Goal: Task Accomplishment & Management: Manage account settings

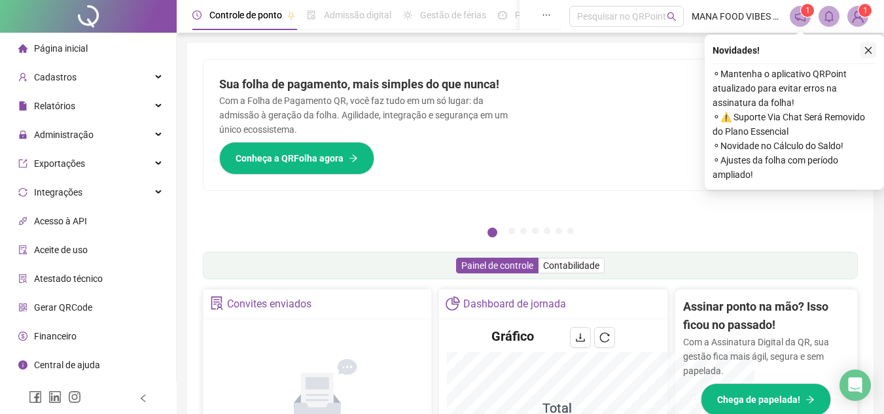
click at [868, 49] on icon "close" at bounding box center [868, 50] width 9 height 9
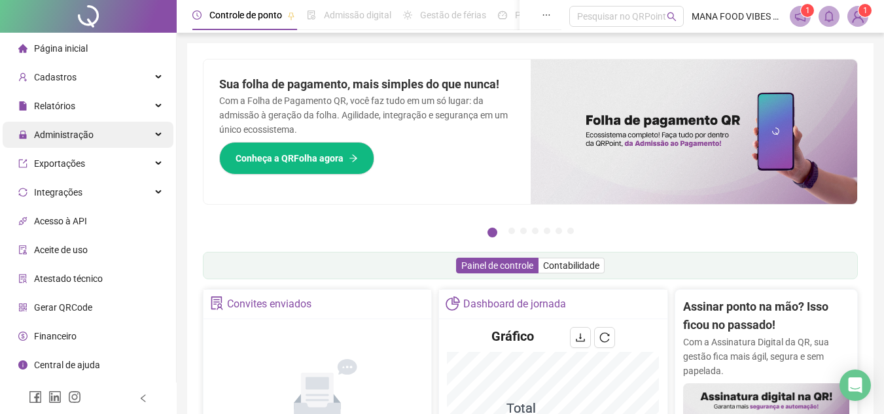
click at [79, 135] on span "Administração" at bounding box center [64, 135] width 60 height 10
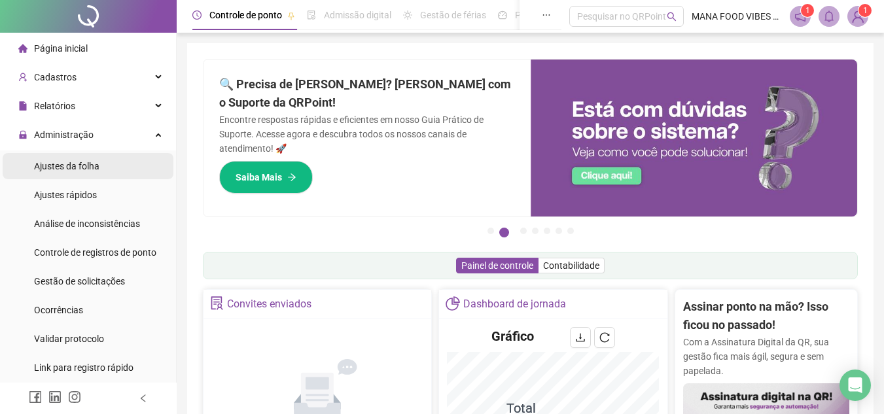
click at [90, 177] on div "Ajustes da folha" at bounding box center [66, 166] width 65 height 26
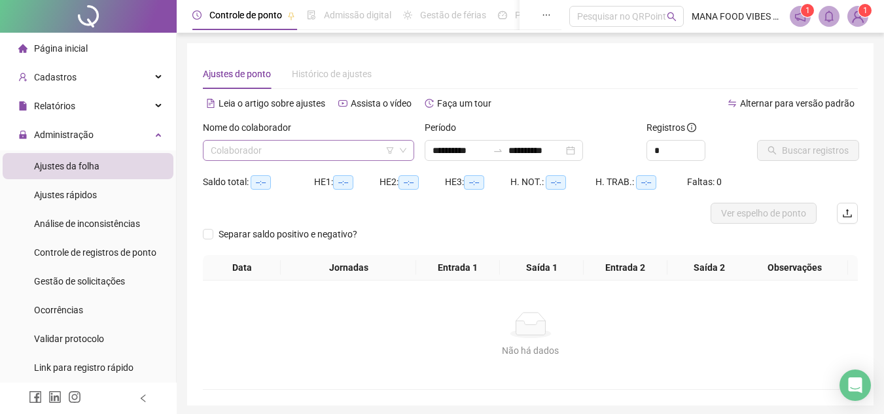
click at [402, 149] on icon "down" at bounding box center [403, 151] width 8 height 8
click at [503, 151] on icon "swap-right" at bounding box center [498, 150] width 10 height 10
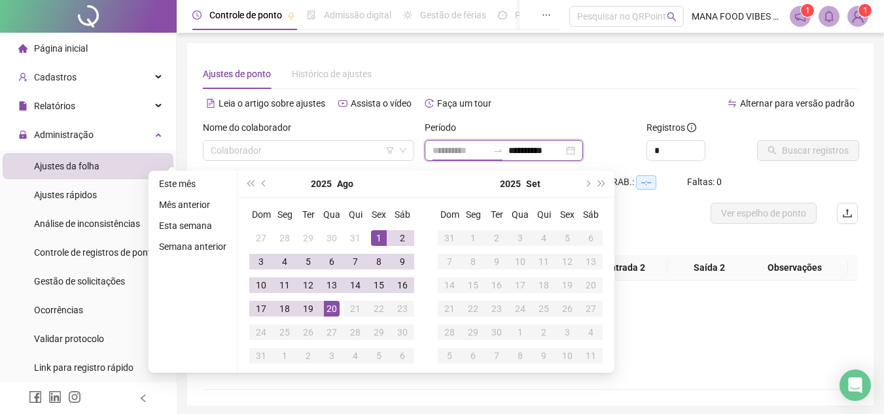
type input "**********"
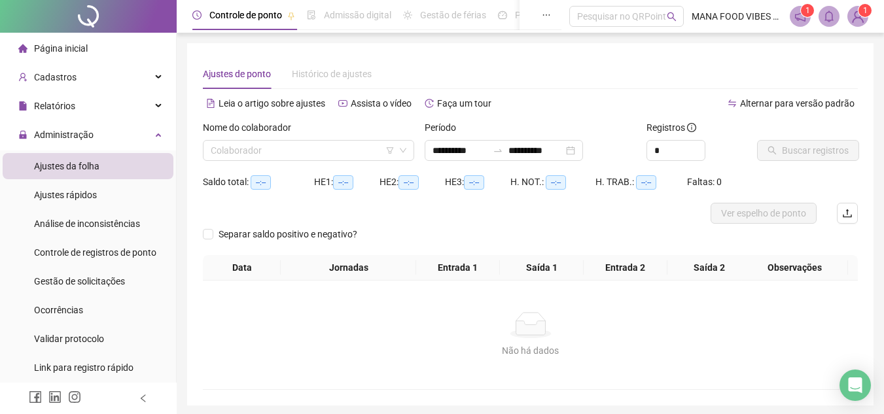
click at [709, 327] on div "Não há dados" at bounding box center [531, 325] width 624 height 26
click at [286, 139] on div "Nome do colaborador" at bounding box center [308, 130] width 211 height 20
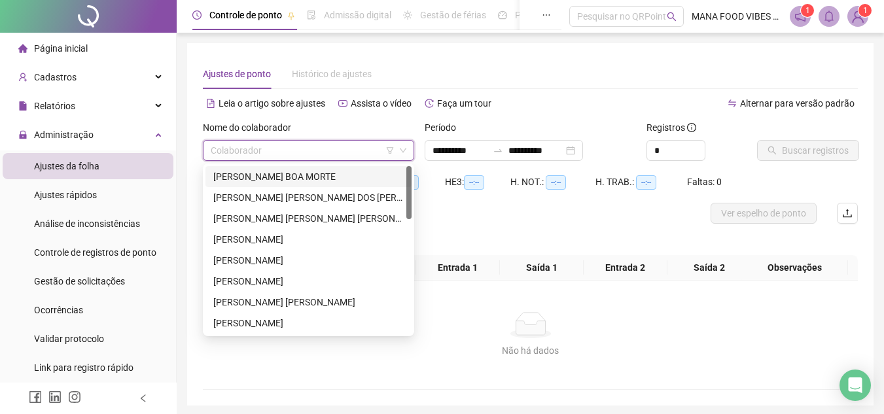
click at [363, 147] on input "search" at bounding box center [303, 151] width 184 height 20
click at [272, 178] on div "[PERSON_NAME] BOA MORTE" at bounding box center [308, 177] width 190 height 14
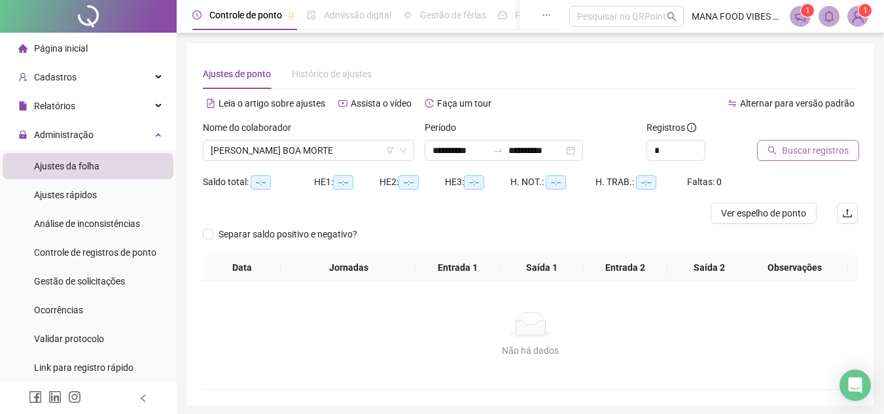
click at [808, 143] on span "Buscar registros" at bounding box center [815, 150] width 67 height 14
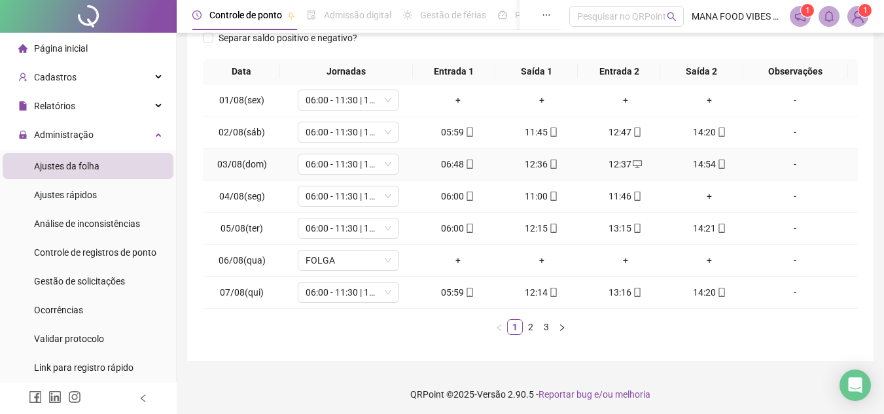
scroll to position [200, 0]
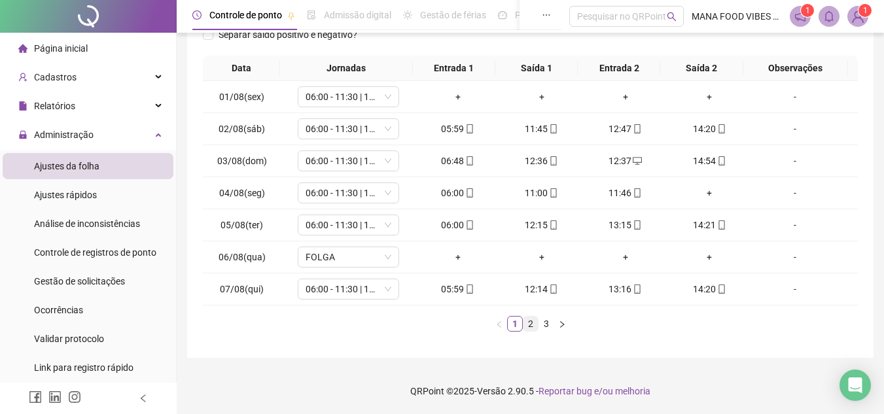
click at [531, 324] on link "2" at bounding box center [531, 324] width 14 height 14
click at [546, 324] on link "3" at bounding box center [546, 324] width 14 height 14
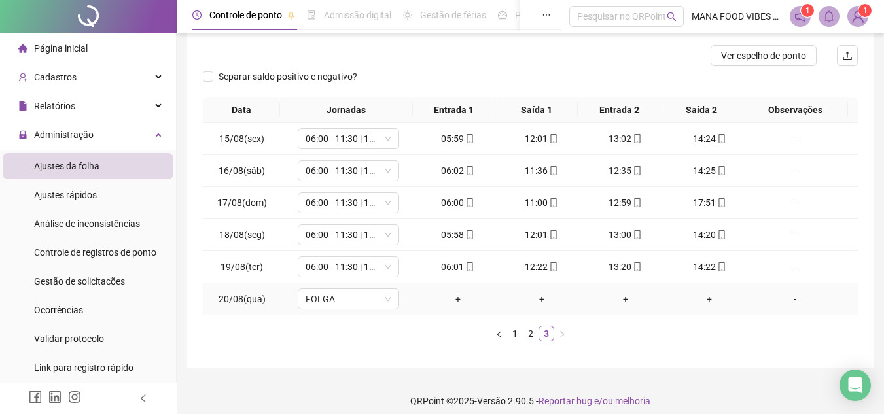
scroll to position [0, 0]
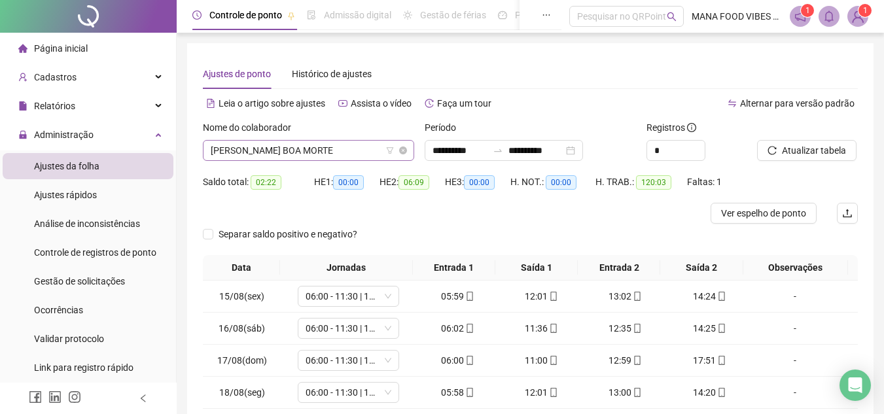
click at [345, 149] on span "[PERSON_NAME] BOA MORTE" at bounding box center [309, 151] width 196 height 20
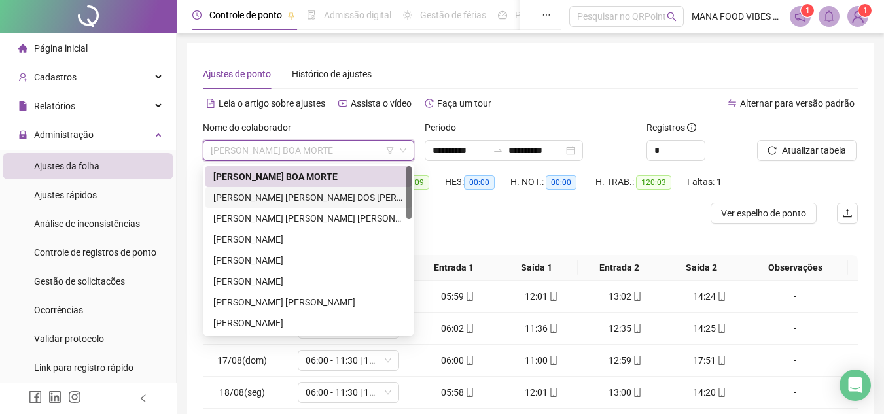
click at [296, 197] on div "[PERSON_NAME] [PERSON_NAME] DOS [PERSON_NAME]" at bounding box center [308, 197] width 190 height 14
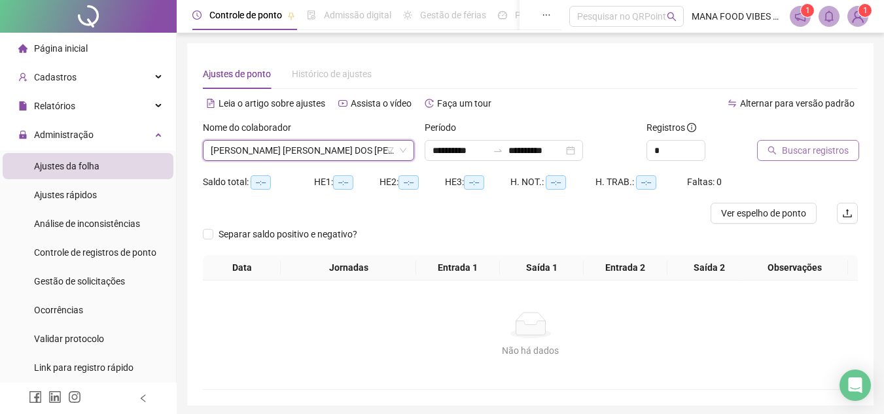
click at [789, 149] on span "Buscar registros" at bounding box center [815, 150] width 67 height 14
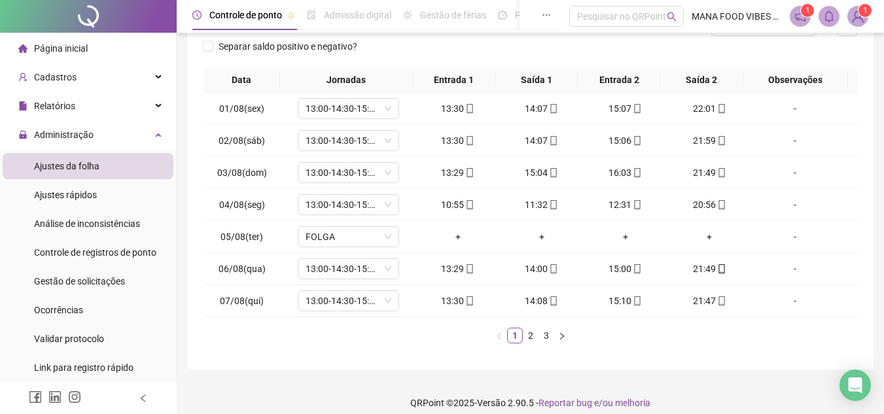
scroll to position [196, 0]
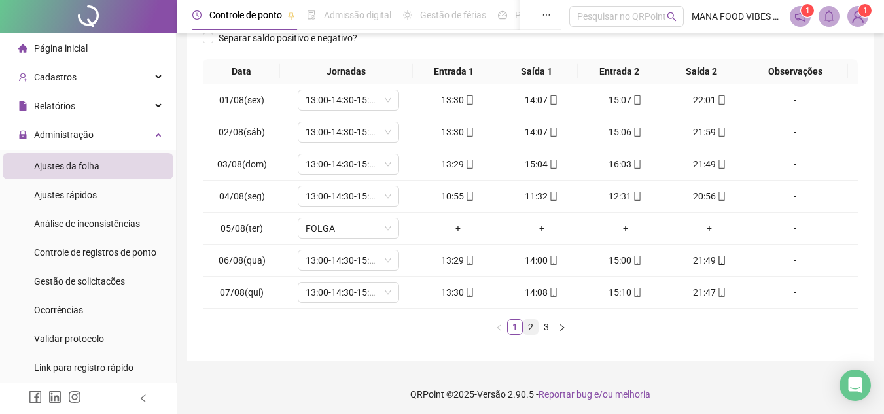
click at [533, 331] on link "2" at bounding box center [531, 327] width 14 height 14
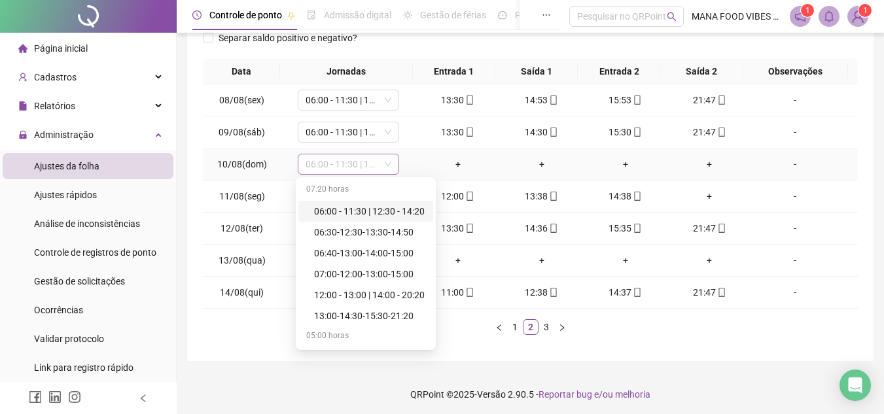
click at [368, 161] on span "06:00 - 11:30 | 12:30 - 14:20" at bounding box center [349, 164] width 86 height 20
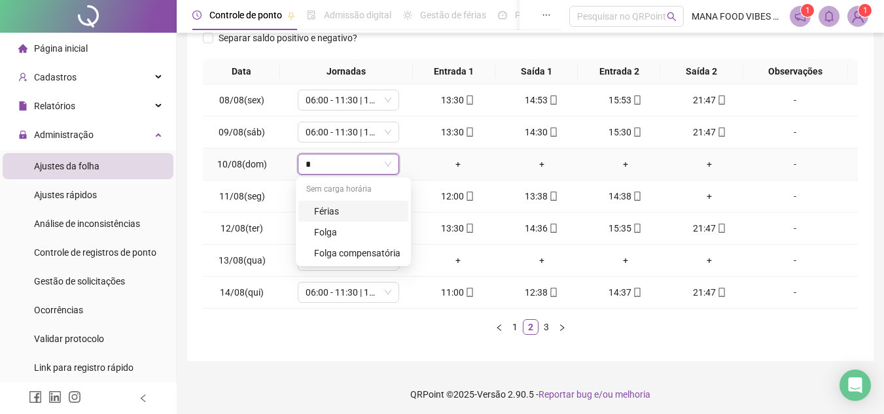
type input "**"
click at [331, 214] on div "Folga" at bounding box center [357, 211] width 86 height 14
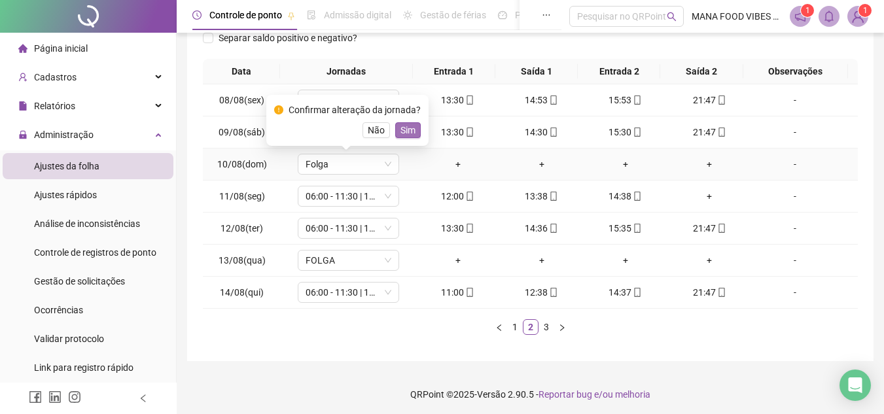
click at [406, 135] on span "Sim" at bounding box center [408, 130] width 15 height 14
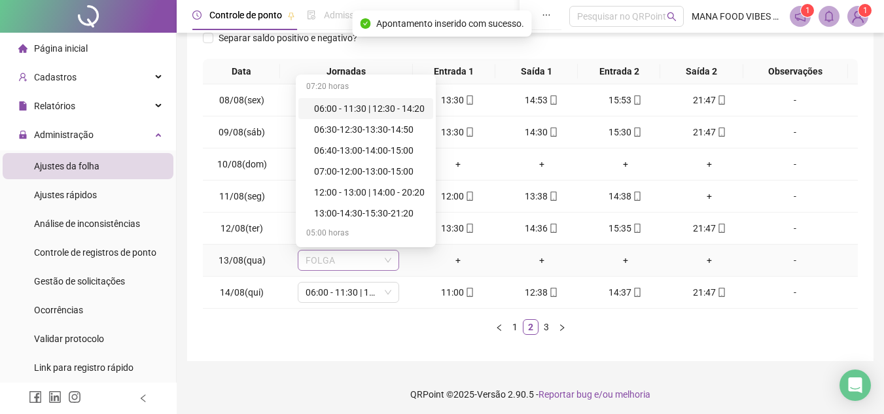
click at [376, 266] on span "FOLGA" at bounding box center [349, 261] width 86 height 20
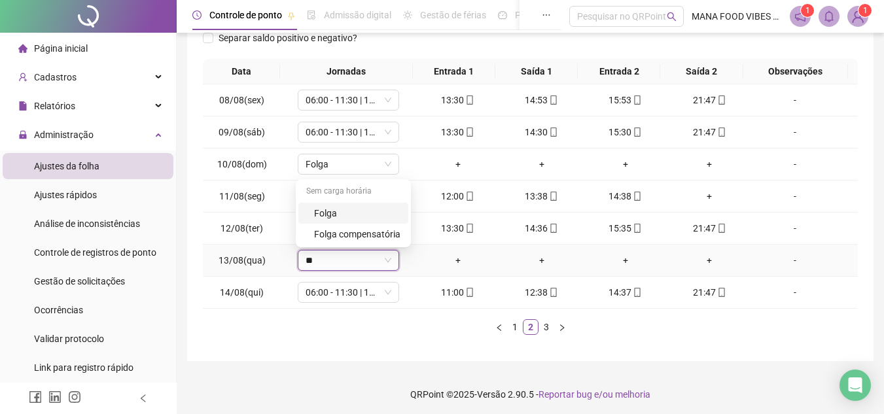
type input "***"
click at [389, 211] on div "Folga" at bounding box center [357, 213] width 86 height 14
click at [406, 225] on span "Sim" at bounding box center [408, 226] width 15 height 14
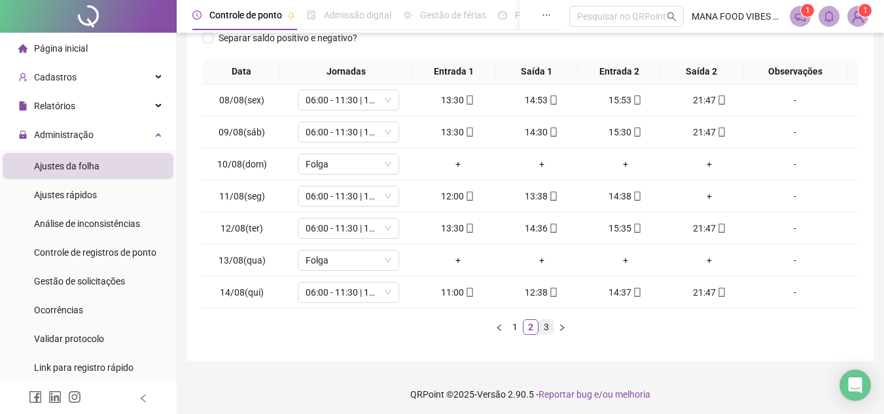
click at [546, 331] on link "3" at bounding box center [546, 327] width 14 height 14
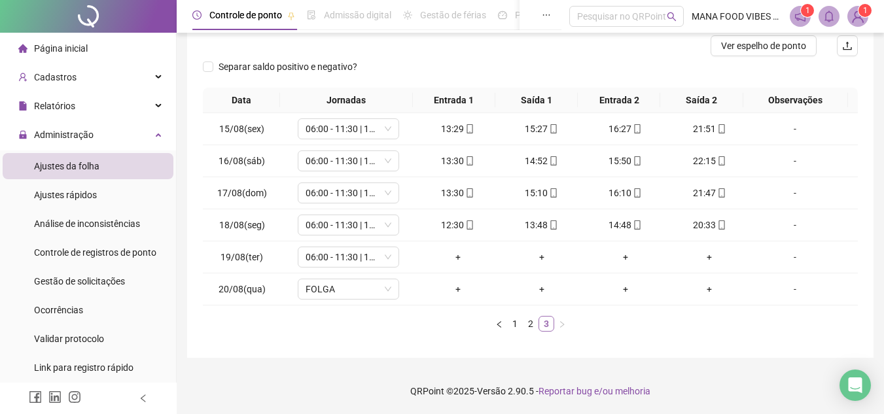
scroll to position [168, 0]
click at [384, 259] on icon "down" at bounding box center [388, 257] width 8 height 8
click at [366, 259] on span "06:00 - 11:30 | 12:30 - 14:20" at bounding box center [349, 257] width 86 height 20
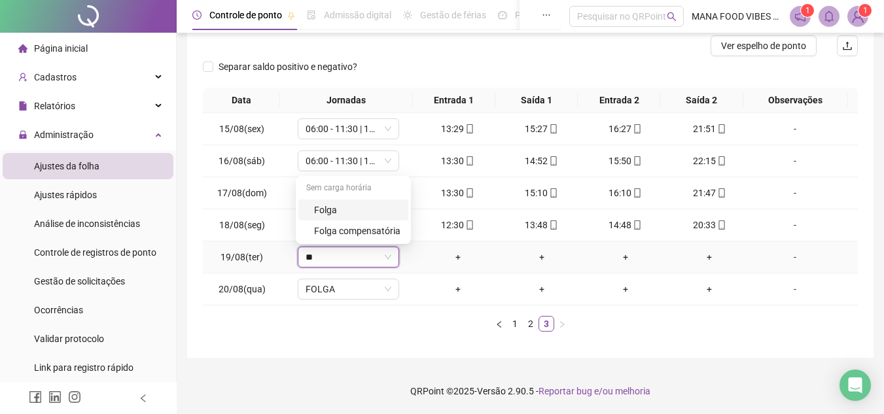
type input "***"
click at [323, 213] on div "Folga" at bounding box center [357, 210] width 86 height 14
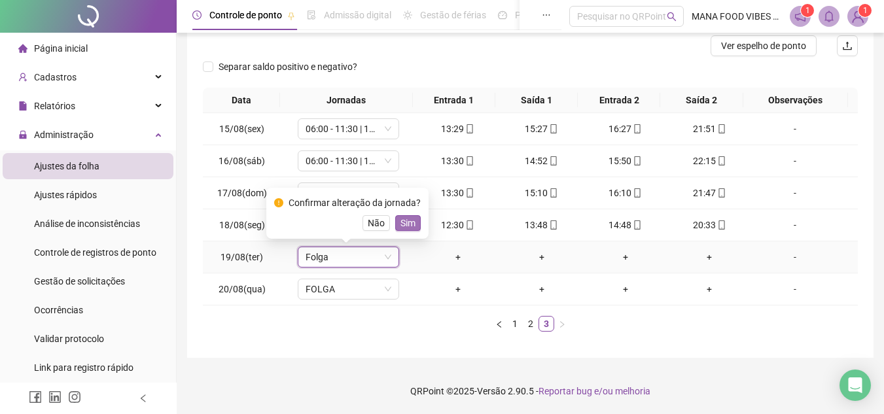
click at [409, 222] on span "Sim" at bounding box center [408, 223] width 15 height 14
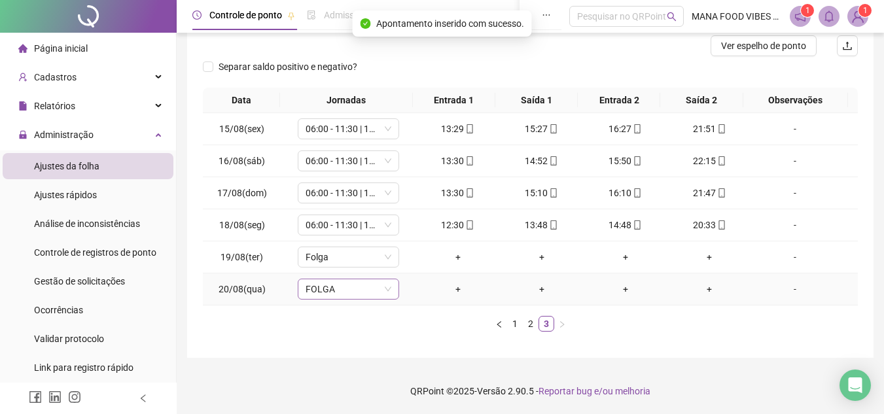
click at [349, 296] on span "FOLGA" at bounding box center [349, 289] width 86 height 20
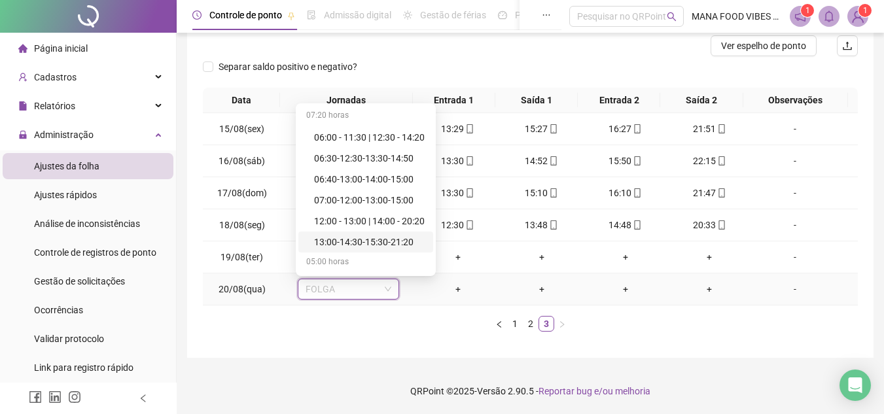
click at [341, 241] on div "13:00-14:30-15:30-21:20" at bounding box center [369, 242] width 111 height 14
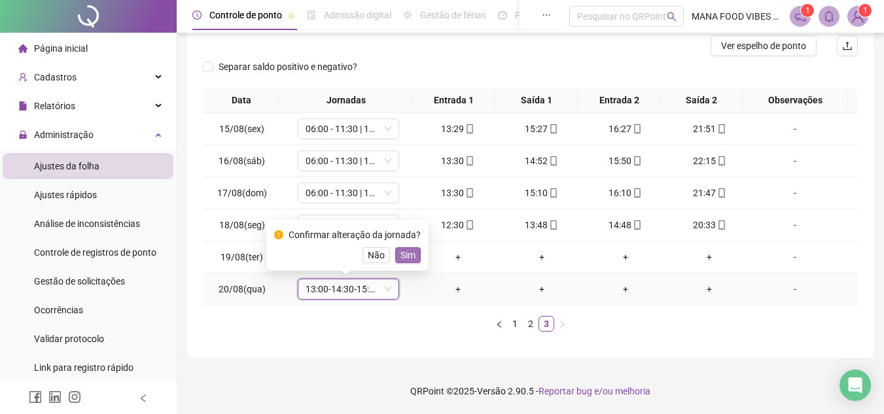
click at [403, 257] on span "Sim" at bounding box center [408, 255] width 15 height 14
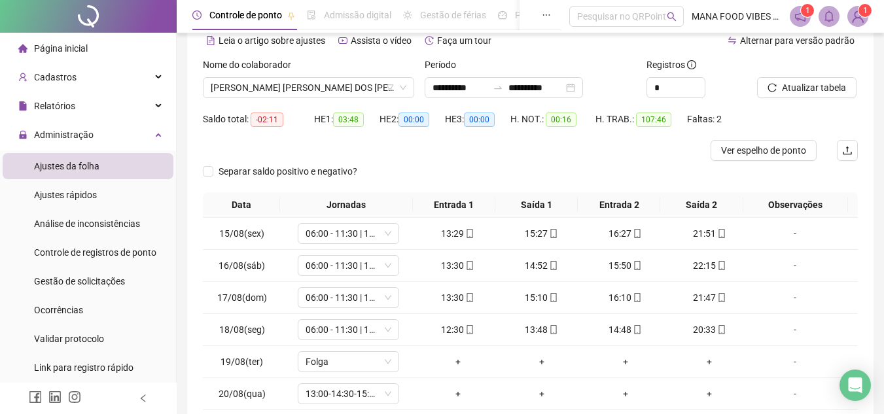
scroll to position [0, 0]
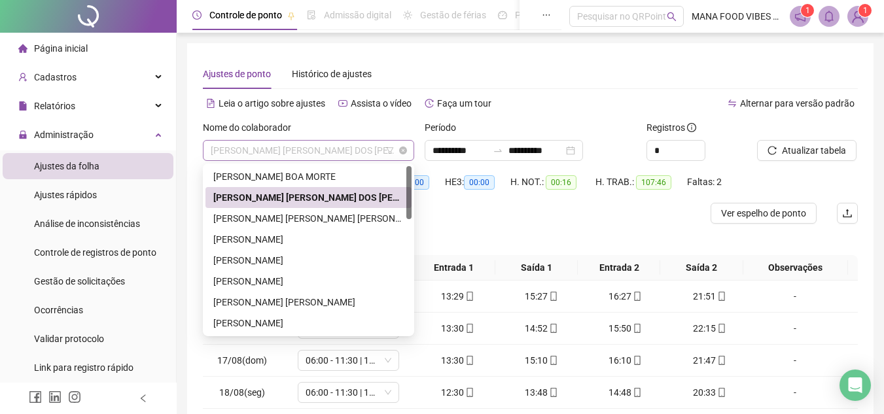
click at [364, 149] on span "[PERSON_NAME] [PERSON_NAME] DOS [PERSON_NAME]" at bounding box center [309, 151] width 196 height 20
click at [291, 215] on div "[PERSON_NAME] [PERSON_NAME] [PERSON_NAME]" at bounding box center [308, 218] width 190 height 14
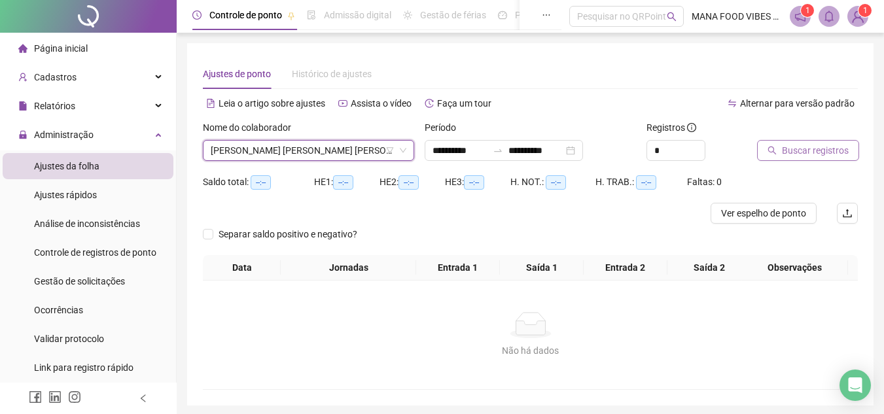
click at [832, 150] on span "Buscar registros" at bounding box center [815, 150] width 67 height 14
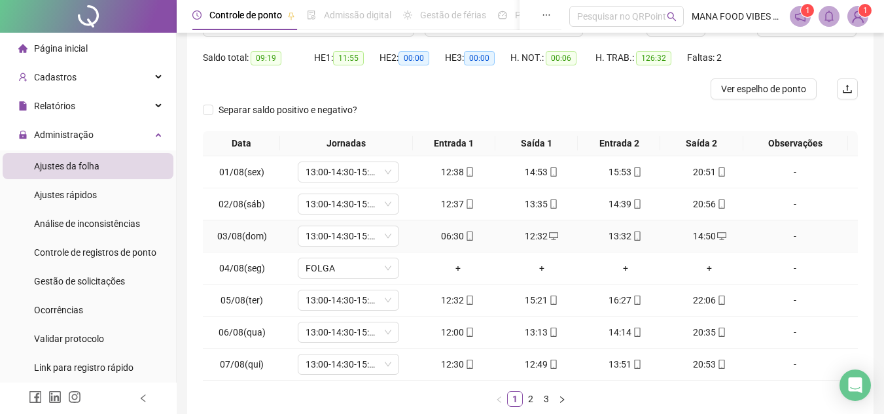
scroll to position [196, 0]
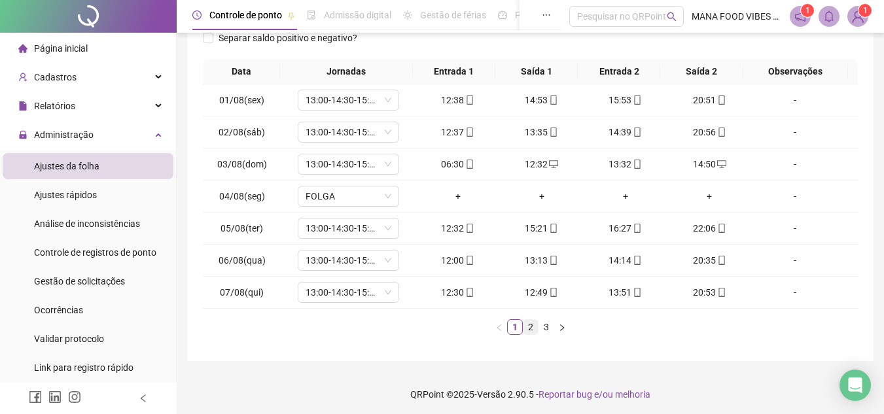
click at [529, 331] on link "2" at bounding box center [531, 327] width 14 height 14
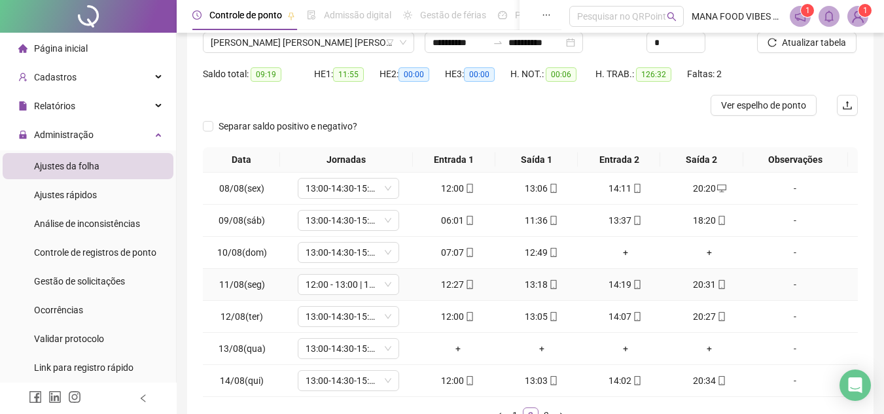
scroll to position [131, 0]
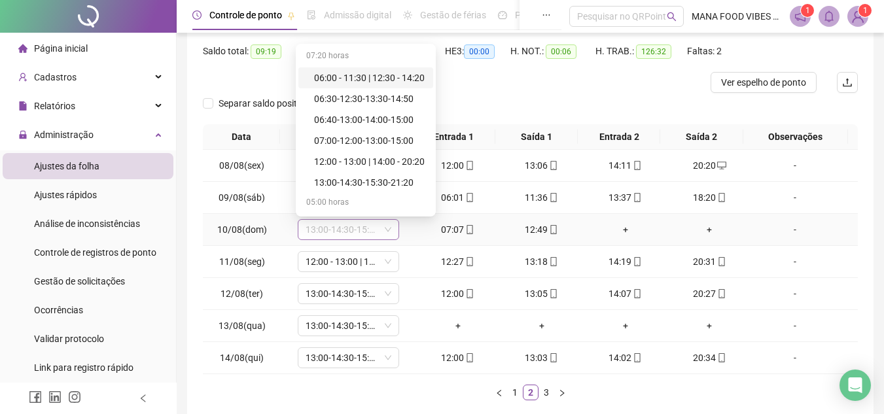
click at [362, 226] on span "13:00-14:30-15:30-21:20" at bounding box center [349, 230] width 86 height 20
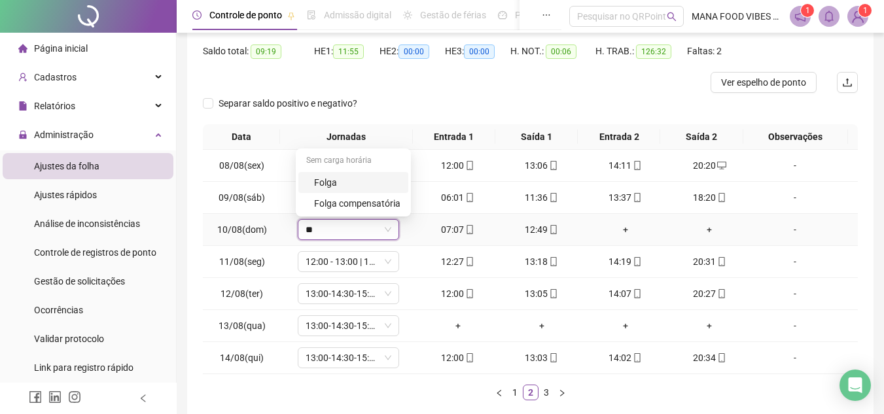
type input "***"
click at [370, 176] on div "Sem carga horária [PERSON_NAME] [PERSON_NAME] compensatória" at bounding box center [353, 182] width 110 height 63
click at [363, 187] on div "Folga" at bounding box center [357, 182] width 86 height 14
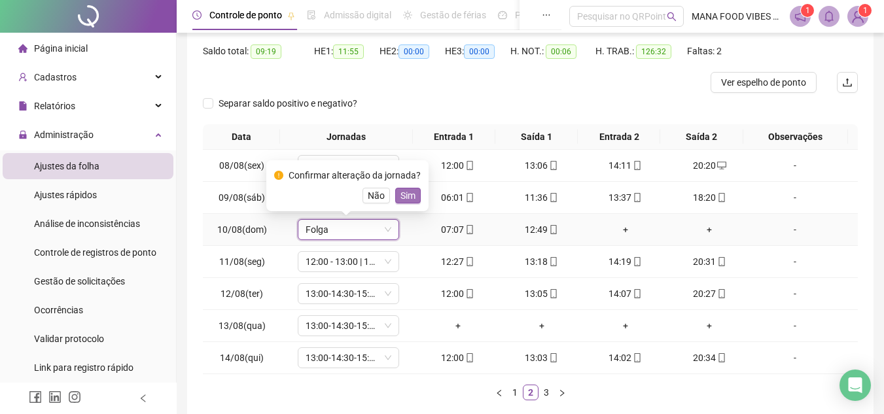
click at [401, 196] on span "Sim" at bounding box center [408, 195] width 15 height 14
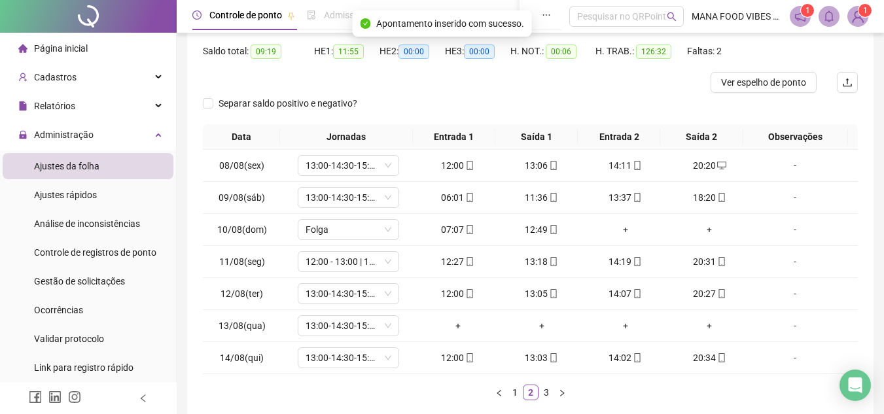
scroll to position [196, 0]
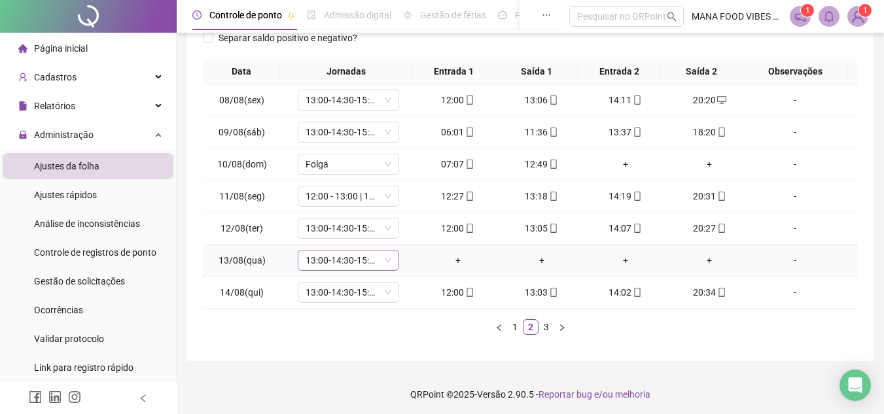
click at [349, 263] on span "13:00-14:30-15:30-21:20" at bounding box center [349, 261] width 86 height 20
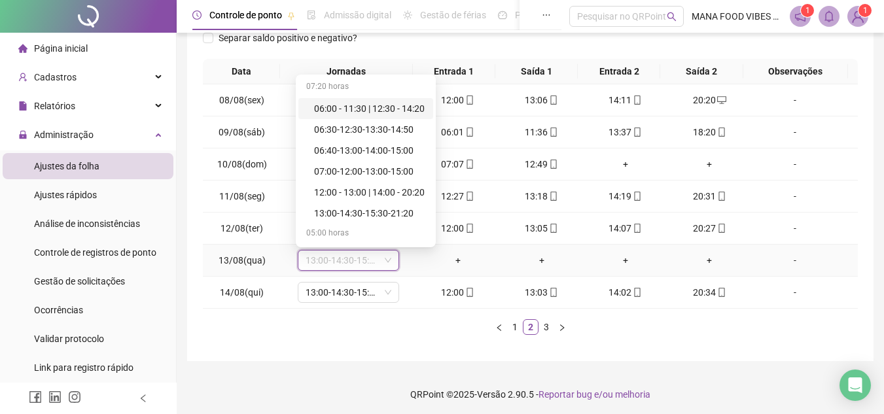
type input "*"
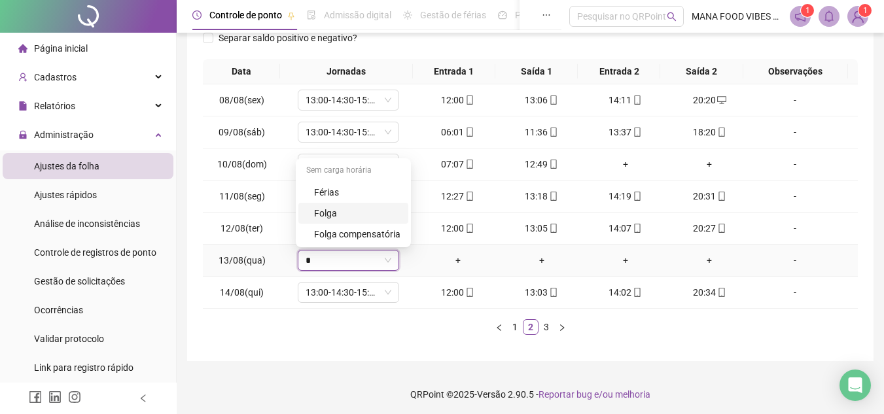
click at [345, 206] on div "Folga" at bounding box center [357, 213] width 86 height 14
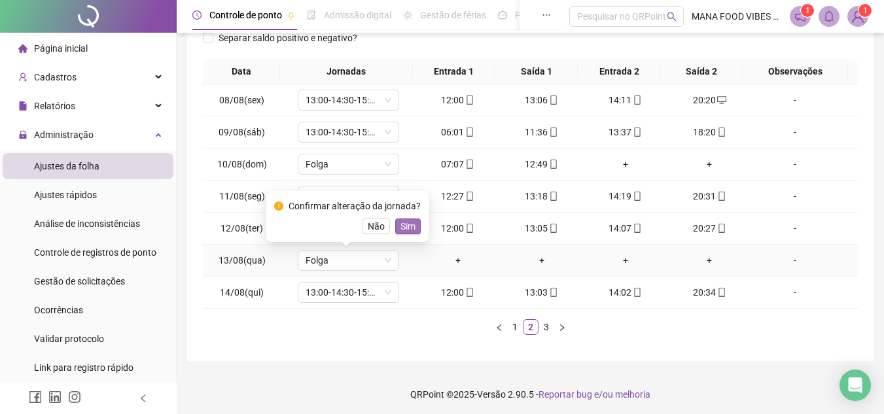
click at [414, 228] on button "Sim" at bounding box center [408, 227] width 26 height 16
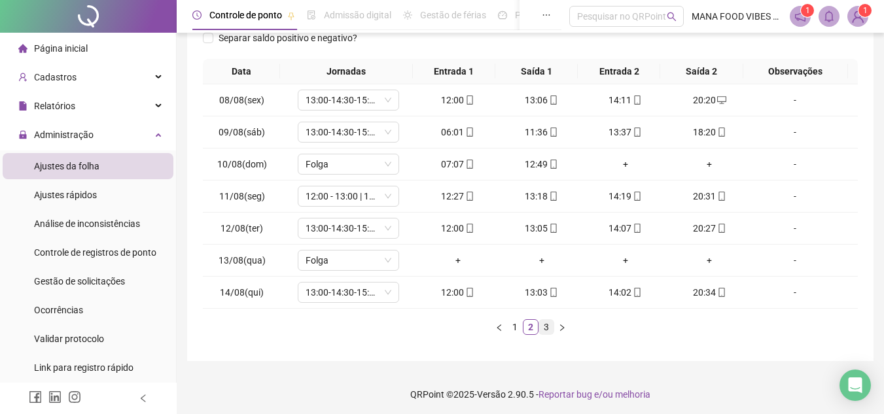
click at [545, 330] on link "3" at bounding box center [546, 327] width 14 height 14
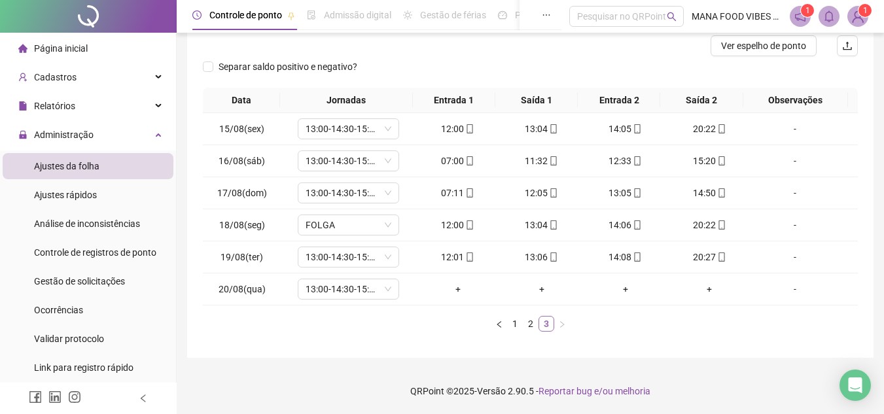
scroll to position [168, 0]
click at [353, 231] on span "FOLGA" at bounding box center [349, 225] width 86 height 20
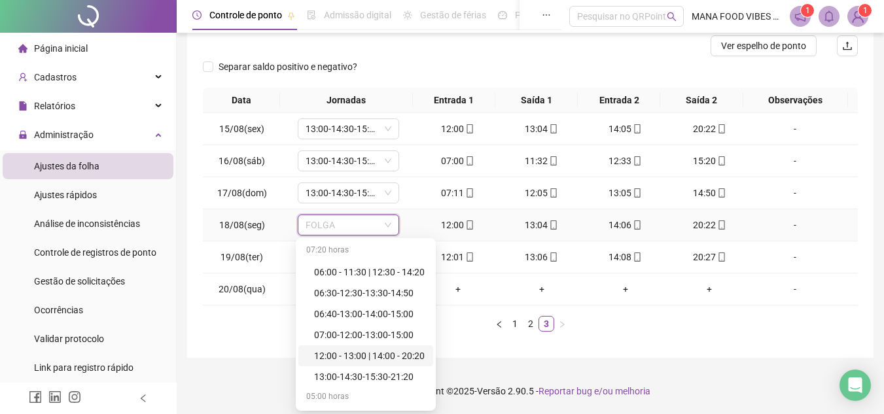
click at [338, 355] on div "12:00 - 13:00 | 14:00 - 20:20" at bounding box center [369, 356] width 111 height 14
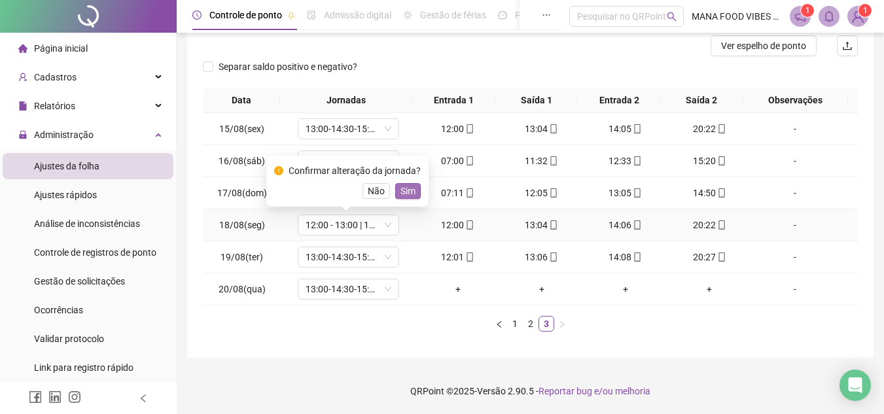
click at [403, 191] on span "Sim" at bounding box center [408, 191] width 15 height 14
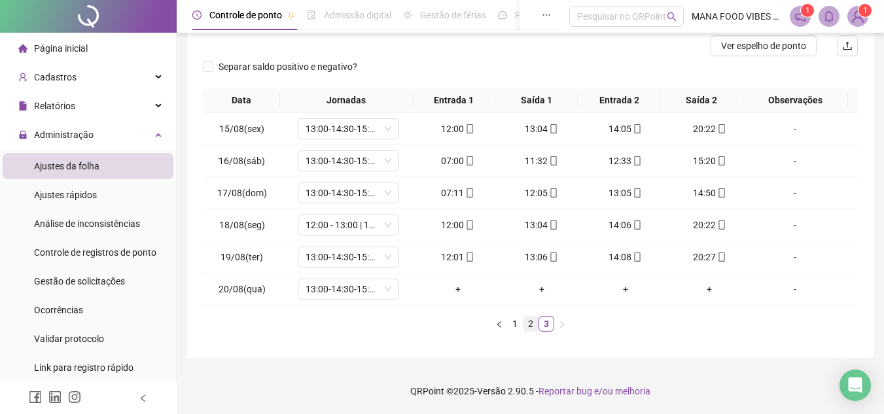
click at [533, 324] on link "2" at bounding box center [531, 324] width 14 height 14
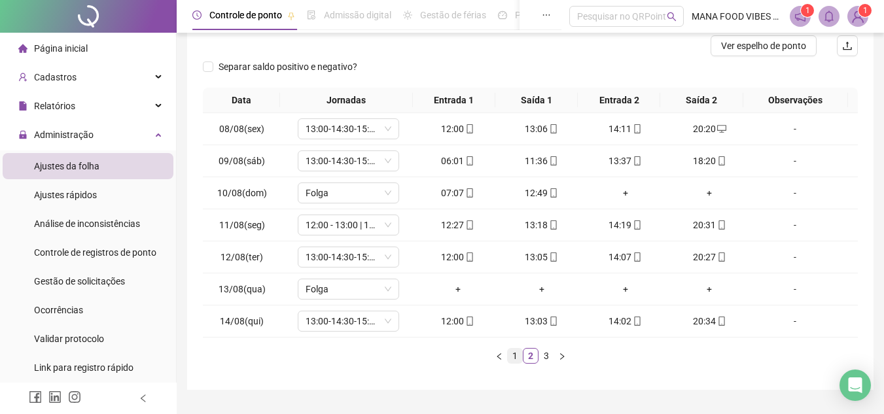
click at [516, 358] on link "1" at bounding box center [515, 356] width 14 height 14
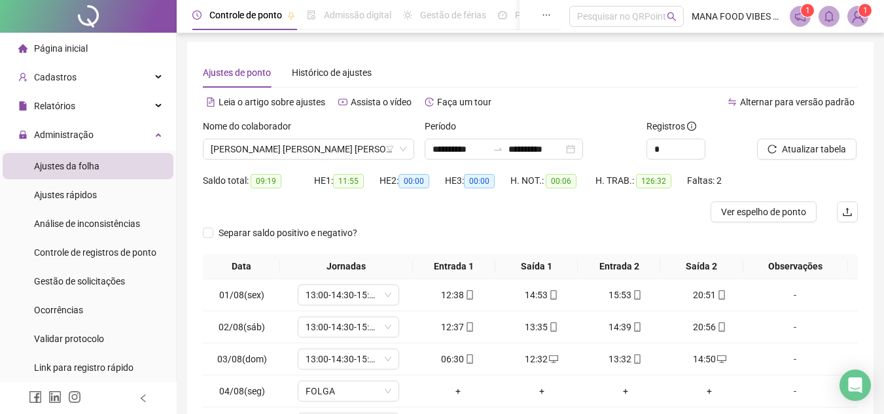
scroll to position [0, 0]
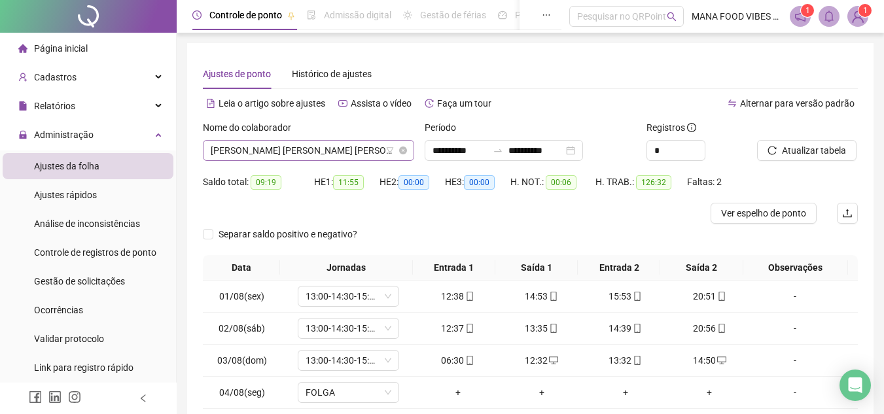
click at [322, 149] on span "[PERSON_NAME] [PERSON_NAME] [PERSON_NAME]" at bounding box center [309, 151] width 196 height 20
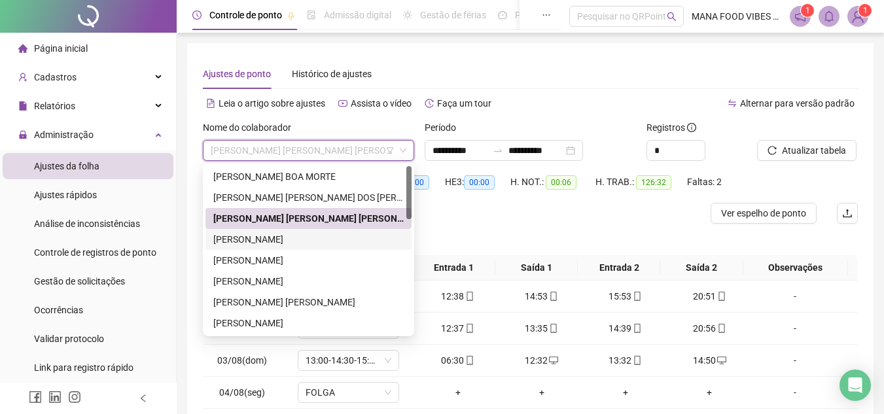
click at [285, 238] on div "[PERSON_NAME]" at bounding box center [308, 239] width 190 height 14
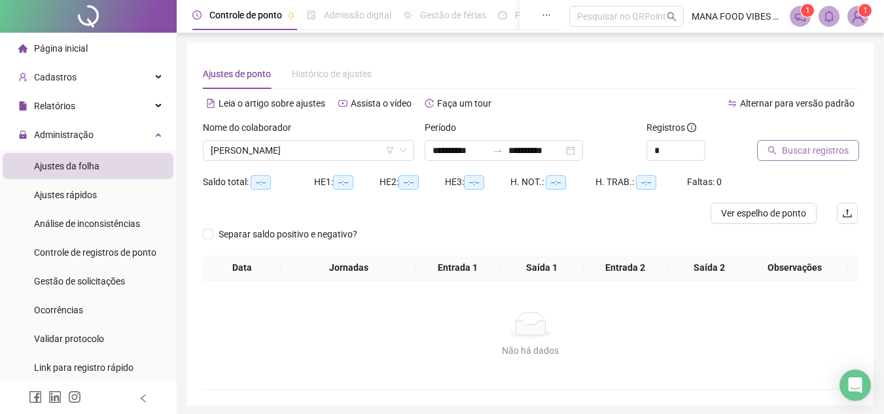
click at [802, 144] on span "Buscar registros" at bounding box center [815, 150] width 67 height 14
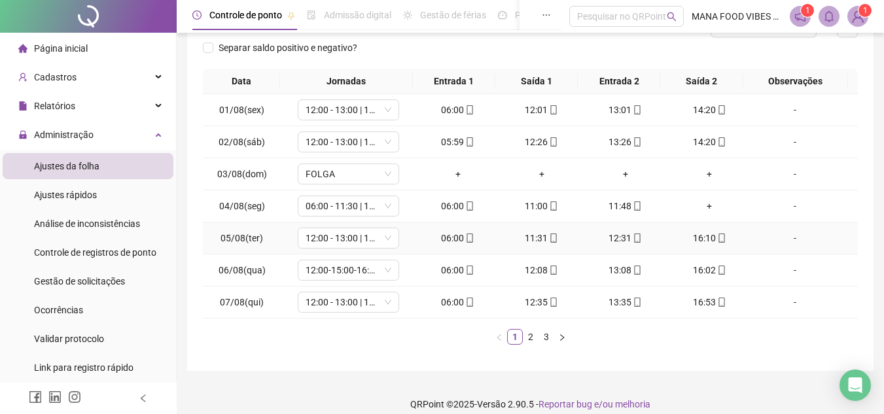
scroll to position [200, 0]
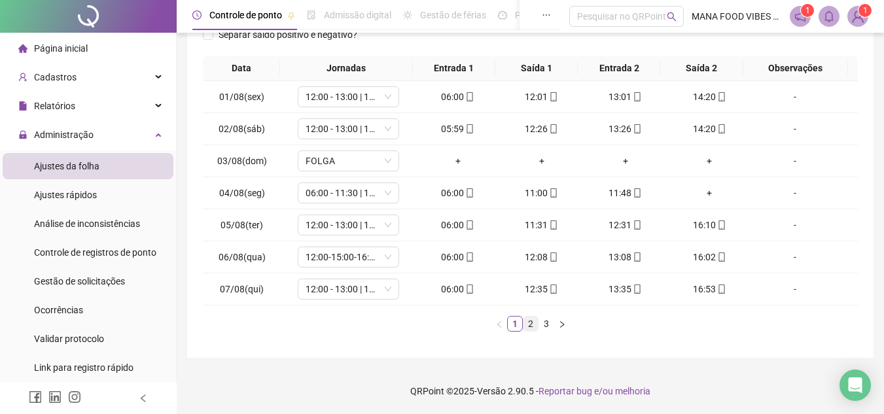
click at [528, 324] on link "2" at bounding box center [531, 324] width 14 height 14
click at [548, 325] on link "3" at bounding box center [546, 324] width 14 height 14
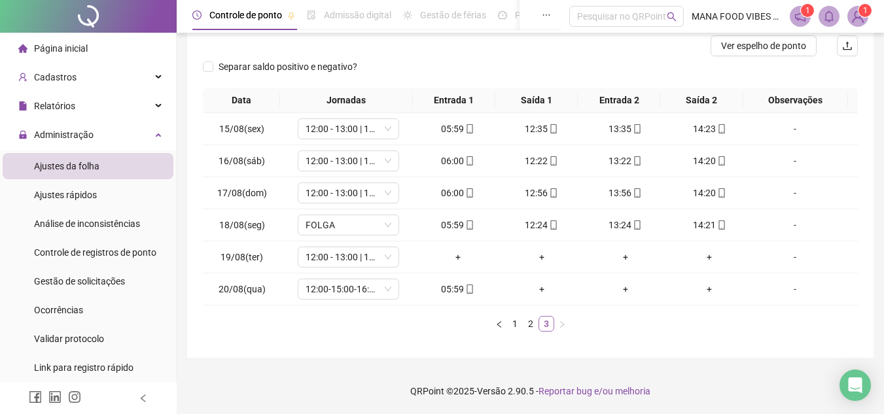
scroll to position [168, 0]
click at [347, 251] on span "12:00 - 13:00 | 14:00 - 20:20" at bounding box center [349, 257] width 86 height 20
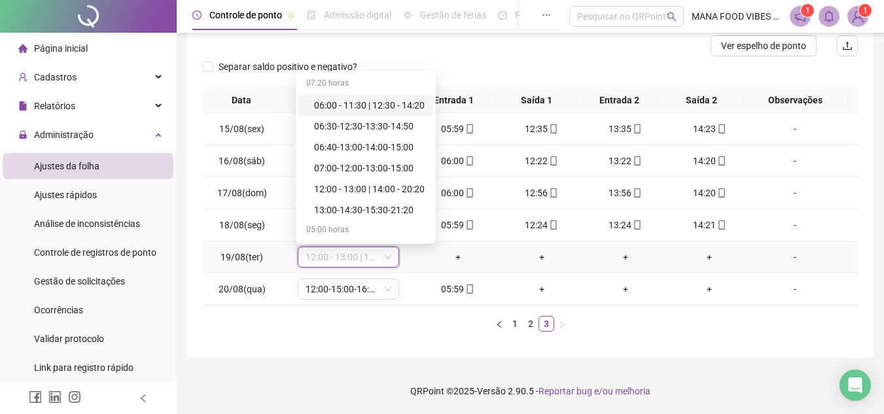
type input "*"
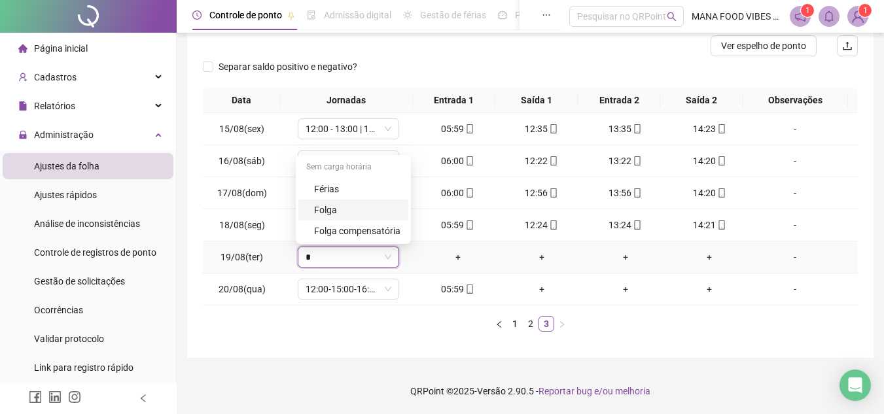
click at [339, 212] on div "Folga" at bounding box center [357, 210] width 86 height 14
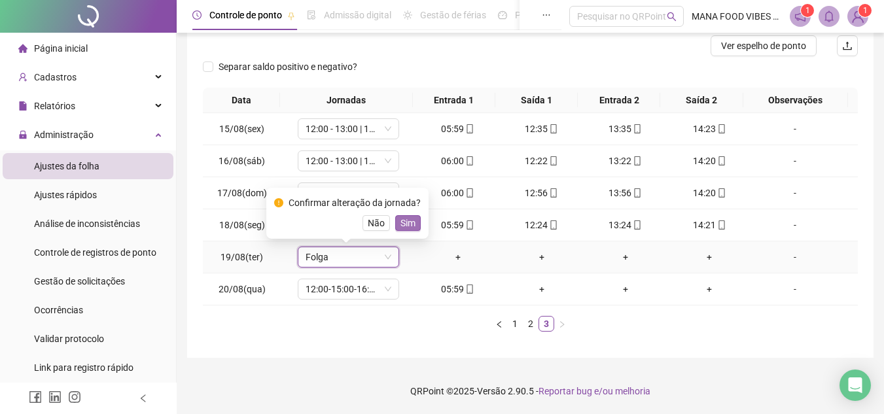
click at [413, 222] on button "Sim" at bounding box center [408, 223] width 26 height 16
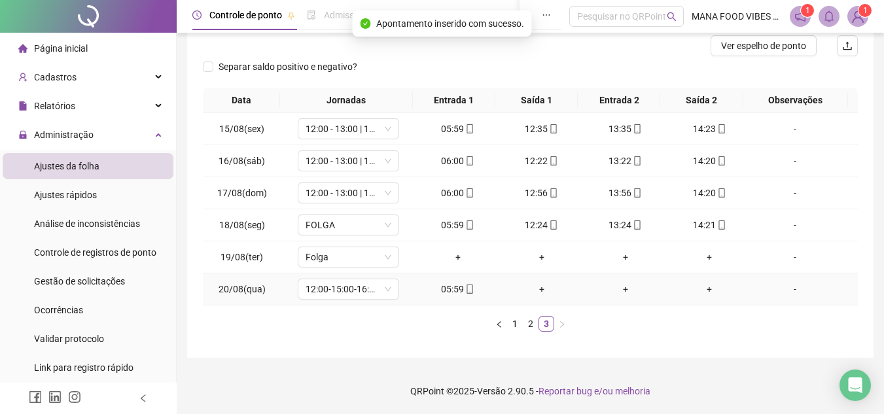
scroll to position [37, 0]
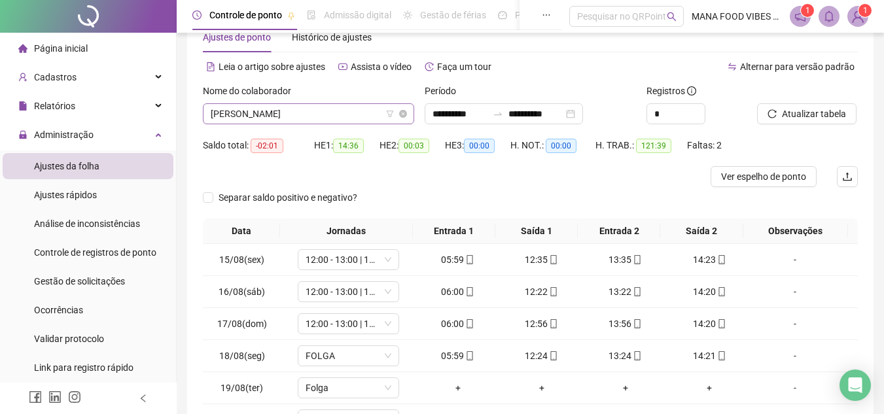
click at [361, 110] on span "[PERSON_NAME]" at bounding box center [309, 114] width 196 height 20
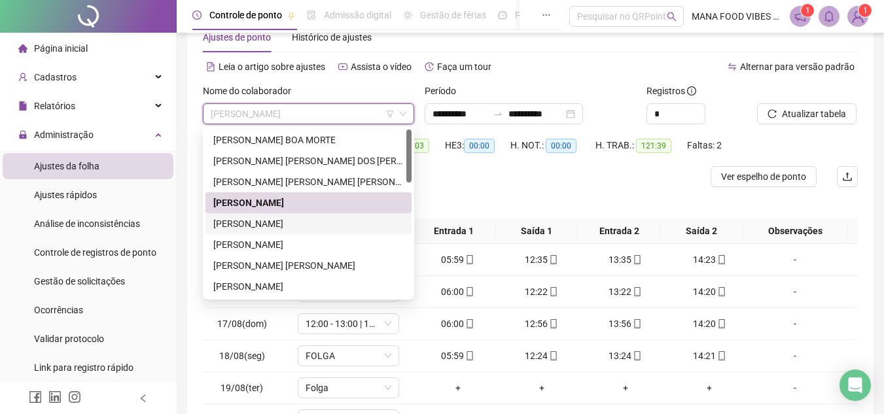
click at [224, 222] on div "[PERSON_NAME]" at bounding box center [308, 224] width 190 height 14
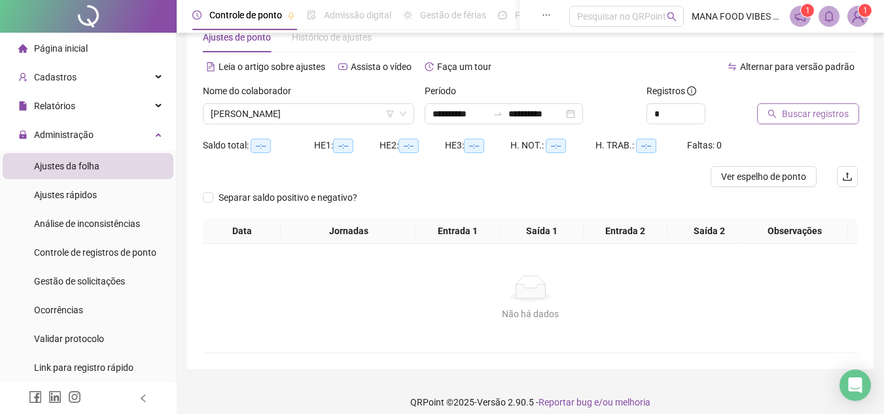
click at [821, 108] on button "Buscar registros" at bounding box center [808, 113] width 102 height 21
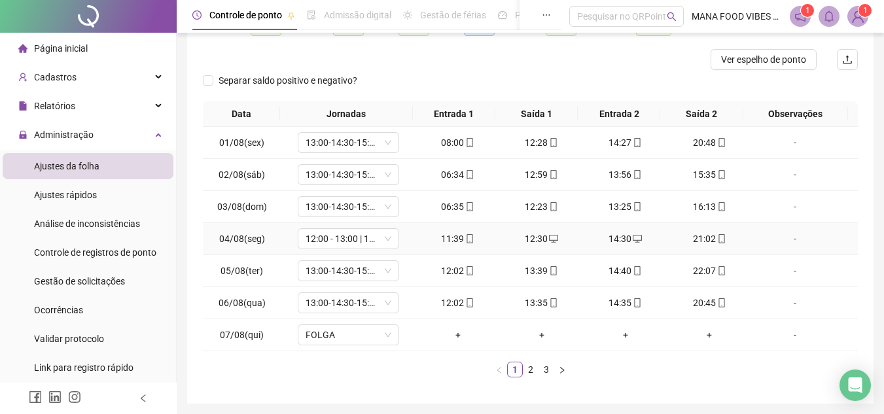
scroll to position [168, 0]
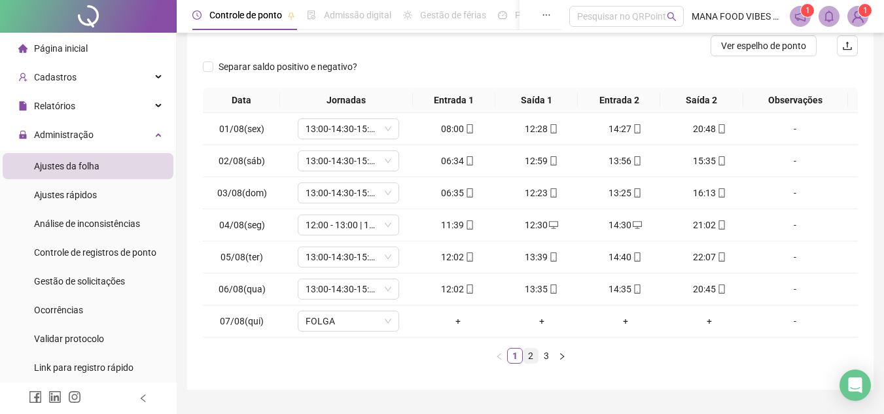
click at [533, 359] on link "2" at bounding box center [531, 356] width 14 height 14
click at [357, 326] on span "13:00-14:30-15:30-21:20" at bounding box center [349, 322] width 86 height 20
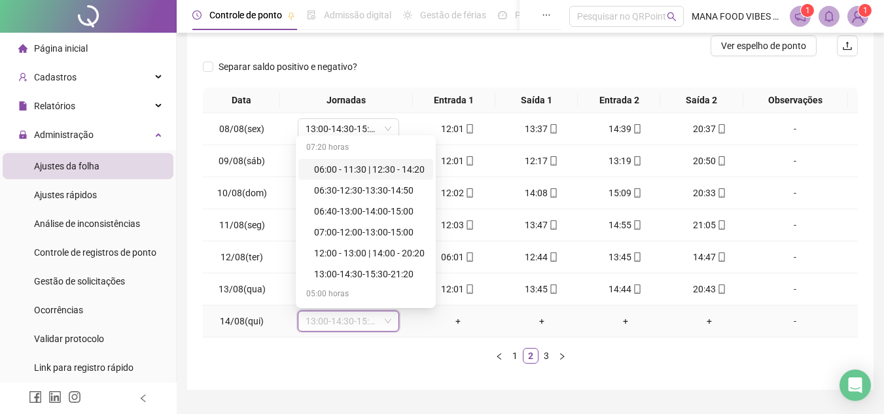
type input "*"
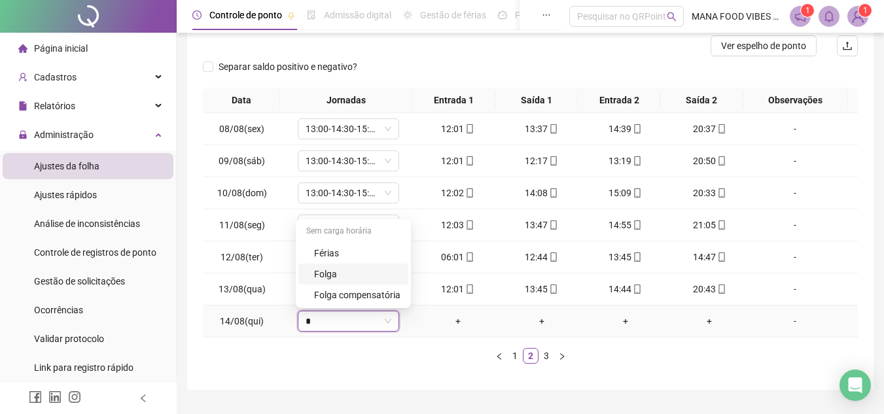
click at [342, 277] on div "Folga" at bounding box center [357, 274] width 86 height 14
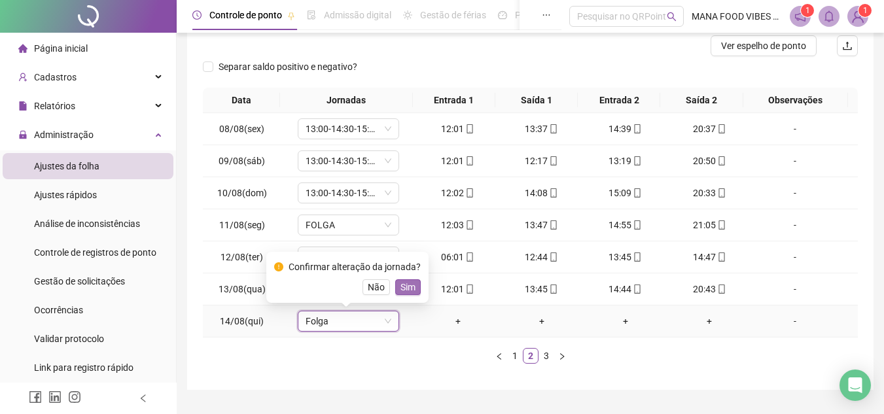
click at [401, 285] on span "Sim" at bounding box center [408, 287] width 15 height 14
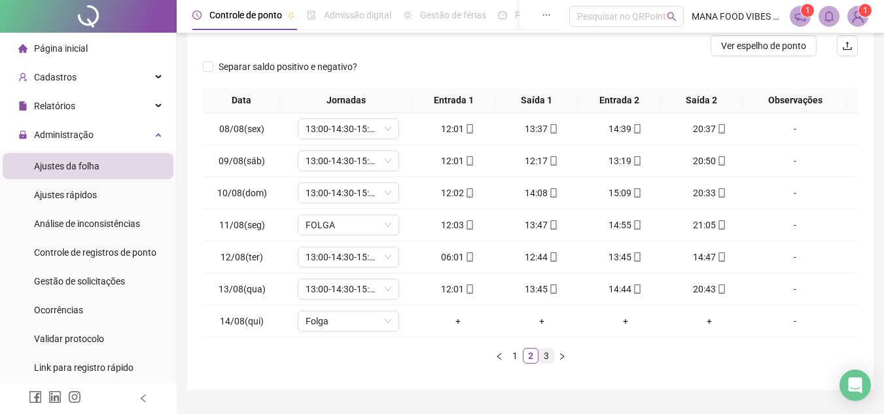
click at [545, 357] on link "3" at bounding box center [546, 356] width 14 height 14
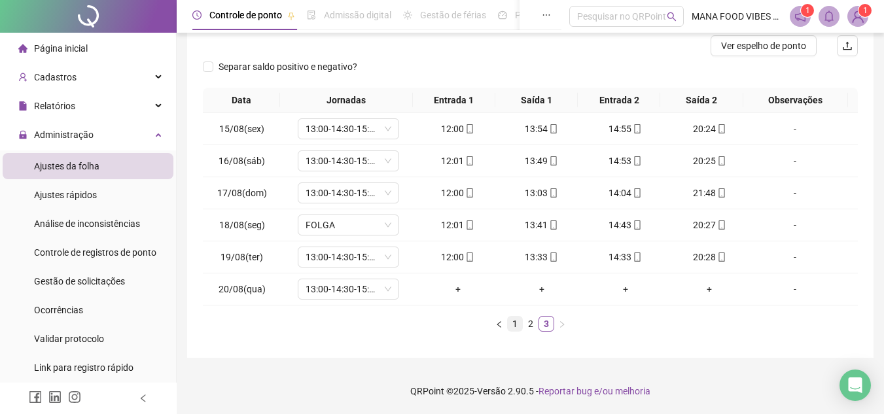
click at [522, 323] on link "1" at bounding box center [515, 324] width 14 height 14
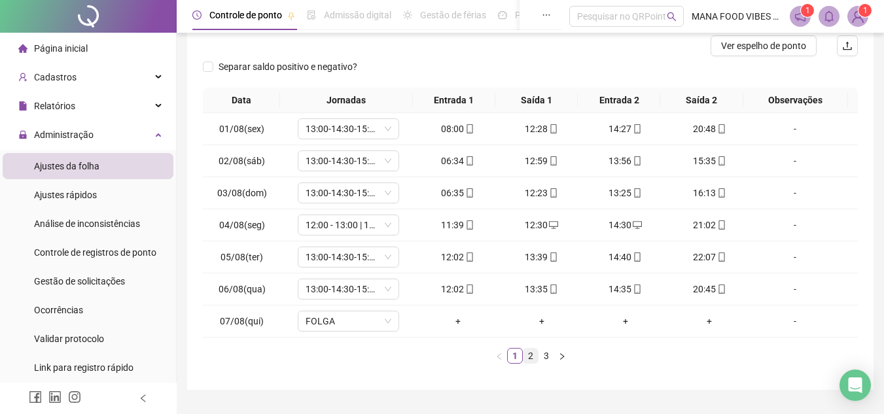
click at [531, 353] on link "2" at bounding box center [531, 356] width 14 height 14
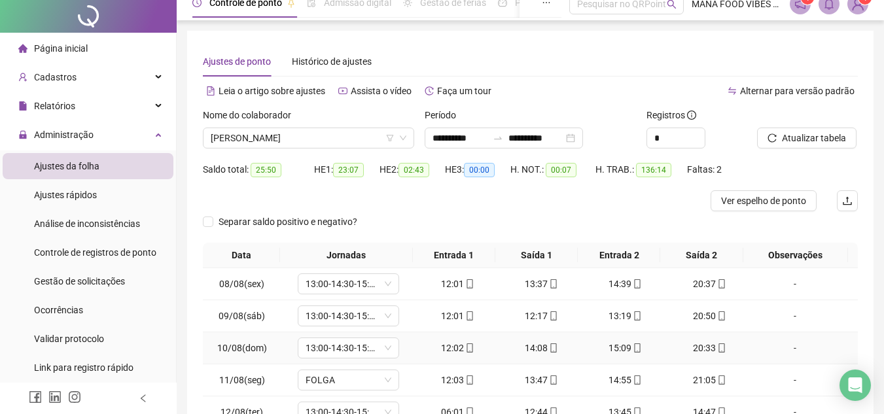
scroll to position [0, 0]
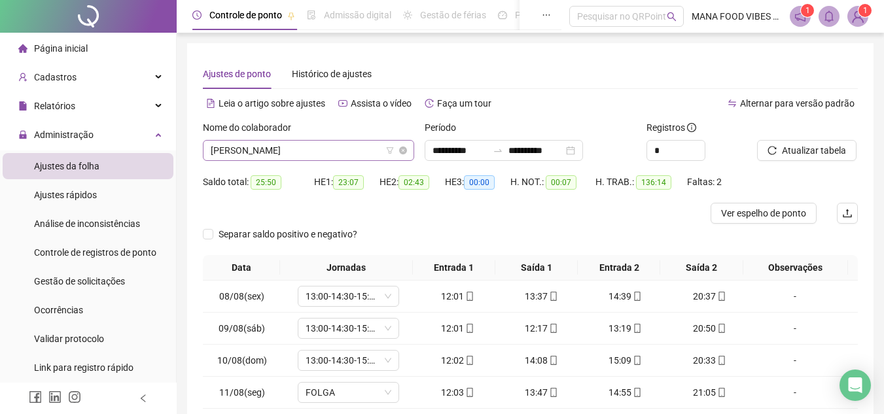
click at [360, 154] on span "[PERSON_NAME]" at bounding box center [309, 151] width 196 height 20
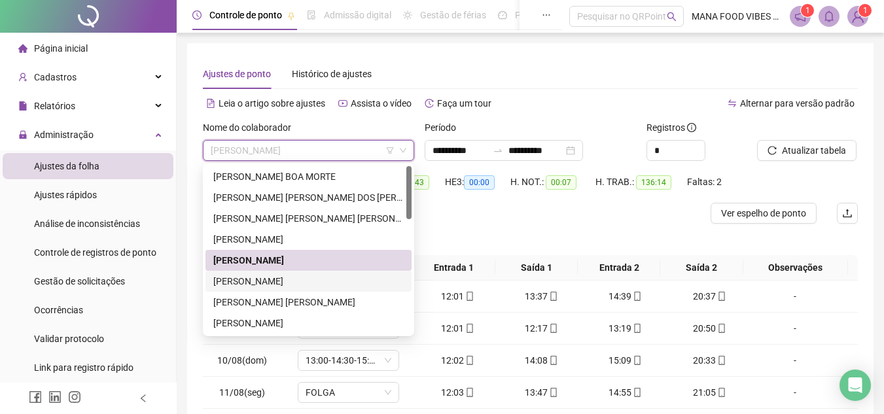
click at [293, 282] on div "[PERSON_NAME]" at bounding box center [308, 281] width 190 height 14
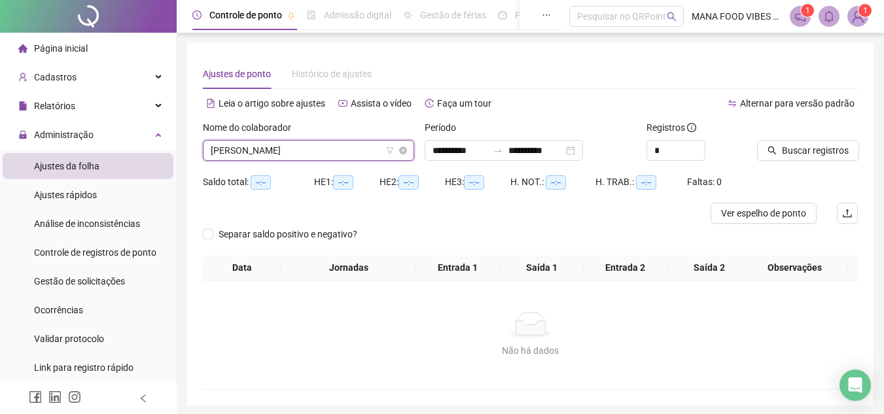
click at [348, 147] on span "[PERSON_NAME]" at bounding box center [309, 151] width 196 height 20
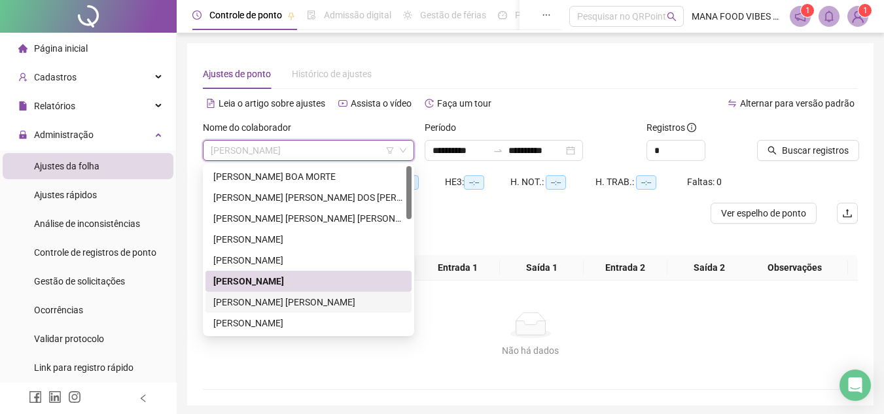
click at [285, 304] on div "[PERSON_NAME] [PERSON_NAME]" at bounding box center [308, 302] width 190 height 14
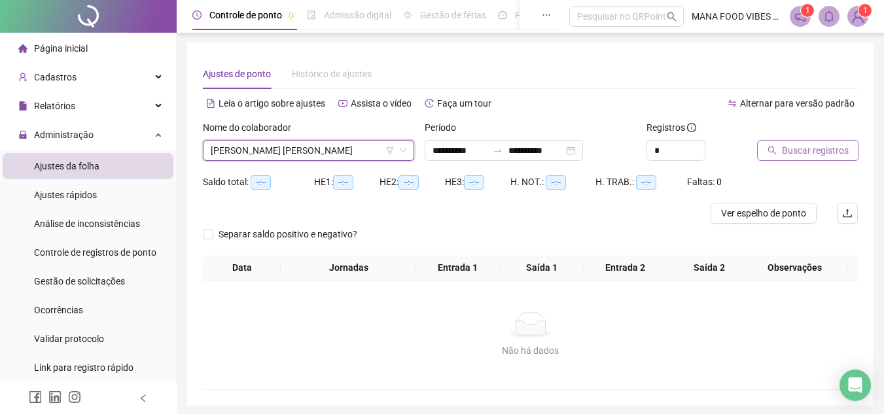
click at [811, 145] on span "Buscar registros" at bounding box center [815, 150] width 67 height 14
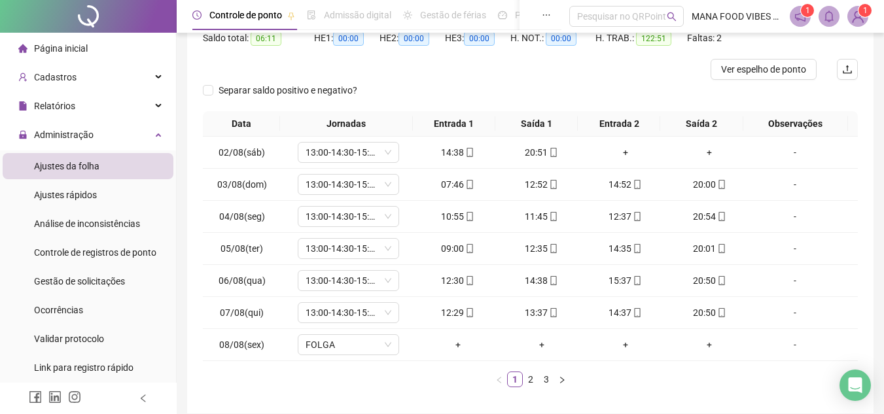
scroll to position [196, 0]
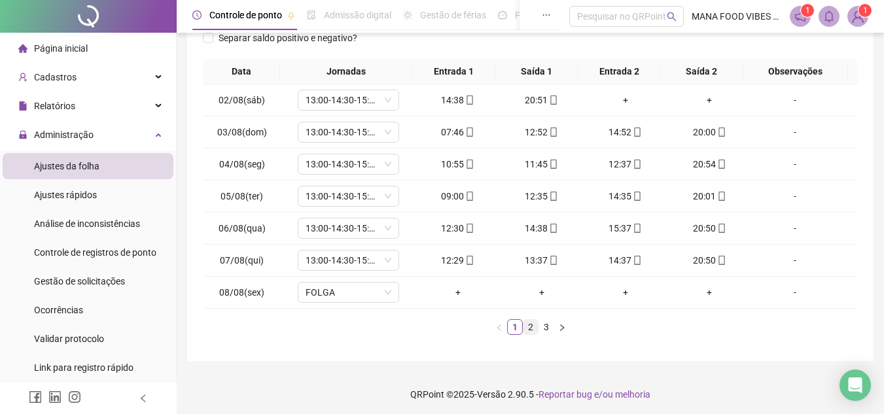
click at [528, 326] on link "2" at bounding box center [531, 327] width 14 height 14
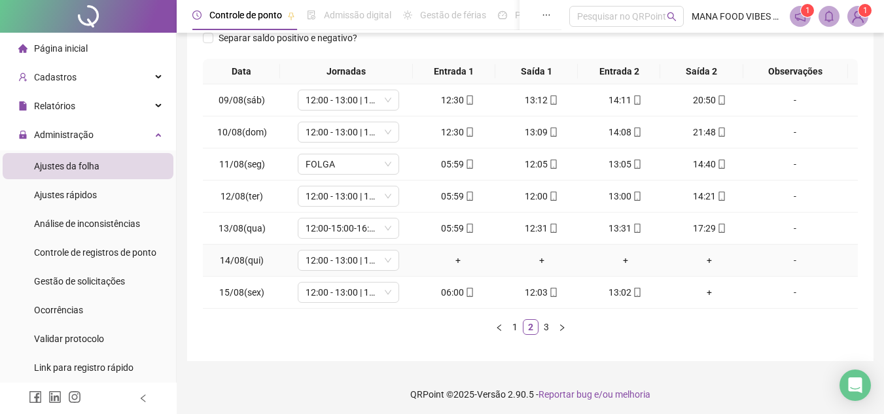
click at [359, 247] on td "12:00 - 13:00 | 14:00 - 20:20" at bounding box center [348, 261] width 135 height 32
click at [357, 259] on span "12:00 - 13:00 | 14:00 - 20:20" at bounding box center [349, 261] width 86 height 20
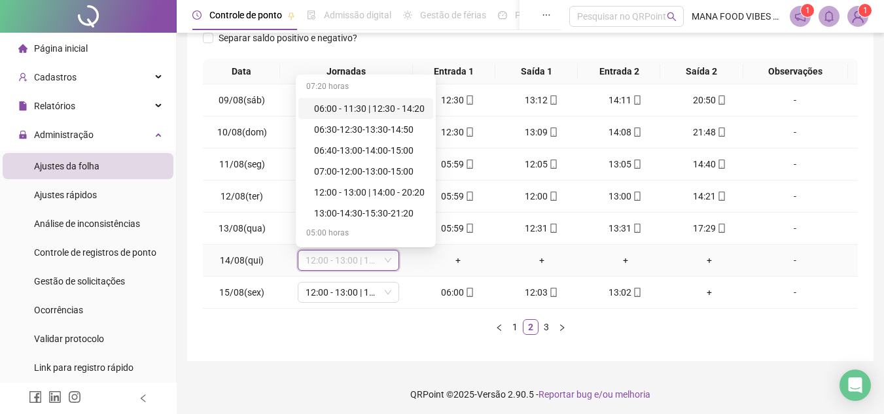
type input "*"
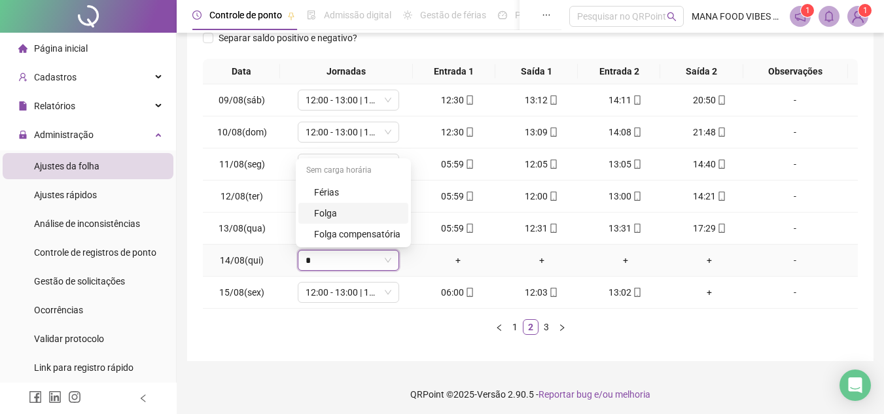
click at [348, 216] on div "Folga" at bounding box center [357, 213] width 86 height 14
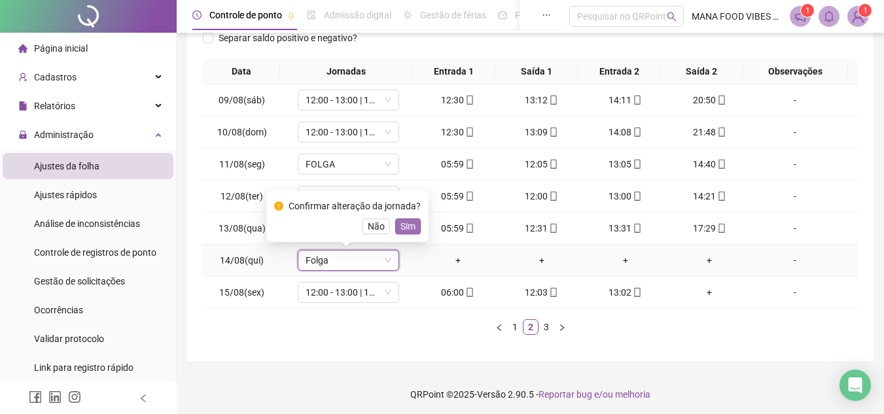
click at [405, 228] on span "Sim" at bounding box center [408, 226] width 15 height 14
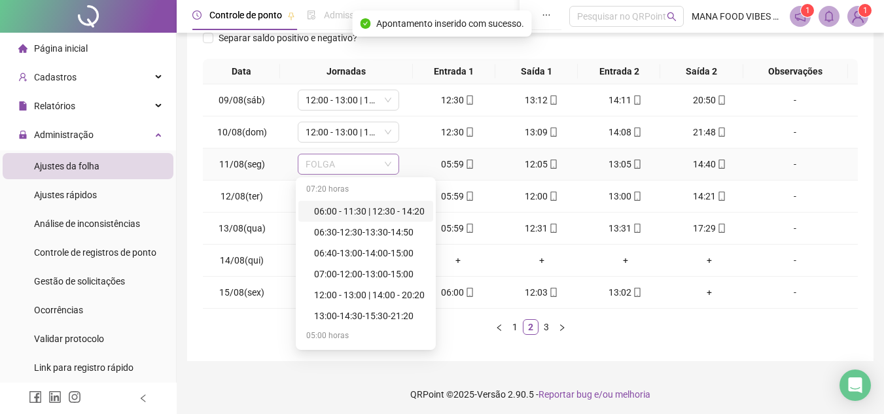
click at [361, 164] on span "FOLGA" at bounding box center [349, 164] width 86 height 20
click at [350, 215] on div "06:00 - 11:30 | 12:30 - 14:20" at bounding box center [369, 211] width 111 height 14
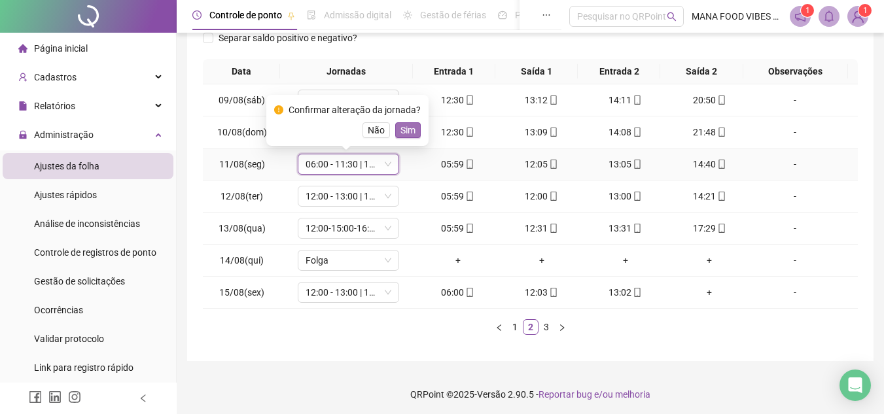
click at [410, 134] on span "Sim" at bounding box center [408, 130] width 15 height 14
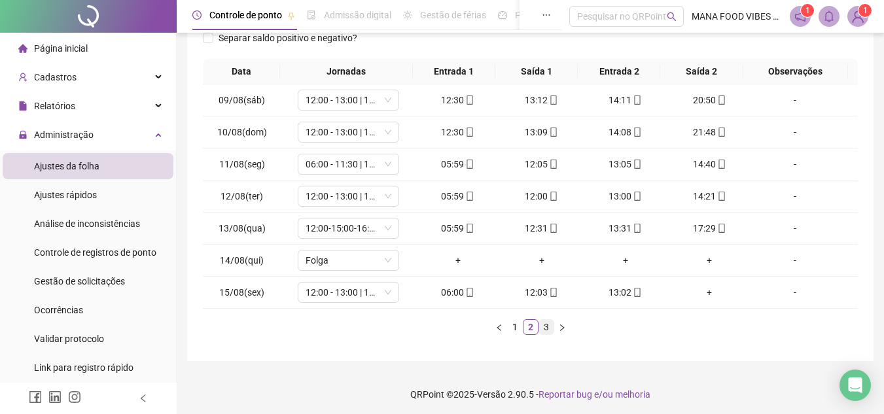
click at [550, 327] on link "3" at bounding box center [546, 327] width 14 height 14
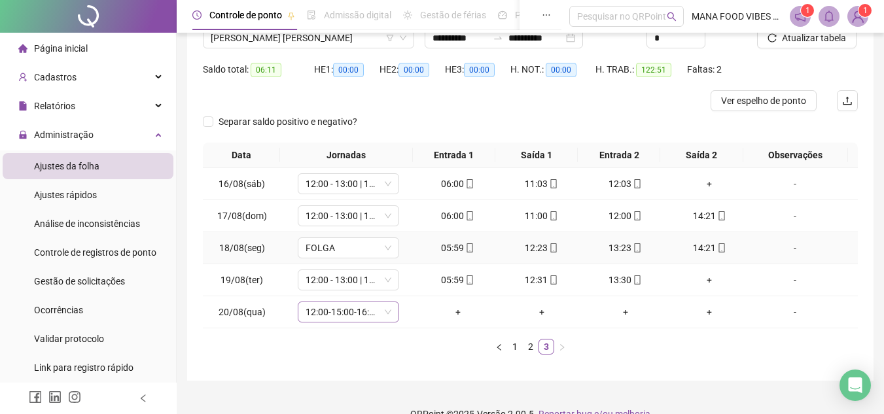
scroll to position [135, 0]
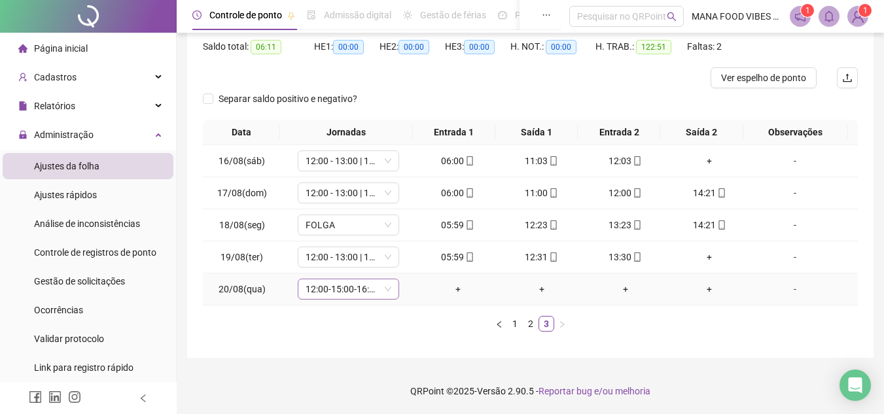
click at [368, 287] on span "12:00-15:00-16:00-20:00" at bounding box center [349, 289] width 86 height 20
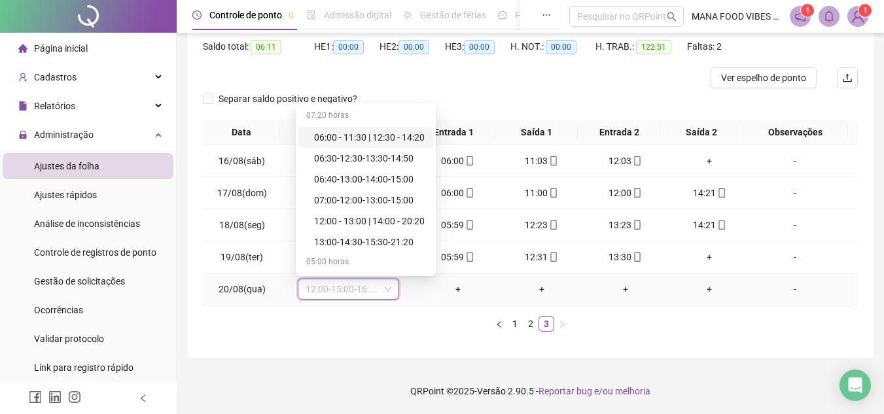
type input "*"
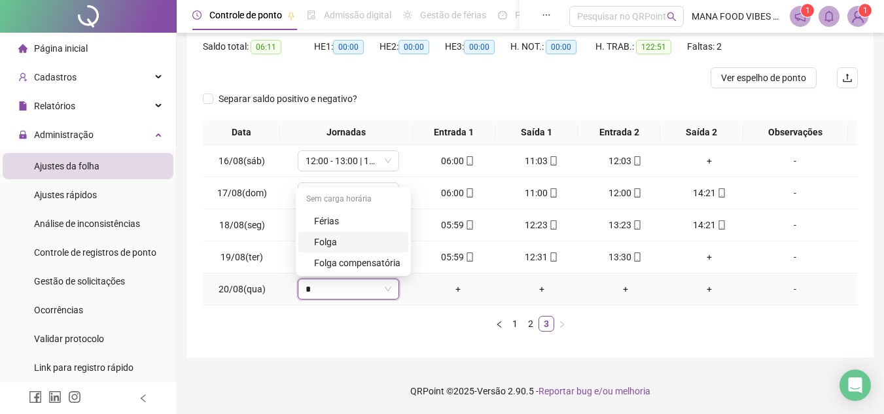
click at [378, 238] on div "Folga" at bounding box center [357, 242] width 86 height 14
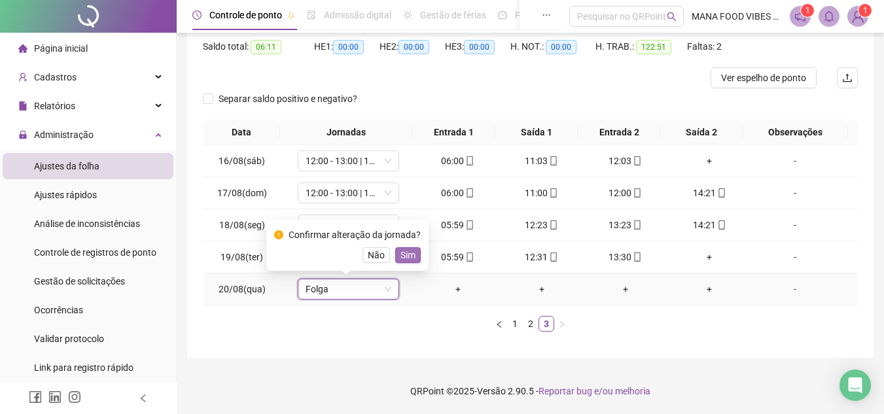
click at [403, 255] on span "Sim" at bounding box center [408, 255] width 15 height 14
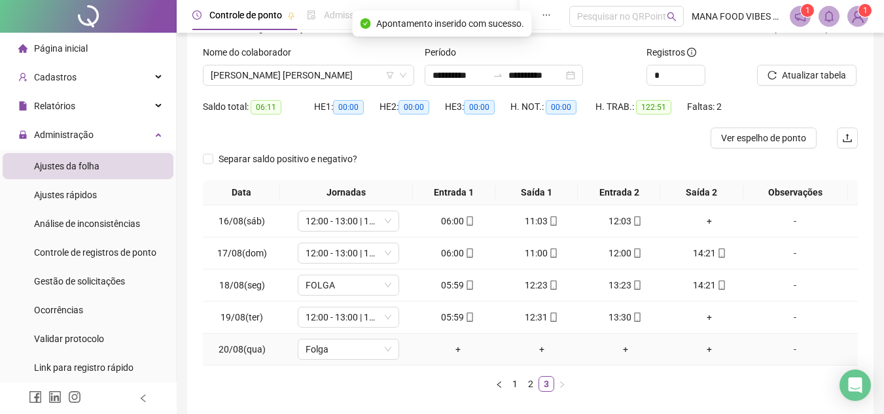
scroll to position [0, 0]
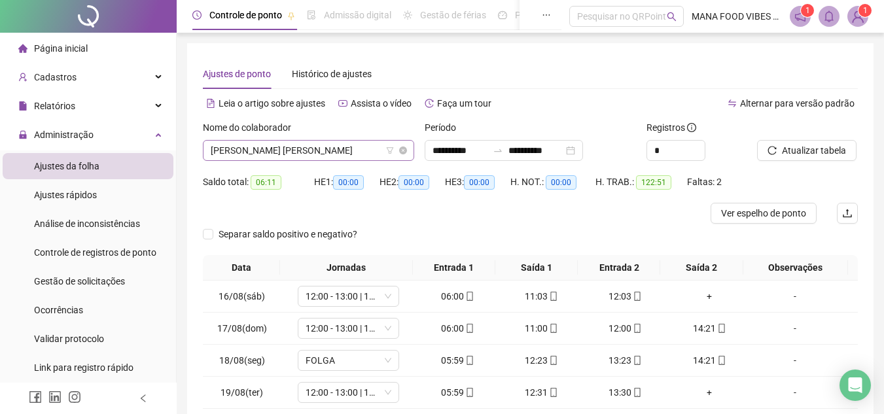
click at [322, 151] on span "[PERSON_NAME] [PERSON_NAME]" at bounding box center [309, 151] width 196 height 20
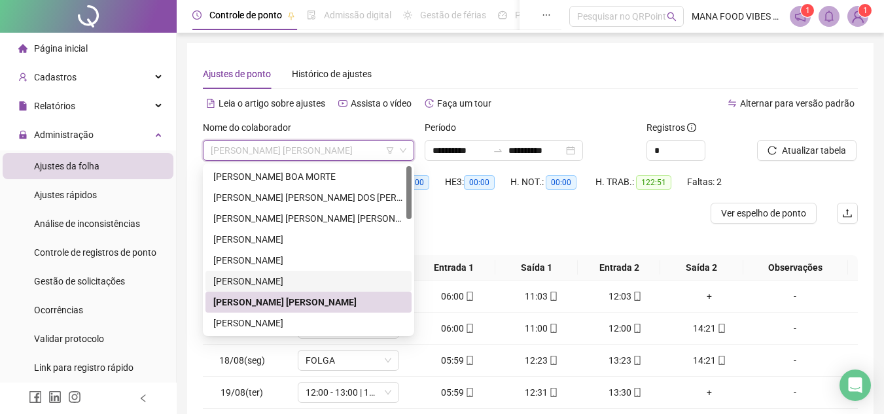
scroll to position [65, 0]
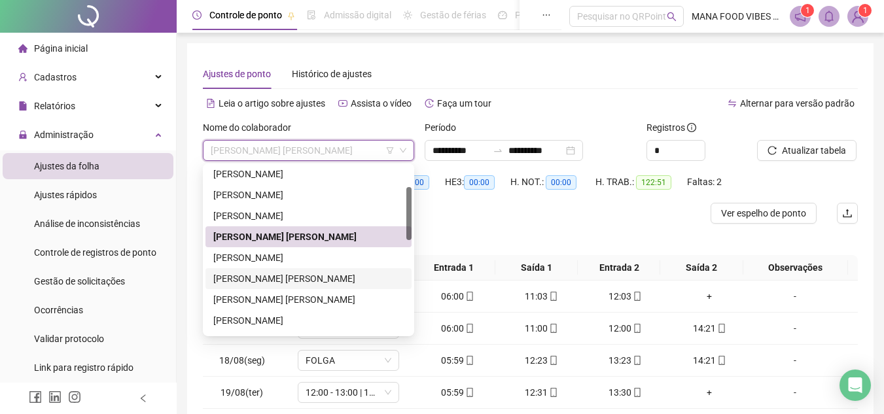
click at [274, 272] on div "[PERSON_NAME] [PERSON_NAME]" at bounding box center [308, 279] width 190 height 14
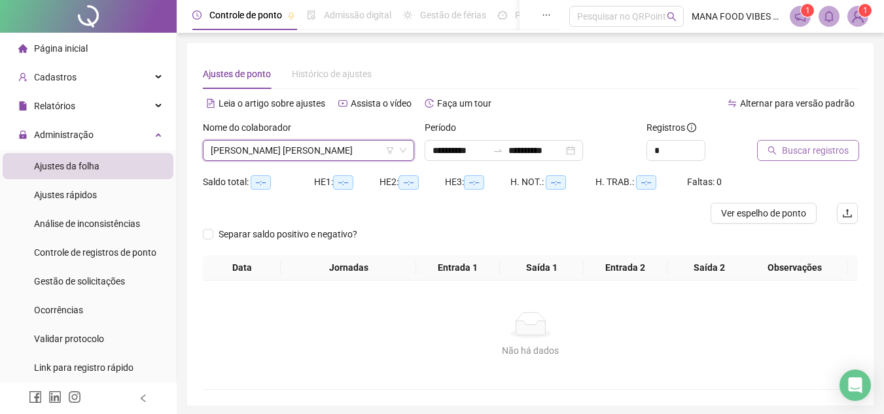
click at [819, 158] on button "Buscar registros" at bounding box center [808, 150] width 102 height 21
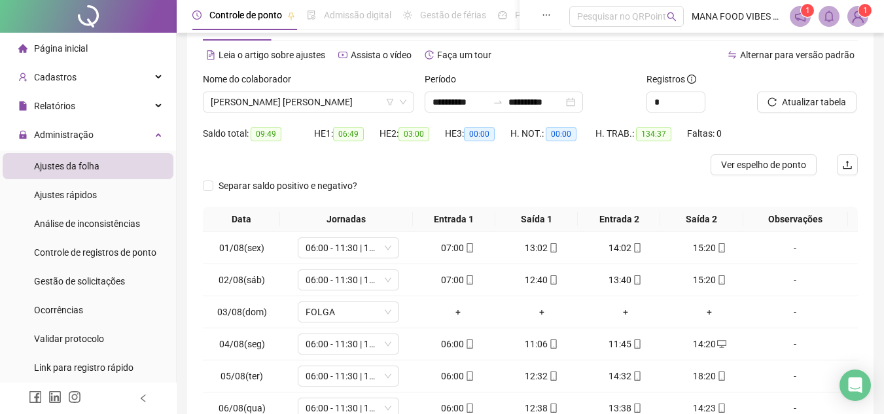
scroll to position [196, 0]
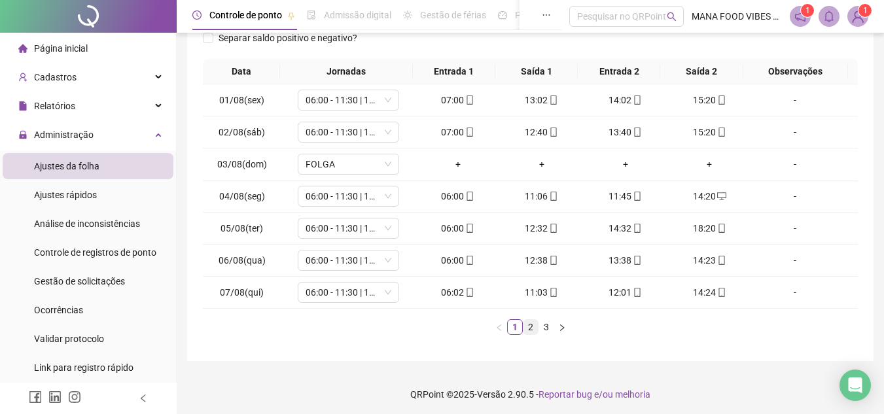
click at [532, 332] on link "2" at bounding box center [531, 327] width 14 height 14
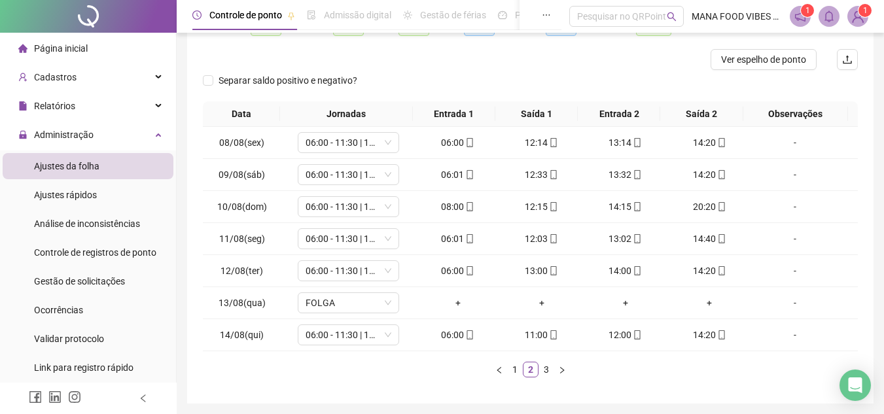
scroll to position [131, 0]
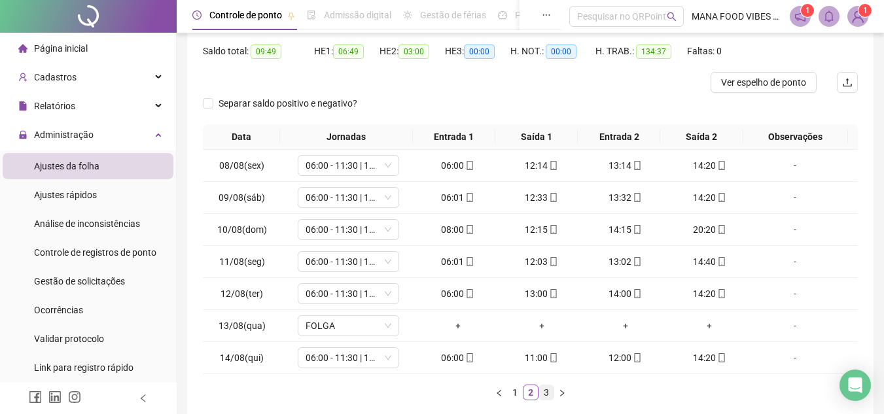
click at [550, 395] on link "3" at bounding box center [546, 392] width 14 height 14
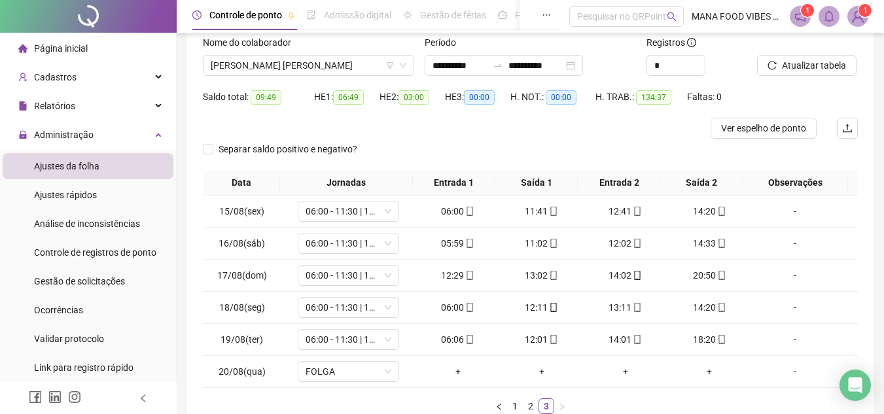
scroll to position [0, 0]
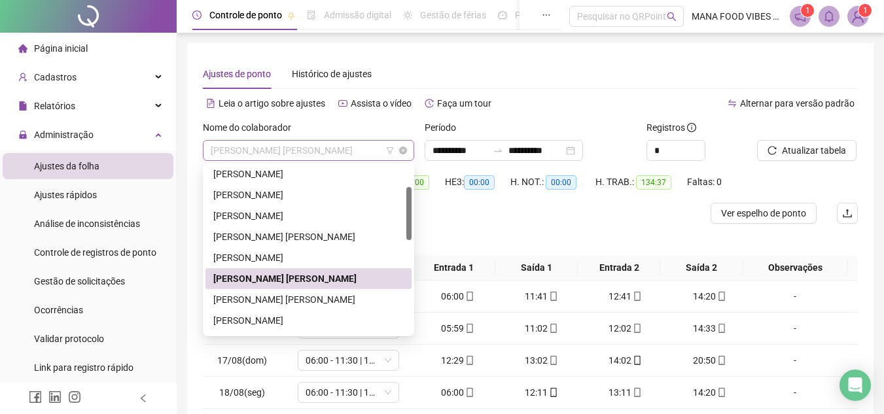
click at [357, 146] on span "[PERSON_NAME] [PERSON_NAME]" at bounding box center [309, 151] width 196 height 20
click at [285, 302] on div "[PERSON_NAME] [PERSON_NAME]" at bounding box center [308, 300] width 190 height 14
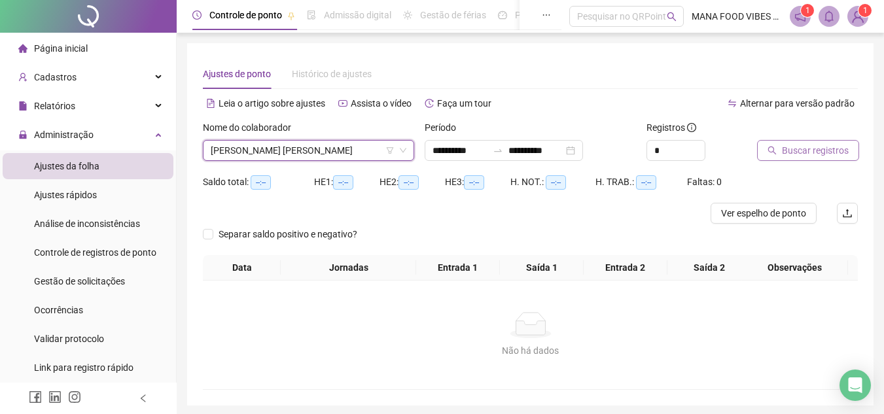
click at [806, 149] on span "Buscar registros" at bounding box center [815, 150] width 67 height 14
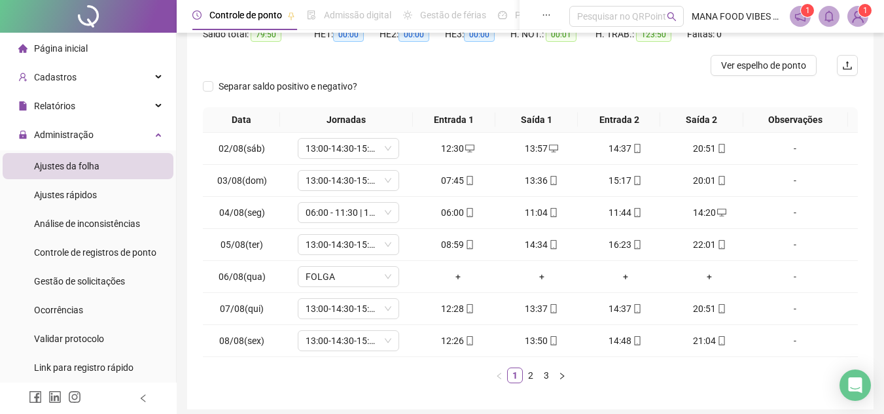
scroll to position [200, 0]
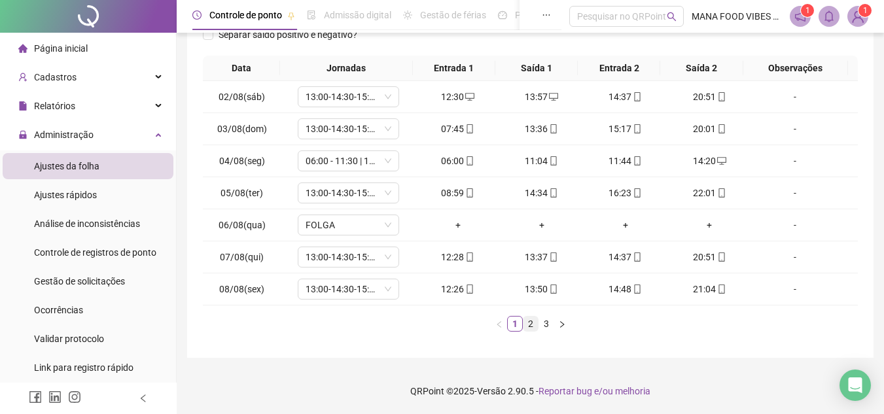
click at [531, 327] on link "2" at bounding box center [531, 324] width 14 height 14
click at [513, 319] on link "1" at bounding box center [515, 324] width 14 height 14
click at [531, 326] on link "2" at bounding box center [531, 324] width 14 height 14
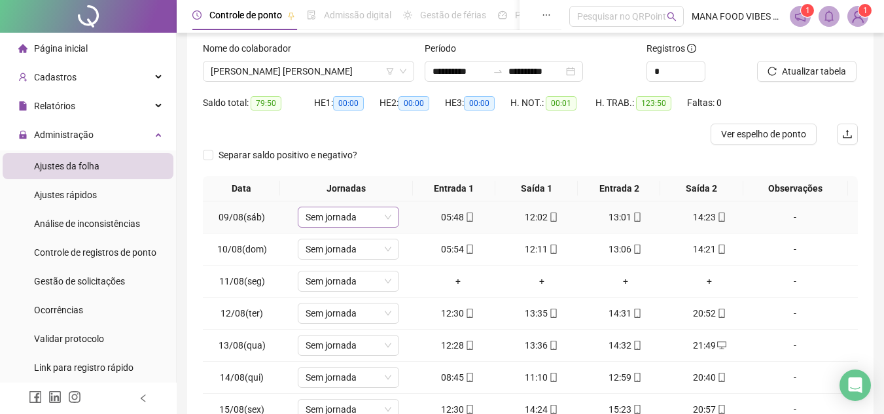
scroll to position [69, 0]
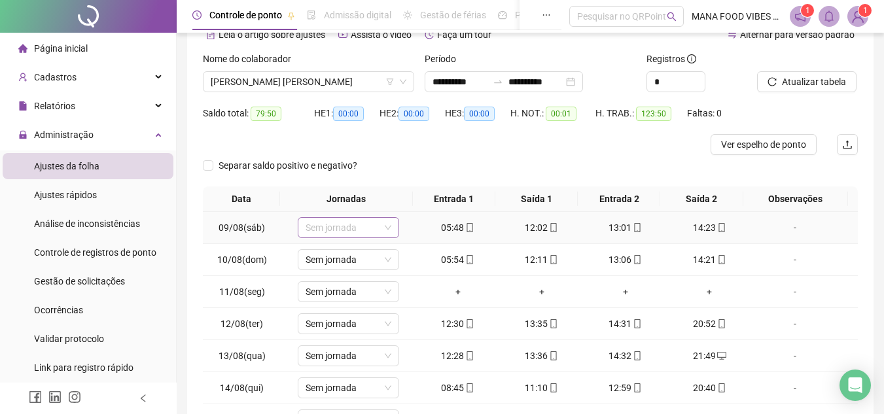
click at [344, 232] on span "Sem jornada" at bounding box center [349, 228] width 86 height 20
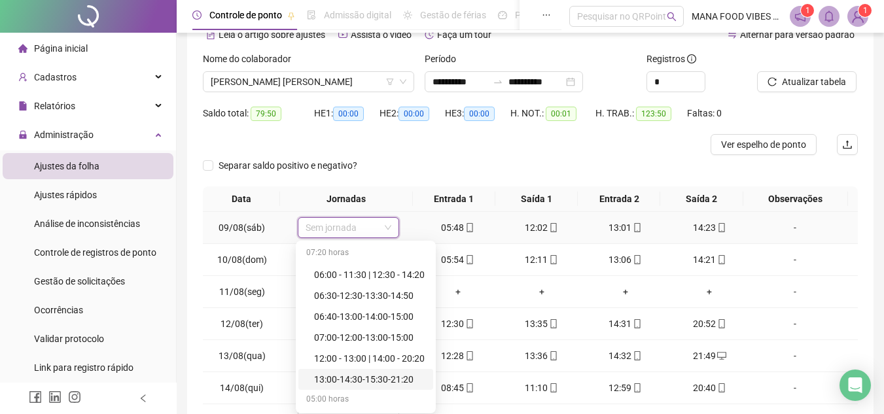
click at [359, 374] on div "13:00-14:30-15:30-21:20" at bounding box center [369, 379] width 111 height 14
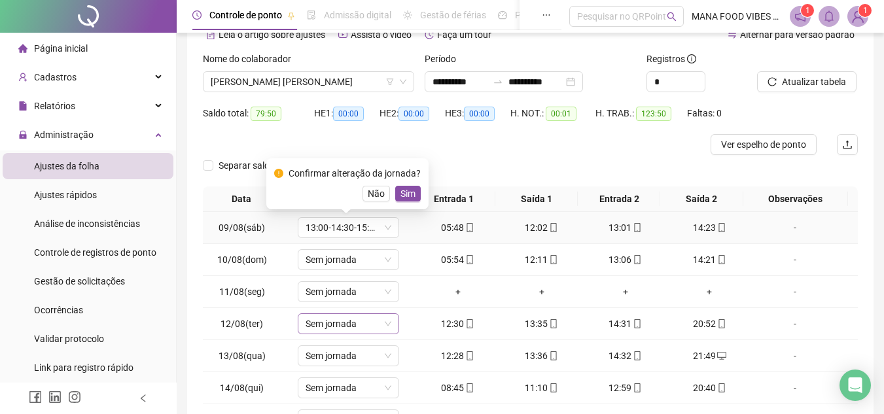
drag, startPoint x: 409, startPoint y: 193, endPoint x: 367, endPoint y: 317, distance: 131.4
click at [408, 194] on span "Sim" at bounding box center [408, 194] width 15 height 14
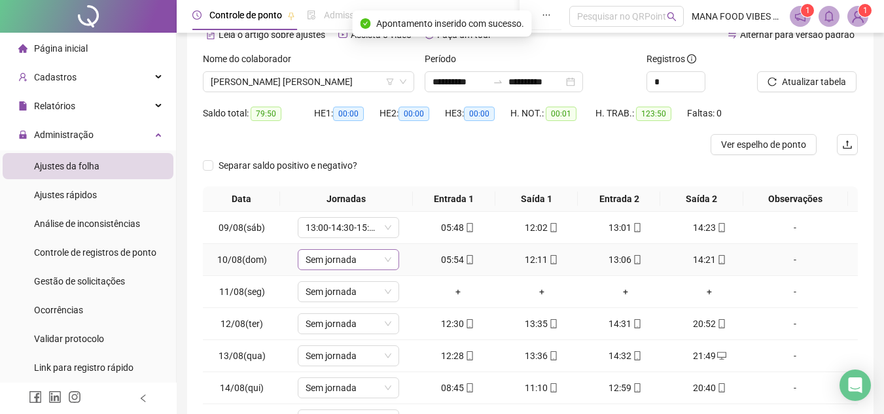
click at [353, 260] on span "Sem jornada" at bounding box center [349, 260] width 86 height 20
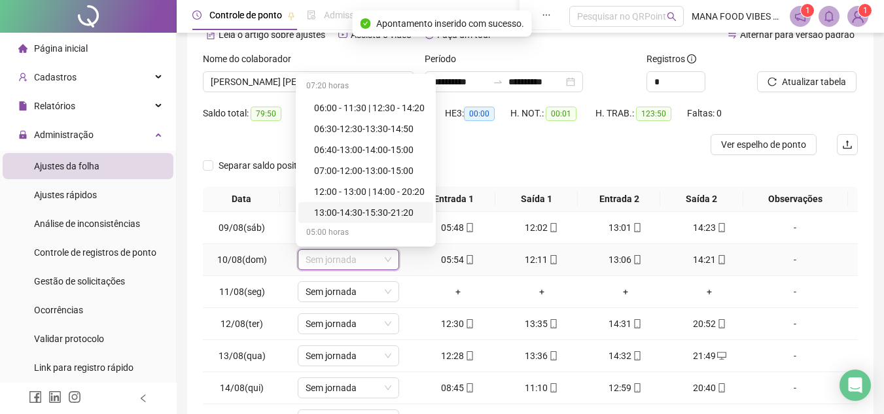
click at [376, 214] on div "13:00-14:30-15:30-21:20" at bounding box center [369, 213] width 111 height 14
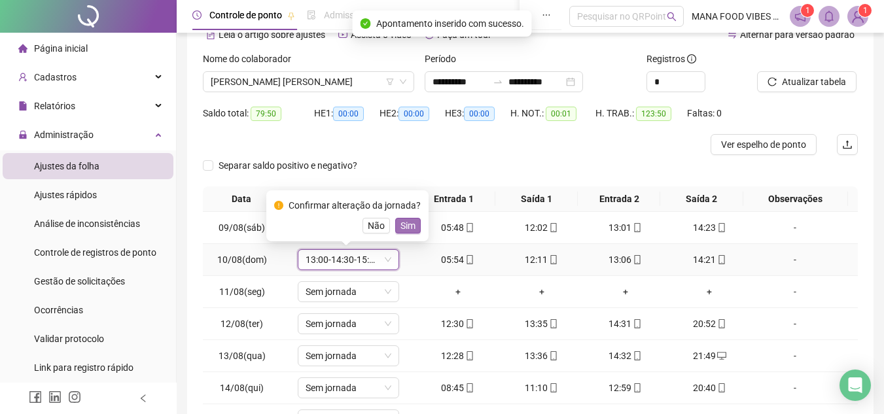
click at [409, 226] on span "Sim" at bounding box center [408, 226] width 15 height 14
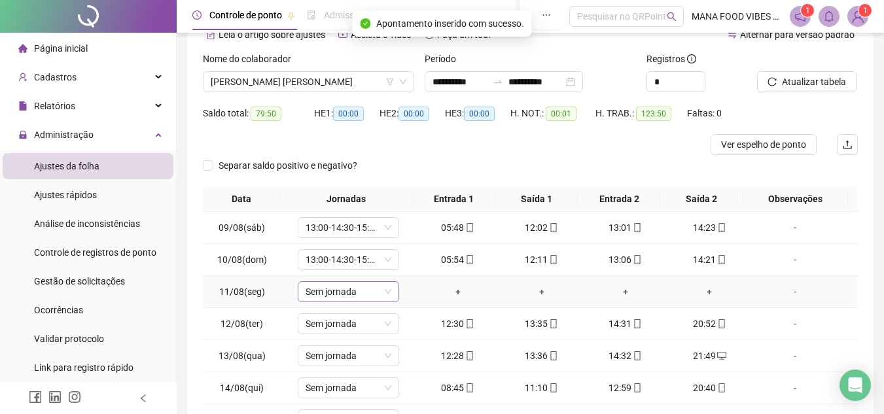
click at [344, 300] on span "Sem jornada" at bounding box center [349, 292] width 86 height 20
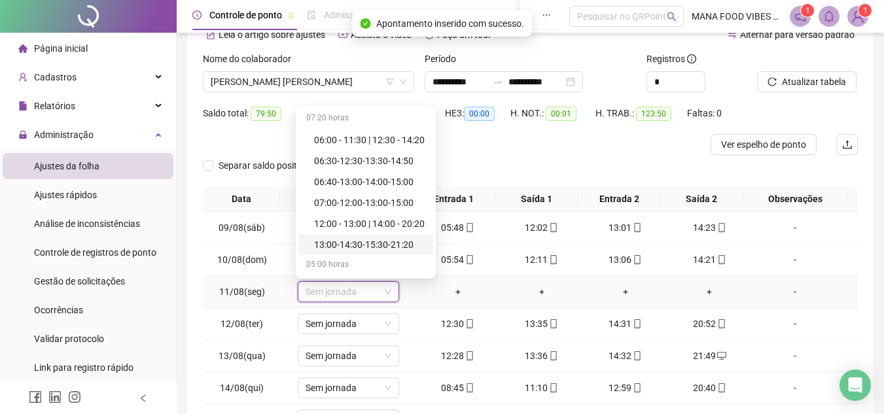
click at [389, 242] on div "13:00-14:30-15:30-21:20" at bounding box center [369, 245] width 111 height 14
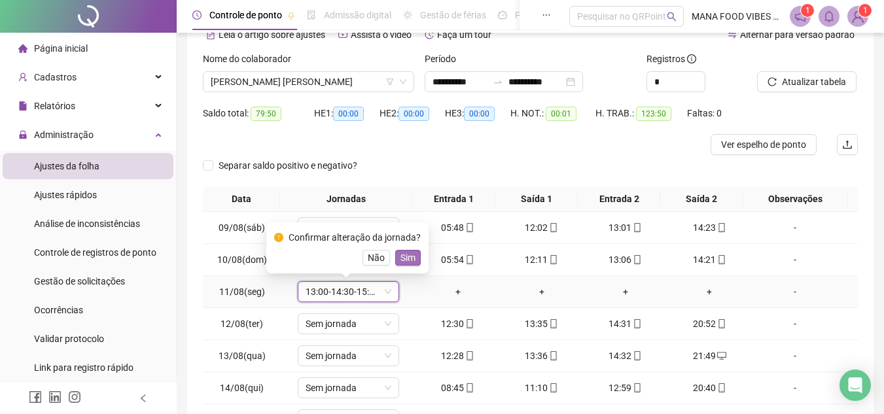
click at [401, 255] on span "Sim" at bounding box center [408, 258] width 15 height 14
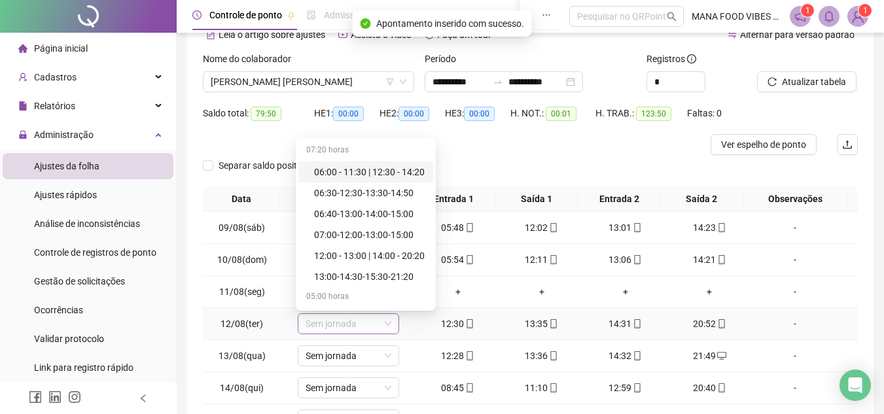
click at [365, 328] on span "Sem jornada" at bounding box center [349, 324] width 86 height 20
click at [397, 273] on div "13:00-14:30-15:30-21:20" at bounding box center [369, 277] width 111 height 14
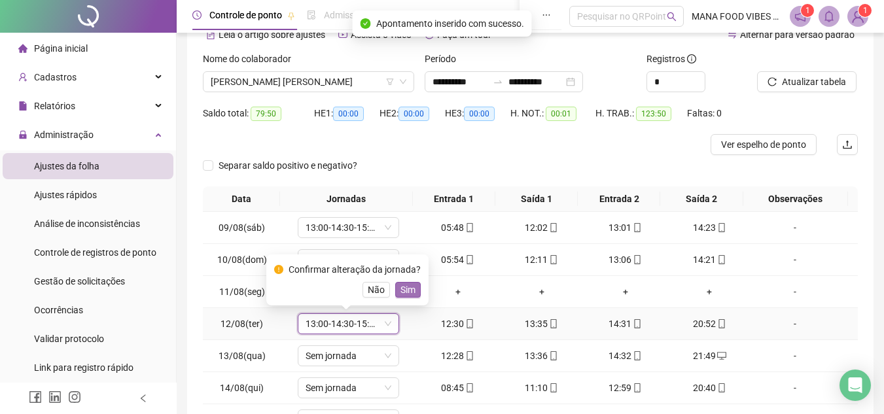
click at [408, 293] on span "Sim" at bounding box center [408, 290] width 15 height 14
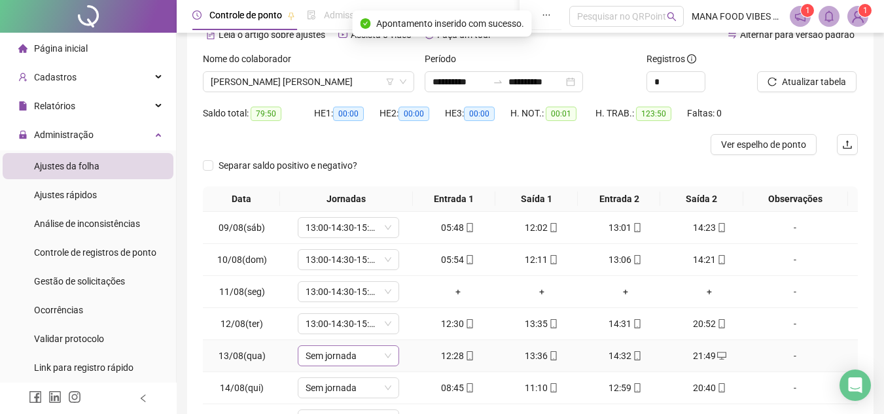
click at [361, 358] on span "Sem jornada" at bounding box center [349, 356] width 86 height 20
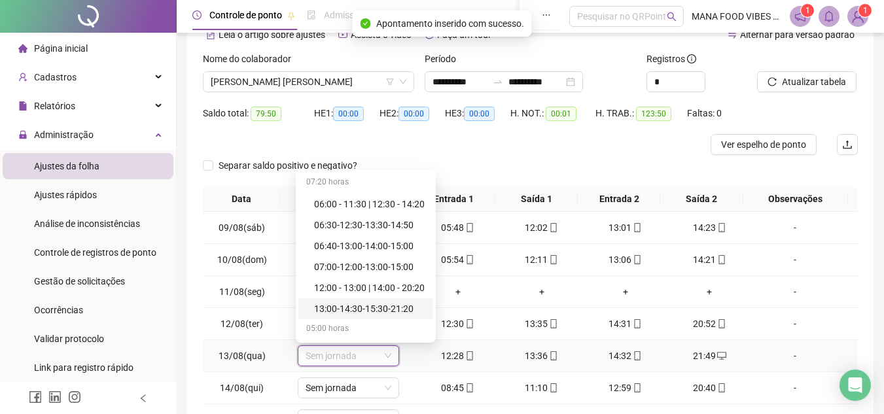
click at [403, 312] on div "13:00-14:30-15:30-21:20" at bounding box center [369, 309] width 111 height 14
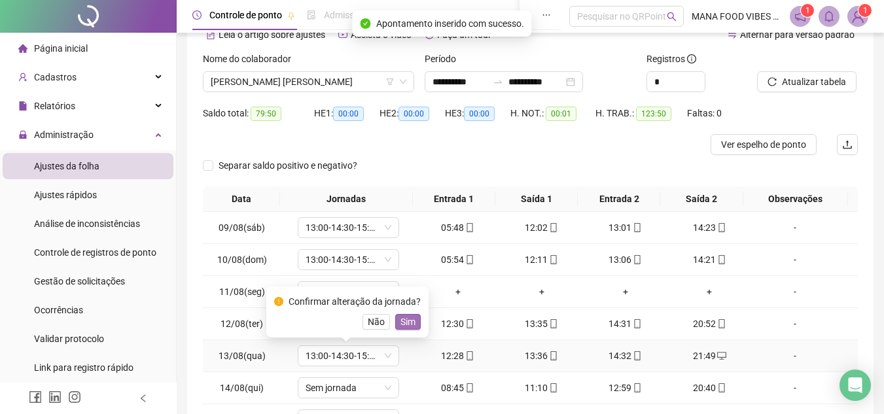
click at [402, 317] on span "Sim" at bounding box center [408, 322] width 15 height 14
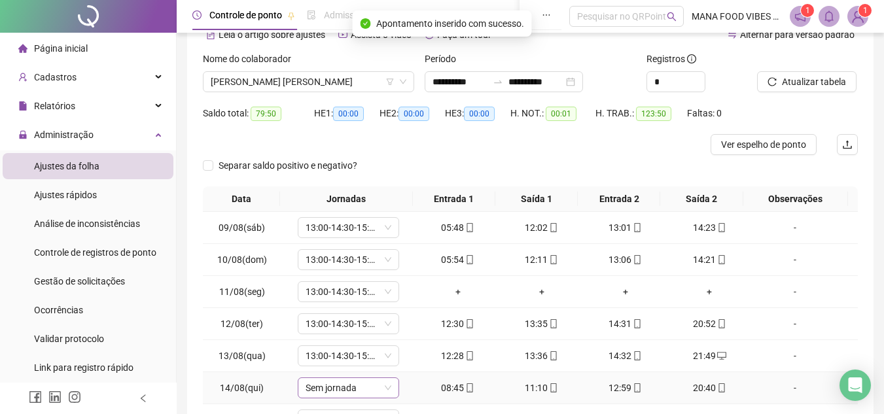
click at [363, 385] on span "Sem jornada" at bounding box center [349, 388] width 86 height 20
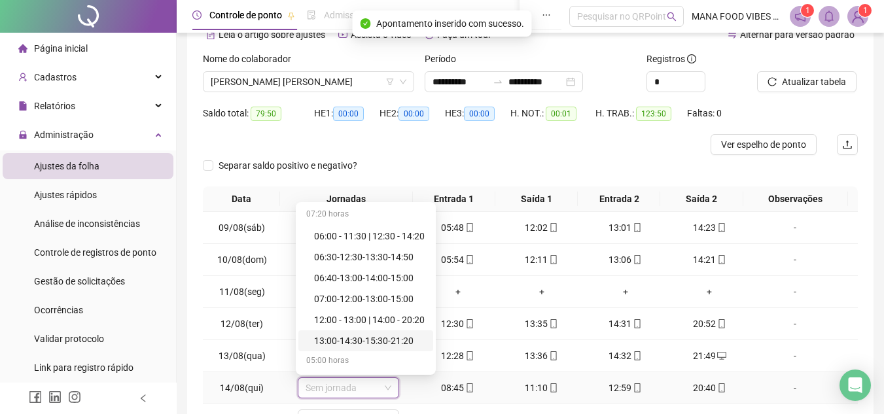
click at [406, 340] on div "13:00-14:30-15:30-21:20" at bounding box center [369, 341] width 111 height 14
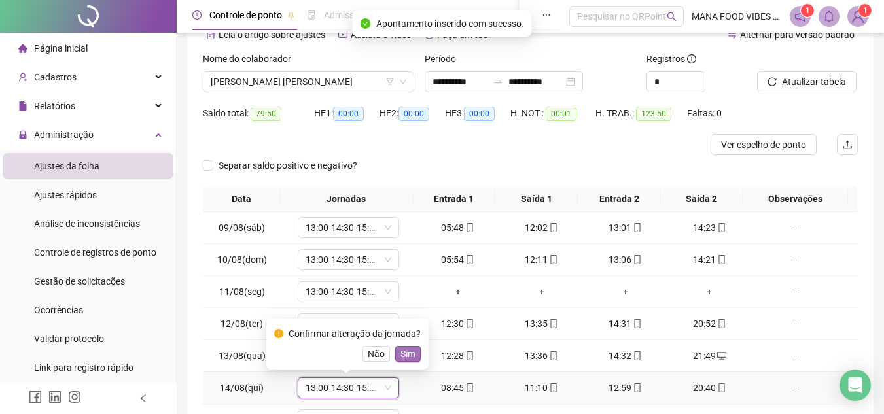
click at [409, 360] on span "Sim" at bounding box center [408, 354] width 15 height 14
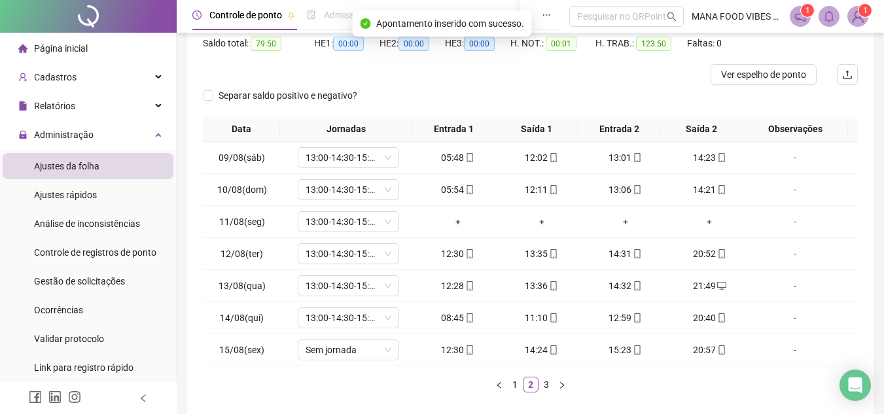
scroll to position [200, 0]
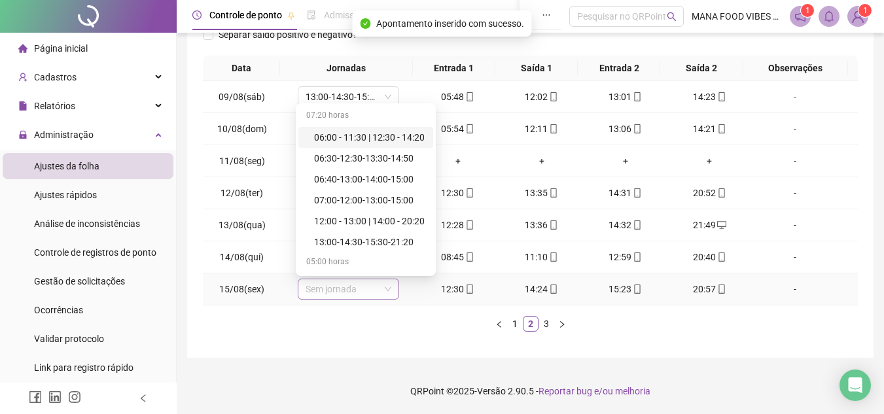
click at [359, 285] on span "Sem jornada" at bounding box center [349, 289] width 86 height 20
click at [391, 244] on div "13:00-14:30-15:30-21:20" at bounding box center [369, 242] width 111 height 14
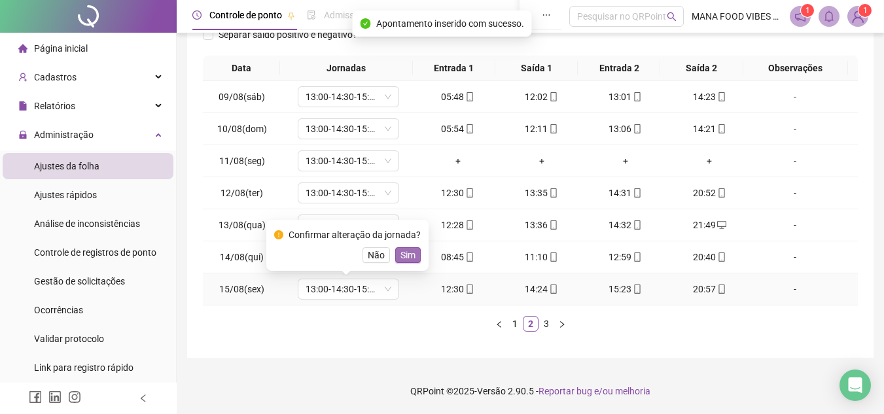
click at [410, 253] on span "Sim" at bounding box center [408, 255] width 15 height 14
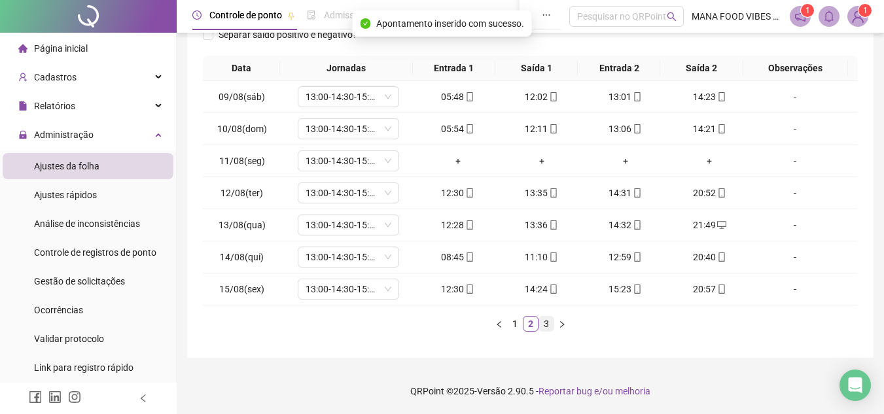
click at [547, 325] on link "3" at bounding box center [546, 324] width 14 height 14
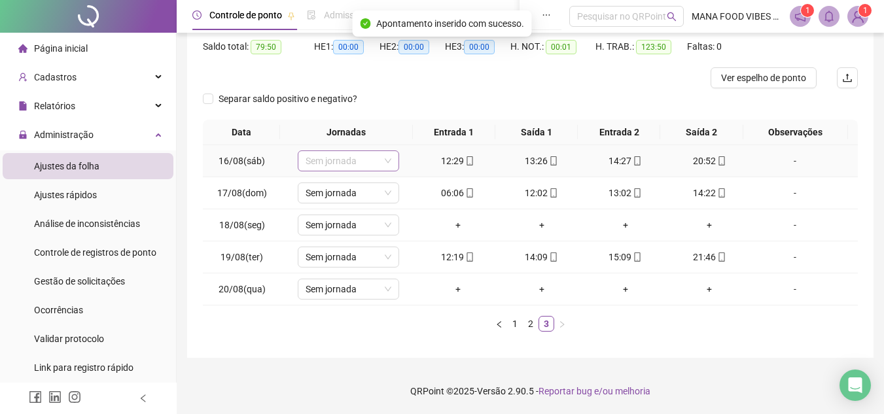
click at [325, 157] on span "Sem jornada" at bounding box center [349, 161] width 86 height 20
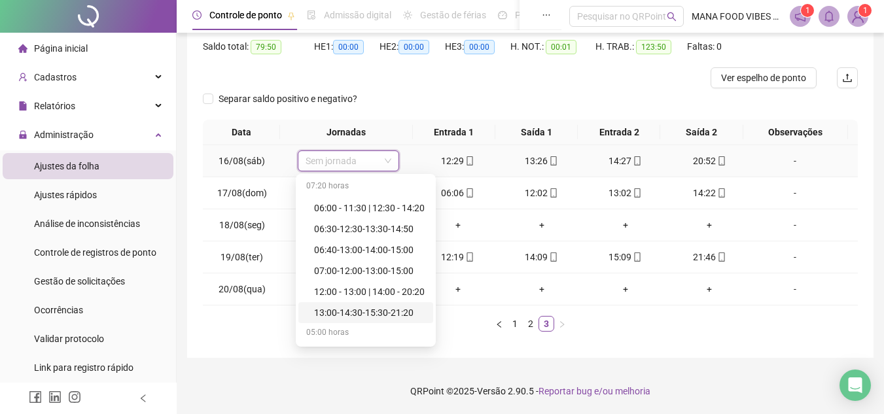
click at [396, 313] on div "13:00-14:30-15:30-21:20" at bounding box center [369, 313] width 111 height 14
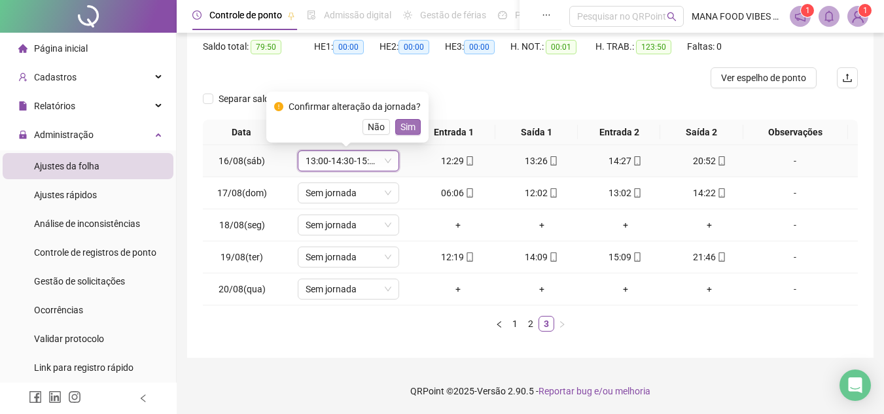
click at [406, 121] on span "Sim" at bounding box center [408, 127] width 15 height 14
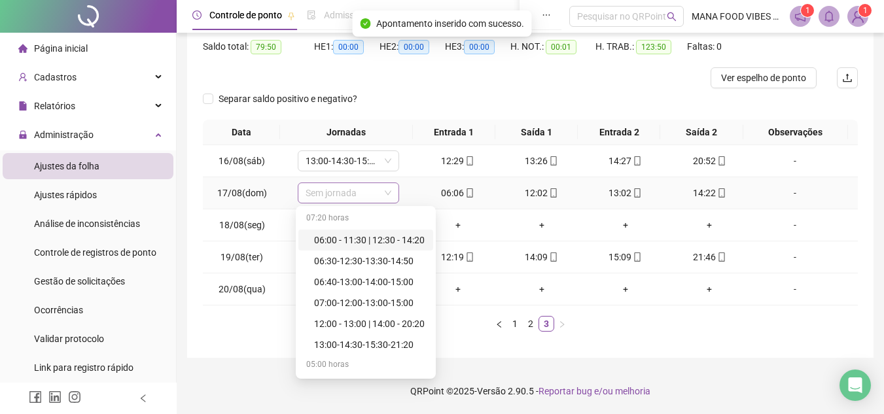
click at [392, 190] on div "Sem jornada" at bounding box center [348, 193] width 101 height 21
click at [351, 346] on div "13:00-14:30-15:30-21:20" at bounding box center [369, 345] width 111 height 14
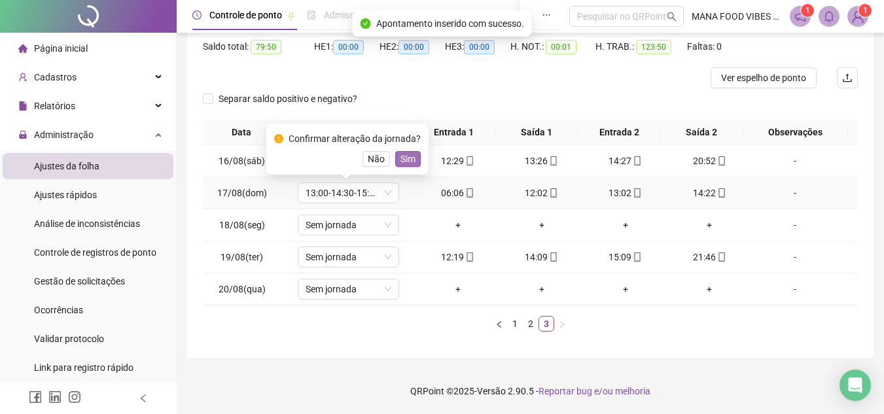
click at [413, 158] on button "Sim" at bounding box center [408, 159] width 26 height 16
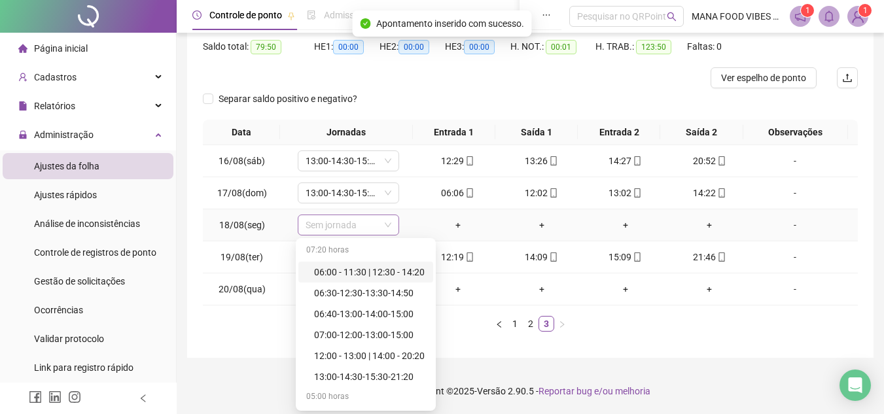
click at [348, 229] on span "Sem jornada" at bounding box center [349, 225] width 86 height 20
click at [368, 373] on div "13:00-14:30-15:30-21:20" at bounding box center [369, 377] width 111 height 14
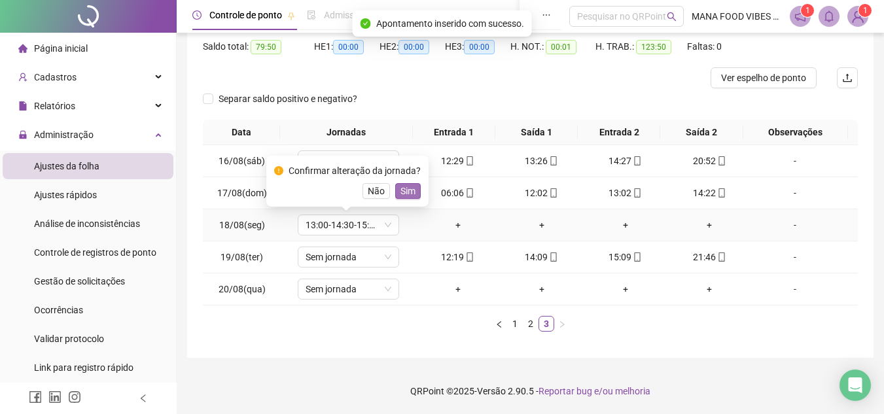
click at [407, 193] on span "Sim" at bounding box center [408, 191] width 15 height 14
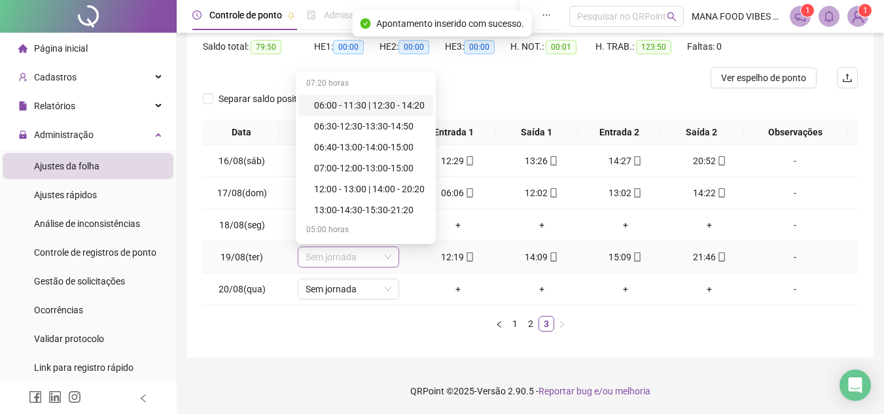
click at [348, 264] on span "Sem jornada" at bounding box center [349, 257] width 86 height 20
click at [384, 211] on div "13:00-14:30-15:30-21:20" at bounding box center [369, 210] width 111 height 14
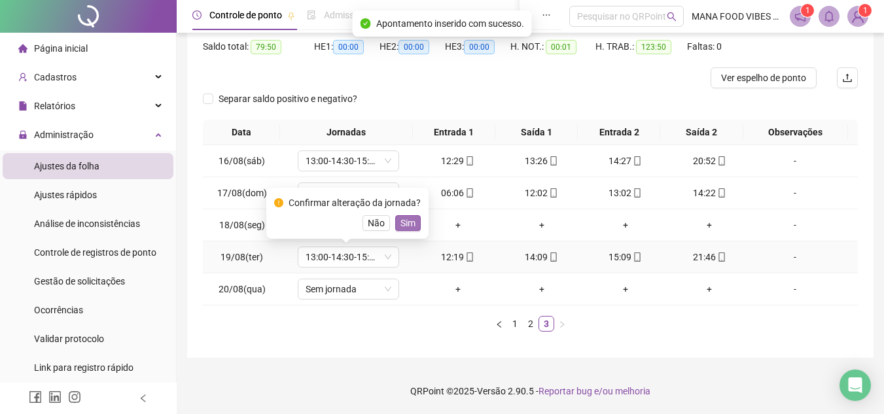
click at [411, 224] on span "Sim" at bounding box center [408, 223] width 15 height 14
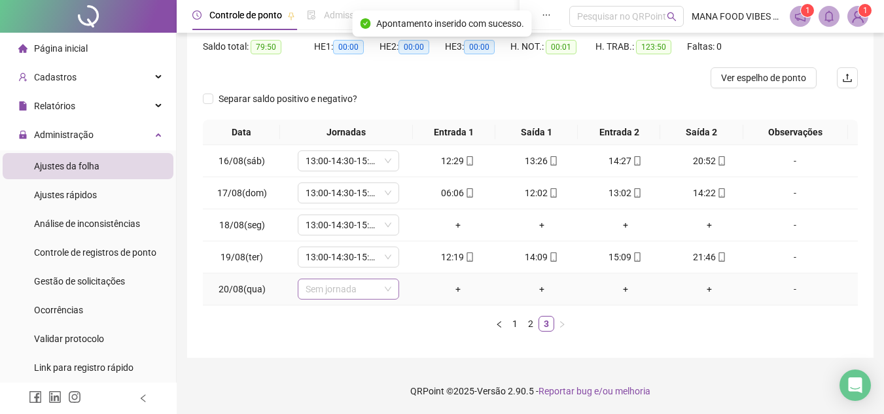
click at [354, 294] on span "Sem jornada" at bounding box center [349, 289] width 86 height 20
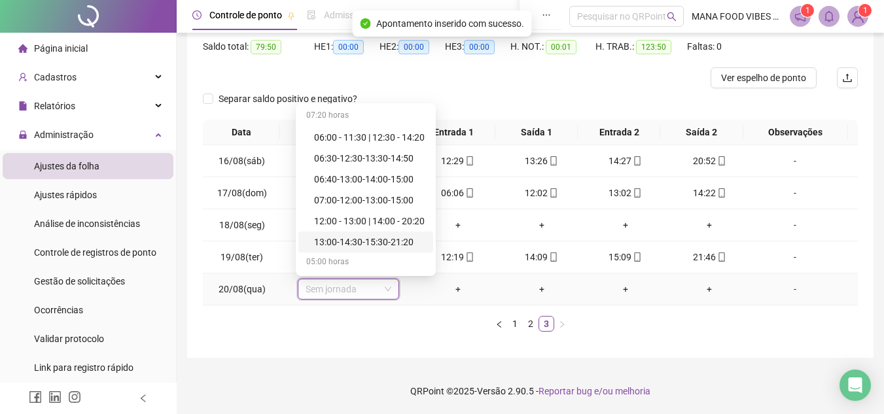
click at [384, 243] on div "13:00-14:30-15:30-21:20" at bounding box center [369, 242] width 111 height 14
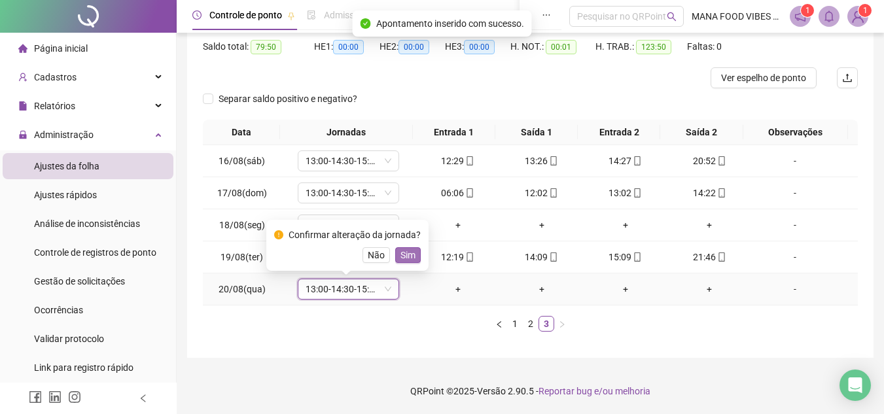
click at [409, 259] on span "Sim" at bounding box center [408, 255] width 15 height 14
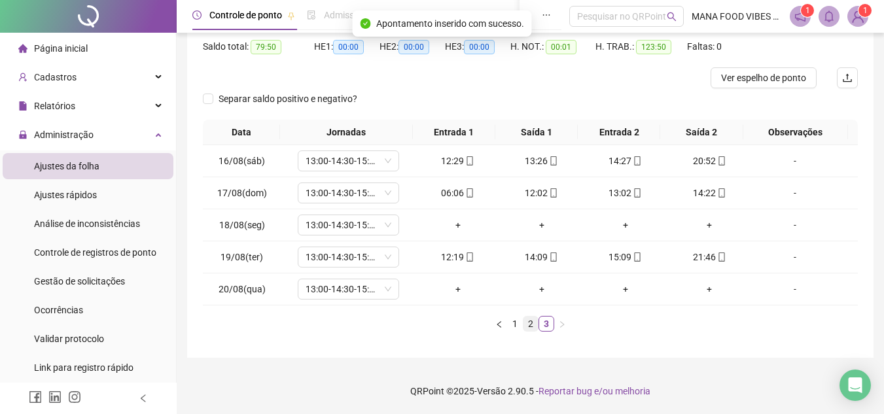
click at [532, 327] on link "2" at bounding box center [531, 324] width 14 height 14
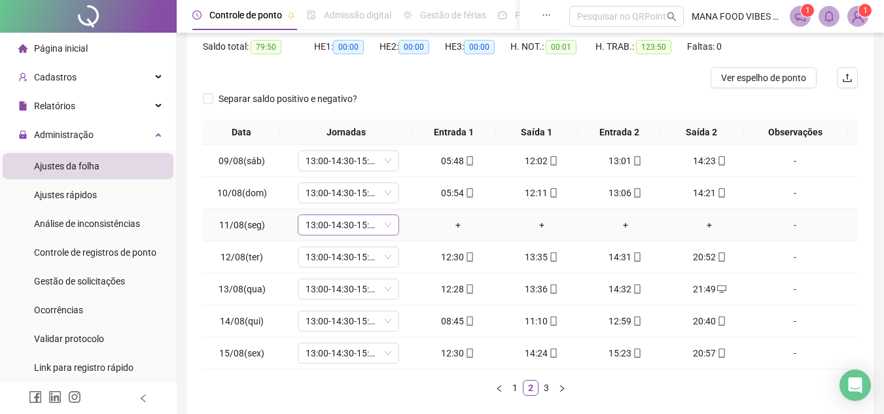
click at [374, 232] on span "13:00-14:30-15:30-21:20" at bounding box center [349, 225] width 86 height 20
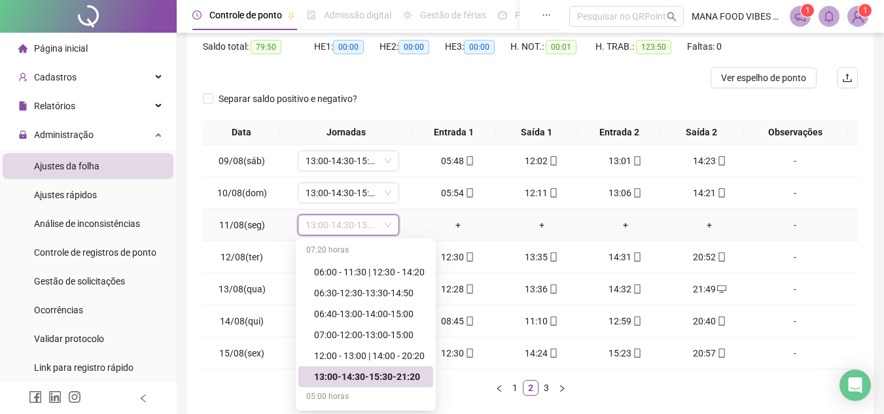
type input "*"
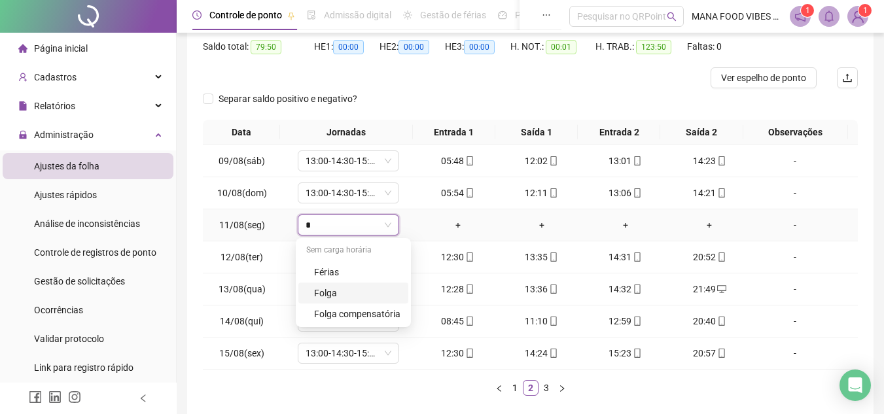
click at [322, 296] on div "Folga" at bounding box center [357, 293] width 86 height 14
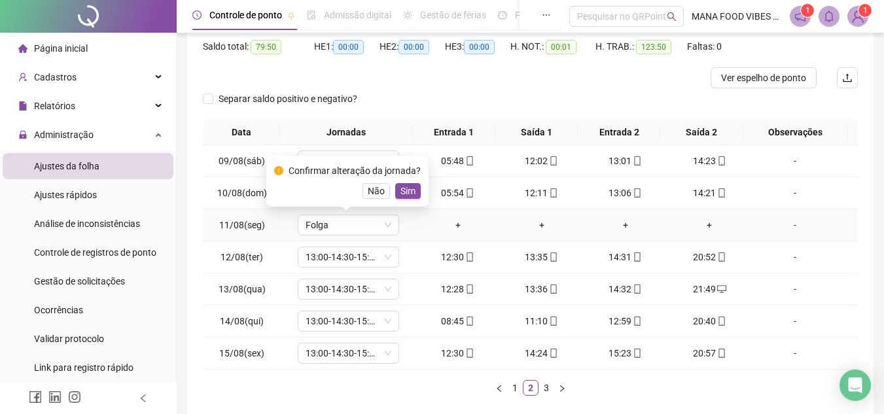
click at [404, 183] on div "Confirmar alteração da jornada? Não Sim" at bounding box center [347, 181] width 147 height 35
click at [404, 185] on span "Sim" at bounding box center [408, 191] width 15 height 14
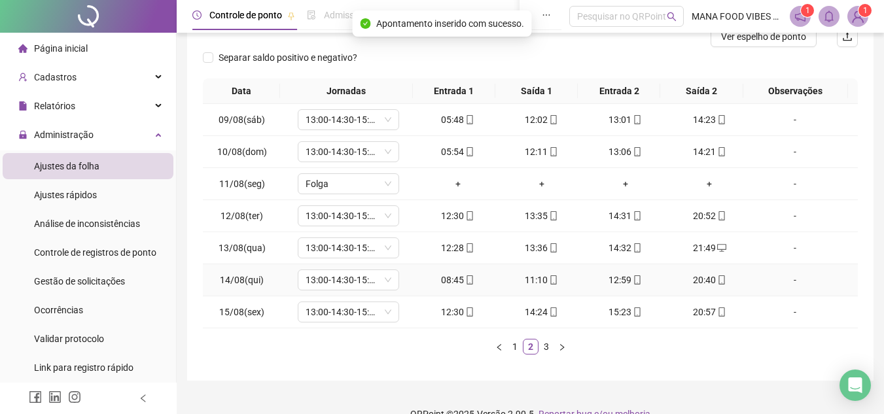
scroll to position [200, 0]
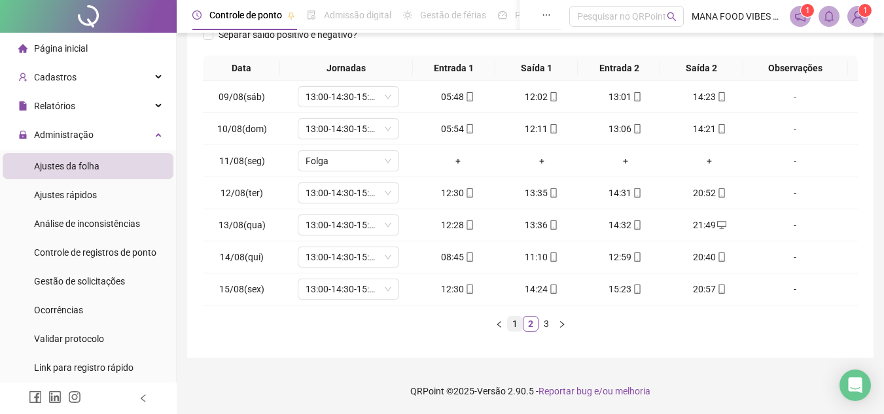
click at [516, 325] on link "1" at bounding box center [515, 324] width 14 height 14
click at [525, 323] on link "2" at bounding box center [531, 324] width 14 height 14
click at [551, 323] on link "3" at bounding box center [546, 324] width 14 height 14
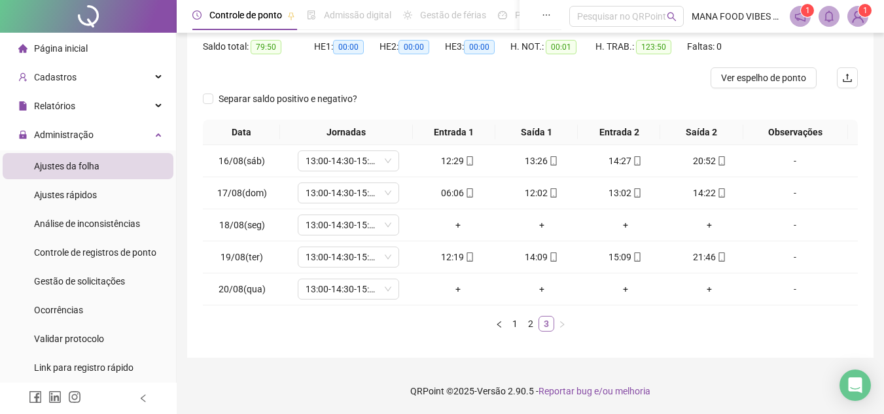
scroll to position [135, 0]
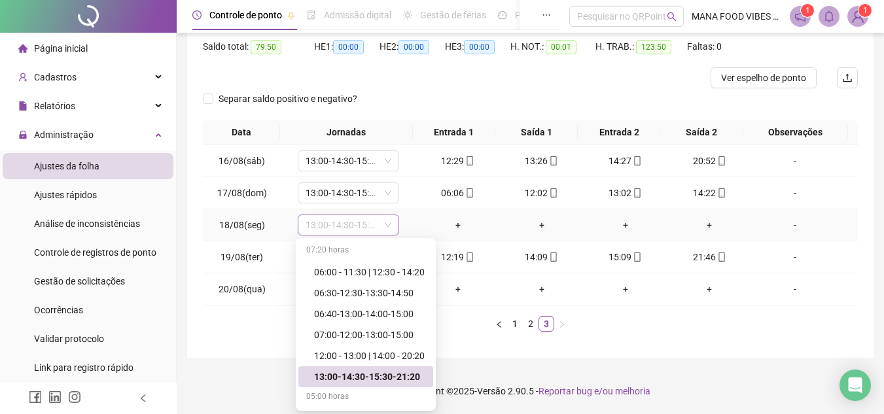
click at [367, 219] on span "13:00-14:30-15:30-21:20" at bounding box center [349, 225] width 86 height 20
type input "*"
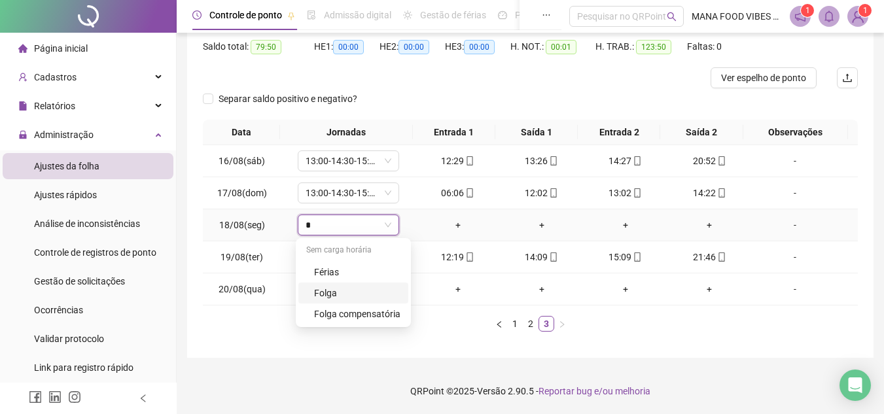
click at [336, 299] on div "Folga" at bounding box center [357, 293] width 86 height 14
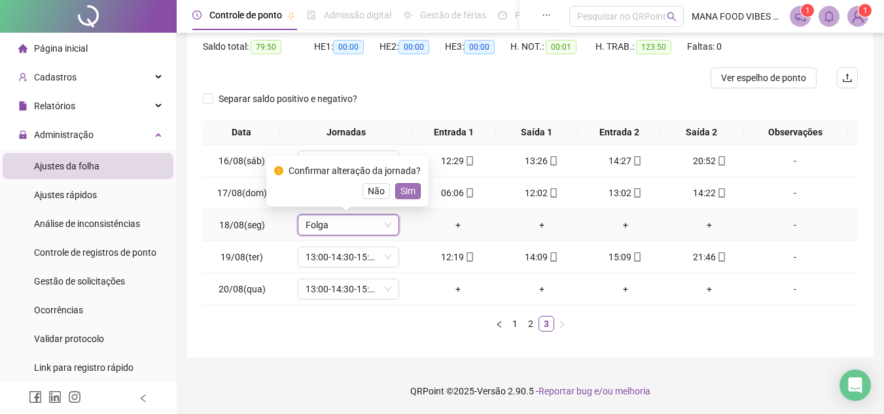
click at [408, 195] on span "Sim" at bounding box center [408, 191] width 15 height 14
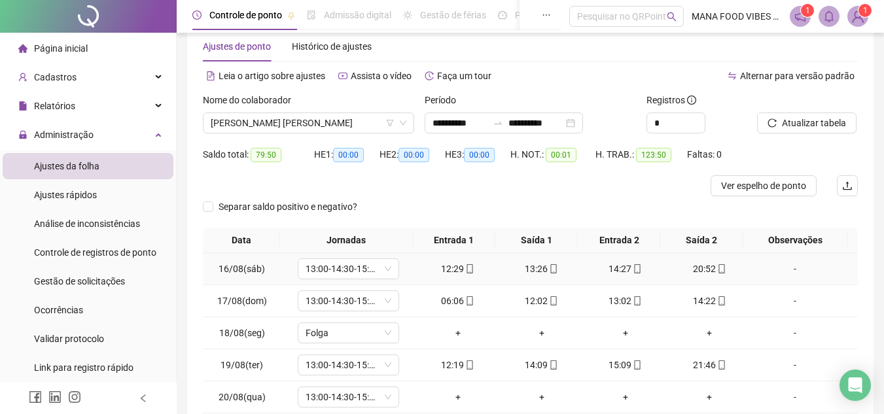
scroll to position [0, 0]
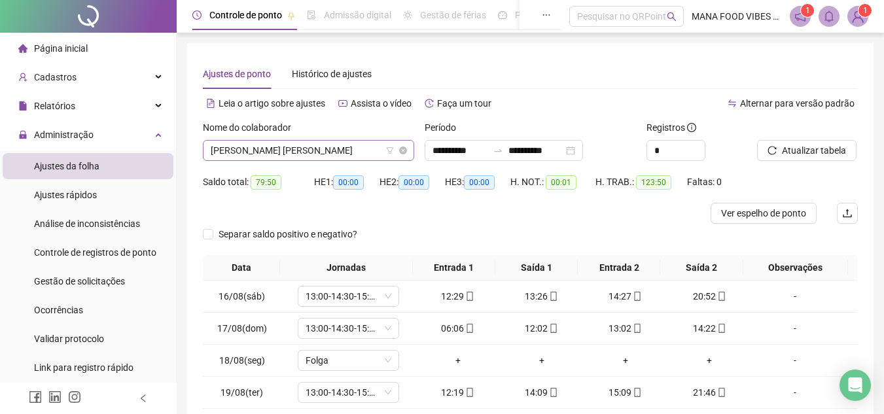
click at [358, 146] on span "[PERSON_NAME] [PERSON_NAME]" at bounding box center [309, 151] width 196 height 20
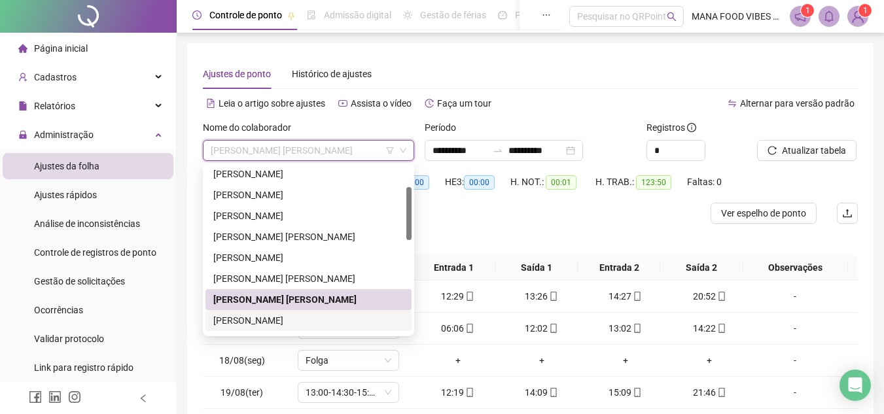
click at [266, 317] on div "[PERSON_NAME]" at bounding box center [308, 320] width 190 height 14
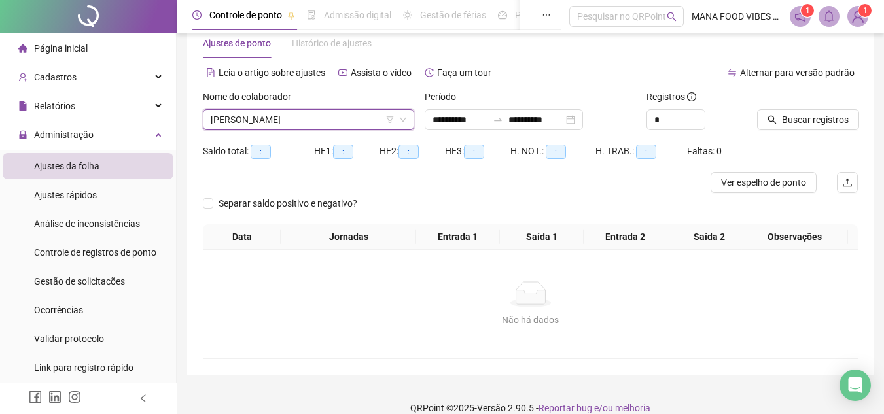
scroll to position [48, 0]
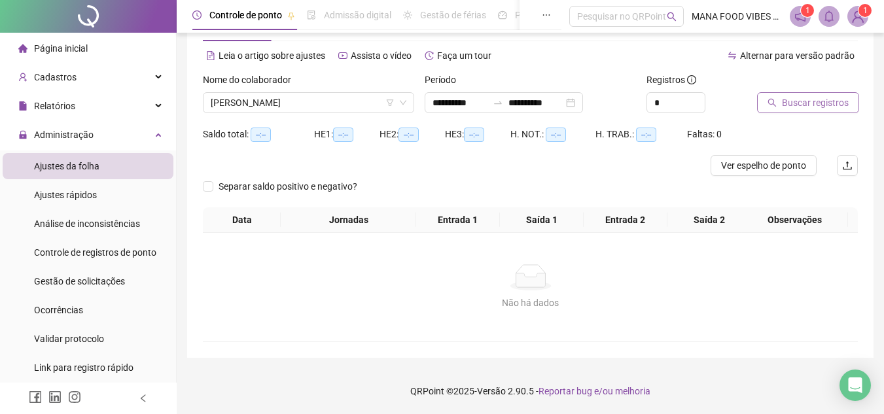
click at [798, 105] on span "Buscar registros" at bounding box center [815, 103] width 67 height 14
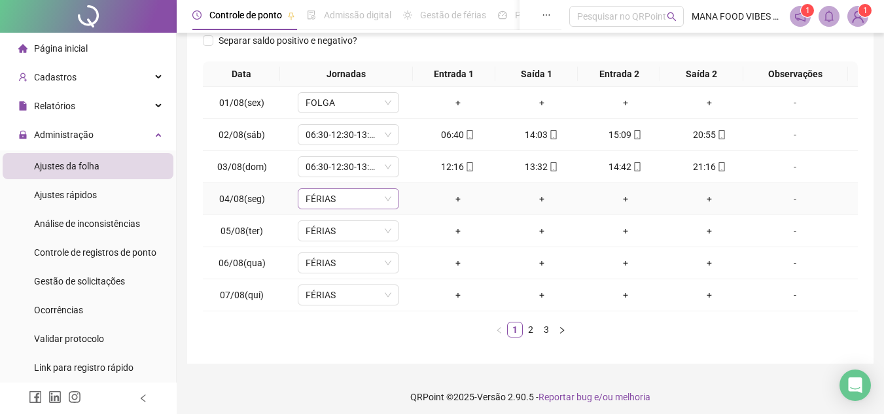
scroll to position [200, 0]
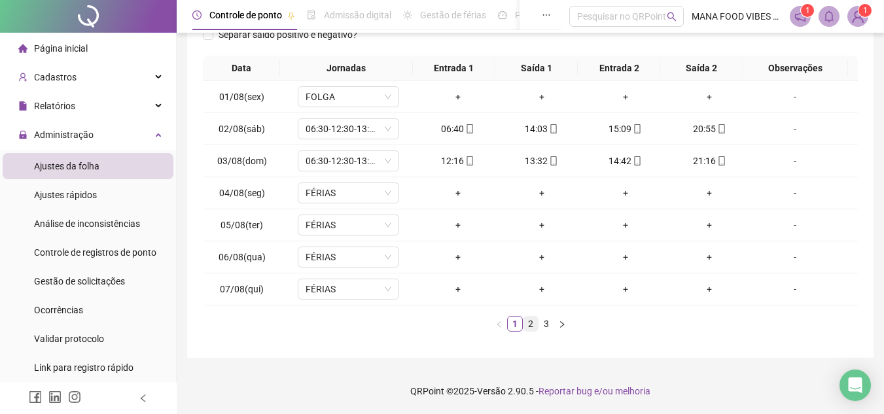
click at [532, 325] on link "2" at bounding box center [531, 324] width 14 height 14
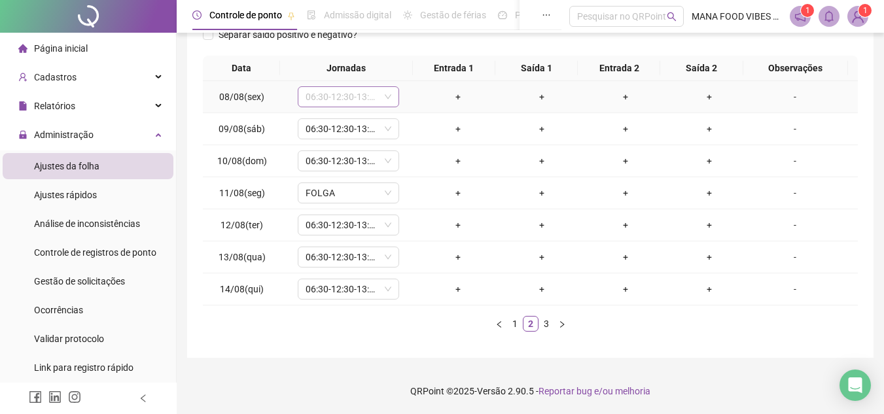
click at [362, 98] on span "06:30-12:30-13:30-14:50" at bounding box center [349, 97] width 86 height 20
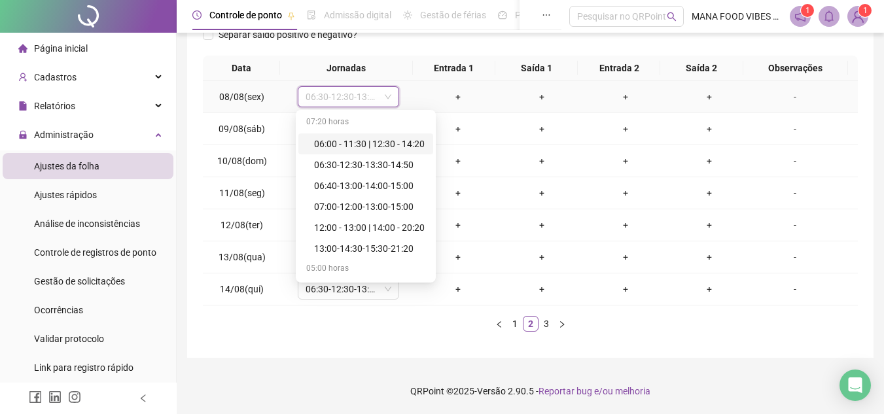
type input "*"
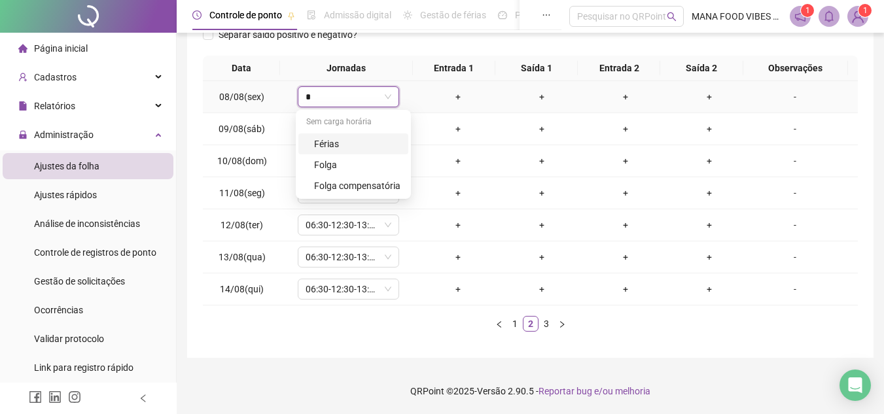
click at [329, 145] on div "Férias" at bounding box center [357, 144] width 86 height 14
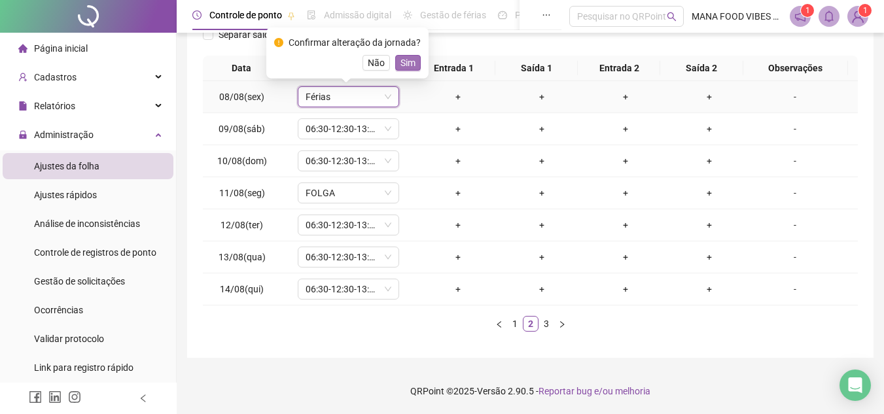
click at [401, 62] on span "Sim" at bounding box center [408, 63] width 15 height 14
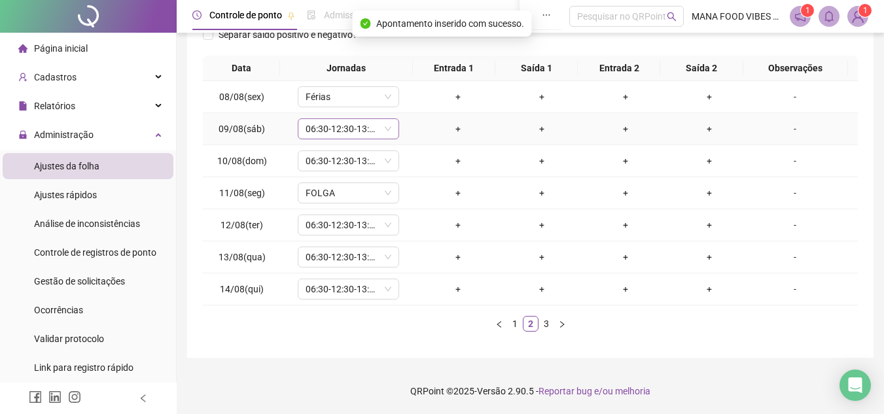
click at [334, 128] on span "06:30-12:30-13:30-14:50" at bounding box center [349, 129] width 86 height 20
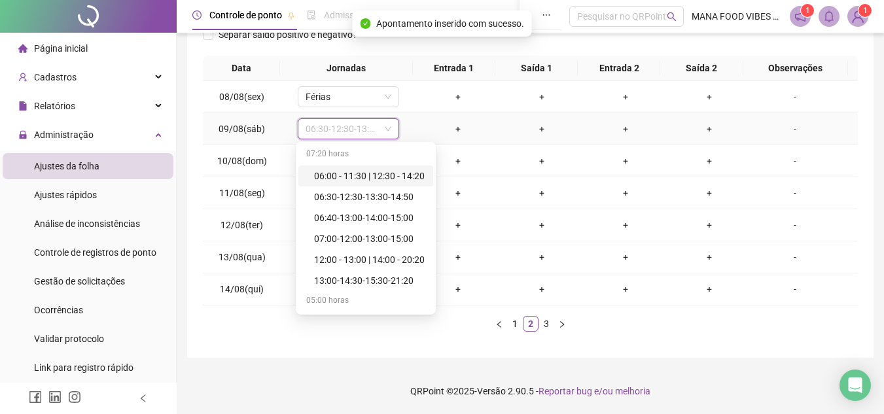
type input "*"
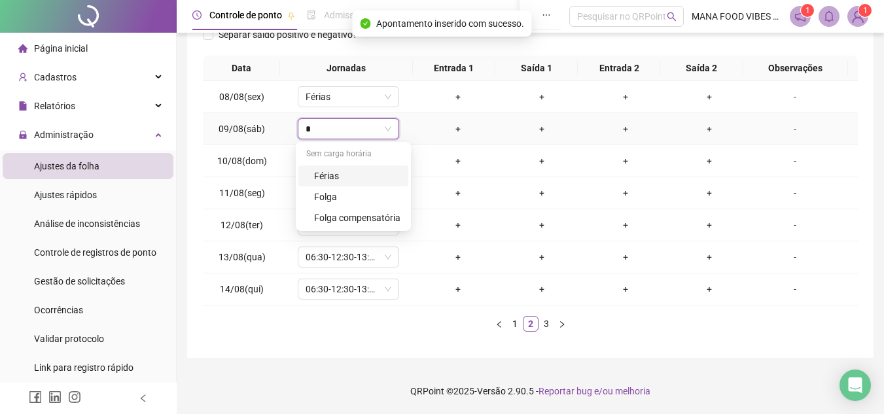
click at [341, 175] on div "Férias" at bounding box center [357, 176] width 86 height 14
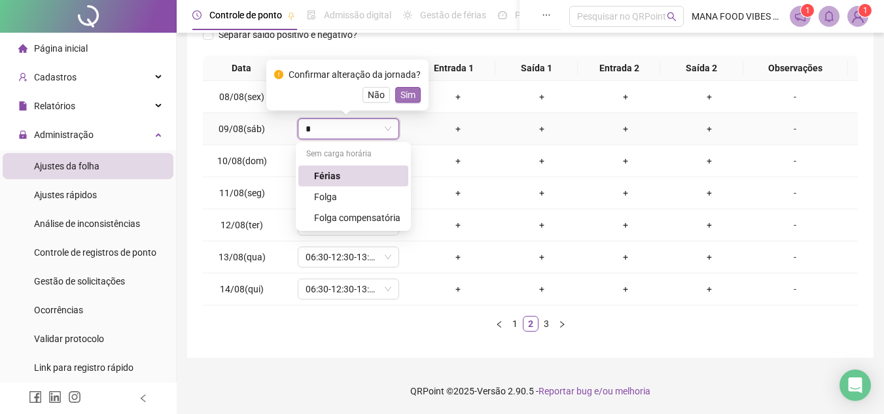
type input "*"
click at [396, 98] on button "Sim" at bounding box center [408, 95] width 26 height 16
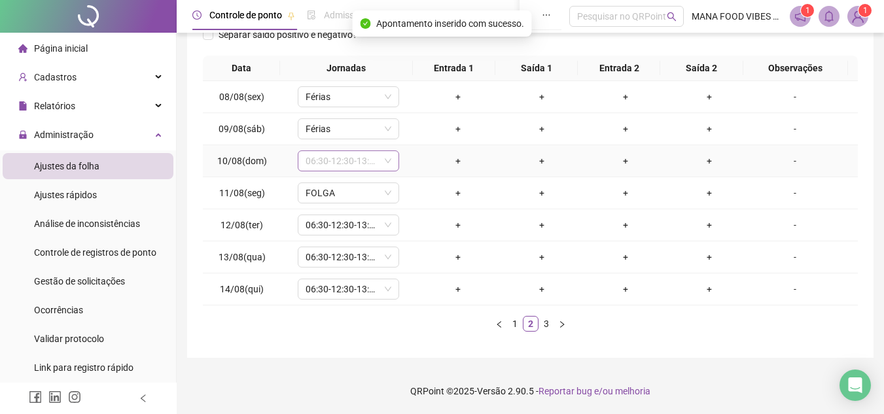
click at [336, 162] on span "06:30-12:30-13:30-14:50" at bounding box center [349, 161] width 86 height 20
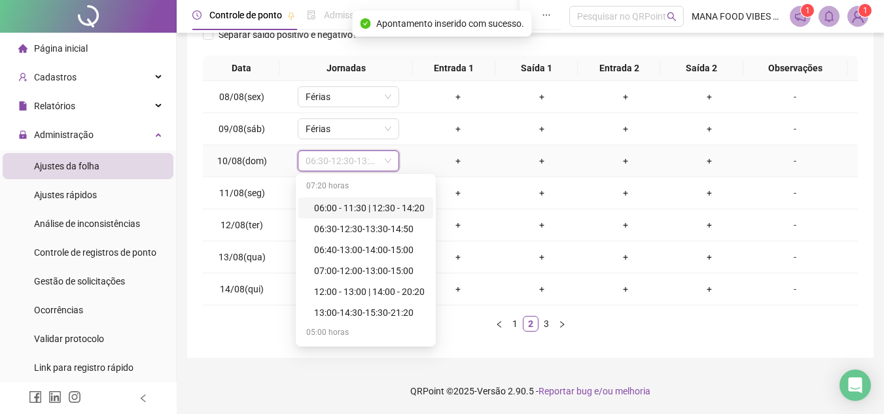
type input "*"
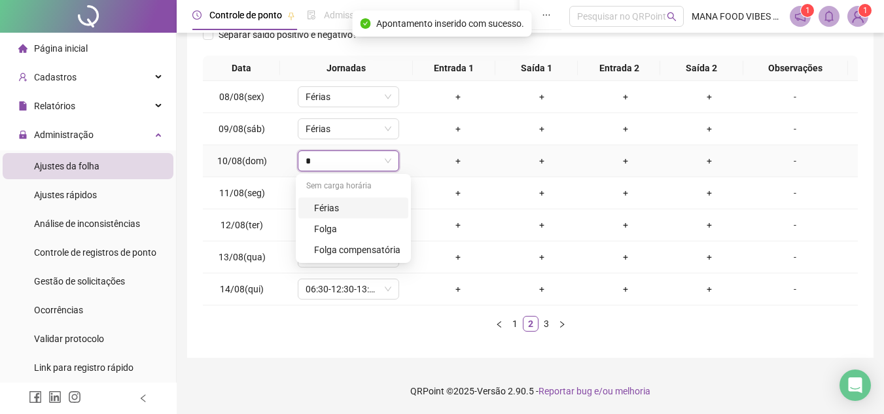
click at [338, 209] on div "Férias" at bounding box center [357, 208] width 86 height 14
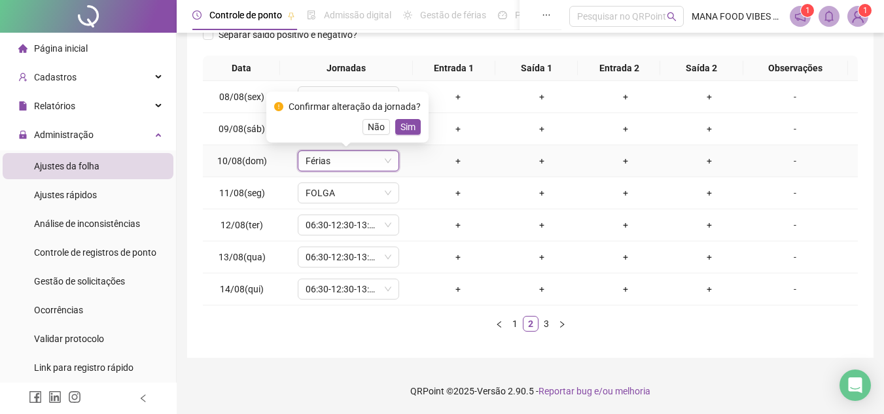
click at [412, 128] on span "Sim" at bounding box center [408, 127] width 15 height 14
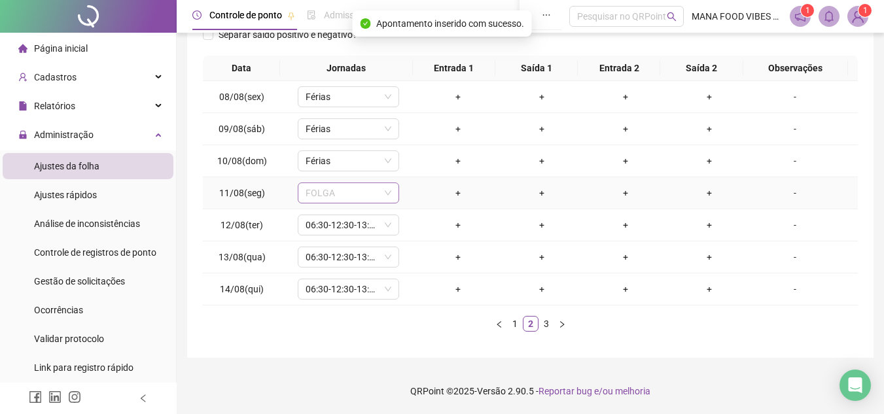
click at [363, 194] on span "FOLGA" at bounding box center [349, 193] width 86 height 20
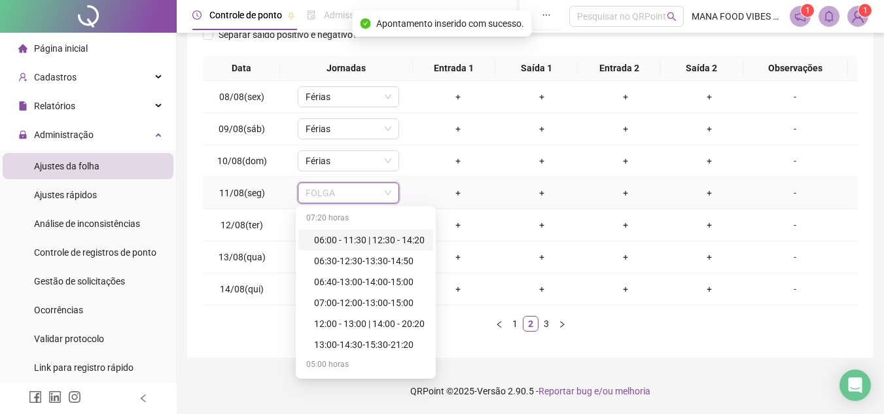
type input "*"
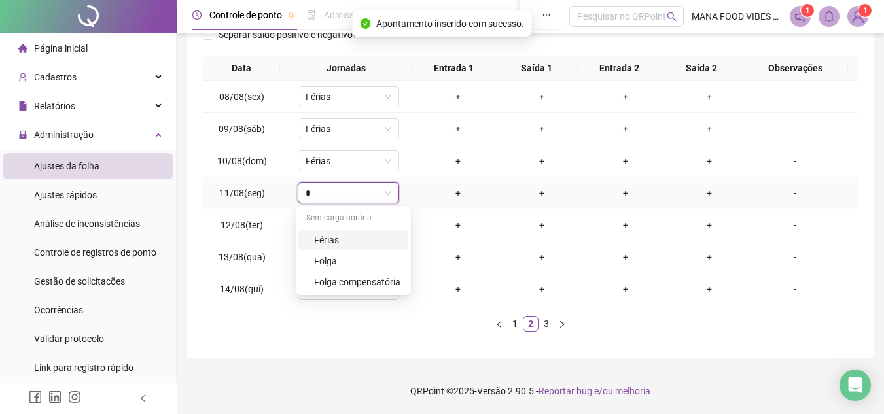
click at [331, 235] on div "Férias" at bounding box center [357, 240] width 86 height 14
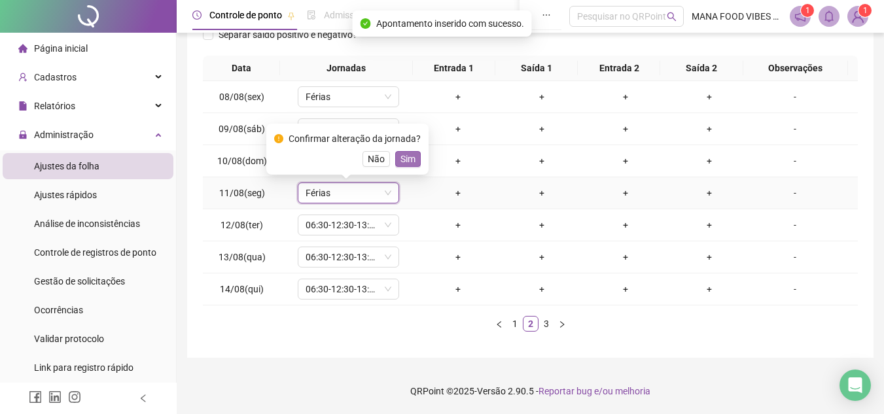
click at [412, 156] on span "Sim" at bounding box center [408, 159] width 15 height 14
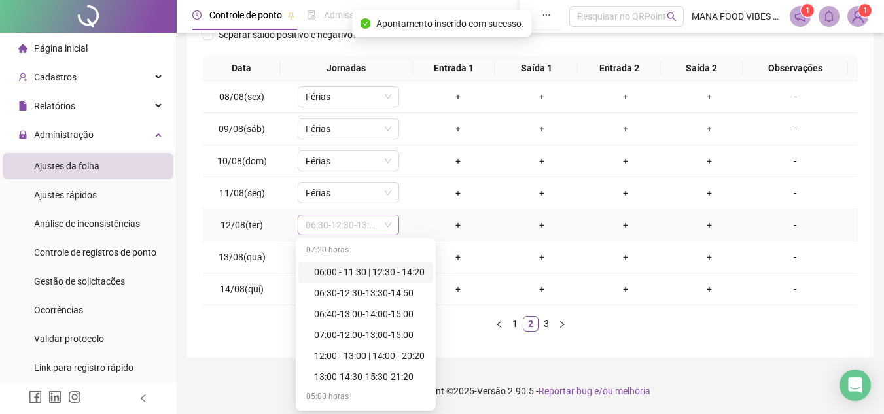
click at [384, 221] on span "06:30-12:30-13:30-14:50" at bounding box center [349, 225] width 86 height 20
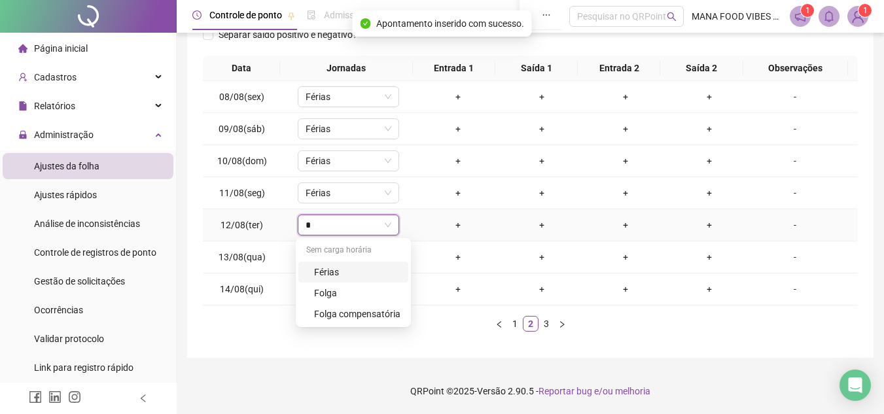
type input "*"
click at [342, 274] on div "Férias" at bounding box center [357, 272] width 86 height 14
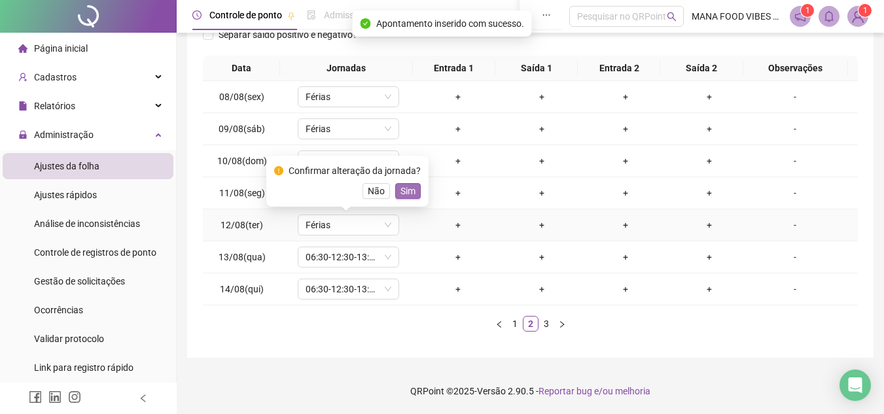
click at [401, 188] on span "Sim" at bounding box center [408, 191] width 15 height 14
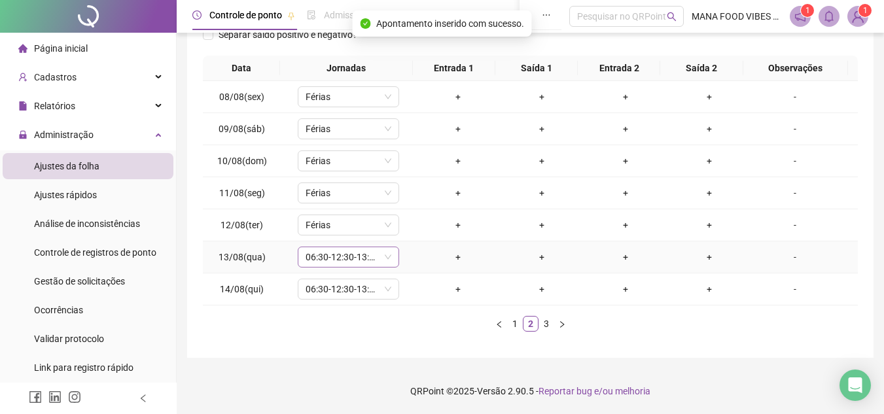
click at [363, 258] on span "06:30-12:30-13:30-14:50" at bounding box center [349, 257] width 86 height 20
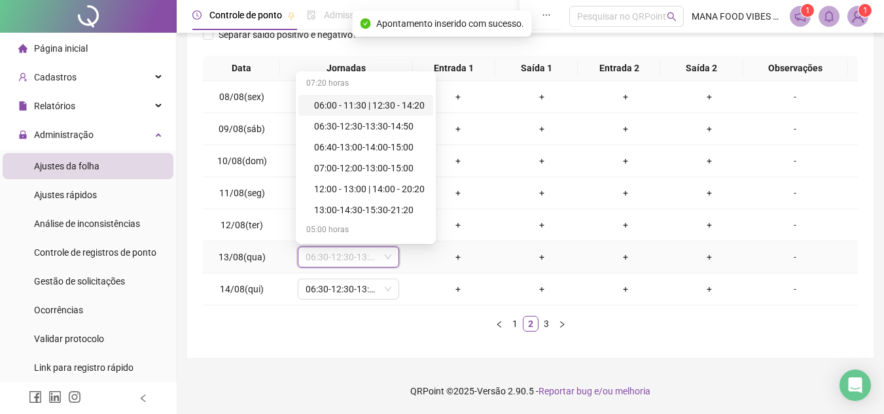
type input "*"
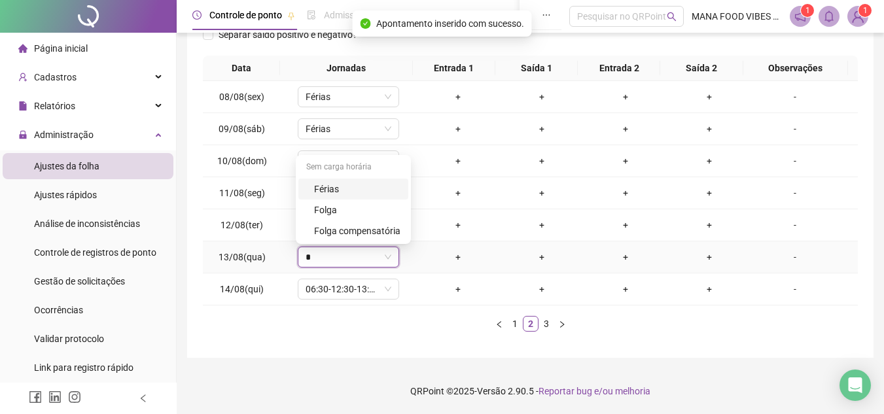
click at [357, 188] on div "Férias" at bounding box center [357, 189] width 86 height 14
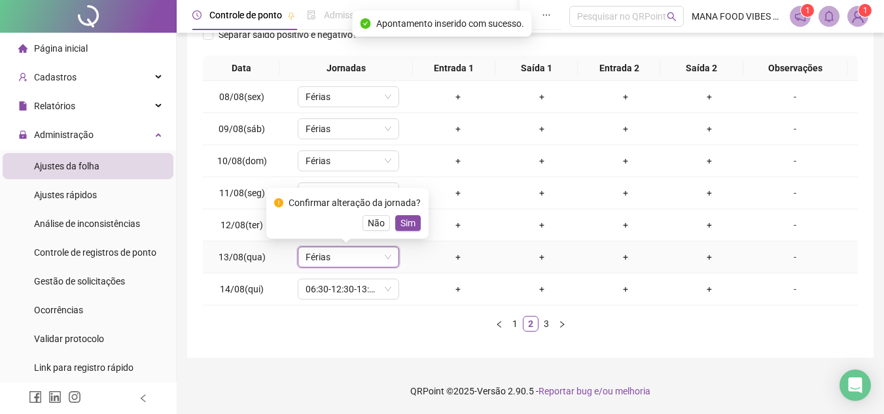
click at [413, 212] on div "Confirmar alteração da jornada? Não Sim" at bounding box center [347, 213] width 147 height 35
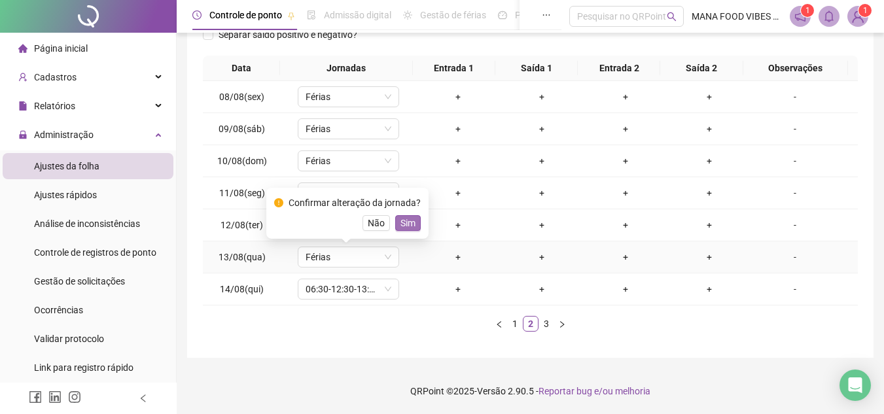
click at [413, 220] on button "Sim" at bounding box center [408, 223] width 26 height 16
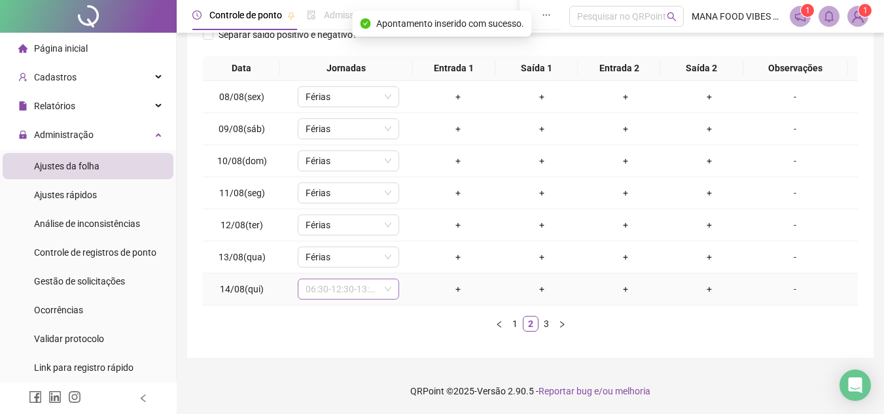
click at [357, 292] on span "06:30-12:30-13:30-14:50" at bounding box center [349, 289] width 86 height 20
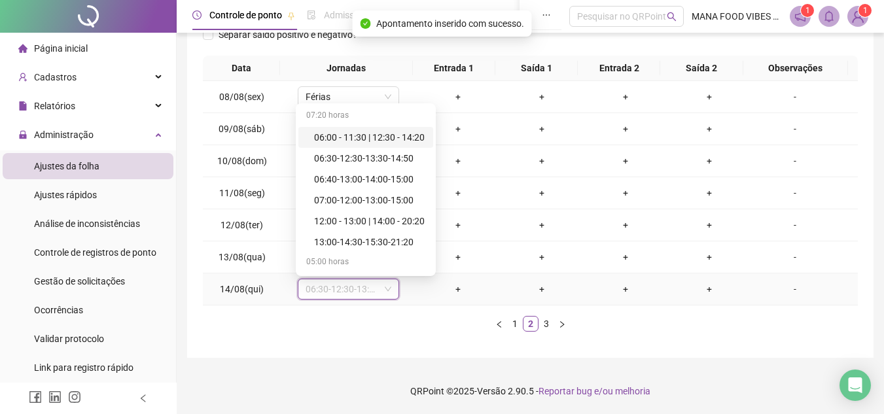
type input "*"
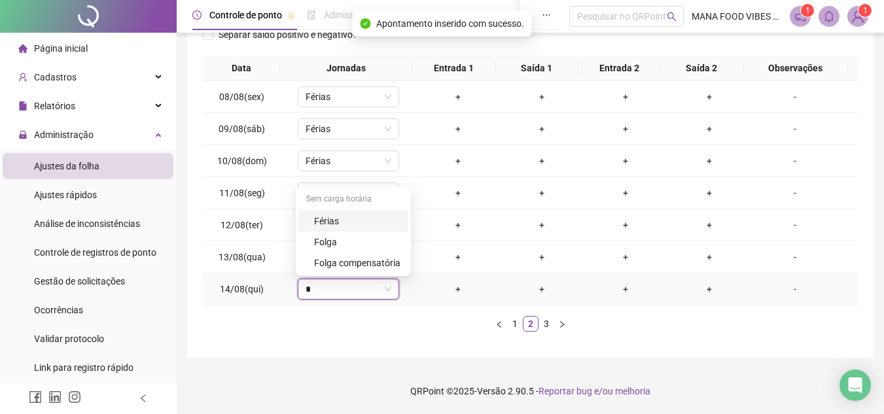
click at [344, 217] on div "Férias" at bounding box center [357, 221] width 86 height 14
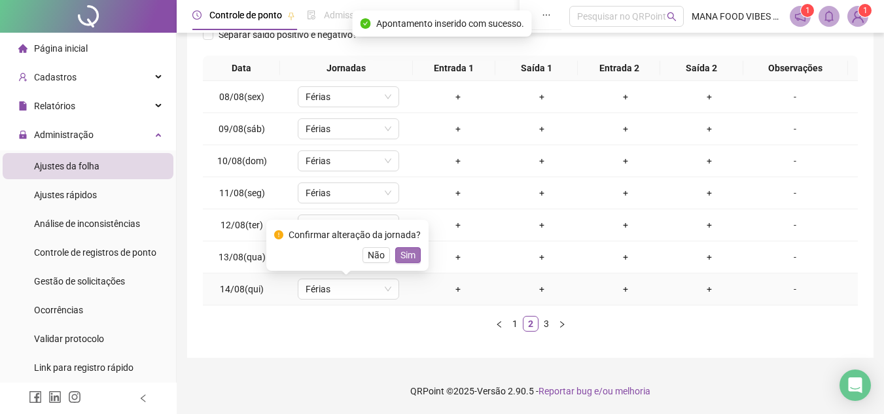
click at [412, 255] on span "Sim" at bounding box center [408, 255] width 15 height 14
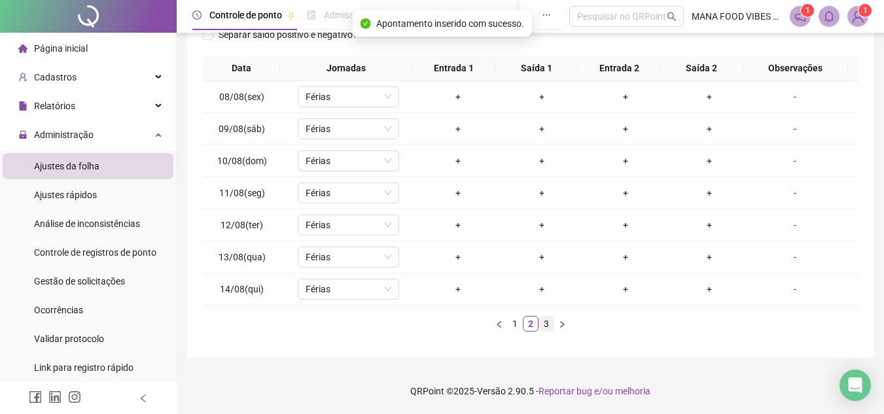
click at [547, 324] on link "3" at bounding box center [546, 324] width 14 height 14
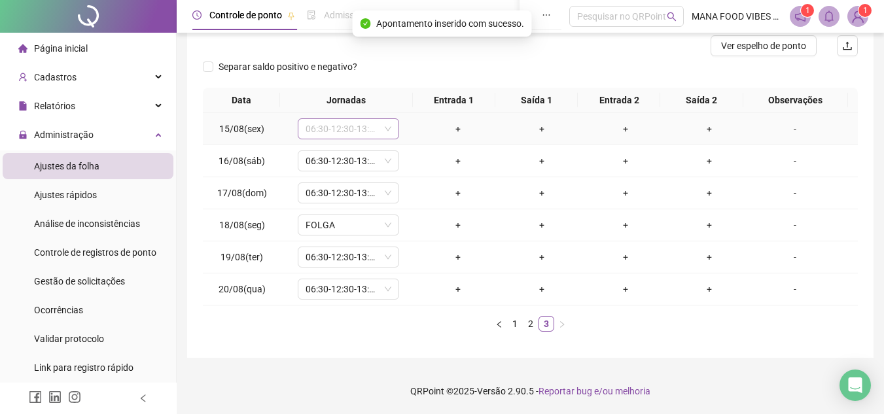
click at [323, 132] on span "06:30-12:30-13:30-14:50" at bounding box center [349, 129] width 86 height 20
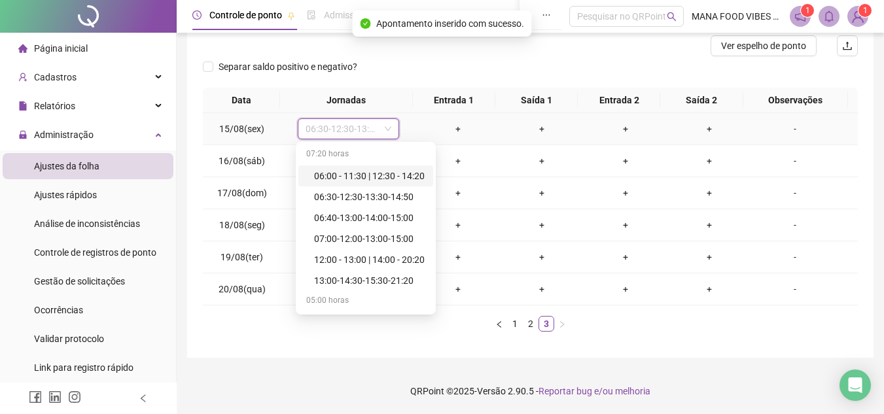
type input "*"
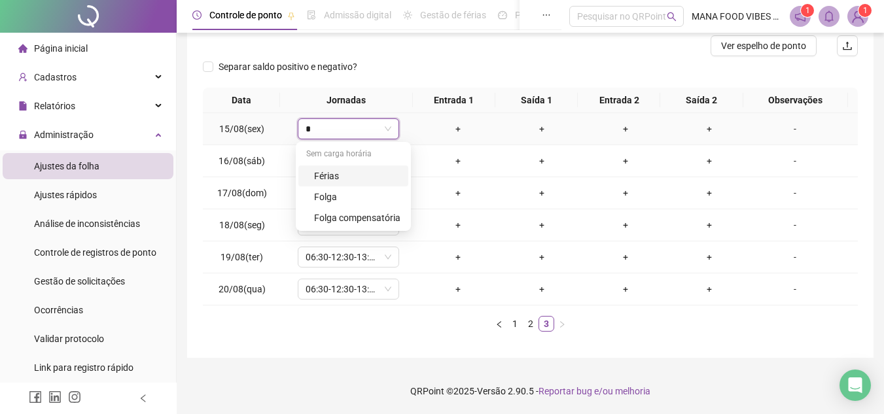
click at [327, 179] on div "Férias" at bounding box center [357, 176] width 86 height 14
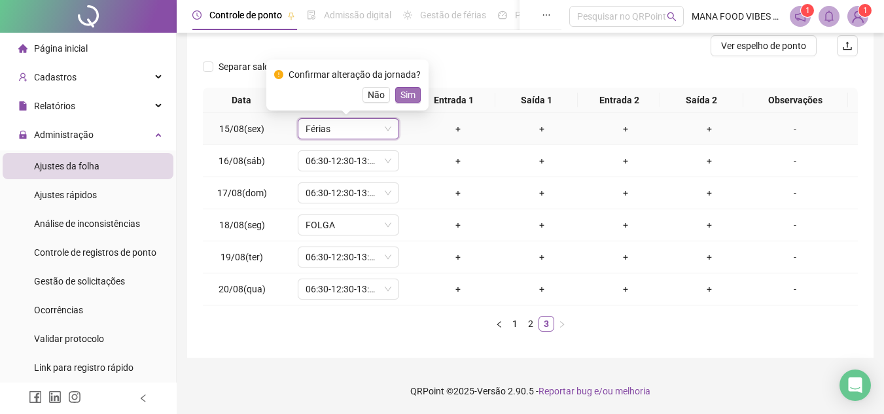
click at [404, 92] on span "Sim" at bounding box center [408, 95] width 15 height 14
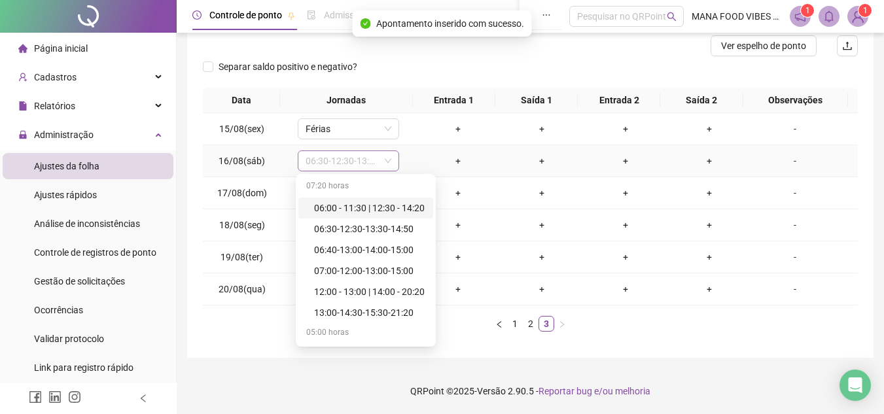
click at [330, 158] on span "06:30-12:30-13:30-14:50" at bounding box center [349, 161] width 86 height 20
type input "*"
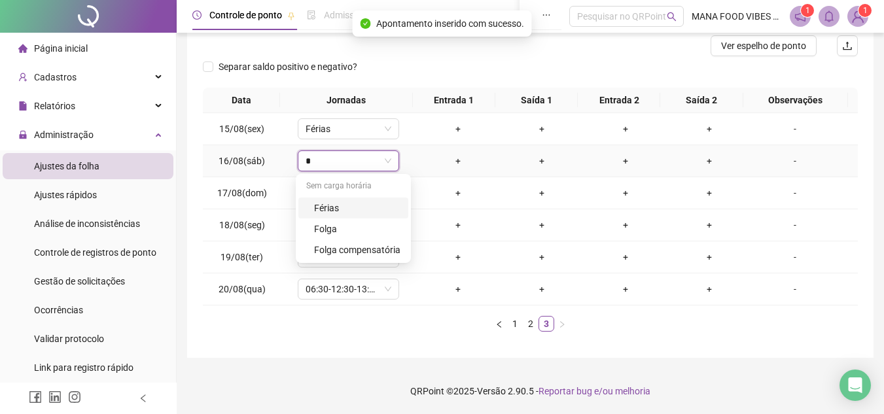
click at [348, 206] on div "Férias" at bounding box center [357, 208] width 86 height 14
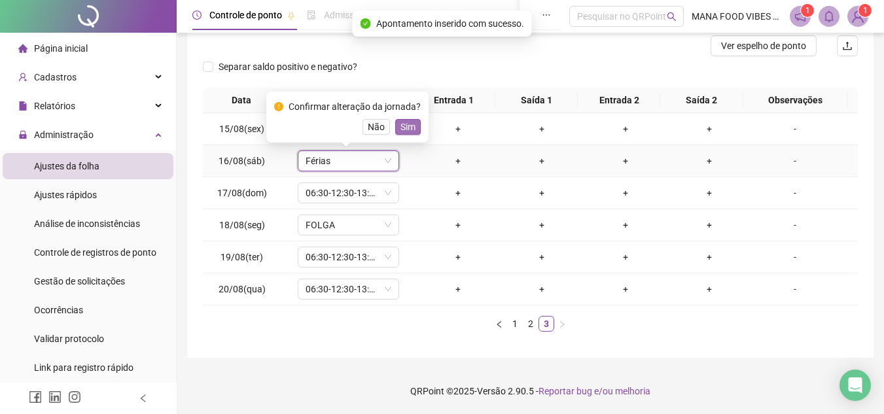
click at [403, 127] on span "Sim" at bounding box center [408, 127] width 15 height 14
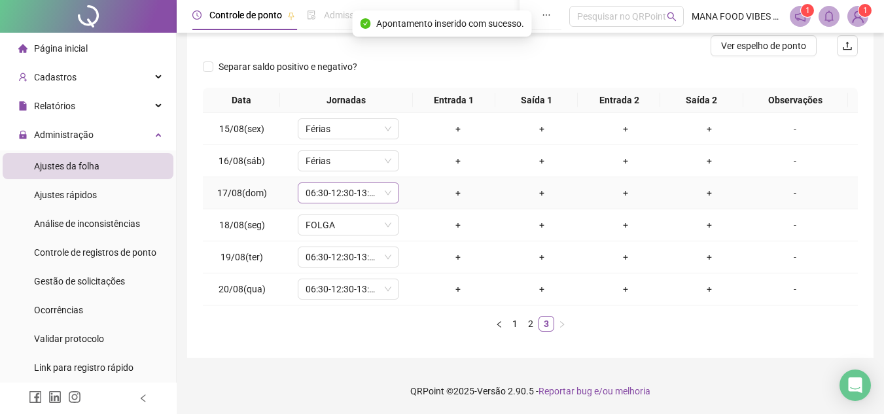
click at [358, 196] on span "06:30-12:30-13:30-14:50" at bounding box center [349, 193] width 86 height 20
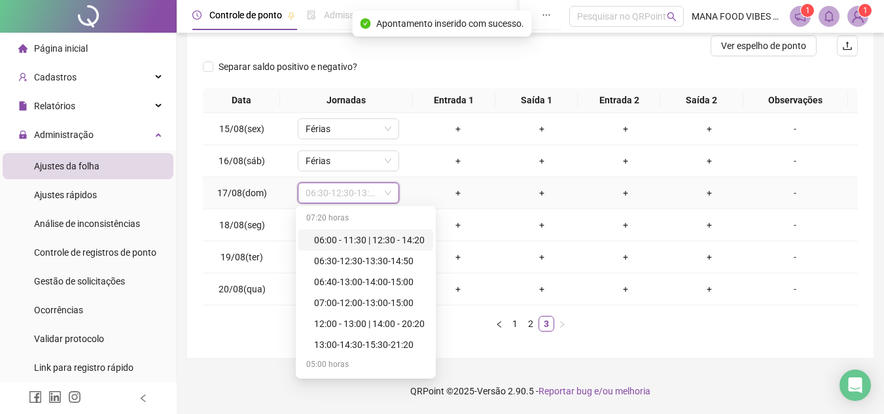
type input "*"
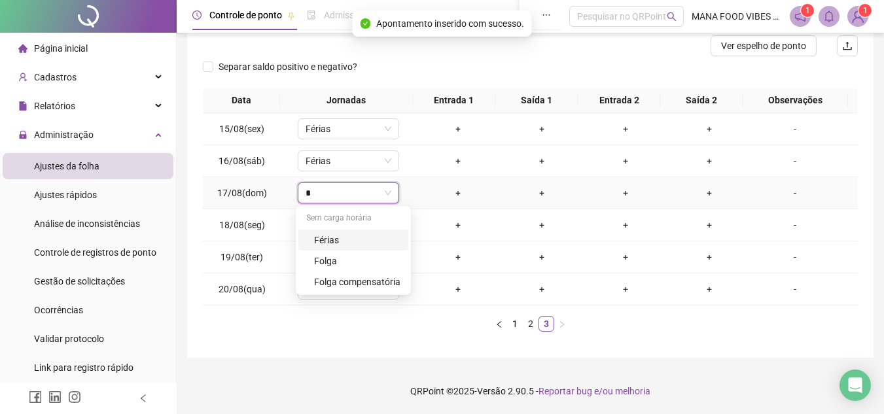
click at [348, 237] on div "Férias" at bounding box center [357, 240] width 86 height 14
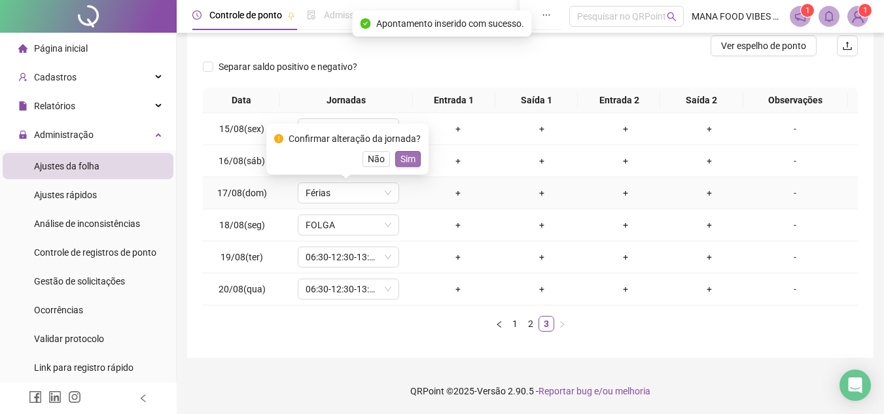
click at [404, 160] on span "Sim" at bounding box center [408, 159] width 15 height 14
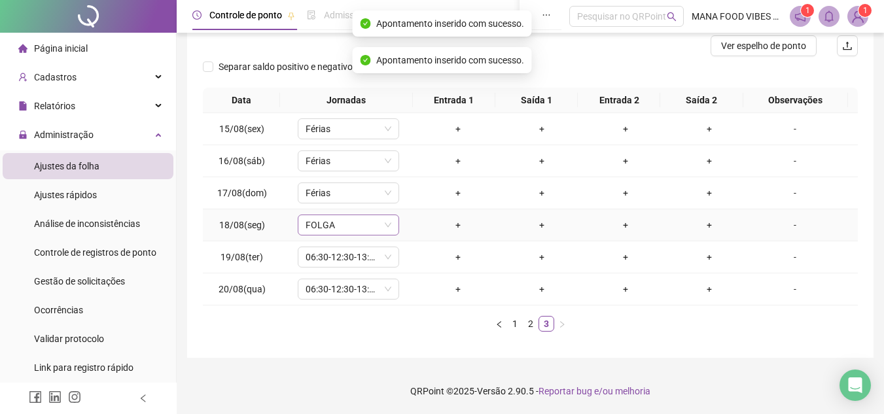
click at [342, 230] on span "FOLGA" at bounding box center [349, 225] width 86 height 20
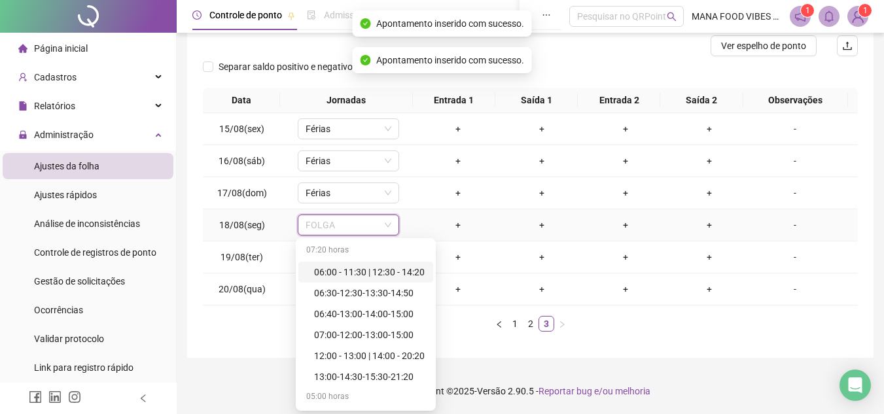
type input "*"
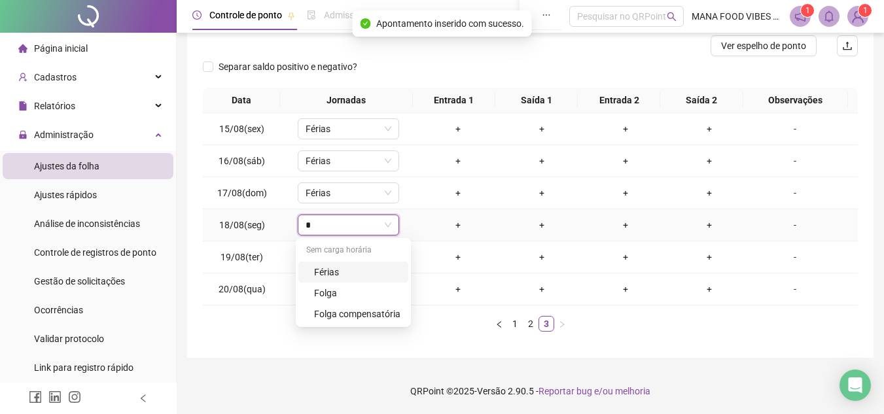
click at [338, 268] on div "Férias" at bounding box center [357, 272] width 86 height 14
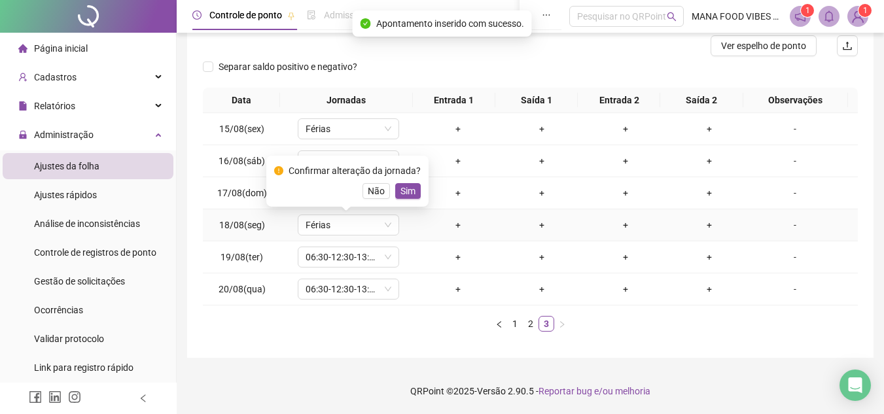
drag, startPoint x: 399, startPoint y: 192, endPoint x: 393, endPoint y: 197, distance: 8.4
click at [401, 191] on span "Sim" at bounding box center [408, 191] width 15 height 14
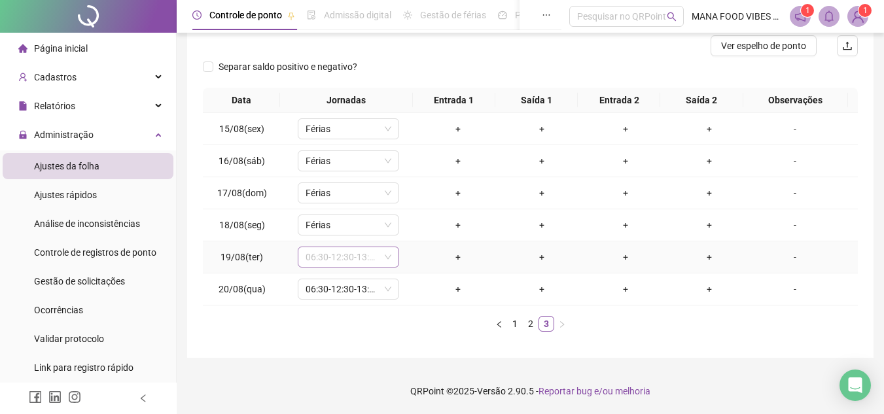
click at [357, 257] on span "06:30-12:30-13:30-14:50" at bounding box center [349, 257] width 86 height 20
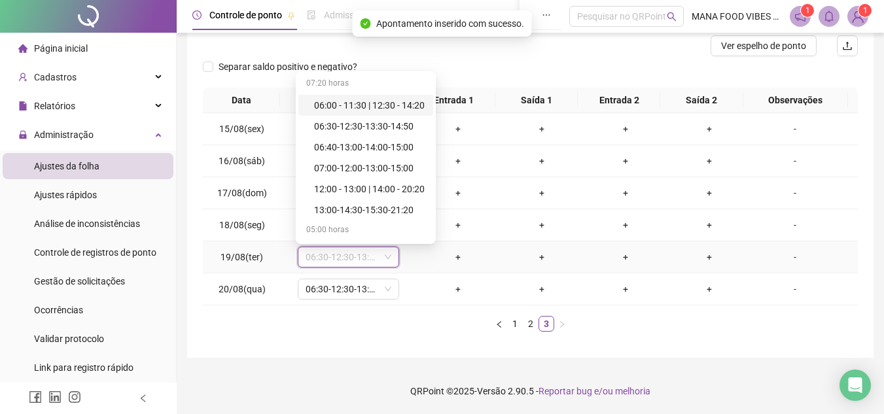
type input "*"
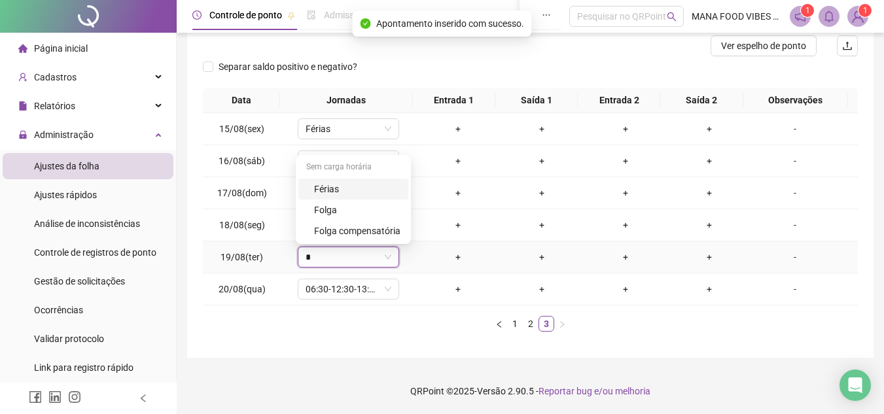
click at [368, 196] on div "Férias" at bounding box center [357, 189] width 86 height 14
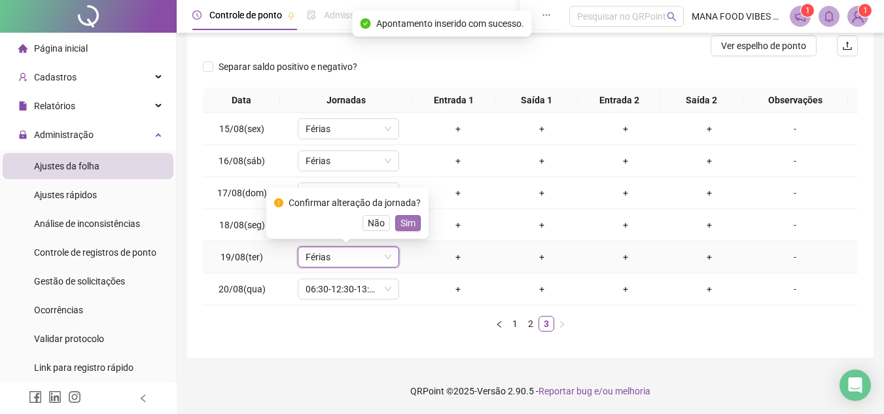
click at [413, 222] on button "Sim" at bounding box center [408, 223] width 26 height 16
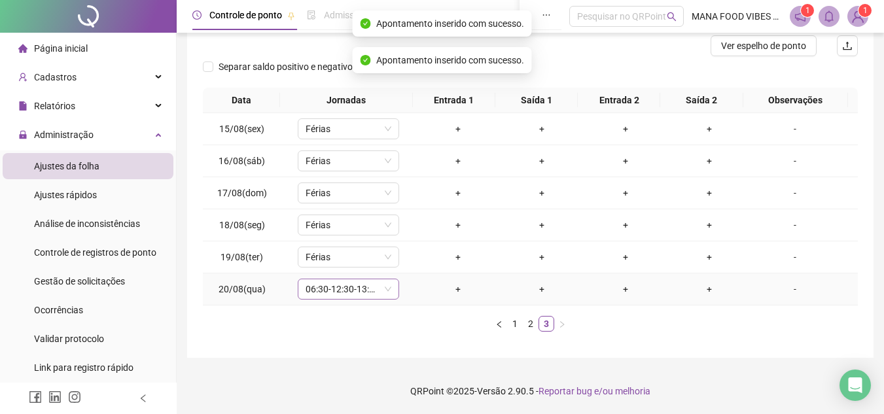
click at [350, 288] on span "06:30-12:30-13:30-14:50" at bounding box center [349, 289] width 86 height 20
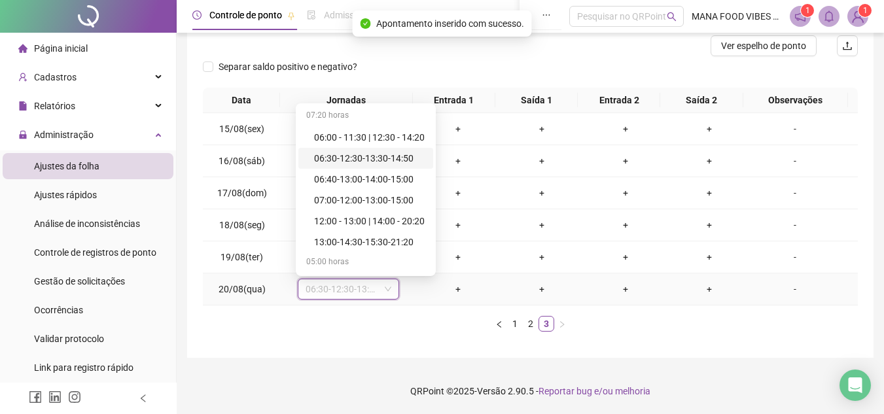
type input "*"
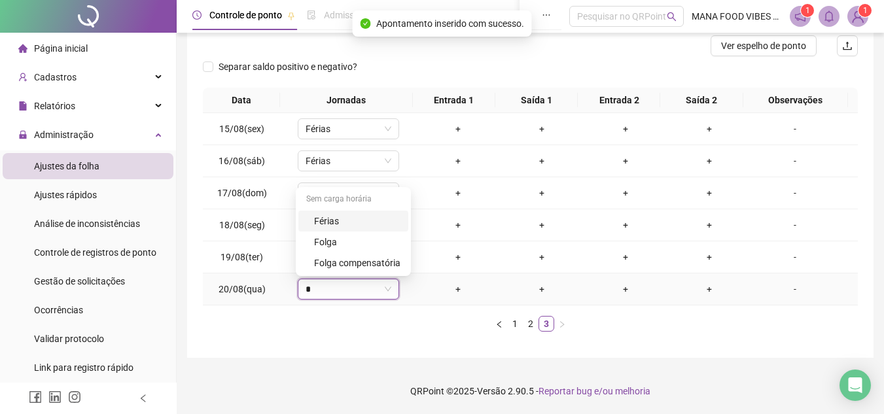
click at [332, 223] on div "Férias" at bounding box center [357, 221] width 86 height 14
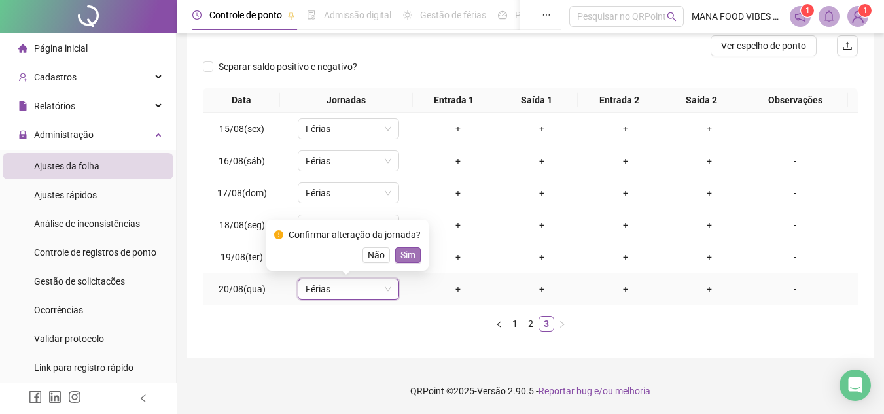
click at [401, 251] on span "Sim" at bounding box center [408, 255] width 15 height 14
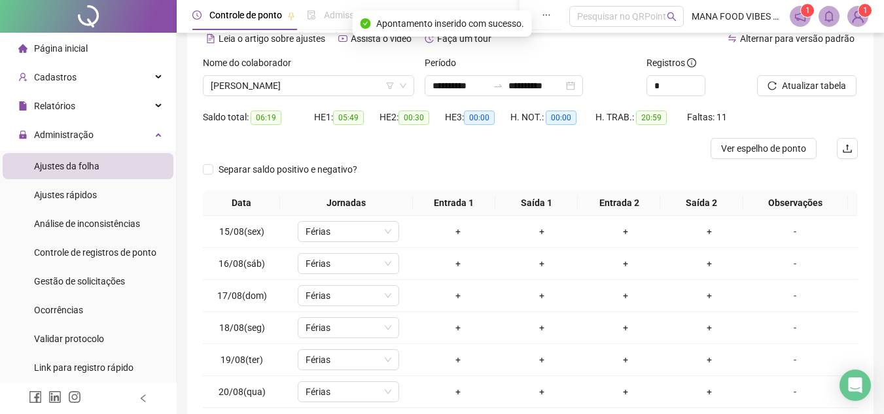
scroll to position [65, 0]
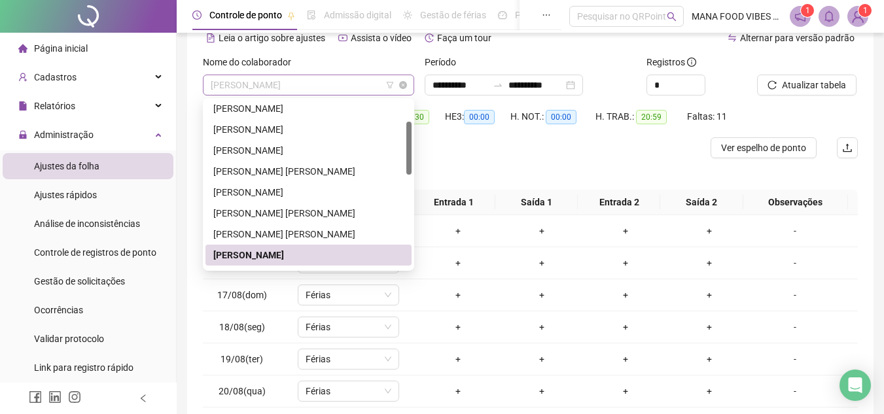
click at [344, 78] on span "[PERSON_NAME]" at bounding box center [309, 85] width 196 height 20
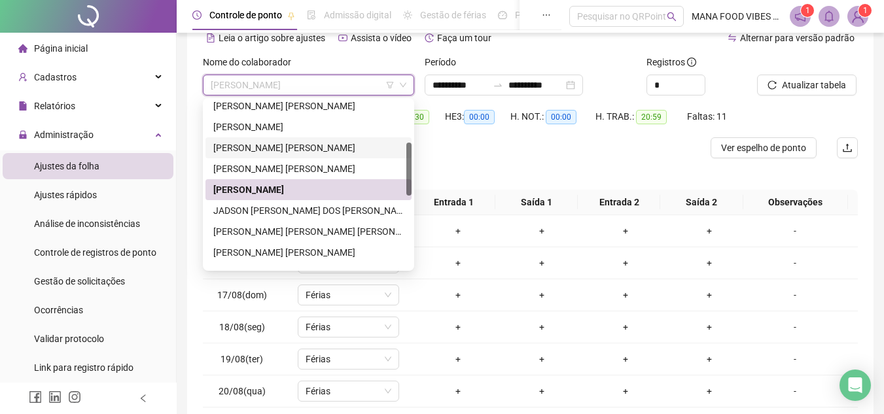
scroll to position [196, 0]
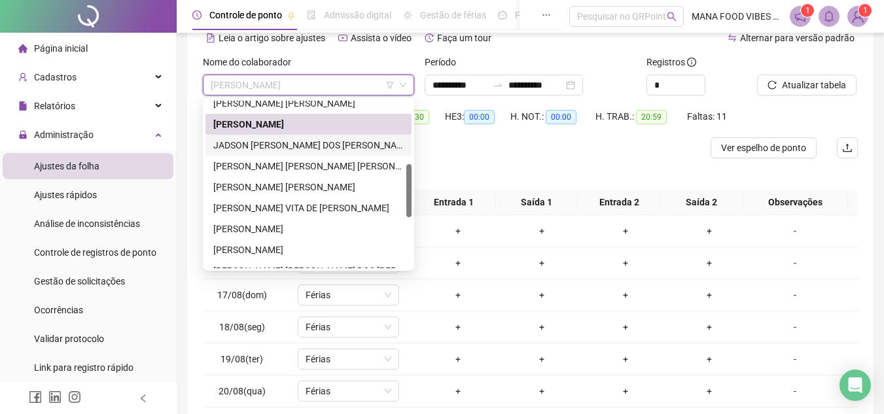
click at [268, 145] on div "JADSON [PERSON_NAME] DOS [PERSON_NAME]" at bounding box center [308, 145] width 190 height 14
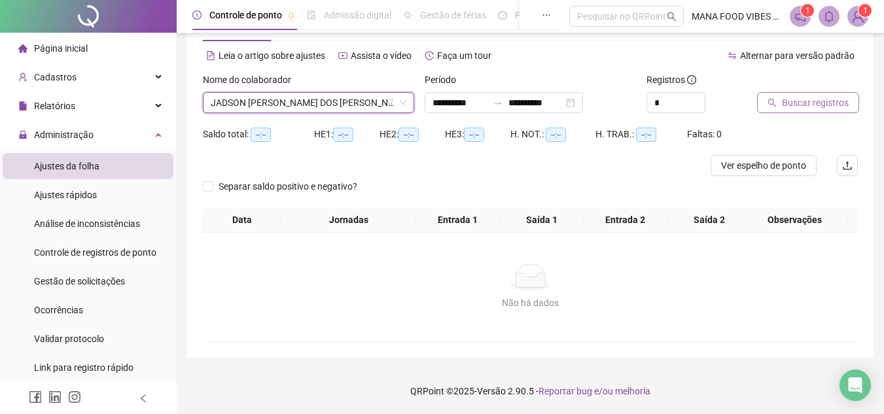
click at [831, 103] on span "Buscar registros" at bounding box center [815, 103] width 67 height 14
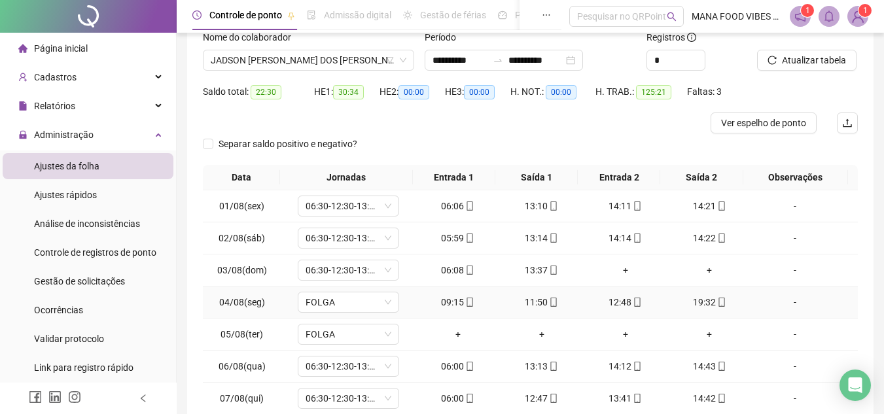
scroll to position [113, 0]
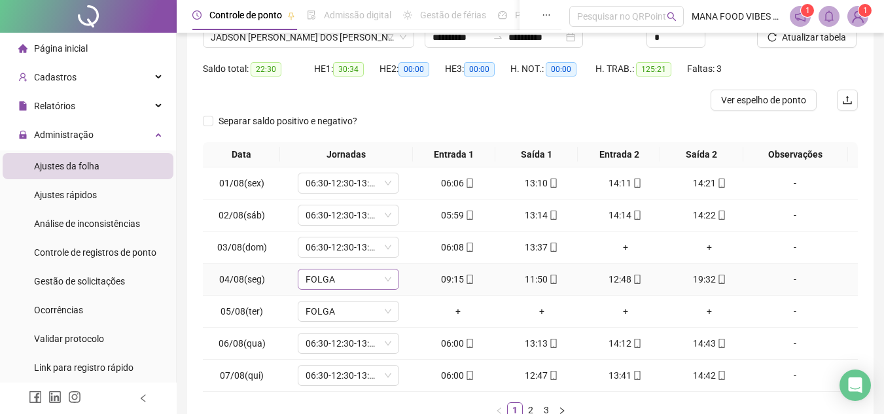
click at [358, 277] on span "FOLGA" at bounding box center [349, 280] width 86 height 20
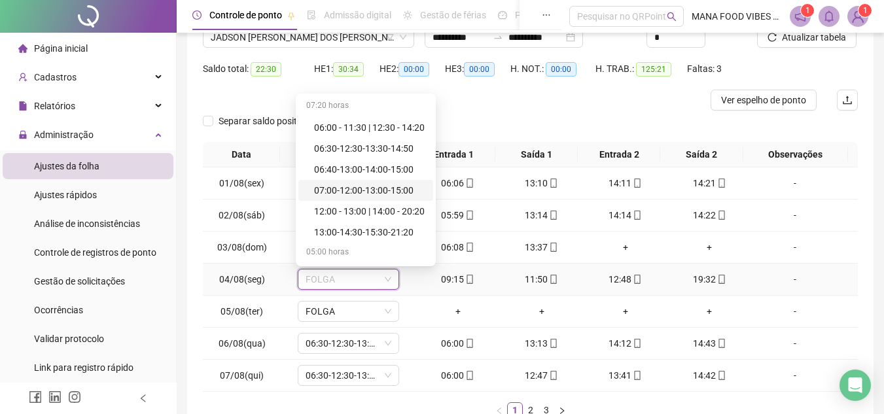
click at [348, 193] on div "07:00-12:00-13:00-15:00" at bounding box center [369, 190] width 111 height 14
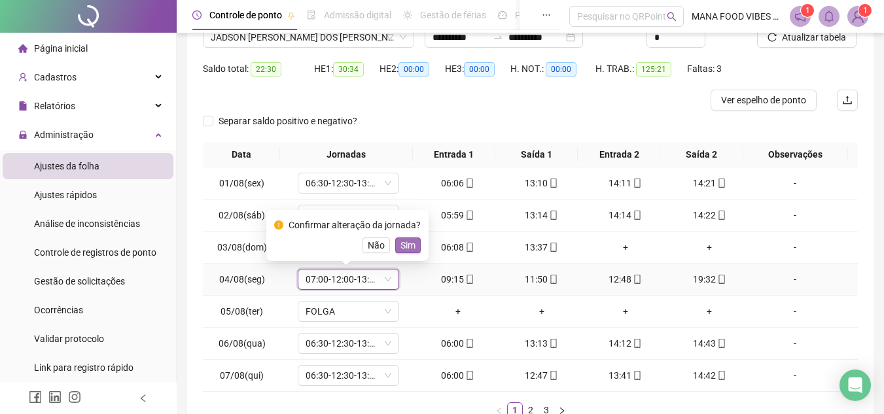
click at [402, 251] on span "Sim" at bounding box center [408, 245] width 15 height 14
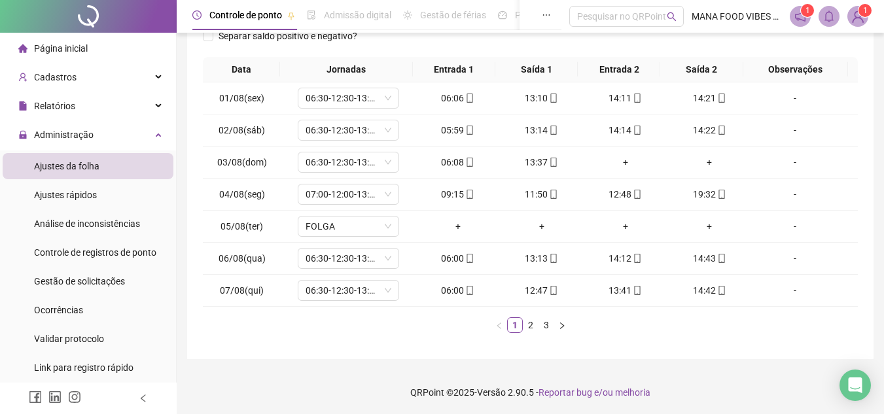
scroll to position [200, 0]
click at [531, 323] on link "2" at bounding box center [531, 324] width 14 height 14
click at [513, 321] on link "1" at bounding box center [515, 324] width 14 height 14
click at [531, 323] on link "2" at bounding box center [531, 324] width 14 height 14
click at [550, 323] on link "3" at bounding box center [546, 324] width 14 height 14
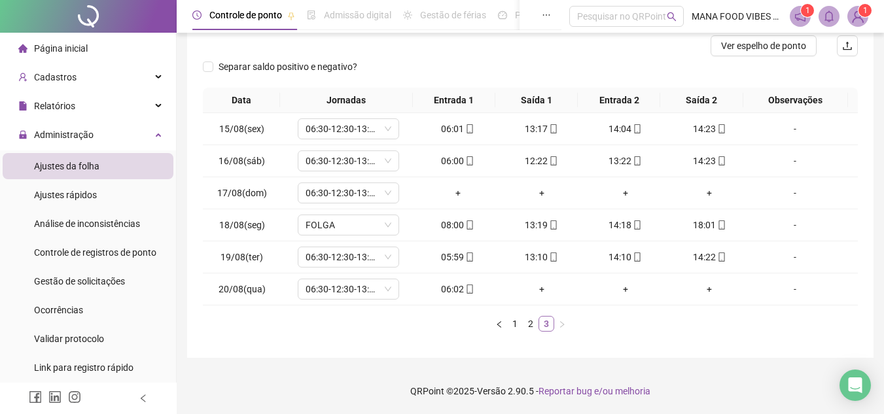
scroll to position [168, 0]
click at [376, 194] on span "06:30-12:30-13:30-14:50" at bounding box center [349, 193] width 86 height 20
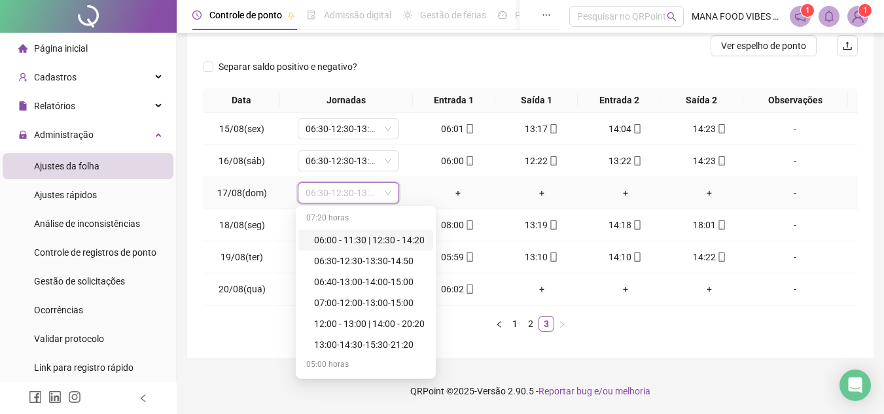
type input "*"
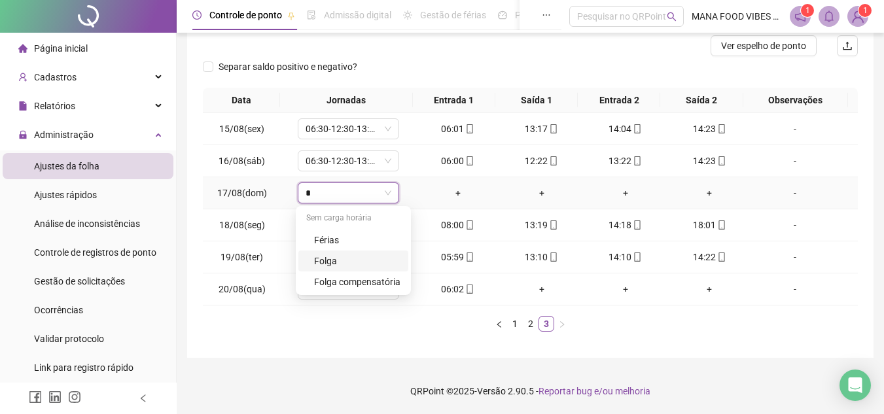
click at [330, 264] on div "Folga" at bounding box center [357, 261] width 86 height 14
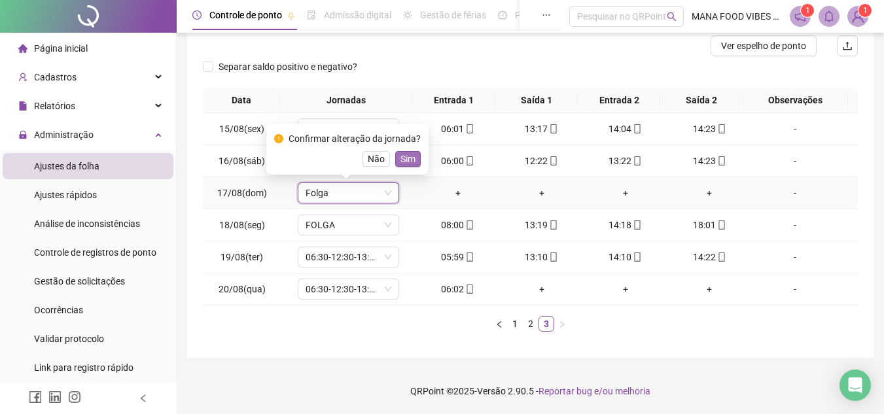
click at [405, 160] on span "Sim" at bounding box center [408, 159] width 15 height 14
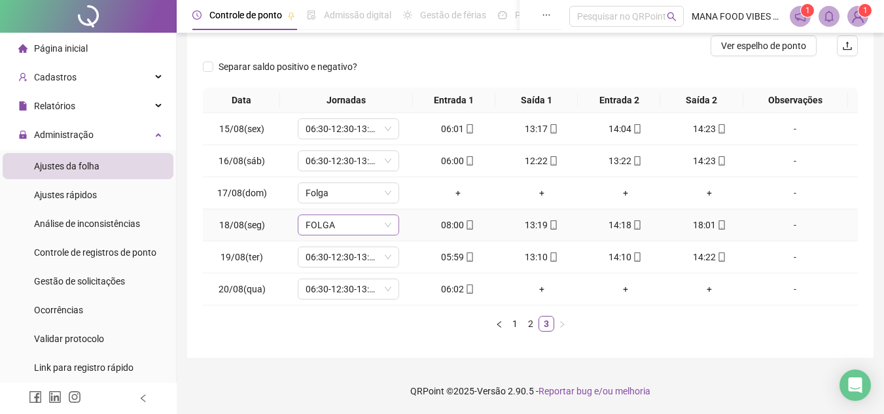
click at [361, 222] on span "FOLGA" at bounding box center [349, 225] width 86 height 20
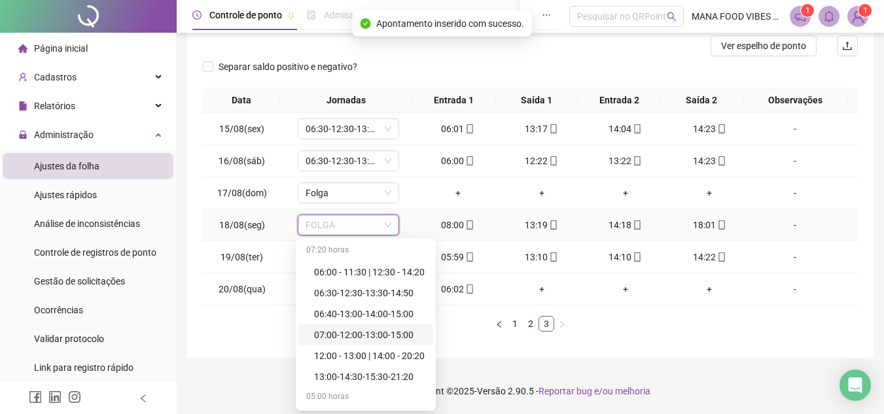
click at [363, 330] on div "07:00-12:00-13:00-15:00" at bounding box center [369, 335] width 111 height 14
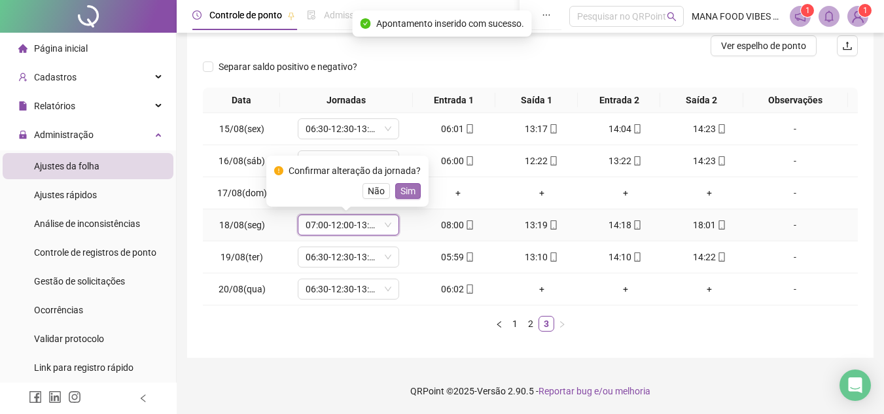
click at [404, 196] on span "Sim" at bounding box center [408, 191] width 15 height 14
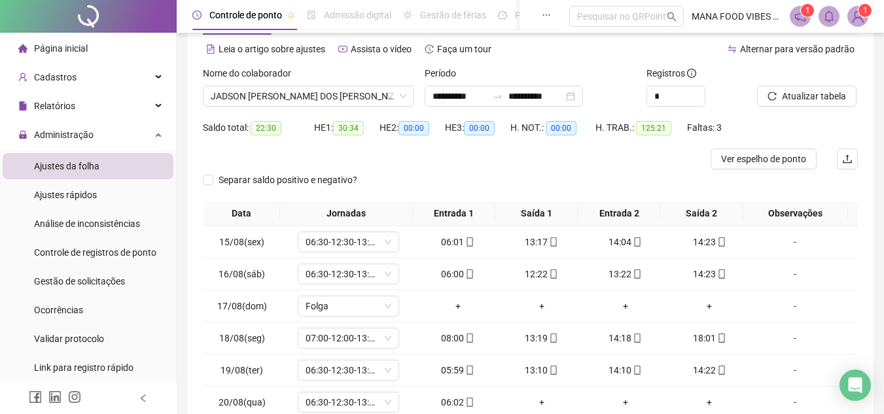
scroll to position [0, 0]
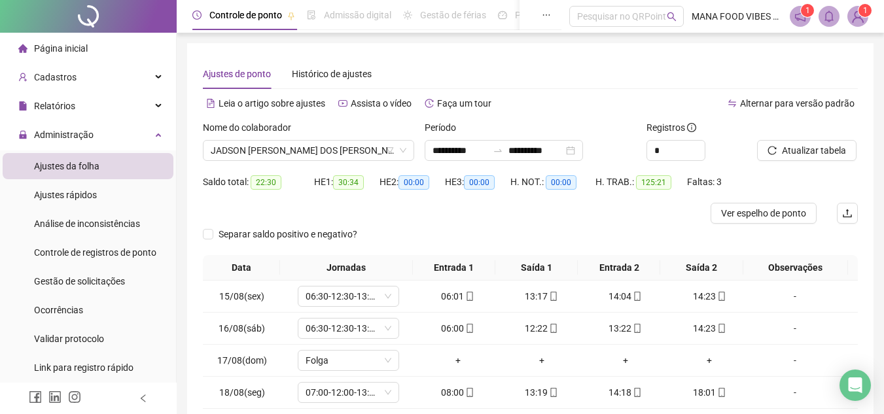
click at [359, 131] on div "Nome do colaborador" at bounding box center [308, 130] width 211 height 20
click at [355, 154] on span "JADSON [PERSON_NAME] DOS [PERSON_NAME]" at bounding box center [309, 151] width 196 height 20
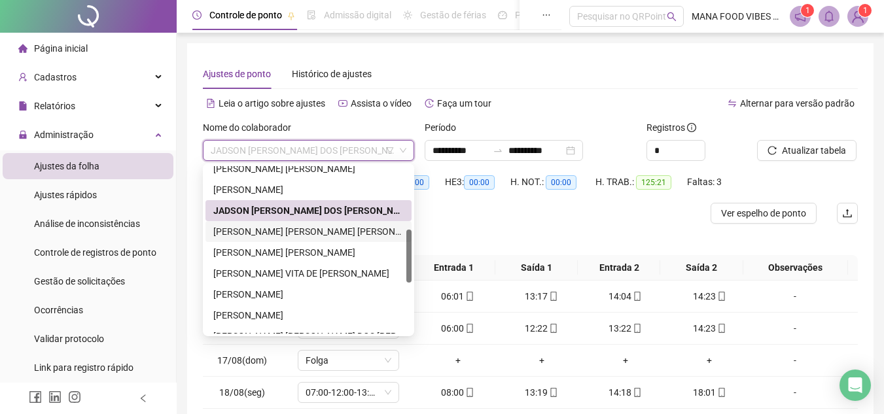
click at [291, 229] on div "[PERSON_NAME] [PERSON_NAME] [PERSON_NAME]" at bounding box center [308, 231] width 190 height 14
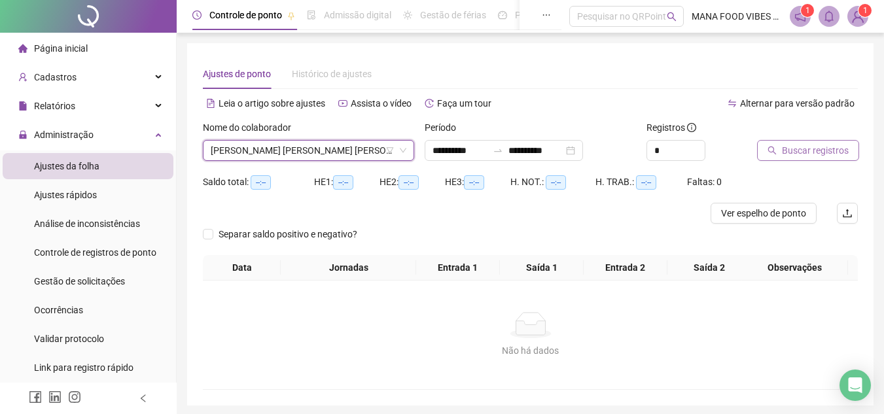
click at [851, 141] on button "Buscar registros" at bounding box center [808, 150] width 102 height 21
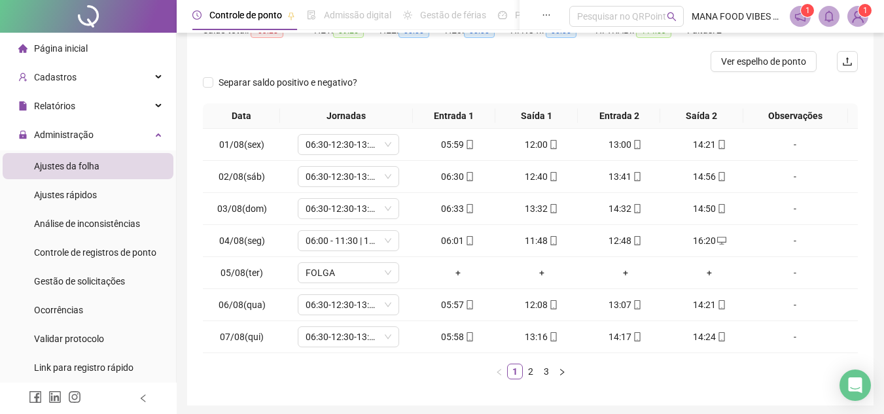
scroll to position [196, 0]
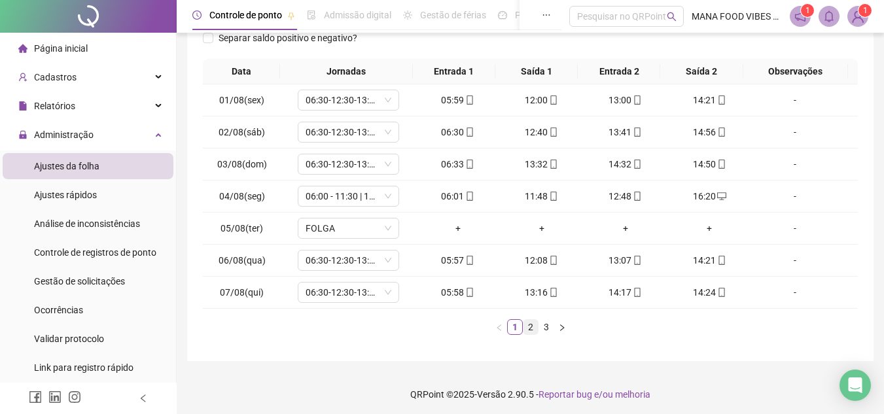
click at [533, 327] on link "2" at bounding box center [531, 327] width 14 height 14
click at [550, 334] on link "3" at bounding box center [546, 327] width 14 height 14
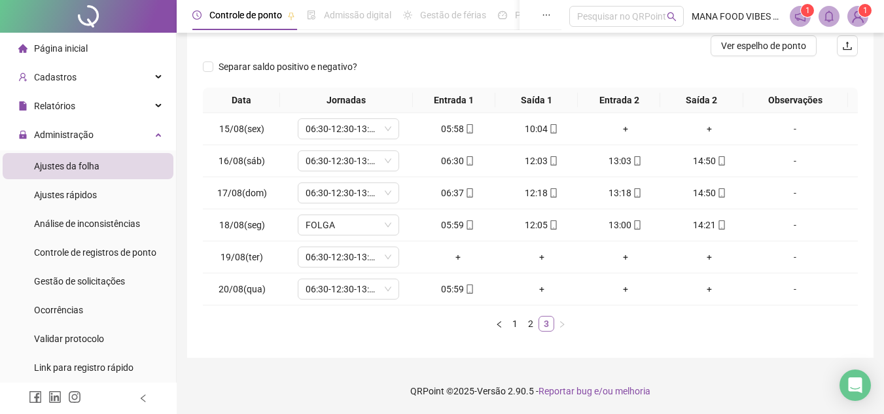
scroll to position [168, 0]
click at [334, 254] on span "06:30-12:30-13:30-14:50" at bounding box center [349, 257] width 86 height 20
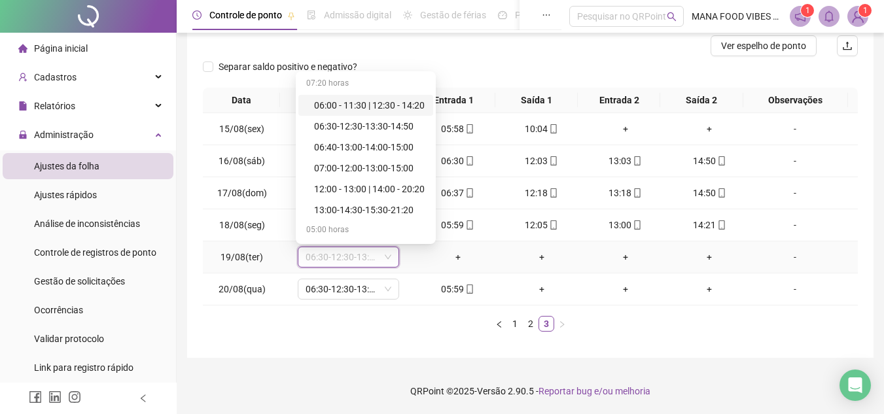
type input "*"
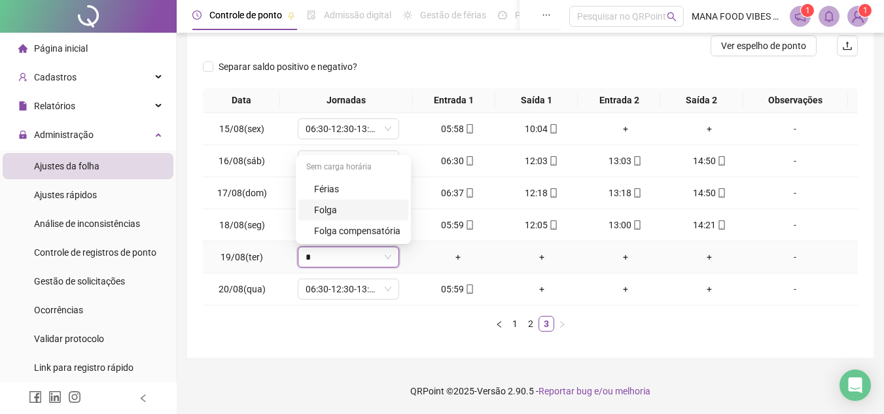
click at [365, 213] on div "Folga" at bounding box center [357, 210] width 86 height 14
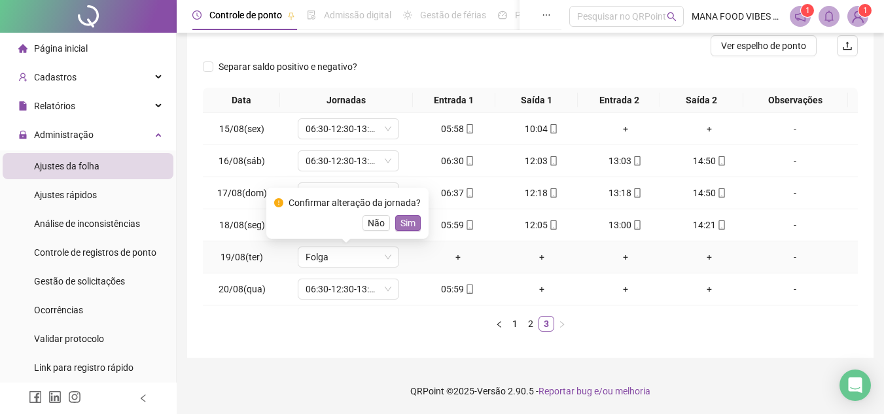
click at [409, 220] on span "Sim" at bounding box center [408, 223] width 15 height 14
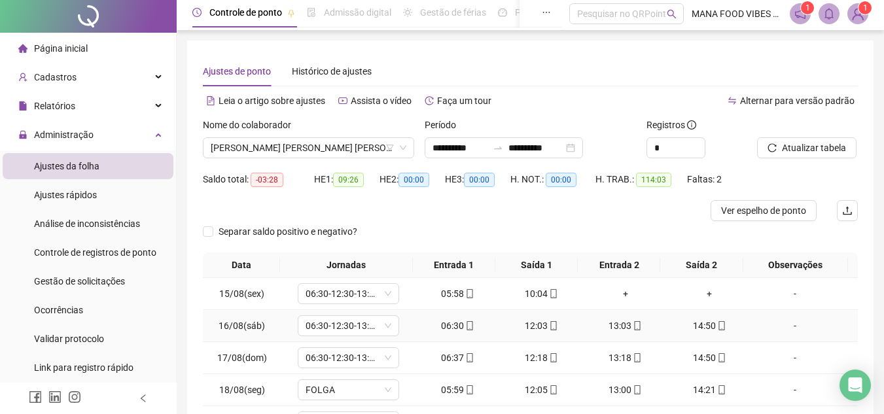
scroll to position [0, 0]
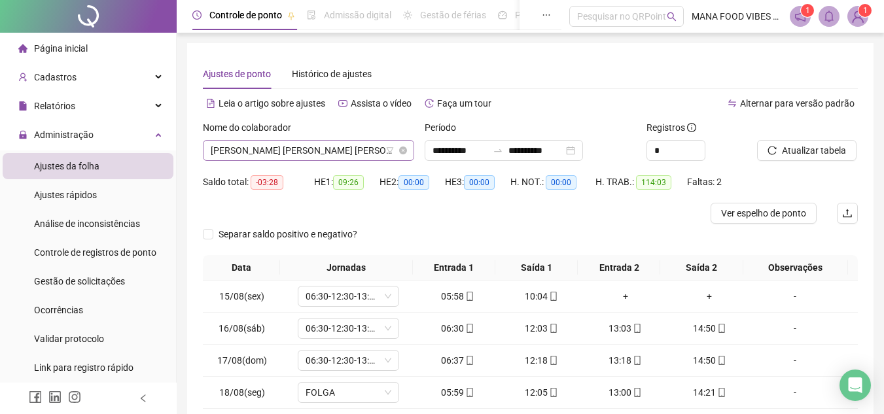
click at [346, 152] on span "[PERSON_NAME] [PERSON_NAME] [PERSON_NAME]" at bounding box center [309, 151] width 196 height 20
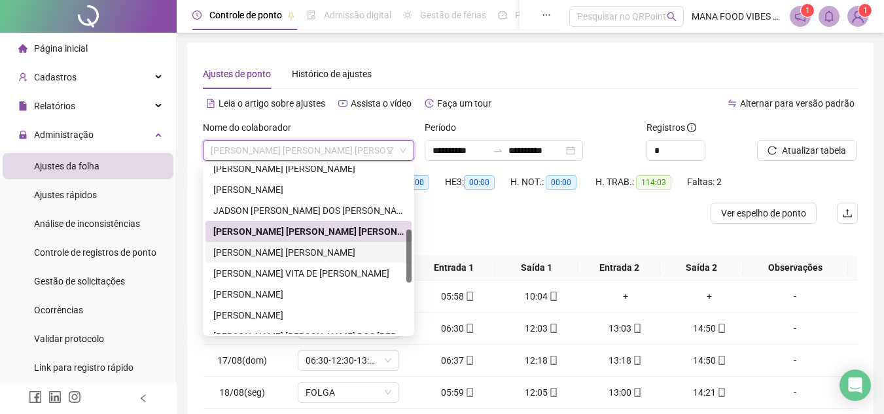
click at [304, 255] on div "[PERSON_NAME] [PERSON_NAME]" at bounding box center [308, 252] width 190 height 14
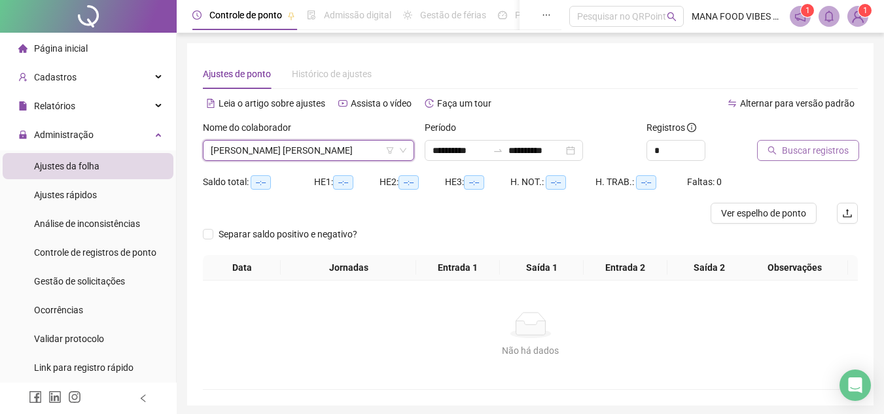
click at [834, 144] on span "Buscar registros" at bounding box center [815, 150] width 67 height 14
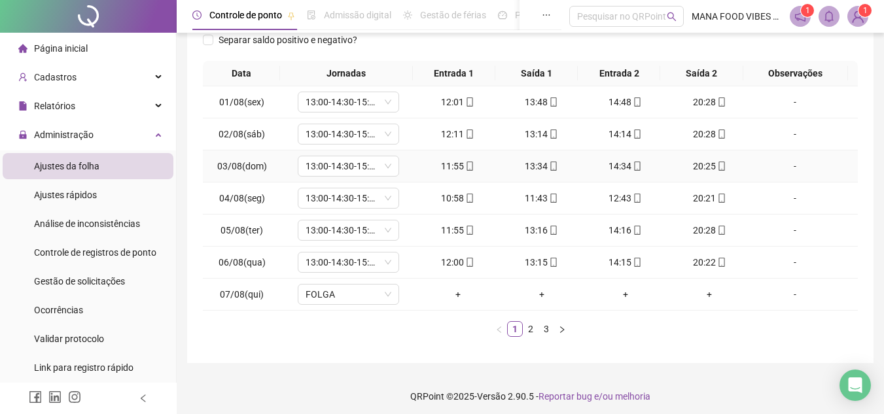
scroll to position [200, 0]
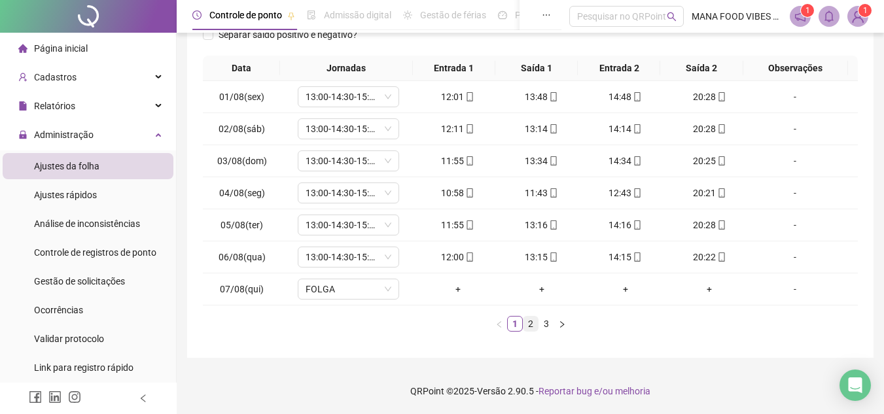
click at [530, 328] on link "2" at bounding box center [531, 324] width 14 height 14
click at [359, 296] on span "13:00-14:30-15:30-21:20" at bounding box center [349, 289] width 86 height 20
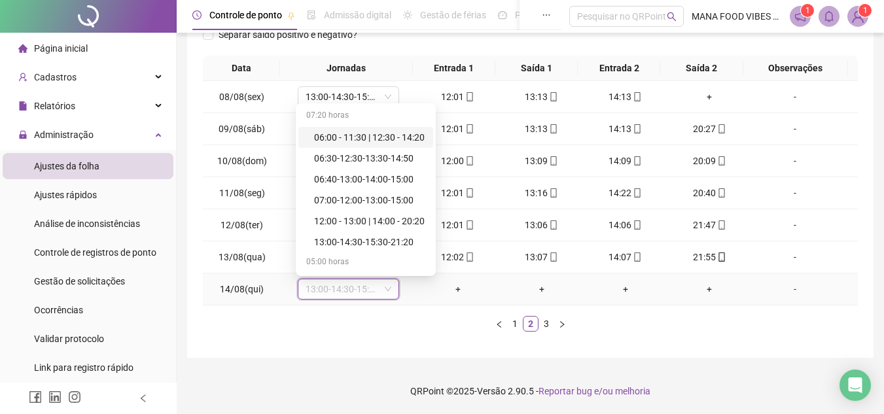
type input "*"
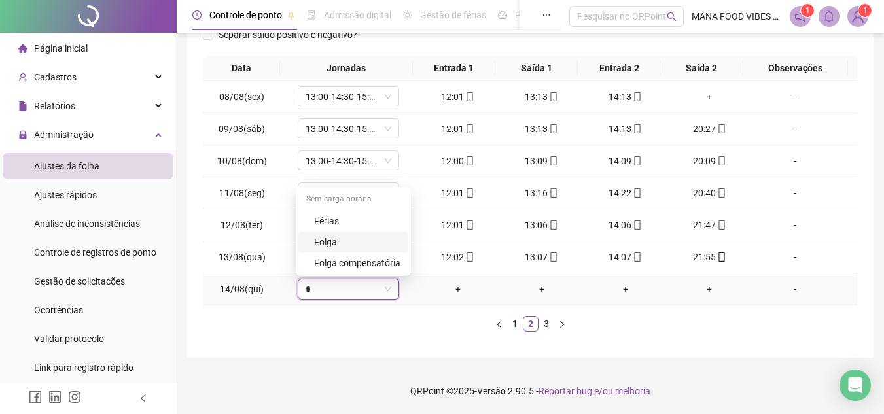
click at [338, 236] on div "Folga" at bounding box center [357, 242] width 86 height 14
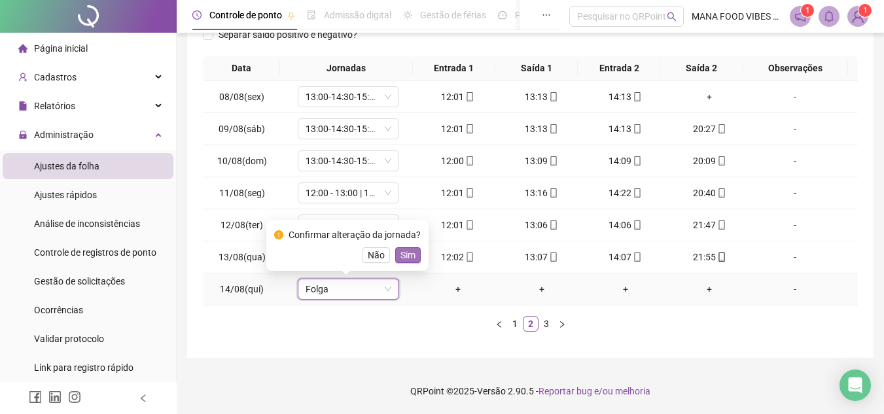
click at [408, 255] on span "Sim" at bounding box center [408, 255] width 15 height 14
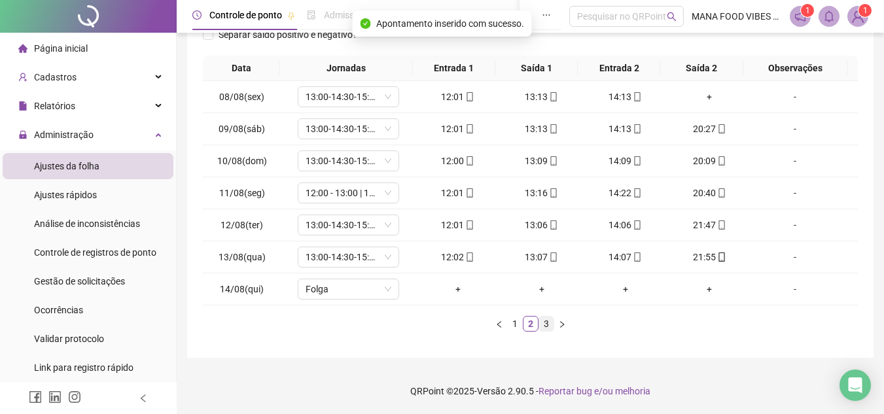
click at [549, 330] on link "3" at bounding box center [546, 324] width 14 height 14
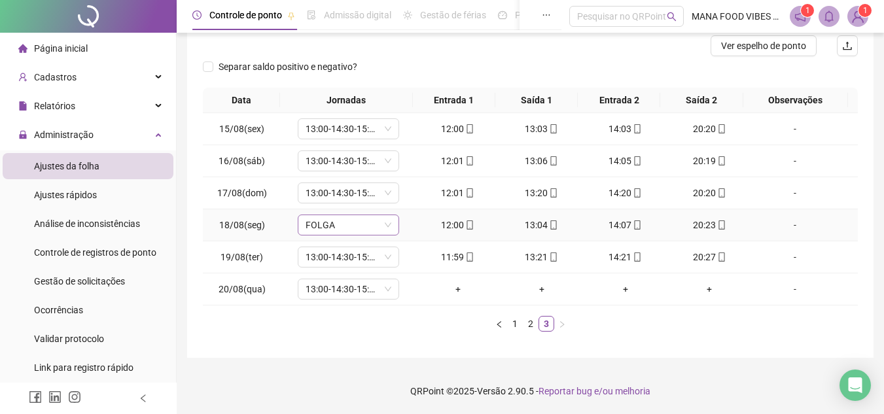
drag, startPoint x: 356, startPoint y: 234, endPoint x: 358, endPoint y: 226, distance: 8.7
click at [357, 230] on span "FOLGA" at bounding box center [349, 225] width 86 height 20
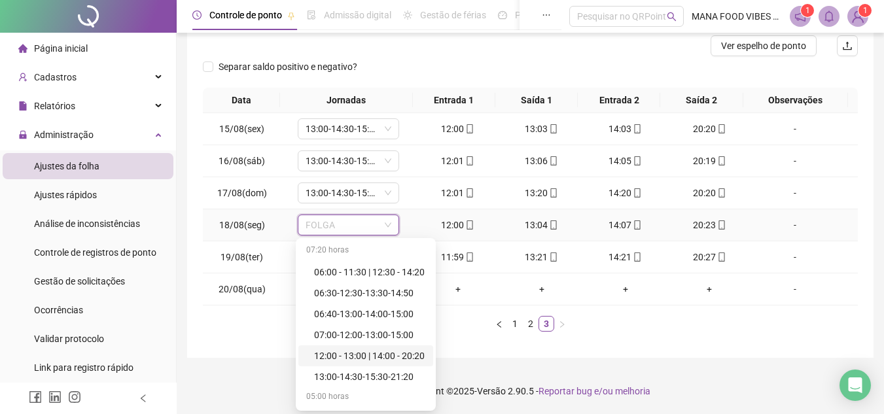
click at [329, 349] on div "12:00 - 13:00 | 14:00 - 20:20" at bounding box center [369, 356] width 111 height 14
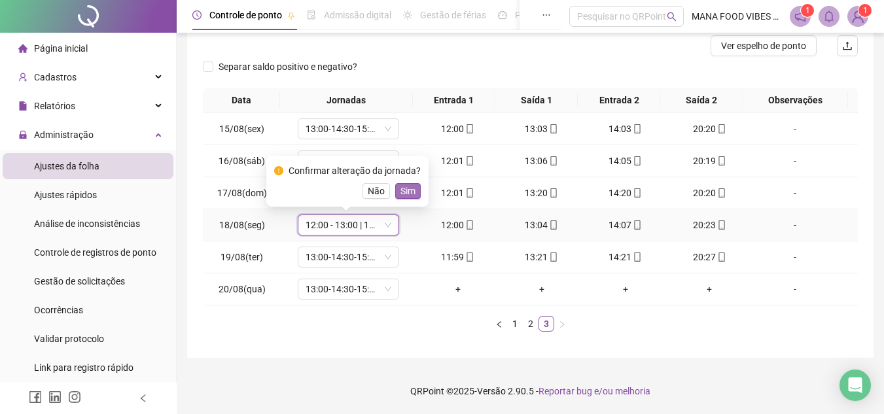
click at [408, 187] on span "Sim" at bounding box center [408, 191] width 15 height 14
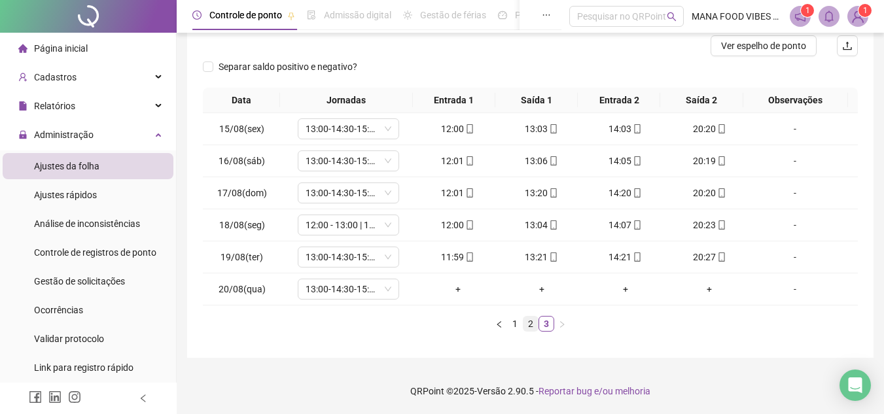
click at [531, 328] on link "2" at bounding box center [531, 324] width 14 height 14
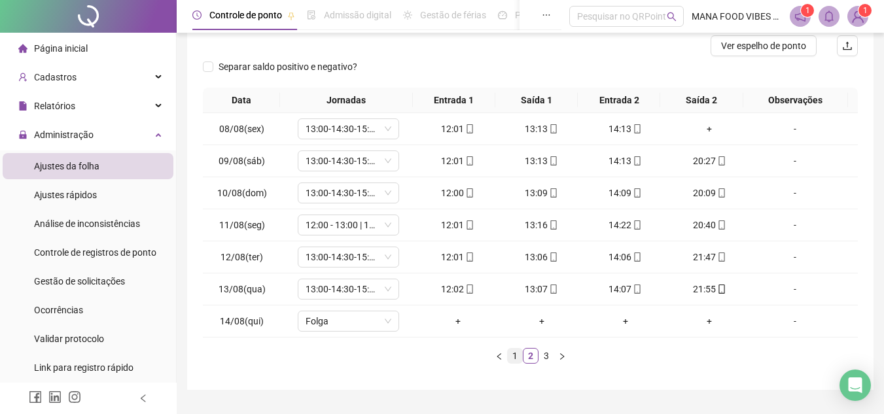
click at [512, 363] on li "1" at bounding box center [515, 356] width 16 height 16
click at [541, 355] on link "3" at bounding box center [546, 356] width 14 height 14
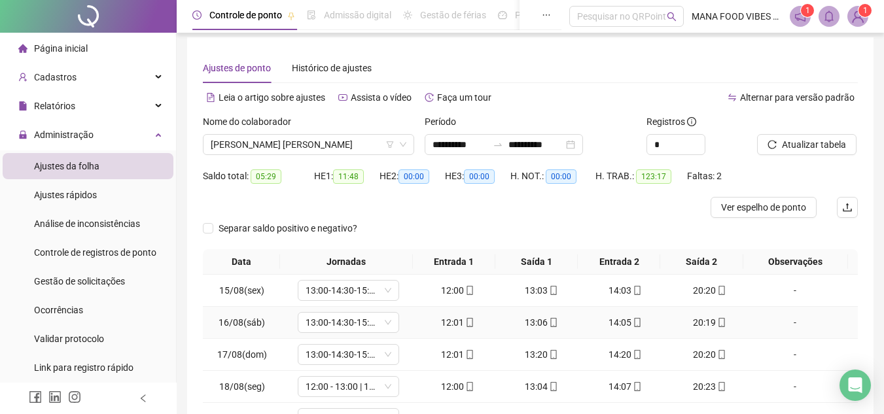
scroll to position [0, 0]
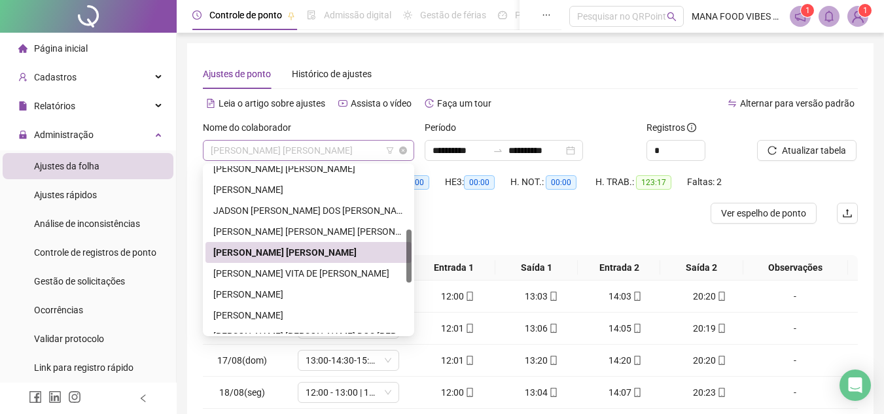
click at [341, 150] on span "[PERSON_NAME] [PERSON_NAME]" at bounding box center [309, 151] width 196 height 20
click at [241, 277] on div "[PERSON_NAME] VITA DE [PERSON_NAME]" at bounding box center [308, 273] width 190 height 14
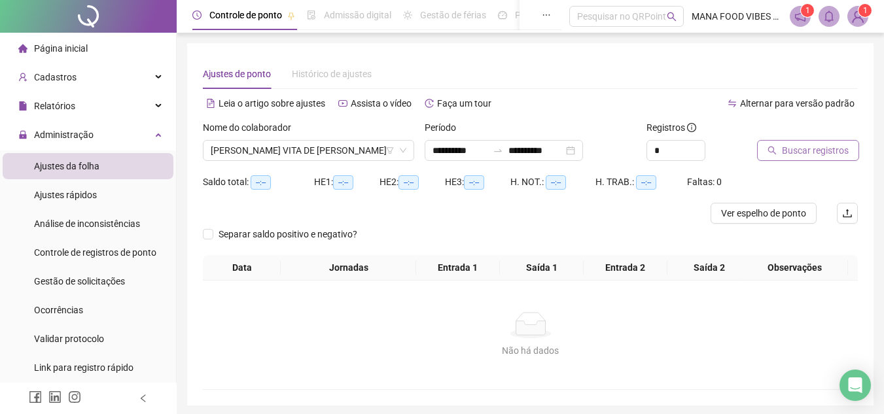
click at [810, 154] on span "Buscar registros" at bounding box center [815, 150] width 67 height 14
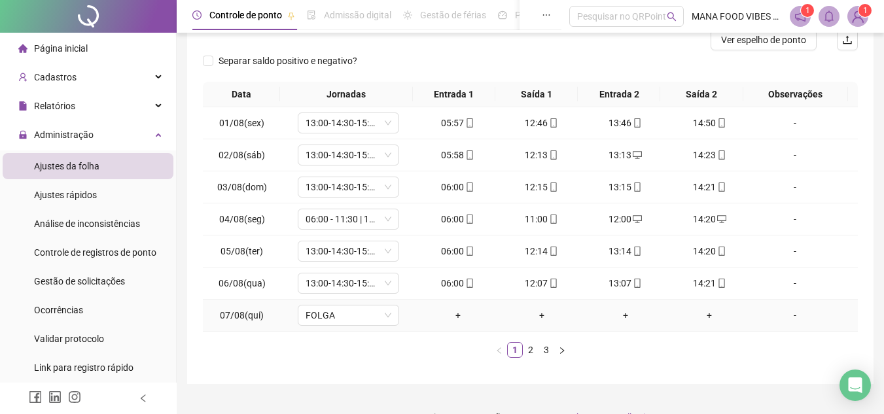
scroll to position [196, 0]
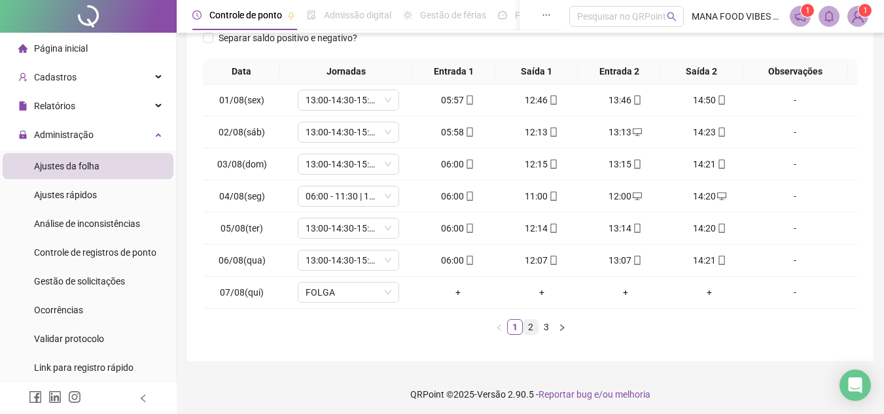
click at [525, 324] on link "2" at bounding box center [531, 327] width 14 height 14
click at [348, 287] on span "13:00-14:30-15:30-21:20" at bounding box center [349, 293] width 86 height 20
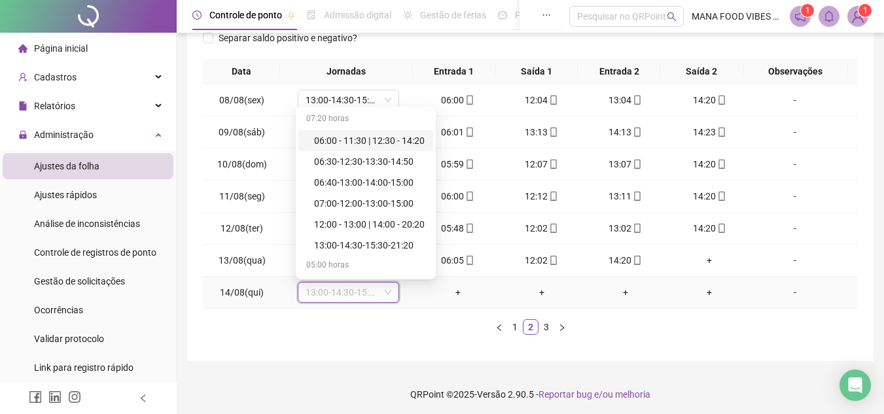
type input "*"
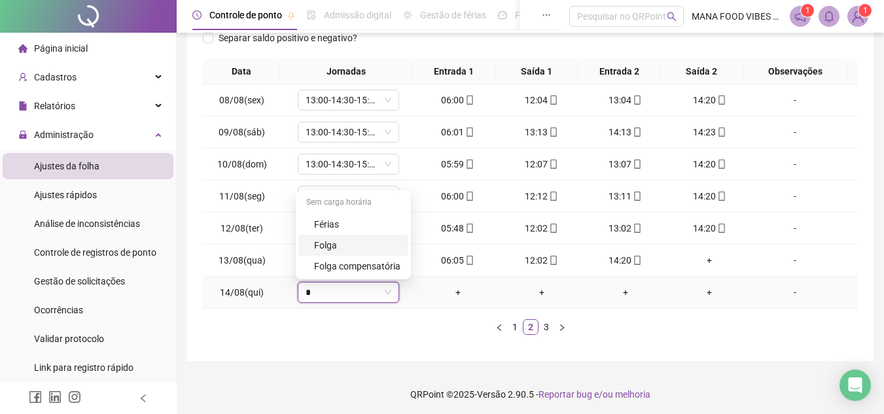
click at [353, 248] on div "Folga" at bounding box center [357, 245] width 86 height 14
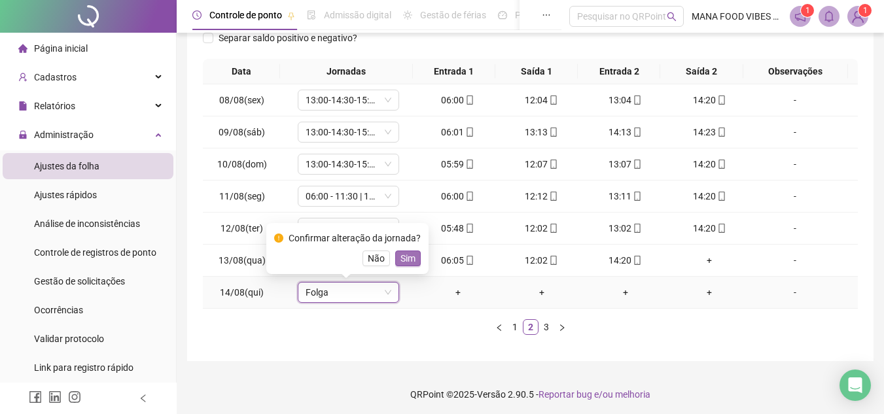
click at [401, 255] on span "Sim" at bounding box center [408, 258] width 15 height 14
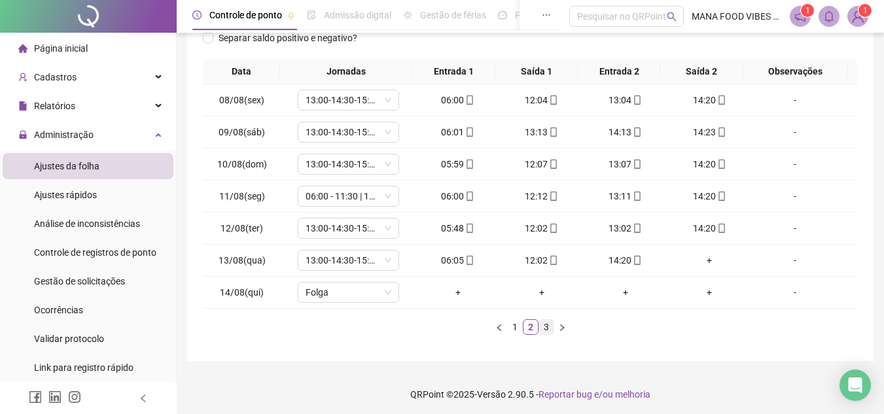
click at [548, 329] on link "3" at bounding box center [546, 327] width 14 height 14
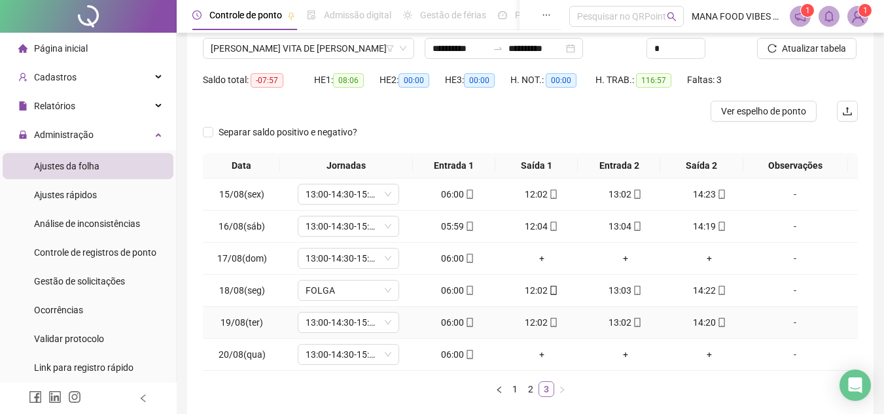
scroll to position [168, 0]
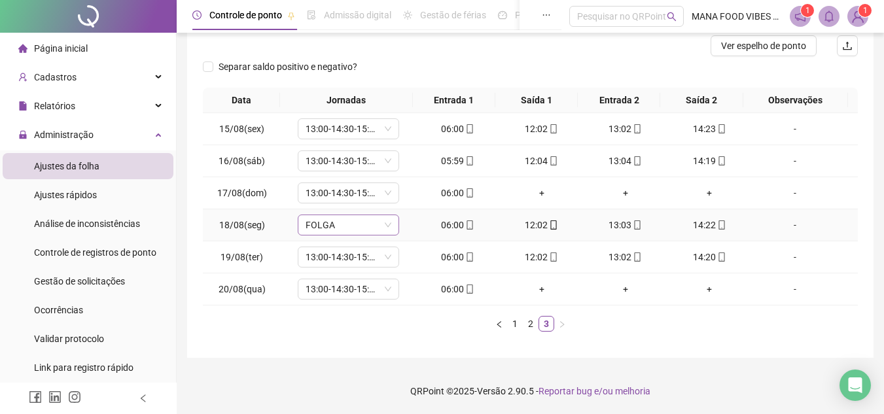
click at [374, 223] on span "FOLGA" at bounding box center [349, 225] width 86 height 20
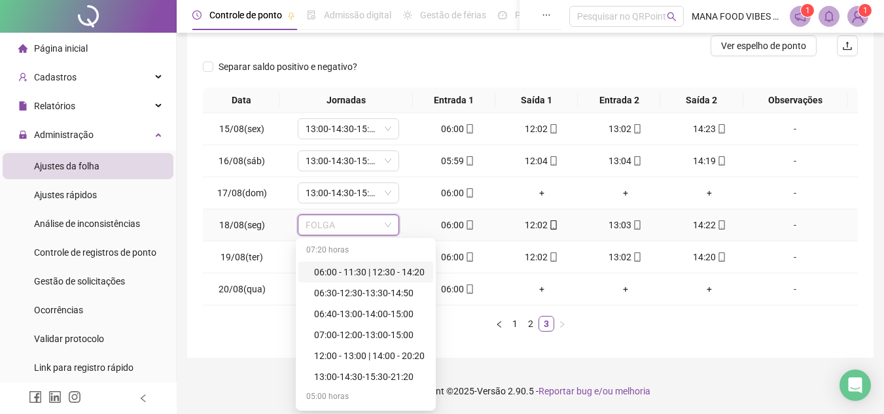
click at [367, 268] on div "06:00 - 11:30 | 12:30 - 14:20" at bounding box center [369, 272] width 111 height 14
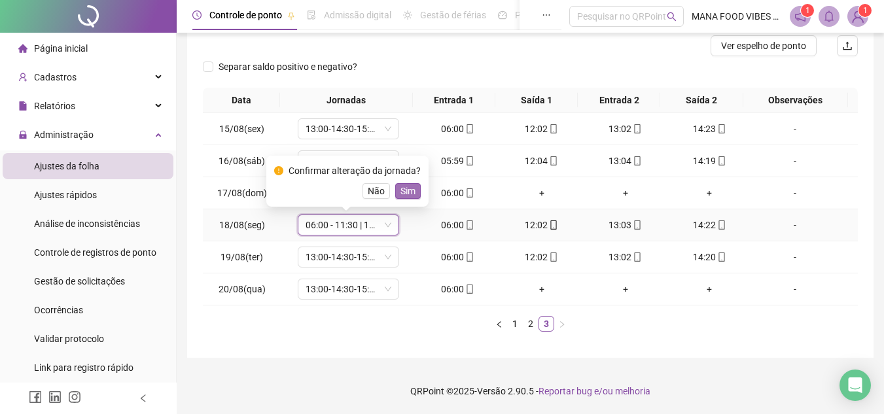
click at [408, 192] on span "Sim" at bounding box center [408, 191] width 15 height 14
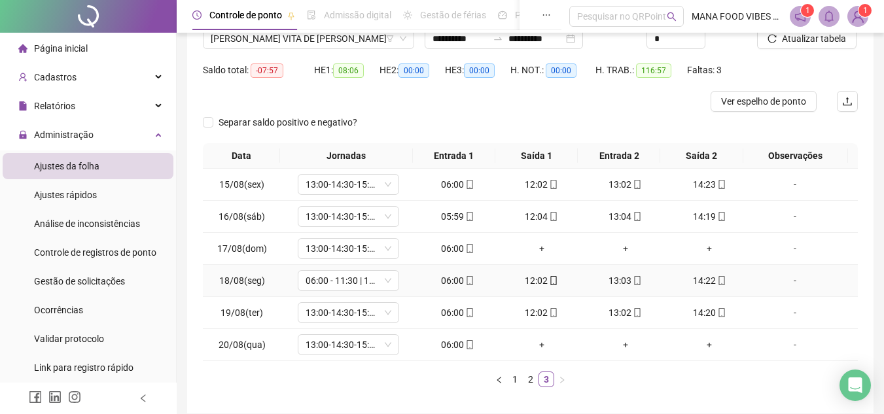
scroll to position [37, 0]
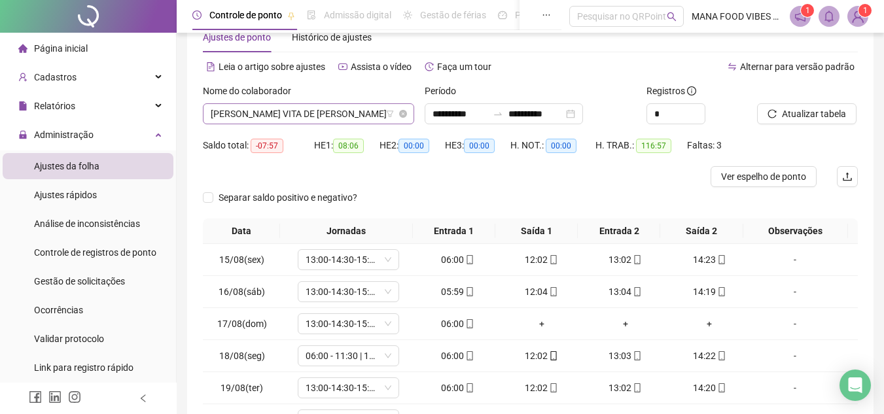
click at [319, 113] on span "[PERSON_NAME] VITA DE [PERSON_NAME]" at bounding box center [309, 114] width 196 height 20
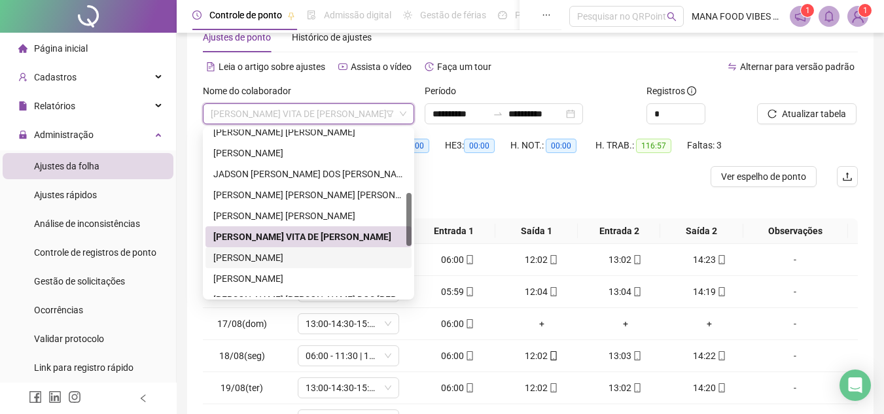
click at [278, 261] on div "[PERSON_NAME]" at bounding box center [308, 258] width 190 height 14
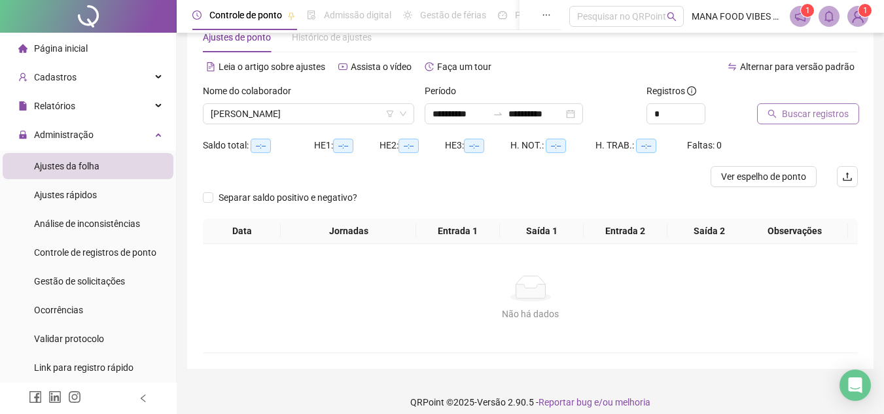
click at [840, 112] on span "Buscar registros" at bounding box center [815, 114] width 67 height 14
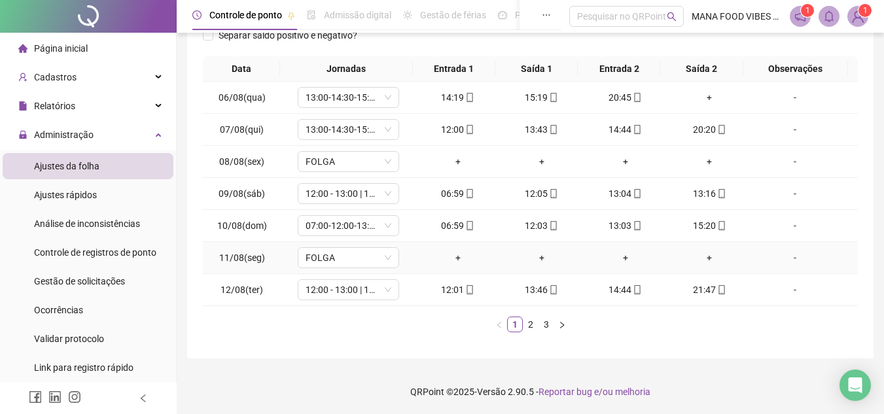
scroll to position [200, 0]
click at [531, 325] on link "2" at bounding box center [531, 324] width 14 height 14
click at [549, 322] on link "3" at bounding box center [546, 324] width 14 height 14
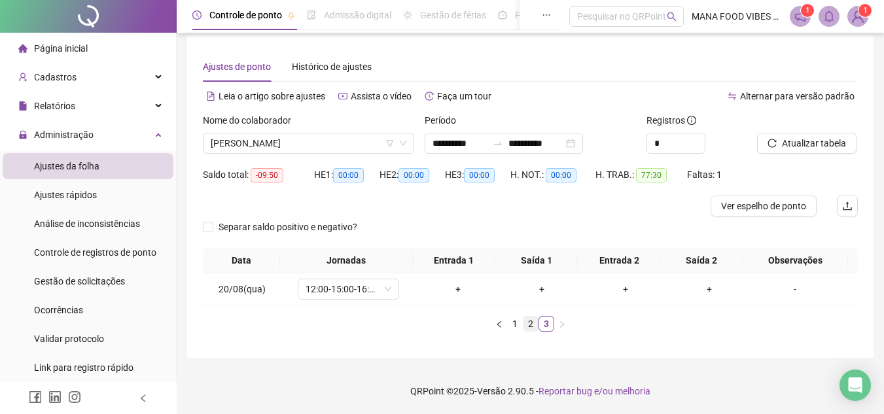
click at [531, 323] on link "2" at bounding box center [531, 324] width 14 height 14
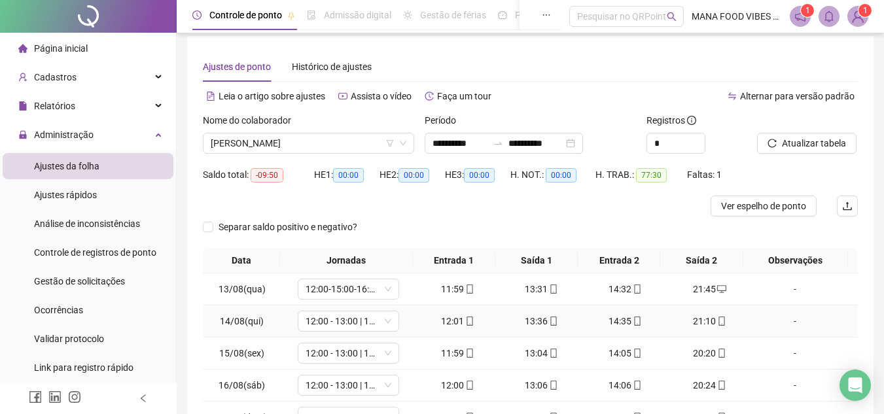
scroll to position [200, 0]
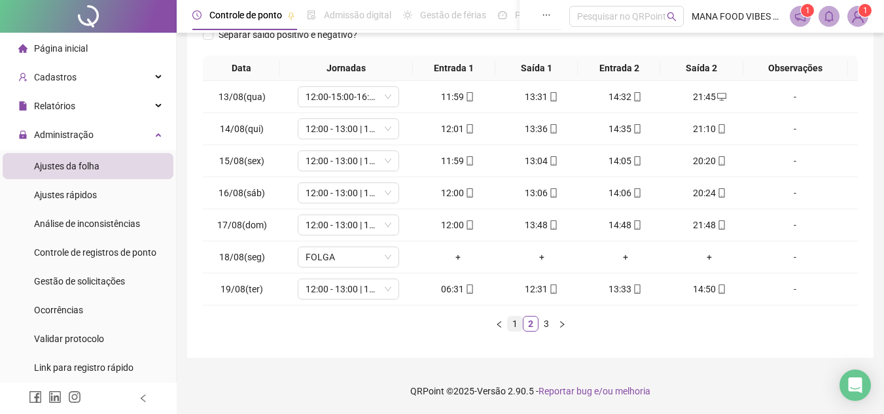
click at [514, 323] on link "1" at bounding box center [515, 324] width 14 height 14
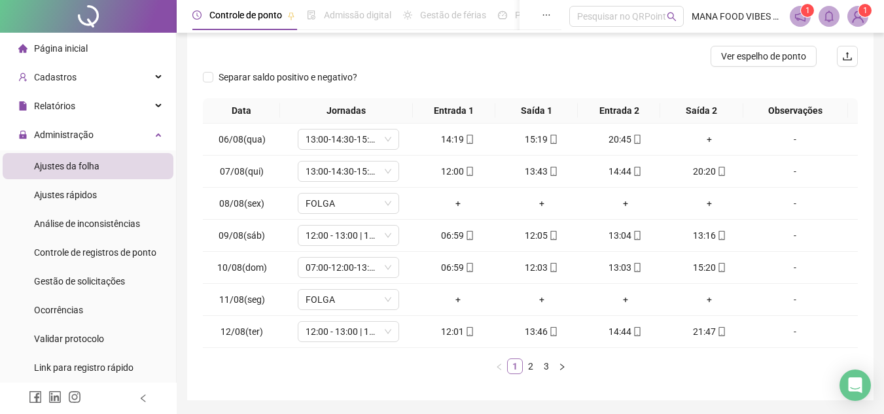
scroll to position [134, 0]
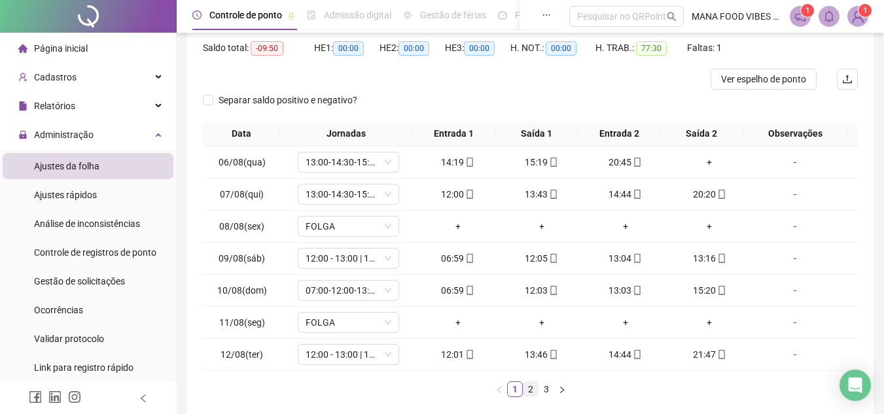
click at [531, 391] on link "2" at bounding box center [531, 389] width 14 height 14
click at [548, 388] on link "3" at bounding box center [546, 389] width 14 height 14
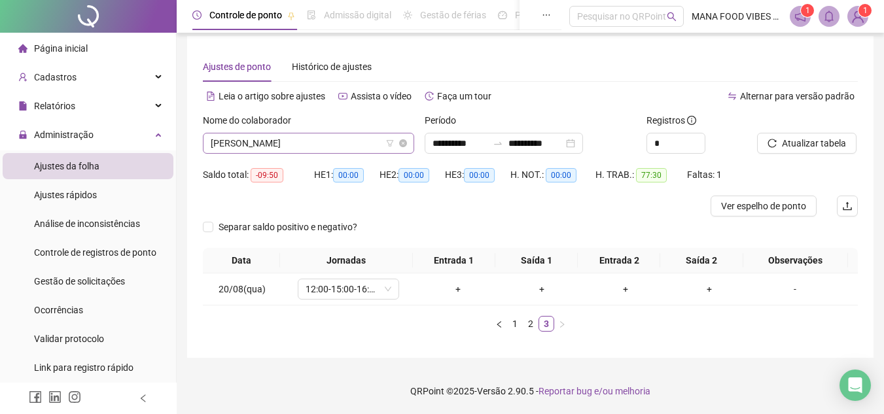
click at [357, 149] on span "[PERSON_NAME]" at bounding box center [309, 144] width 196 height 20
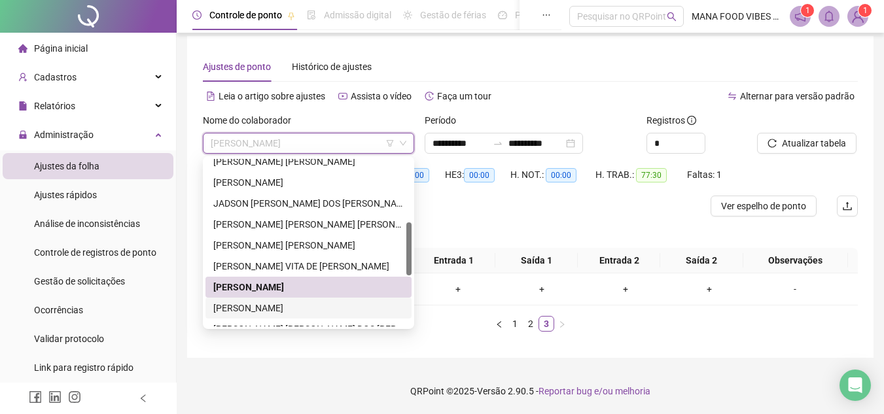
click at [300, 311] on div "[PERSON_NAME]" at bounding box center [308, 308] width 190 height 14
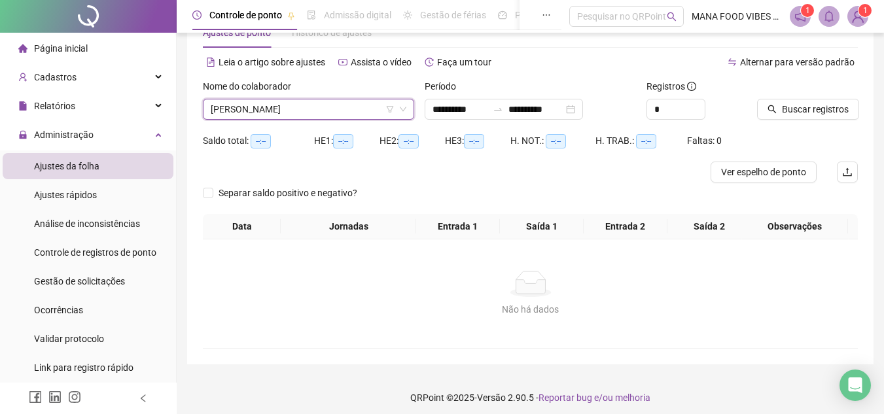
scroll to position [48, 0]
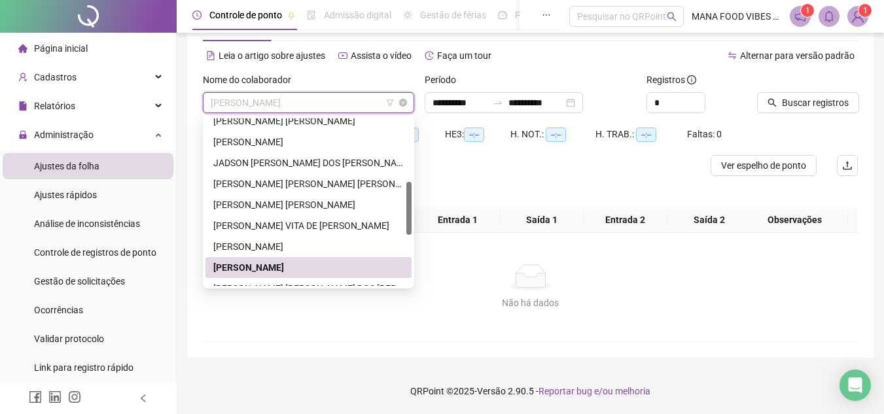
click at [359, 105] on span "[PERSON_NAME]" at bounding box center [309, 103] width 196 height 20
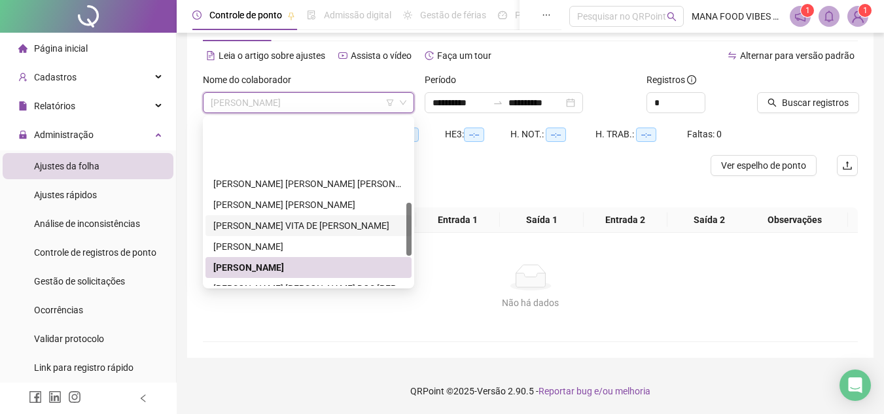
scroll to position [327, 0]
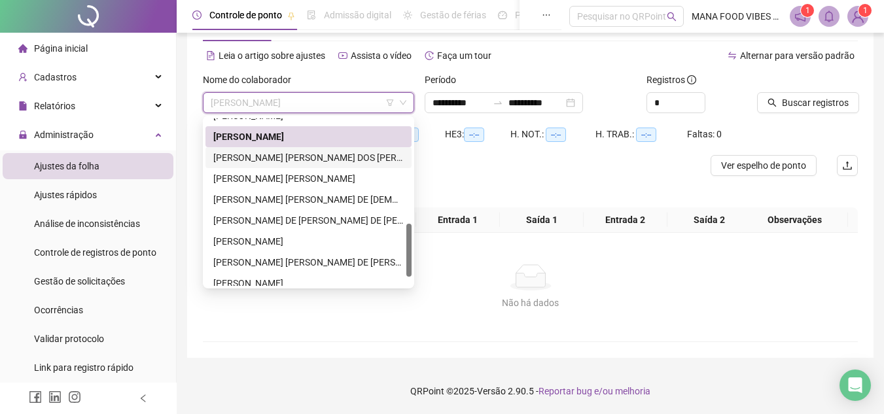
click at [300, 152] on div "[PERSON_NAME] [PERSON_NAME] DOS [PERSON_NAME]" at bounding box center [308, 158] width 190 height 14
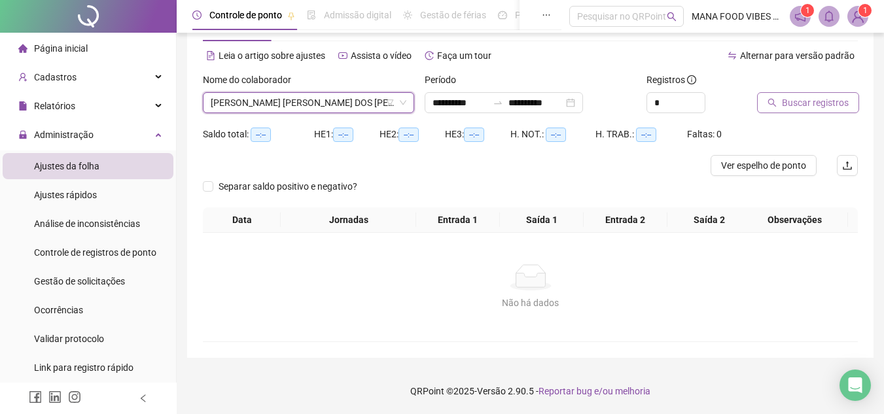
click at [793, 99] on span "Buscar registros" at bounding box center [815, 103] width 67 height 14
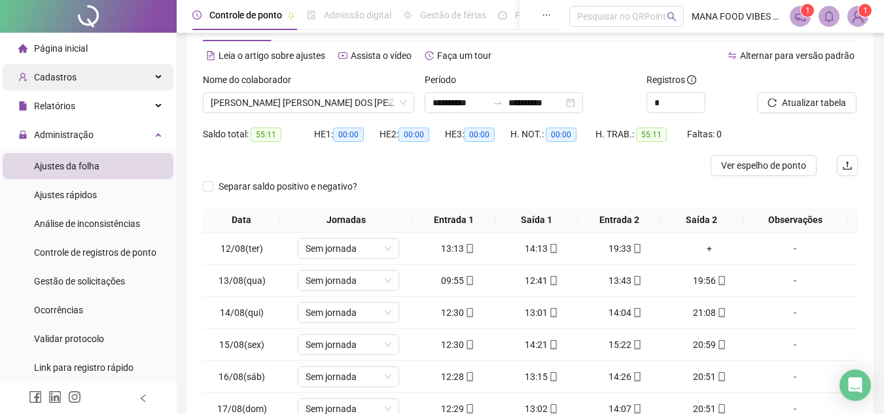
click at [103, 75] on div "Cadastros" at bounding box center [88, 77] width 171 height 26
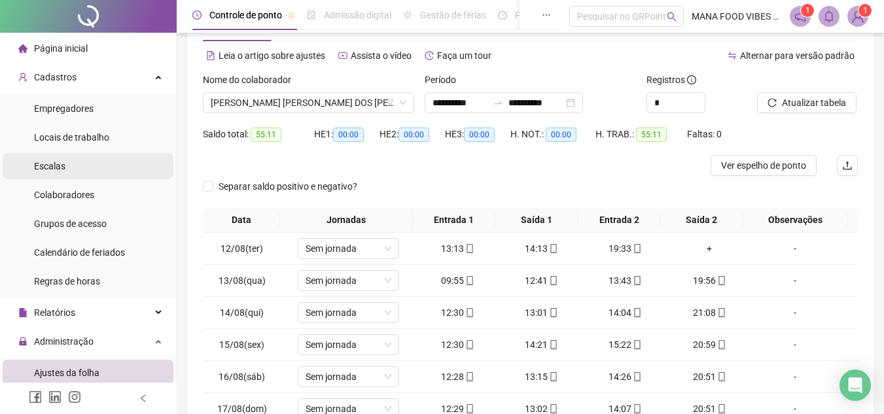
click at [93, 172] on li "Escalas" at bounding box center [88, 166] width 171 height 26
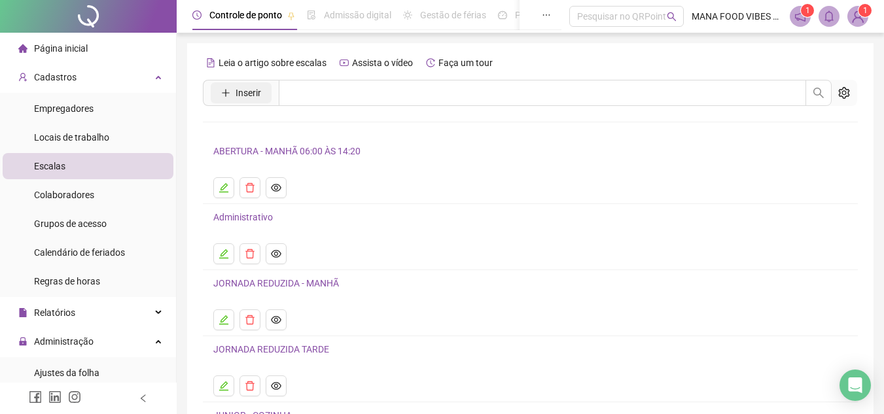
click at [260, 87] on span "Inserir" at bounding box center [249, 93] width 26 height 14
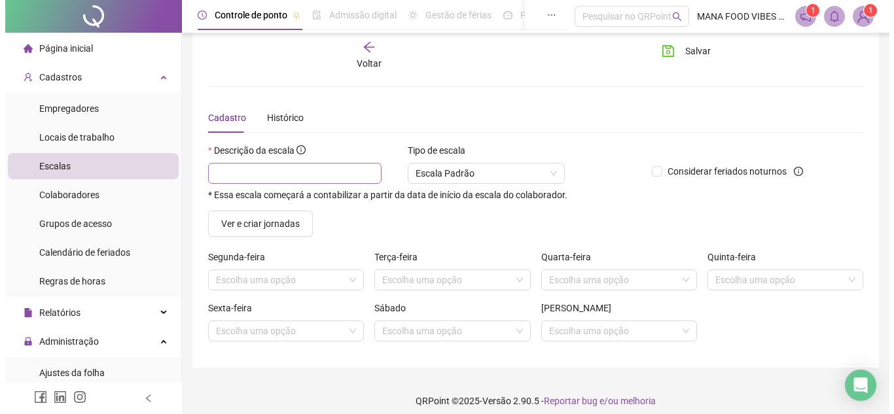
scroll to position [28, 0]
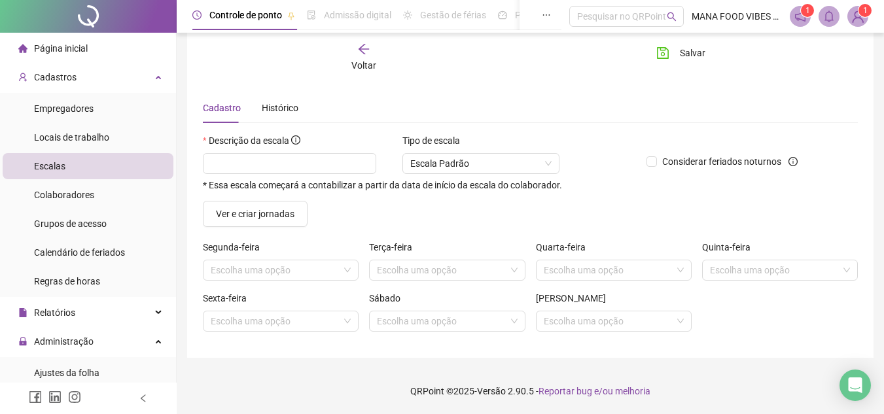
click at [363, 46] on icon "arrow-left" at bounding box center [364, 49] width 10 height 10
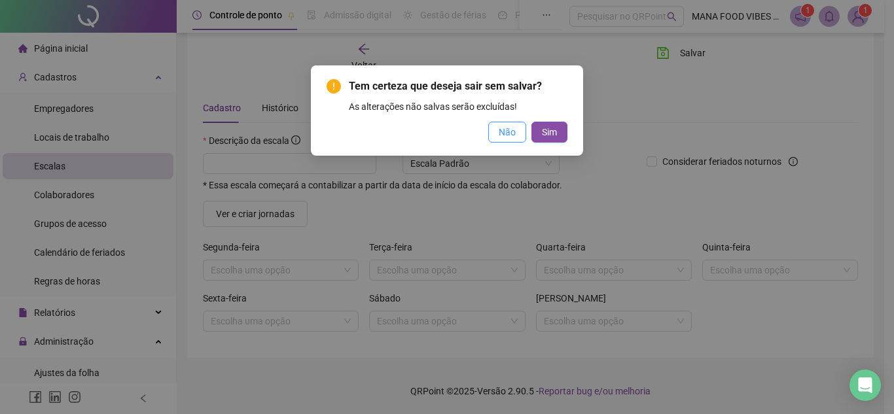
click at [507, 132] on span "Não" at bounding box center [507, 132] width 17 height 14
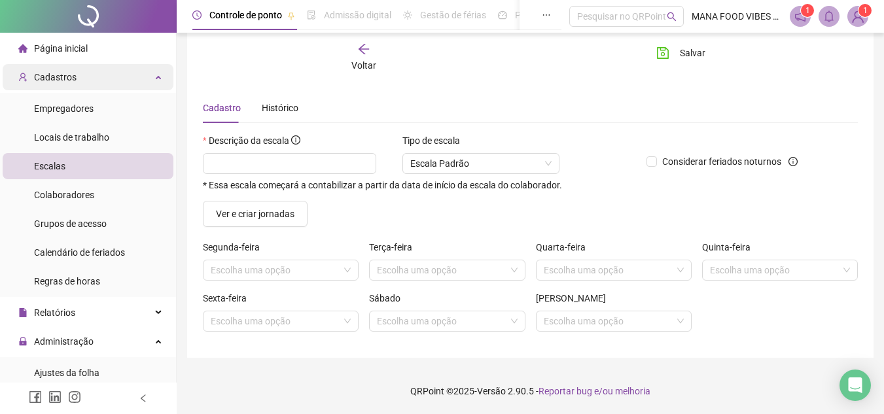
click at [39, 79] on span "Cadastros" at bounding box center [55, 77] width 43 height 10
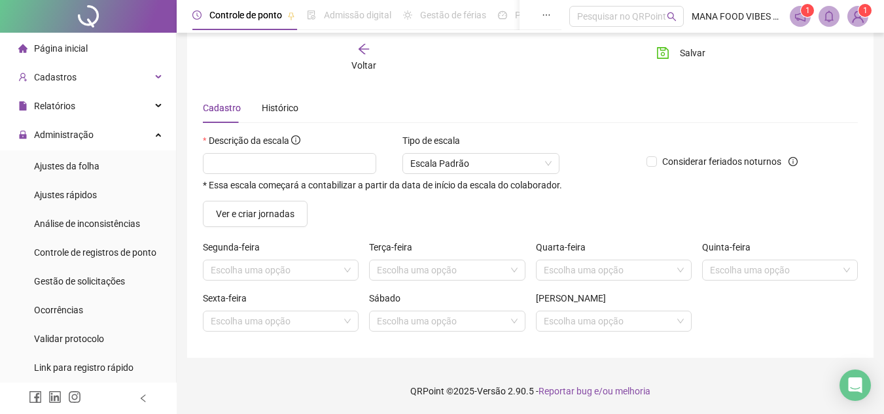
click at [355, 55] on div "Voltar" at bounding box center [364, 58] width 101 height 30
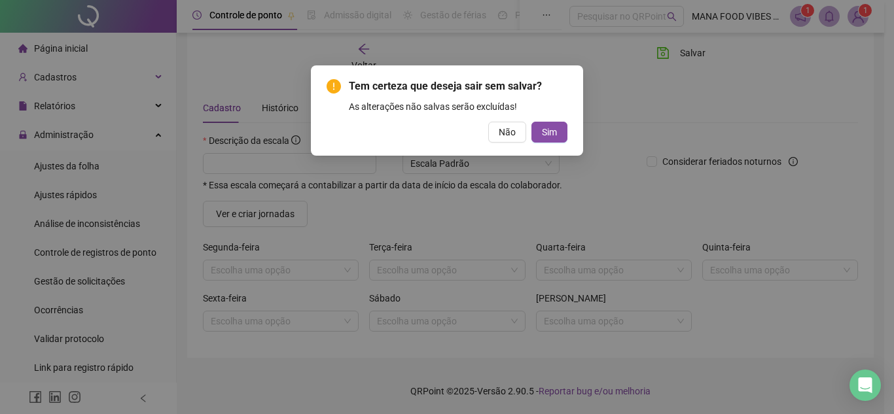
click at [567, 132] on div "Tem certeza que deseja sair sem salvar? As alterações não salvas serão excluída…" at bounding box center [447, 110] width 272 height 90
click at [563, 132] on button "Sim" at bounding box center [549, 132] width 36 height 21
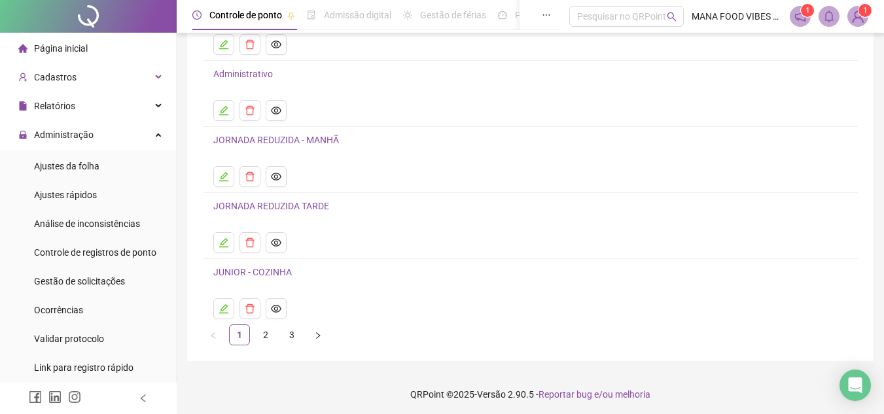
scroll to position [147, 0]
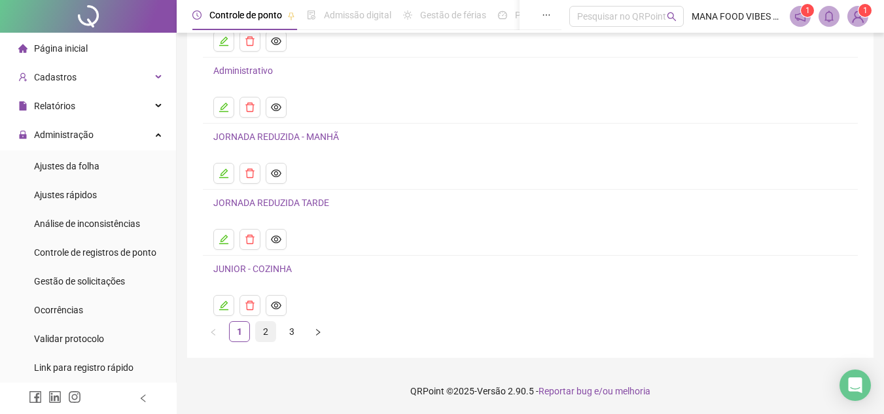
click at [267, 337] on link "2" at bounding box center [266, 332] width 20 height 20
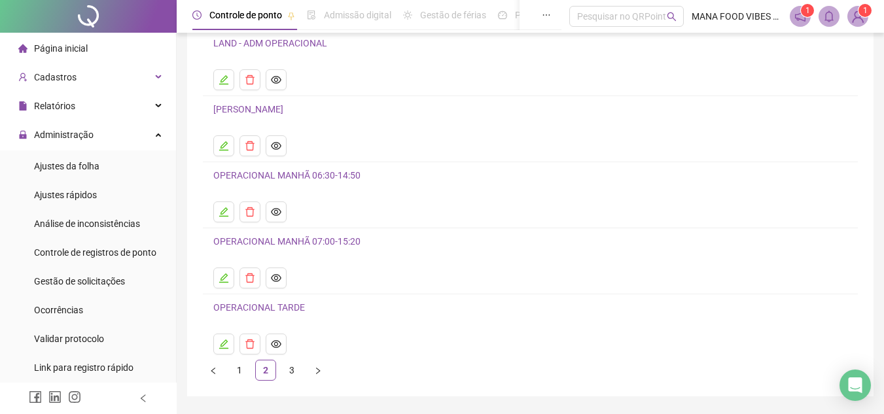
scroll to position [131, 0]
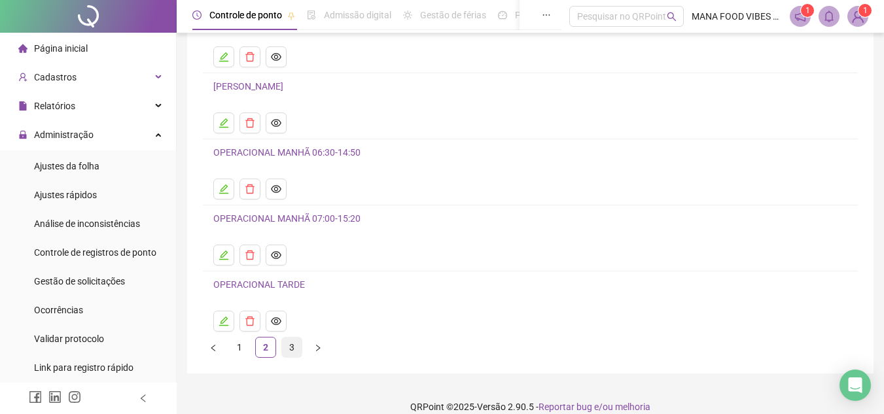
click at [289, 346] on link "3" at bounding box center [292, 348] width 20 height 20
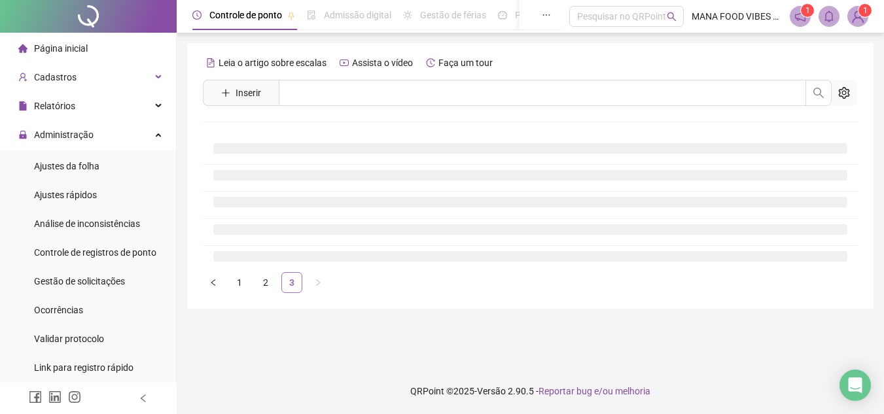
scroll to position [0, 0]
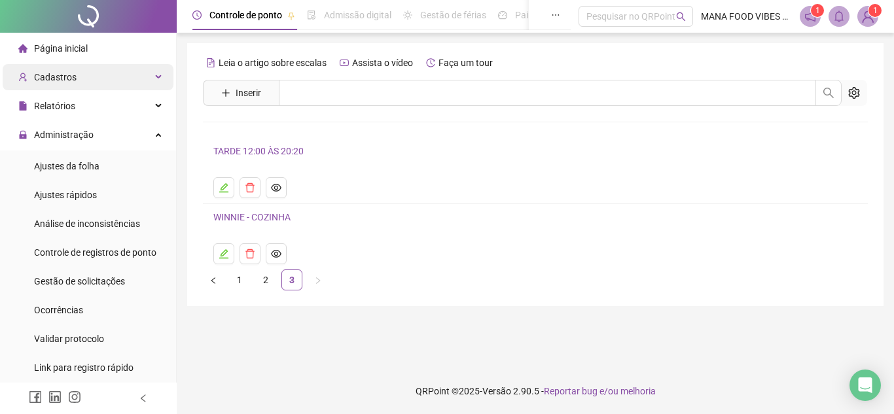
click at [119, 79] on div "Cadastros" at bounding box center [88, 77] width 171 height 26
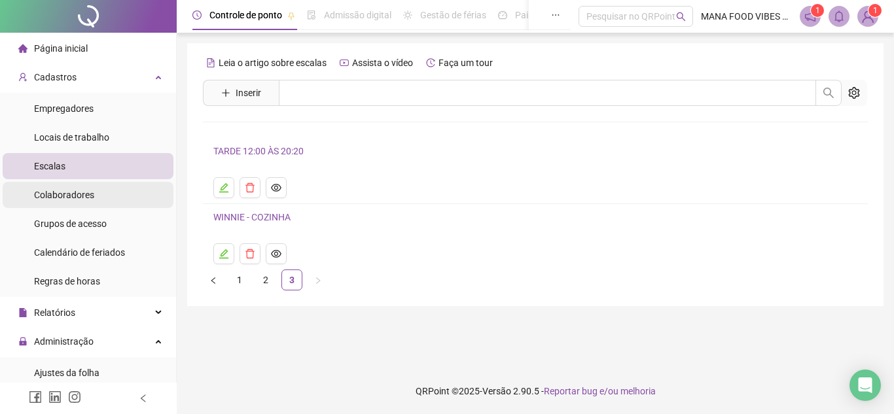
click at [91, 192] on span "Colaboradores" at bounding box center [64, 195] width 60 height 10
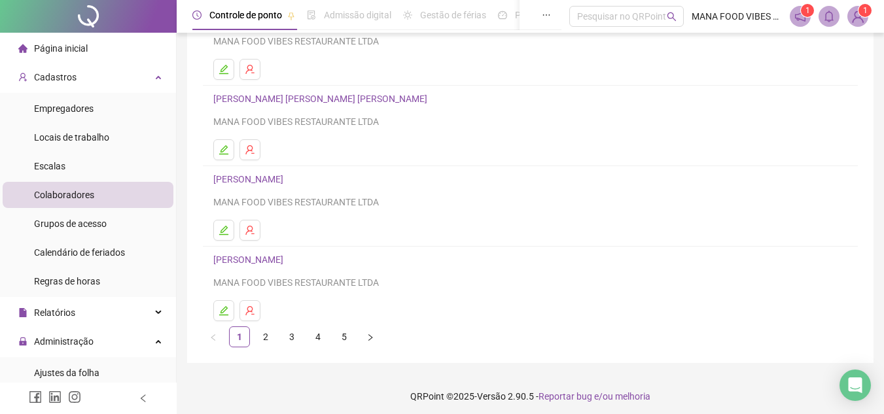
scroll to position [219, 0]
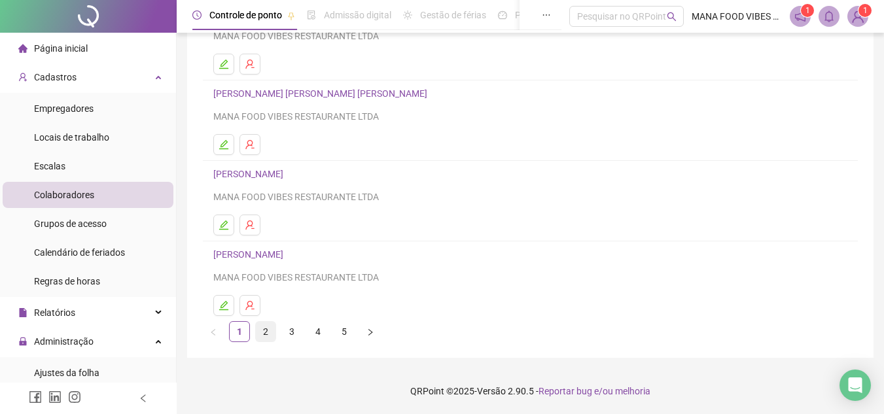
click at [262, 336] on link "2" at bounding box center [266, 332] width 20 height 20
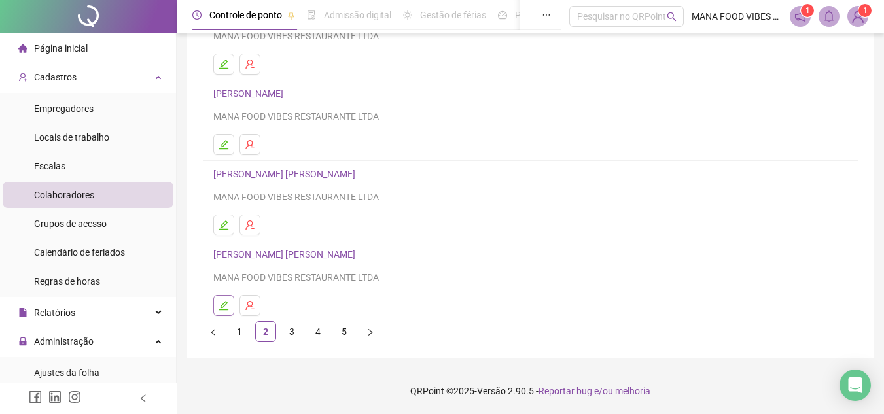
click at [231, 308] on button "button" at bounding box center [223, 305] width 21 height 21
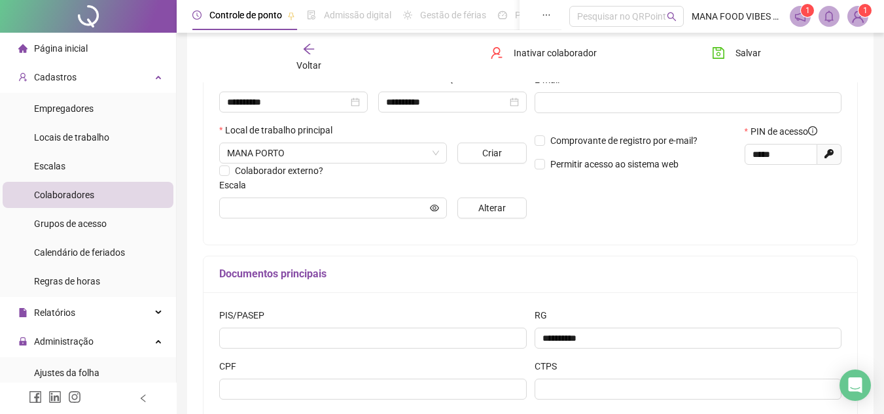
scroll to position [225, 0]
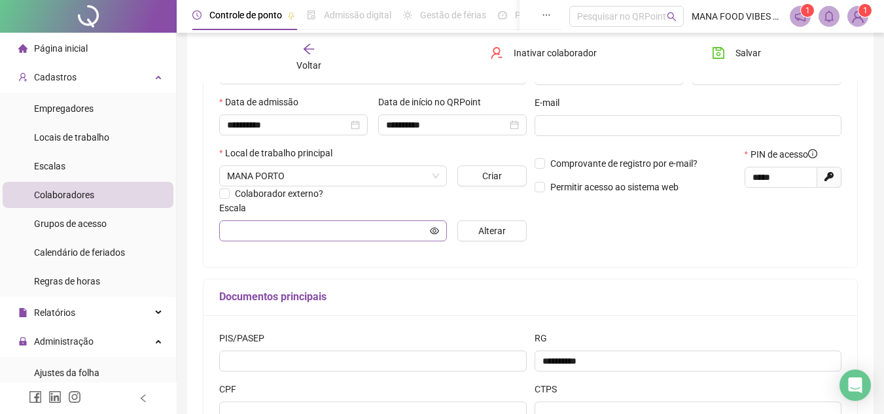
click at [349, 222] on span at bounding box center [333, 231] width 228 height 21
click at [434, 232] on icon "eye" at bounding box center [434, 230] width 9 height 7
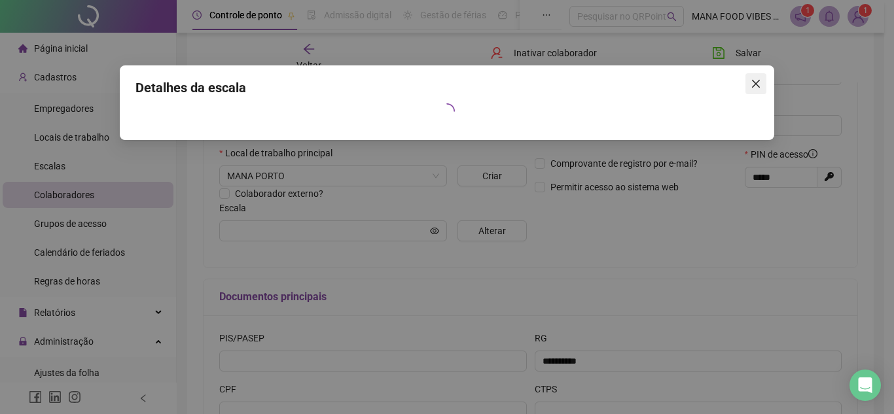
click at [751, 82] on icon "close" at bounding box center [756, 84] width 10 height 10
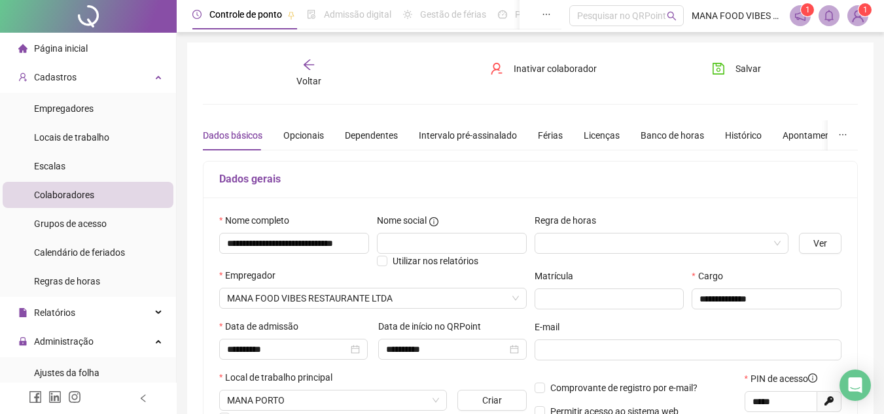
scroll to position [0, 0]
click at [126, 194] on li "Colaboradores" at bounding box center [88, 195] width 171 height 26
click at [321, 75] on div "Voltar" at bounding box center [309, 74] width 101 height 30
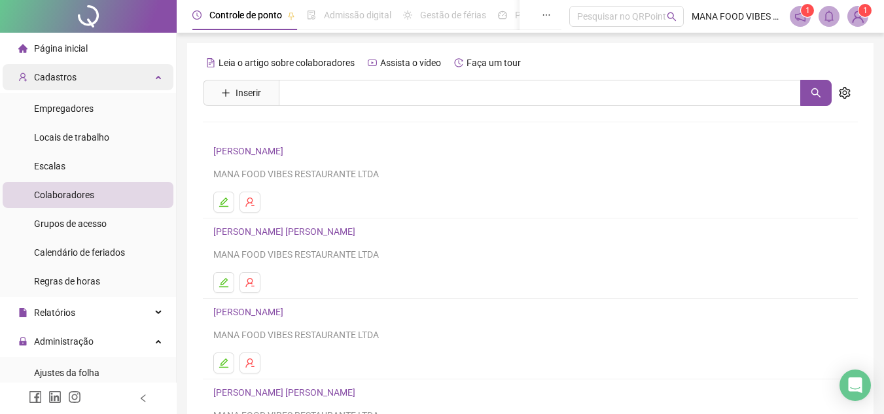
click at [70, 82] on span "Cadastros" at bounding box center [55, 77] width 43 height 10
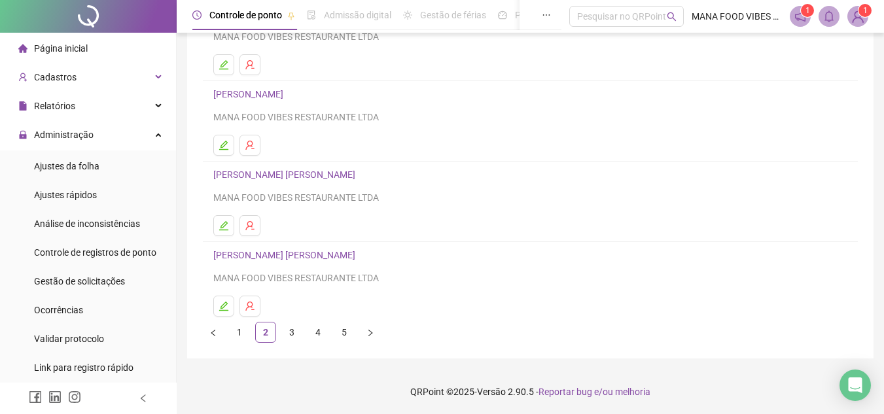
scroll to position [219, 0]
click at [340, 332] on link "5" at bounding box center [344, 332] width 20 height 20
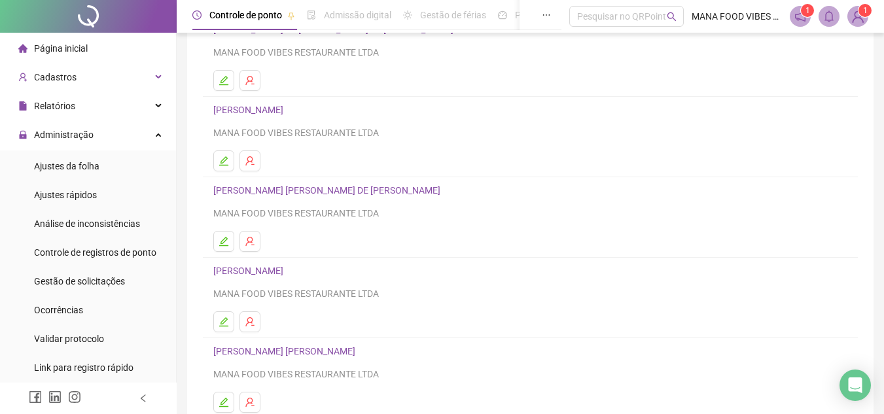
scroll to position [196, 0]
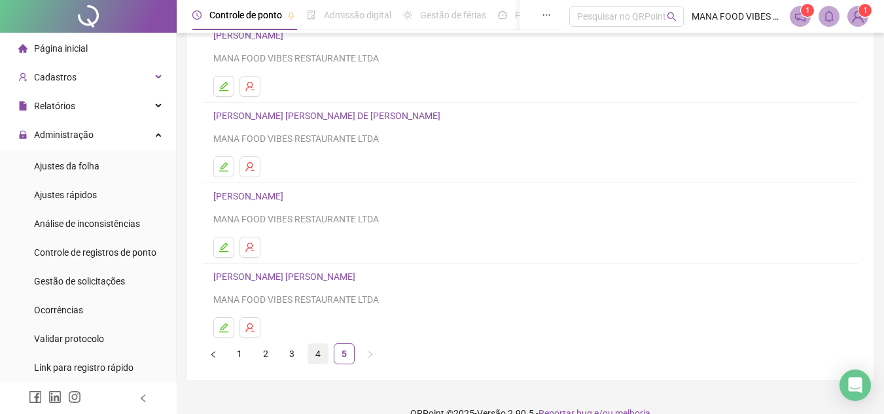
click at [318, 354] on link "4" at bounding box center [318, 354] width 20 height 20
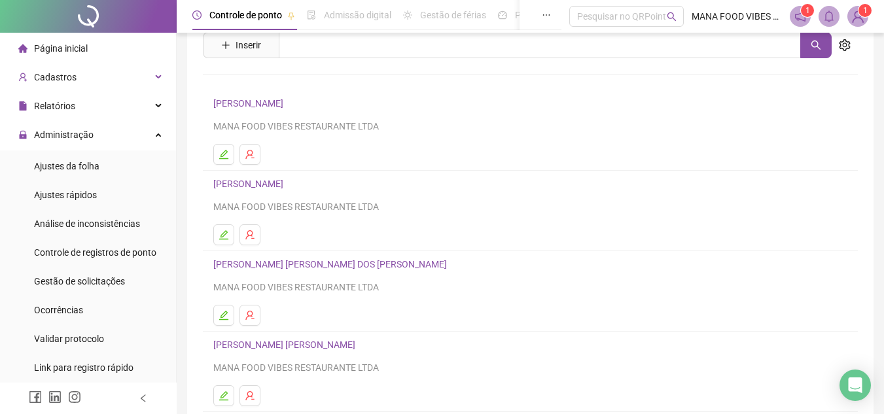
scroll to position [22, 0]
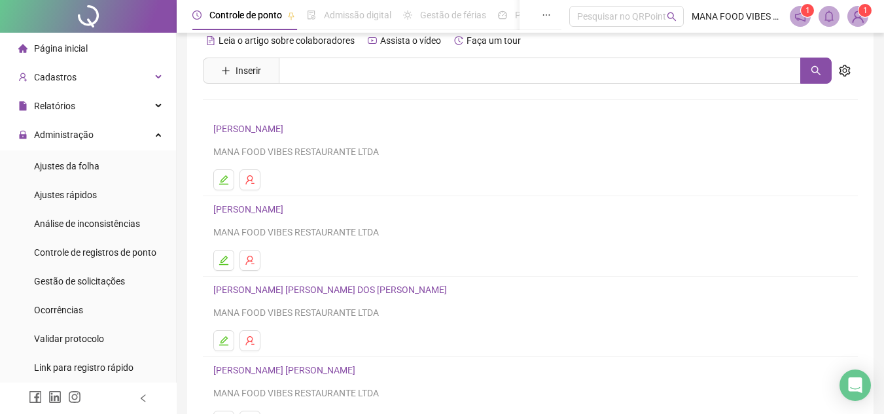
click at [315, 311] on div "MANA FOOD VIBES RESTAURANTE LTDA" at bounding box center [530, 313] width 634 height 14
click at [219, 342] on icon "edit" at bounding box center [224, 341] width 10 height 10
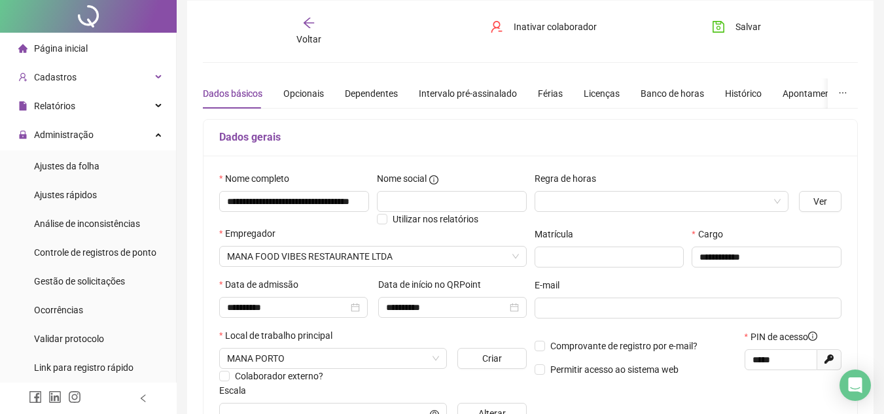
scroll to position [65, 0]
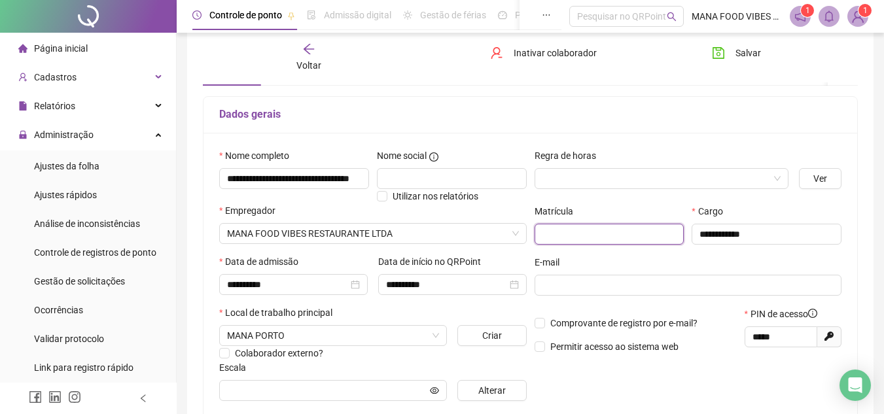
click at [576, 234] on input "text" at bounding box center [610, 234] width 150 height 21
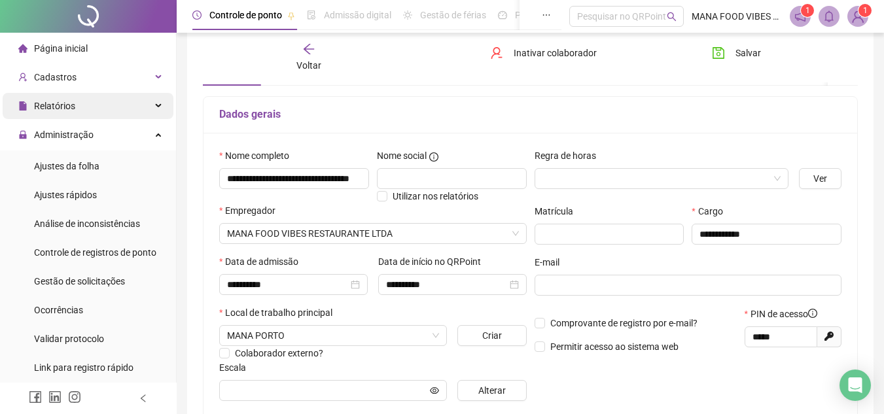
click at [107, 109] on div "Relatórios" at bounding box center [88, 106] width 171 height 26
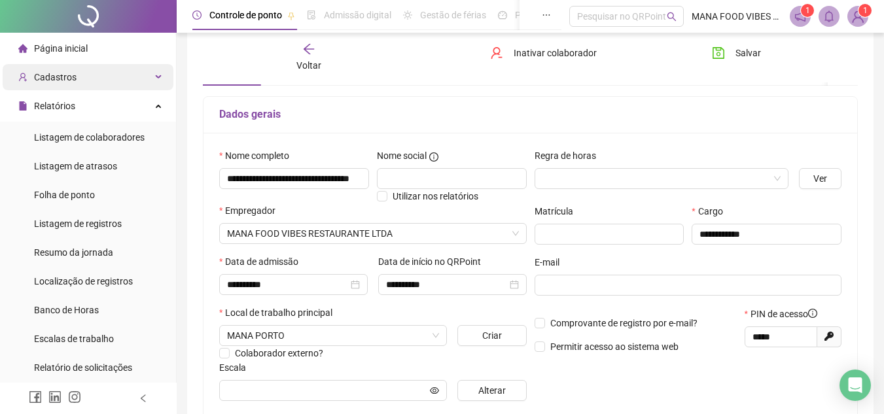
click at [107, 80] on div "Cadastros" at bounding box center [88, 77] width 171 height 26
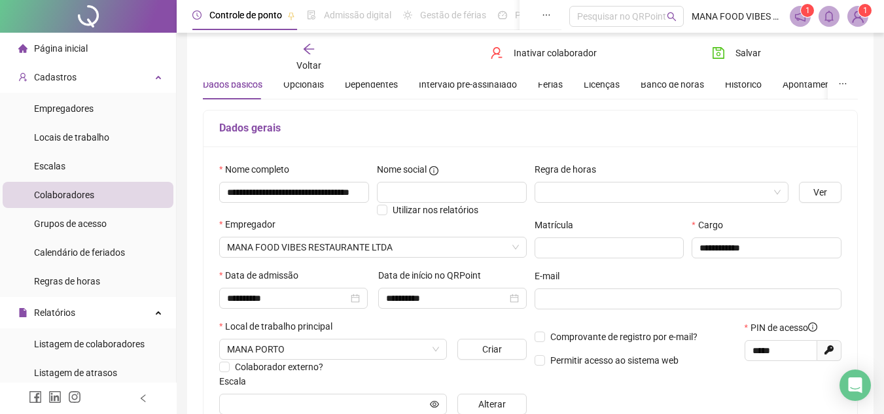
scroll to position [0, 0]
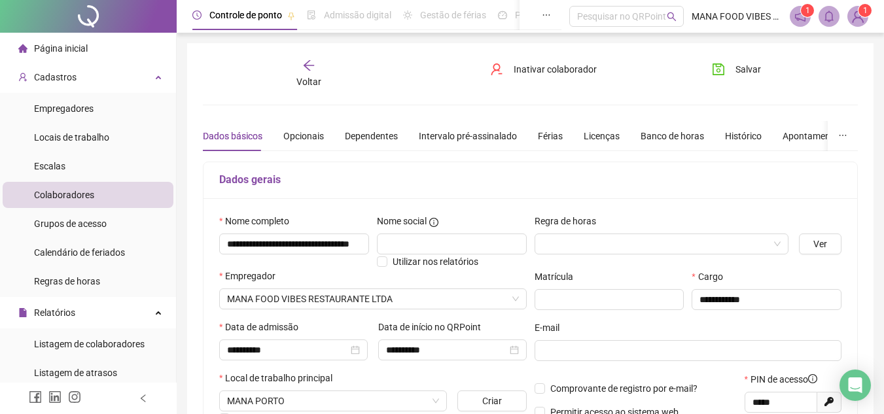
click at [82, 198] on span "Colaboradores" at bounding box center [64, 195] width 60 height 10
click at [67, 77] on span "Cadastros" at bounding box center [55, 77] width 43 height 10
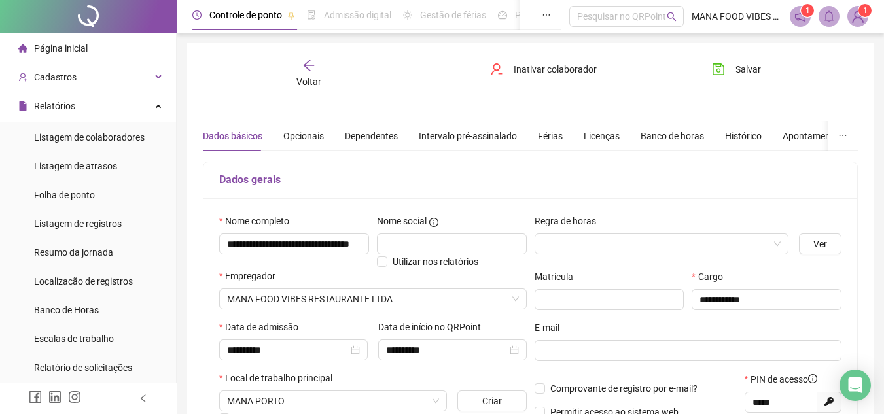
click at [80, 47] on span "Página inicial" at bounding box center [61, 48] width 54 height 10
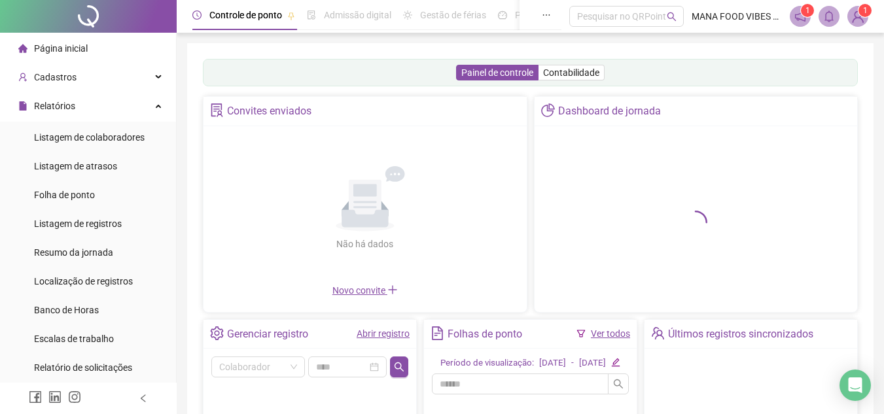
click at [80, 46] on span "Página inicial" at bounding box center [61, 48] width 54 height 10
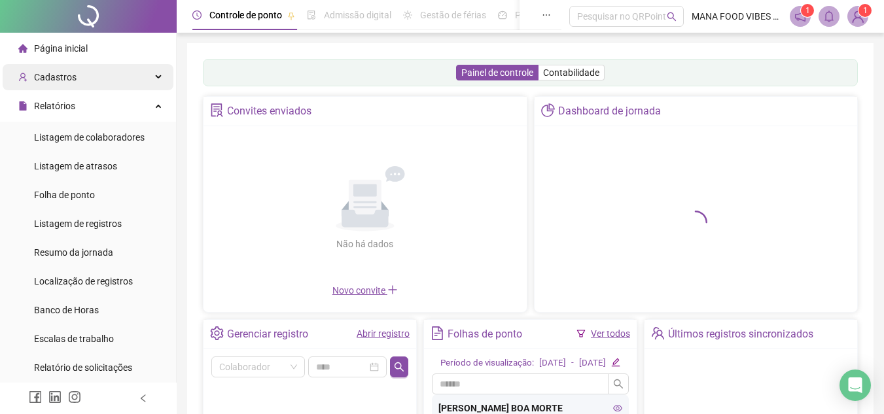
click at [92, 69] on div "Cadastros" at bounding box center [88, 77] width 171 height 26
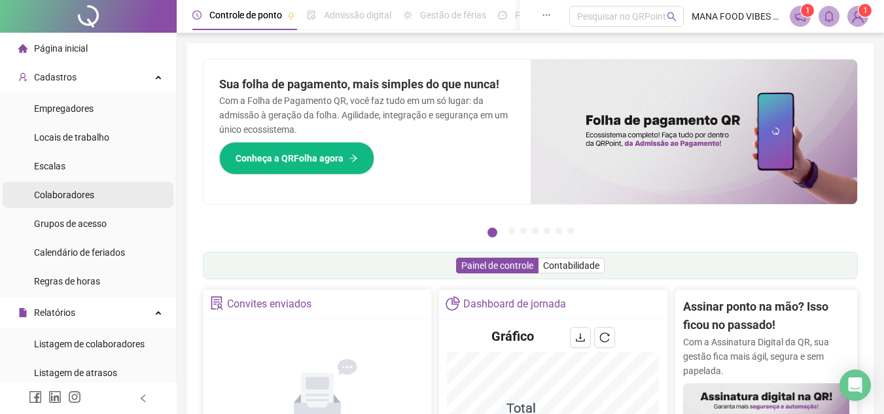
click at [99, 192] on li "Colaboradores" at bounding box center [88, 195] width 171 height 26
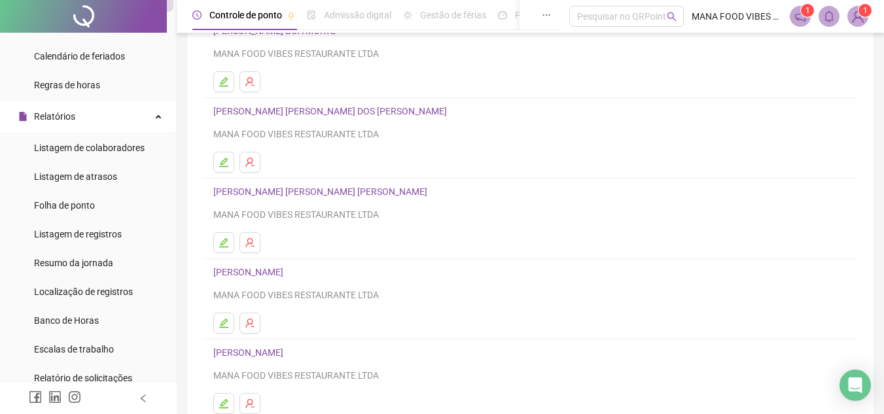
scroll to position [219, 0]
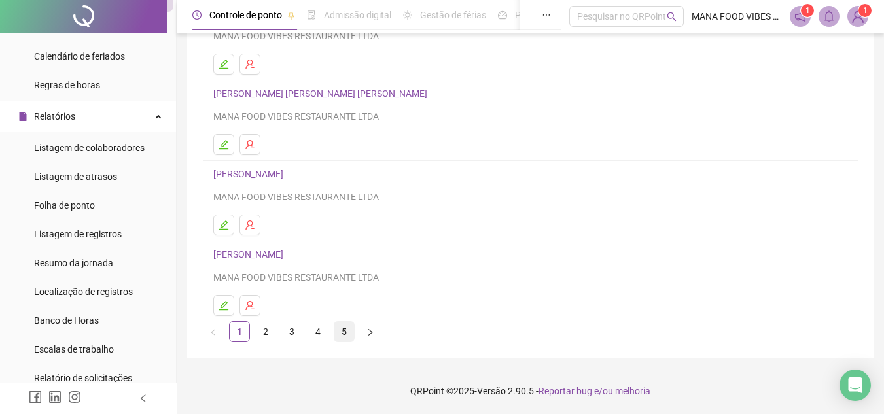
click at [344, 329] on link "5" at bounding box center [344, 332] width 20 height 20
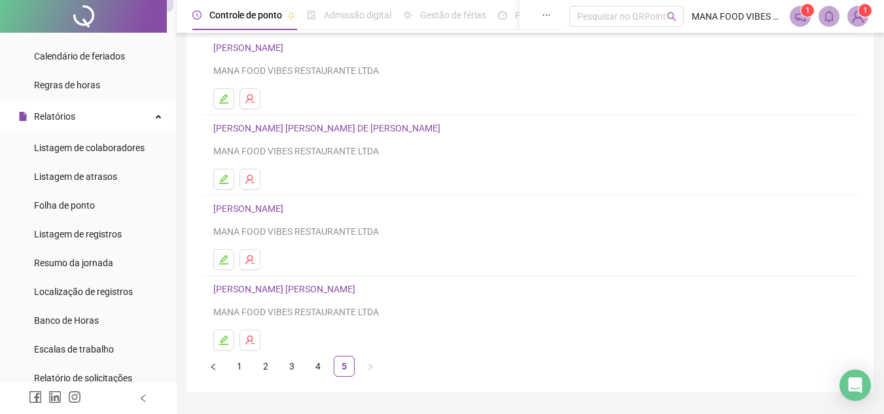
scroll to position [153, 0]
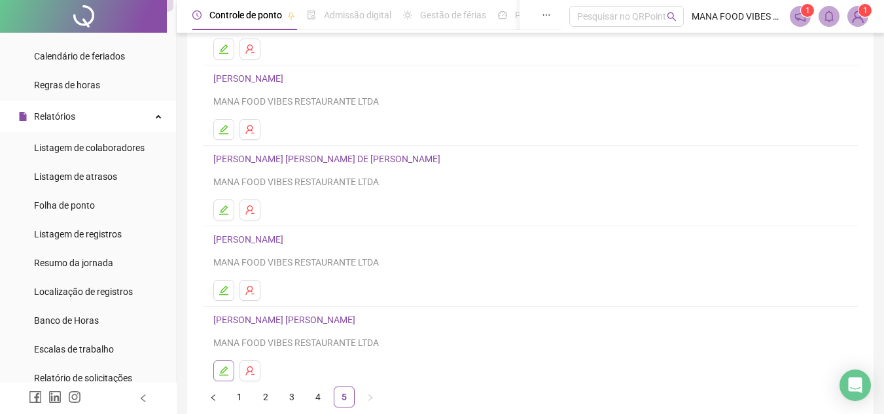
click at [217, 369] on button "button" at bounding box center [223, 371] width 21 height 21
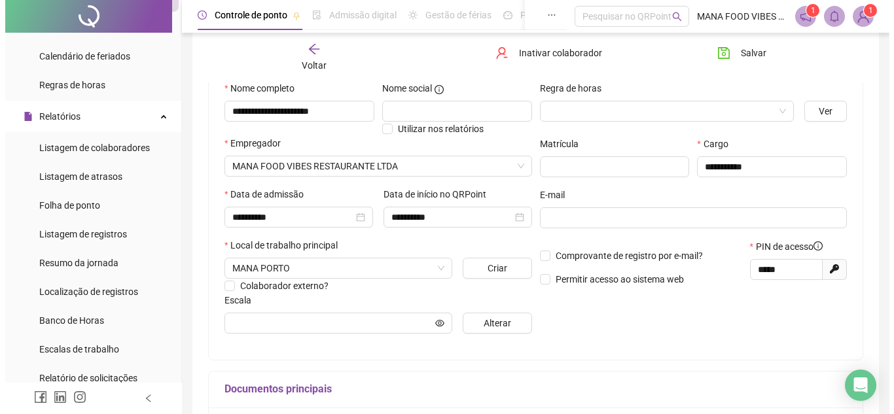
scroll to position [136, 0]
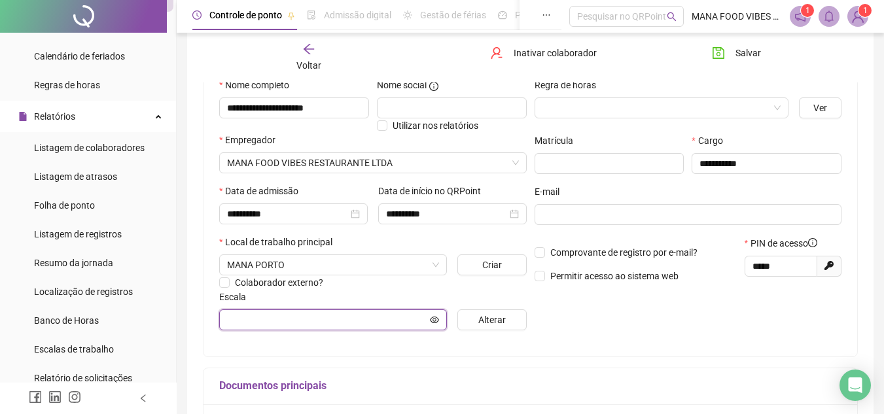
click at [349, 315] on input "text" at bounding box center [327, 320] width 200 height 14
click at [478, 318] on span "Alterar" at bounding box center [491, 320] width 27 height 14
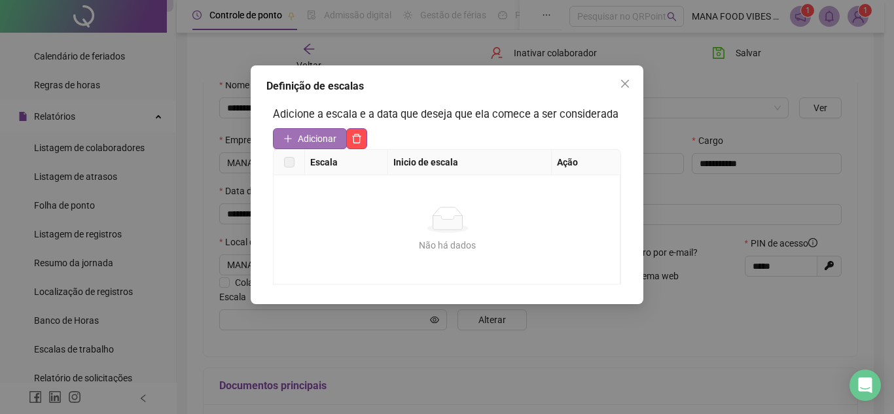
click at [331, 139] on span "Adicionar" at bounding box center [317, 139] width 39 height 14
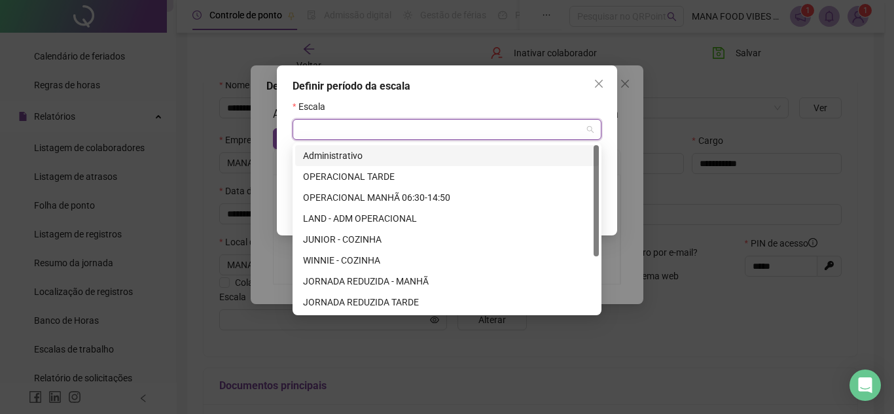
click at [381, 122] on input "search" at bounding box center [440, 130] width 281 height 20
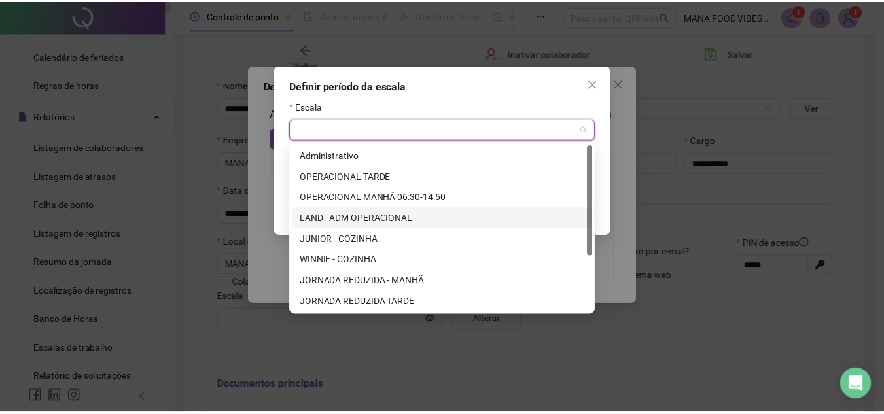
scroll to position [84, 0]
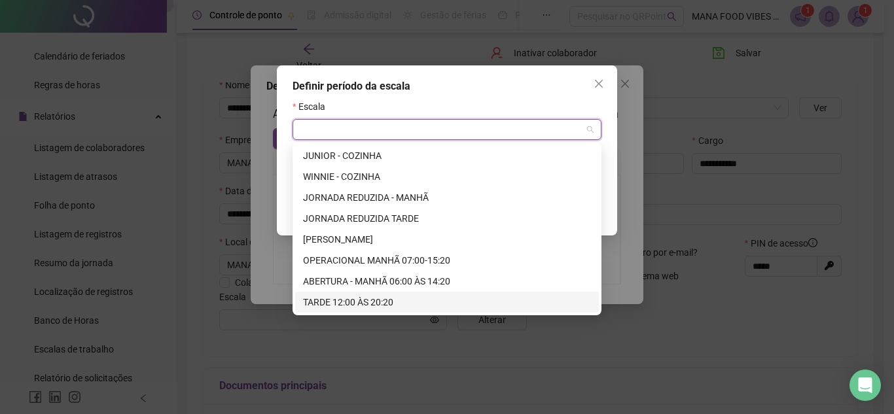
click at [402, 304] on div "TARDE 12:00 ÀS 20:20" at bounding box center [447, 302] width 288 height 14
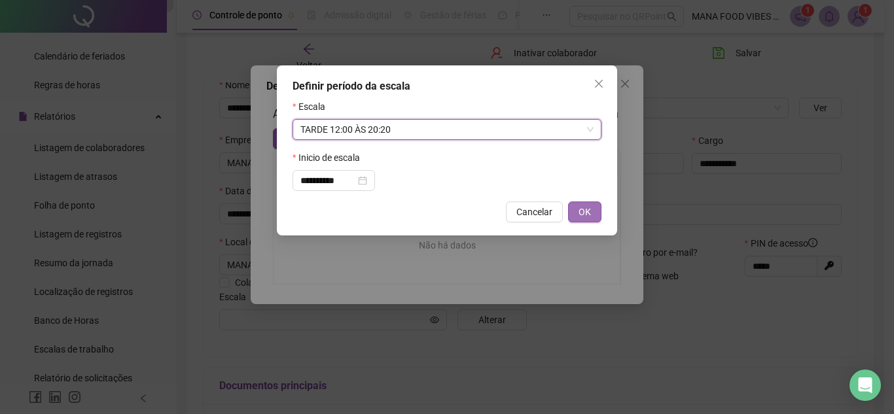
click at [596, 213] on button "OK" at bounding box center [584, 212] width 33 height 21
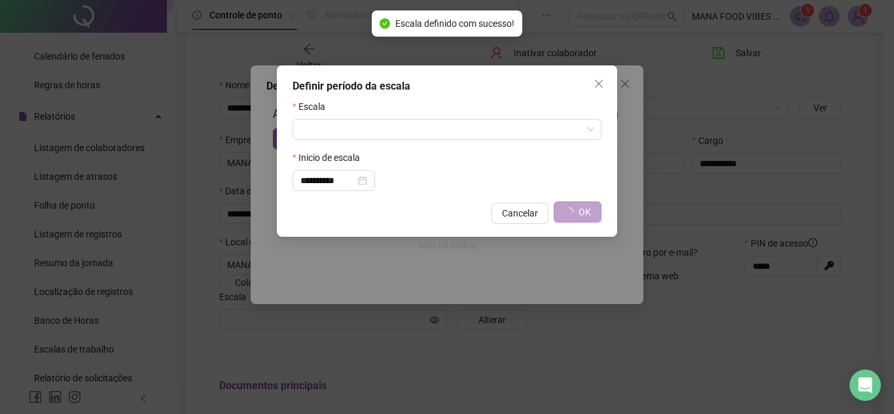
type input "**********"
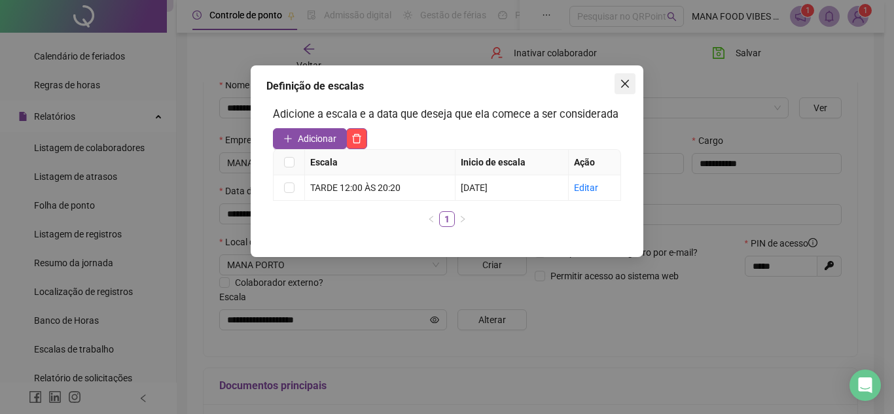
click at [626, 75] on button "Close" at bounding box center [625, 83] width 21 height 21
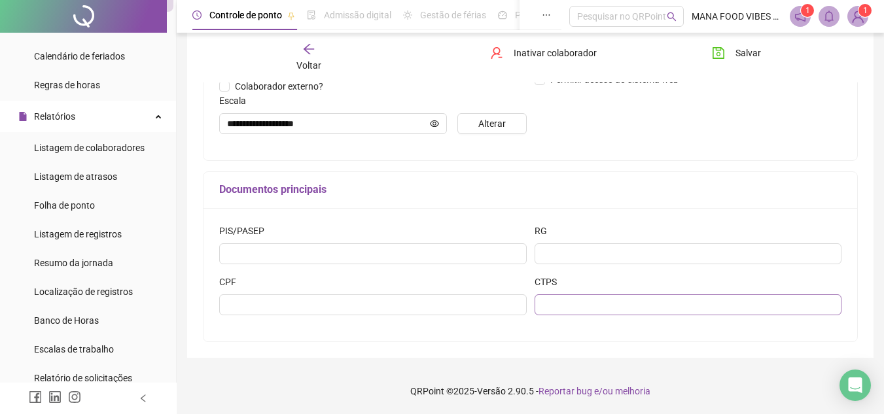
scroll to position [0, 0]
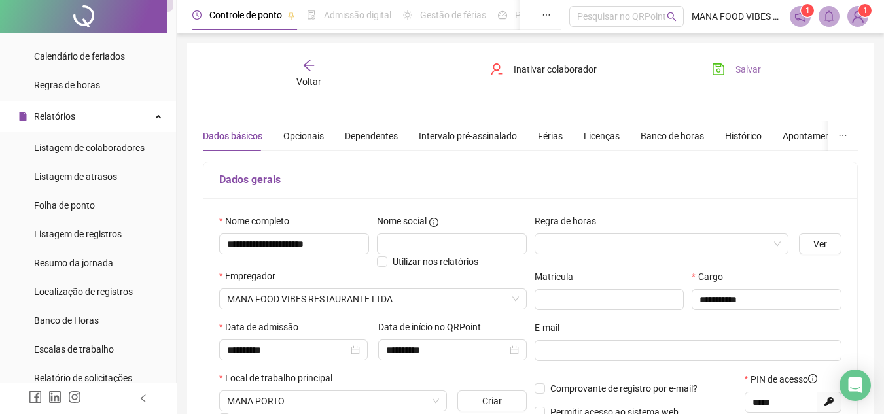
click at [757, 69] on span "Salvar" at bounding box center [749, 69] width 26 height 14
click at [312, 67] on icon "arrow-left" at bounding box center [308, 65] width 13 height 13
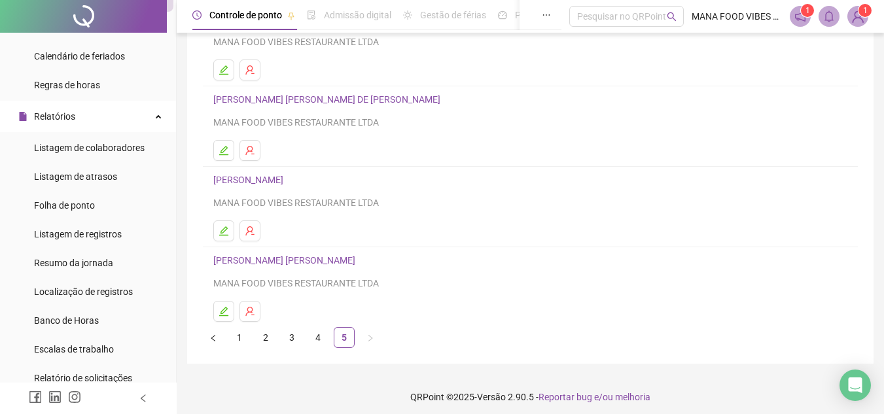
scroll to position [219, 0]
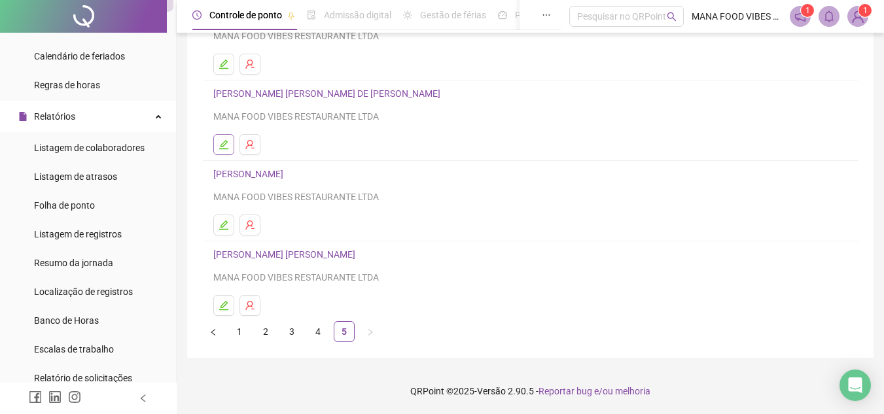
click at [224, 144] on icon "edit" at bounding box center [224, 144] width 10 height 10
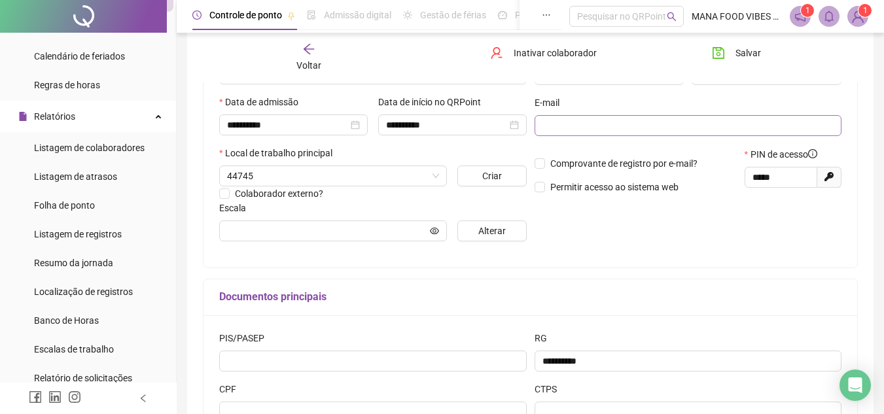
type input "**********"
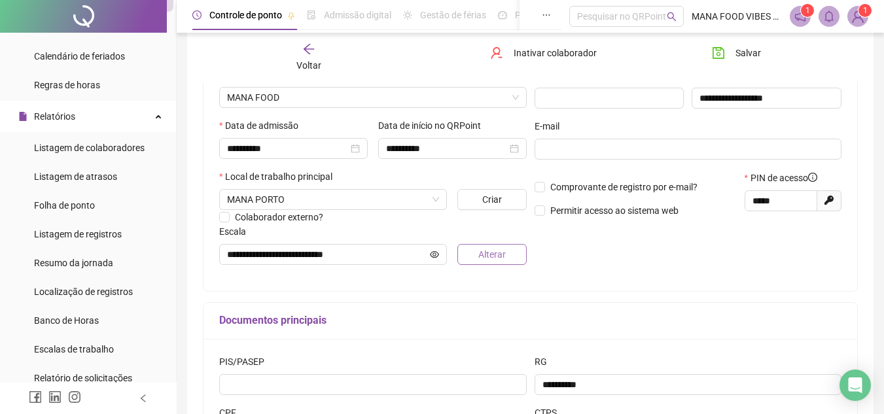
click at [498, 251] on span "Alterar" at bounding box center [491, 254] width 27 height 14
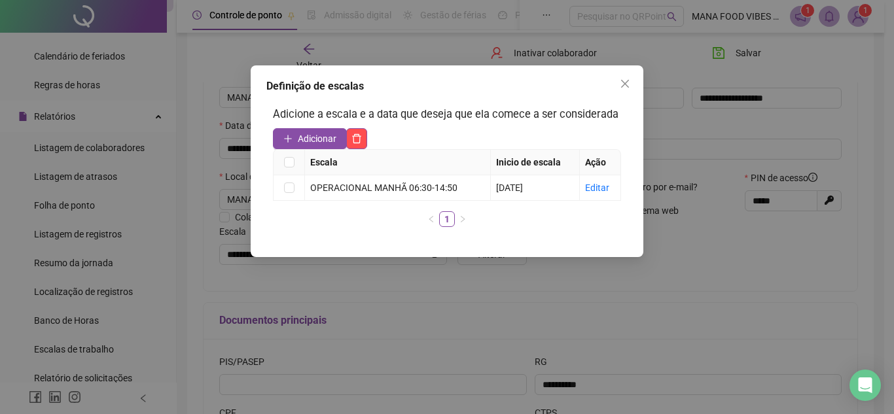
click at [828, 245] on div "Definição de escalas Adicione a escala e a data que deseja que ela comece a ser…" at bounding box center [447, 207] width 894 height 414
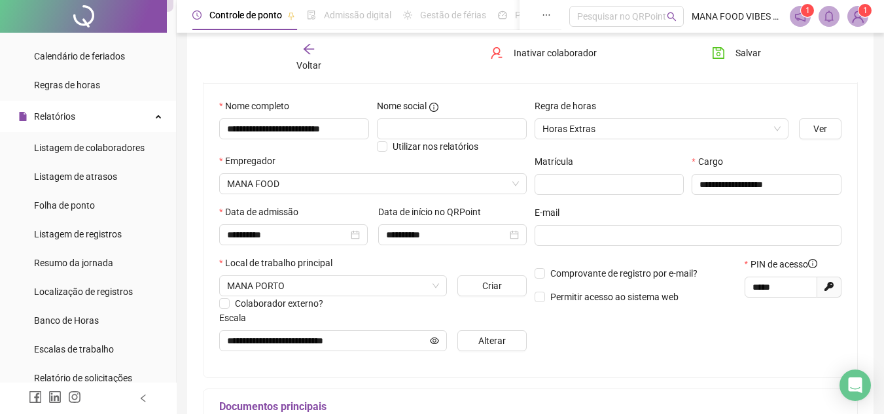
scroll to position [0, 0]
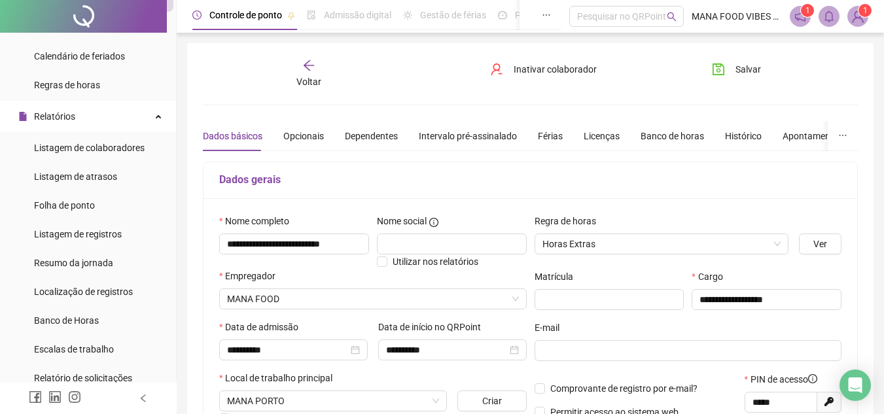
click at [312, 69] on icon "arrow-left" at bounding box center [308, 65] width 13 height 13
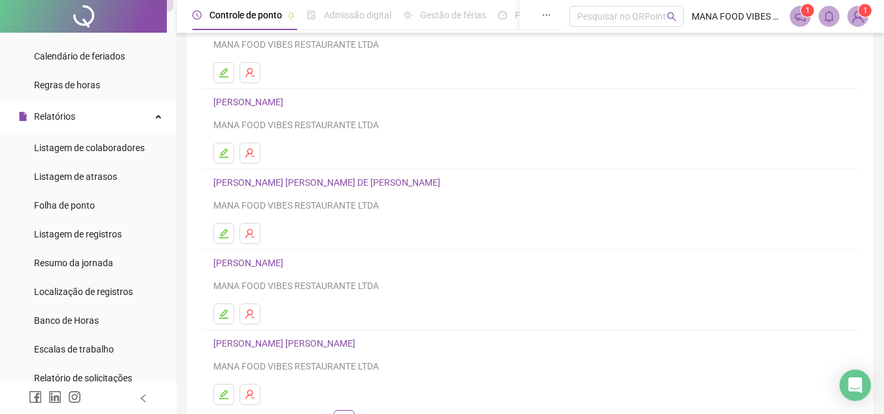
scroll to position [219, 0]
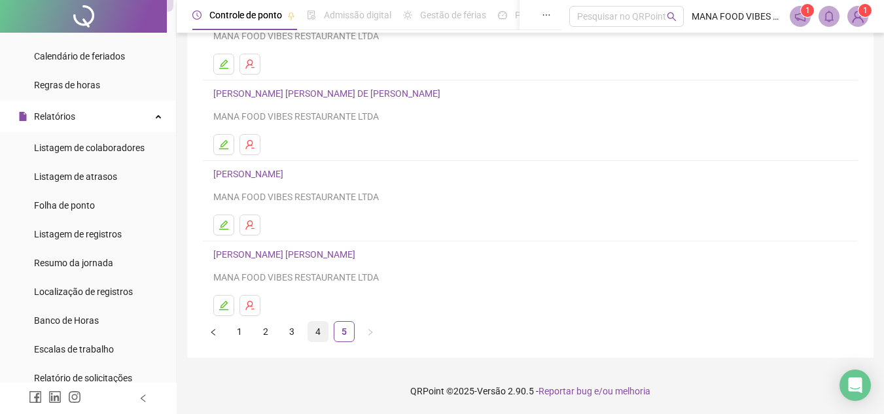
click at [320, 332] on link "4" at bounding box center [318, 332] width 20 height 20
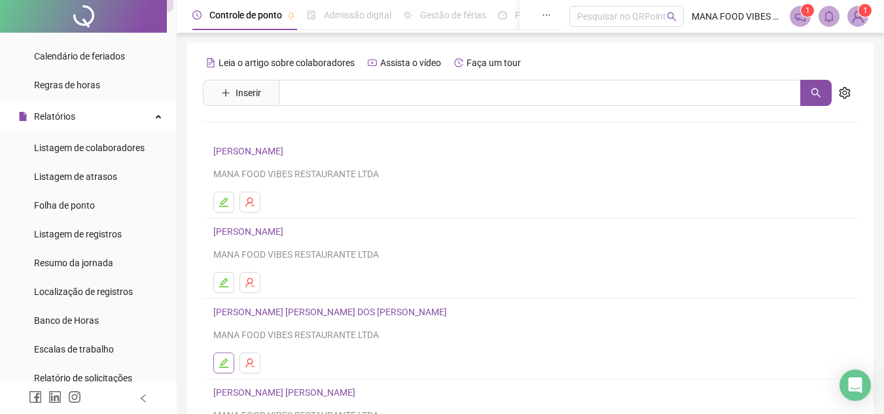
click at [220, 363] on icon "edit" at bounding box center [224, 363] width 10 height 10
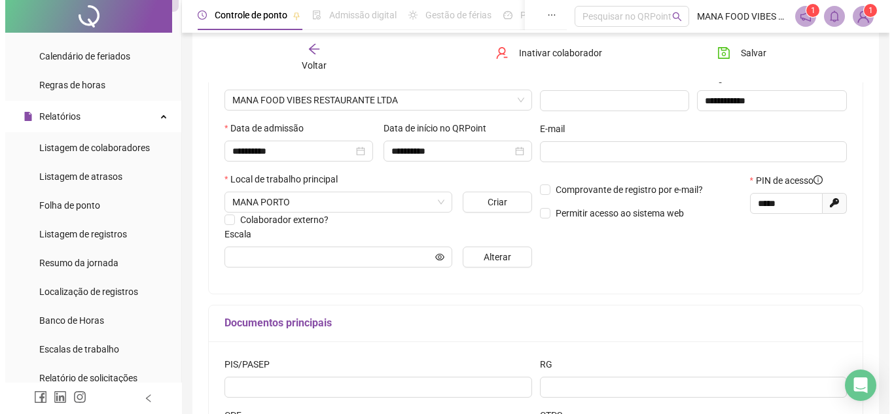
scroll to position [196, 0]
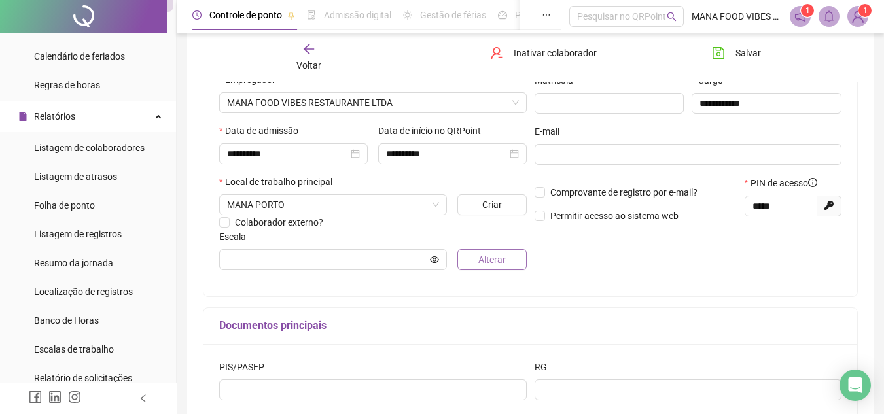
click at [497, 255] on span "Alterar" at bounding box center [491, 260] width 27 height 14
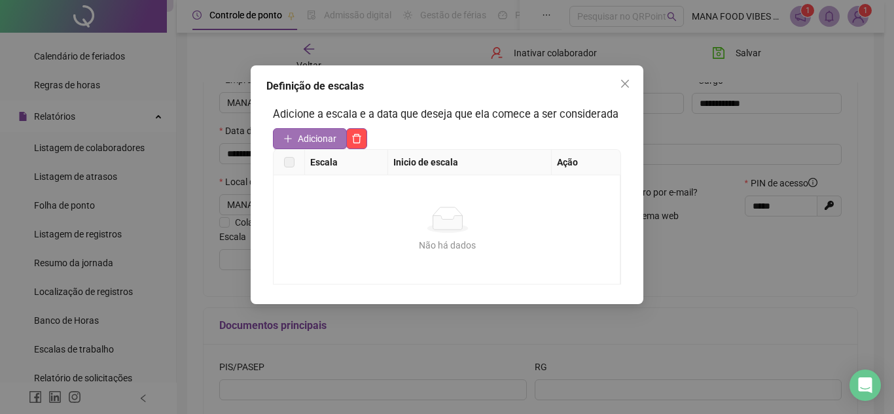
click at [336, 139] on span "Adicionar" at bounding box center [317, 139] width 39 height 14
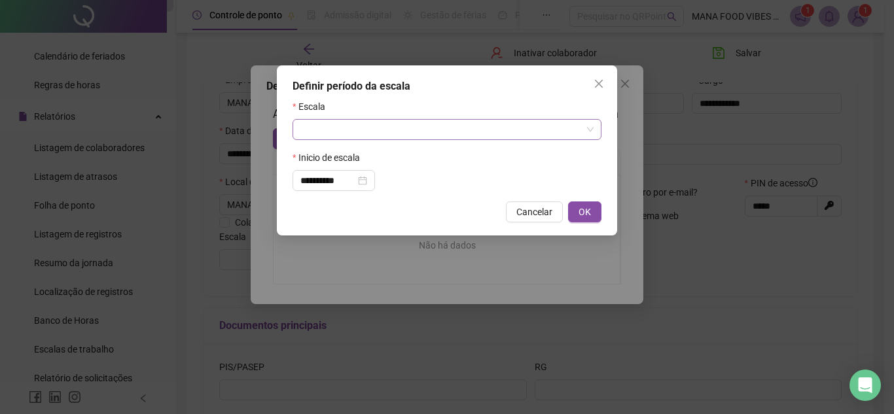
click at [390, 121] on input "search" at bounding box center [440, 130] width 281 height 20
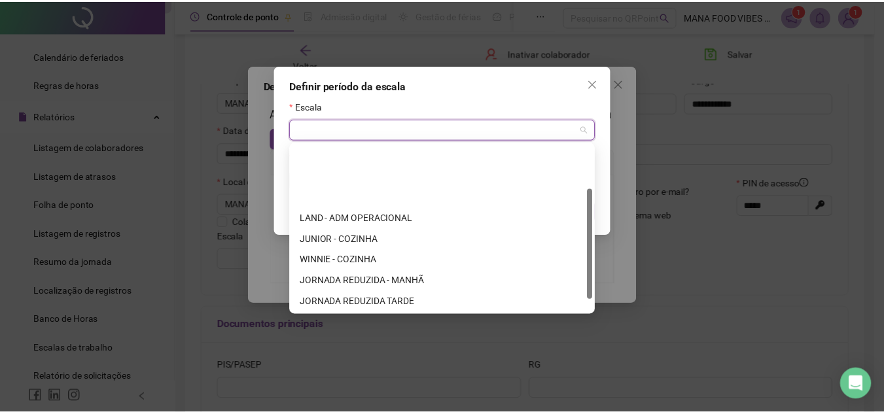
scroll to position [84, 0]
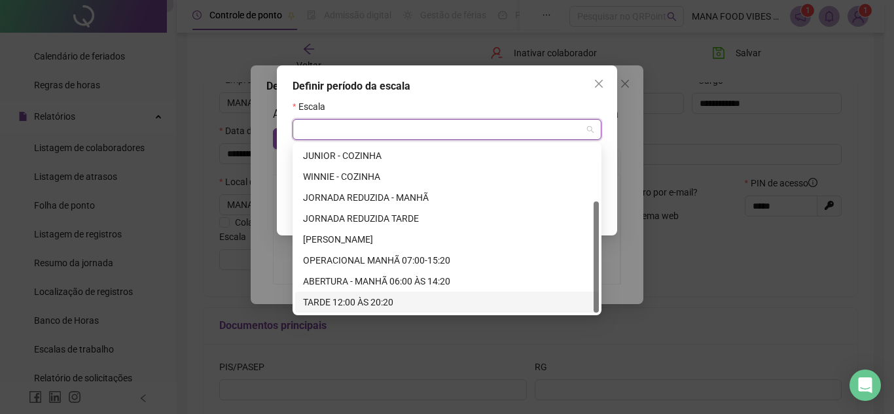
click at [378, 301] on div "TARDE 12:00 ÀS 20:20" at bounding box center [447, 302] width 288 height 14
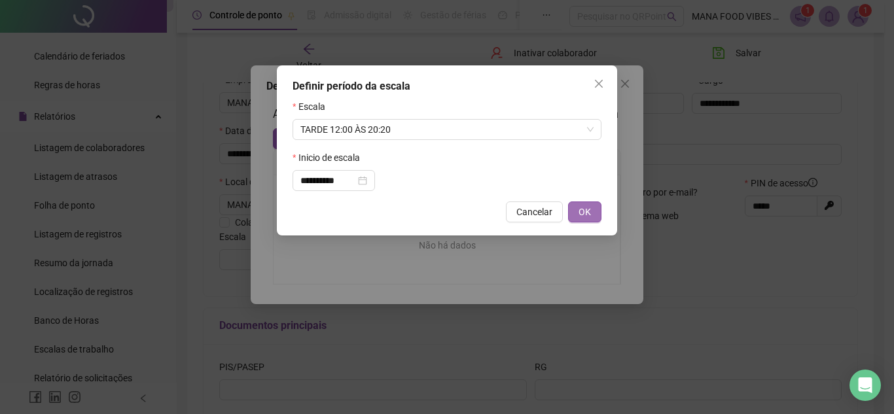
click at [587, 212] on span "OK" at bounding box center [585, 212] width 12 height 14
type input "**********"
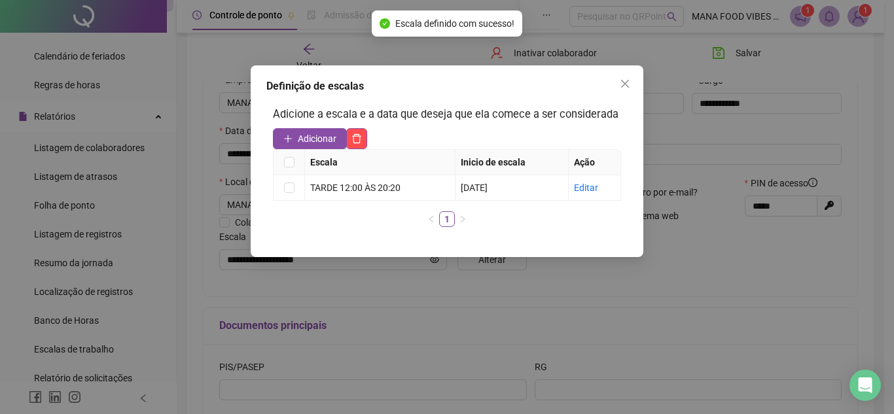
drag, startPoint x: 635, startPoint y: 62, endPoint x: 632, endPoint y: 73, distance: 11.6
click at [633, 68] on div "Definição de escalas Adicione a escala e a data que deseja que ela comece a ser…" at bounding box center [447, 207] width 894 height 414
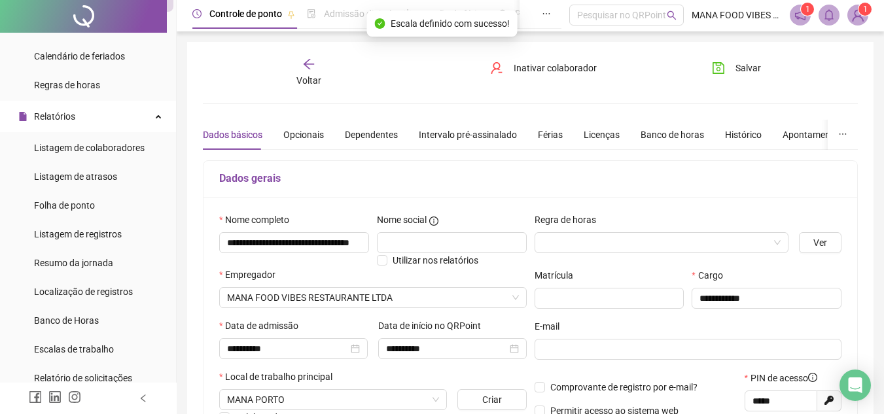
scroll to position [0, 0]
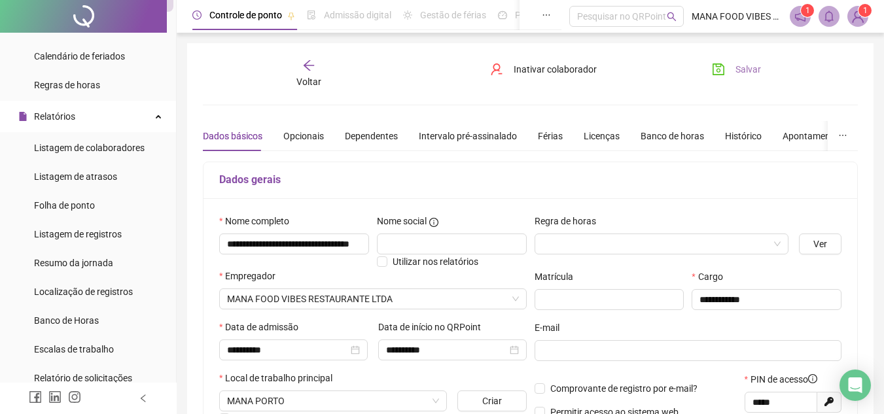
click at [737, 63] on span "Salvar" at bounding box center [749, 69] width 26 height 14
click at [313, 72] on div "Voltar" at bounding box center [309, 74] width 101 height 30
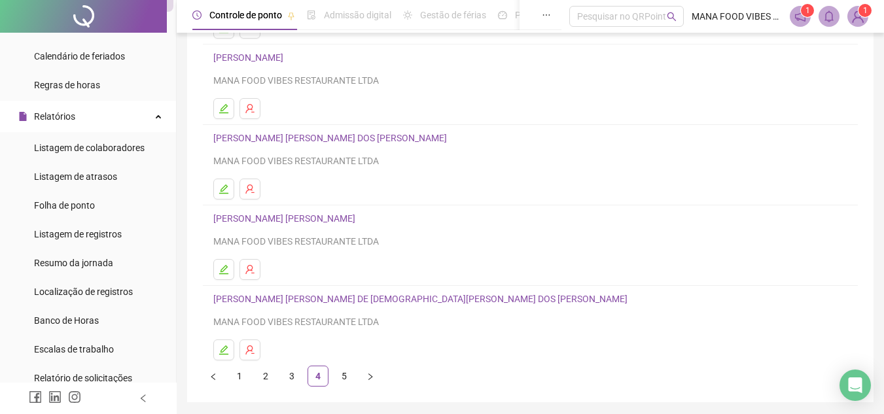
scroll to position [219, 0]
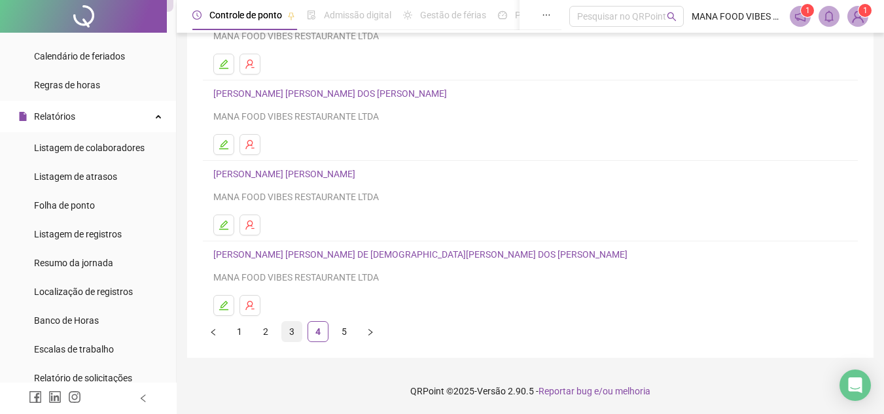
click at [291, 338] on link "3" at bounding box center [292, 332] width 20 height 20
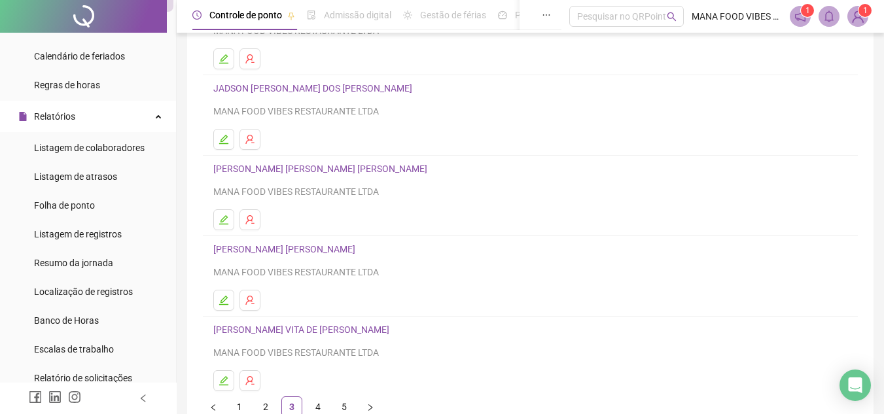
scroll to position [196, 0]
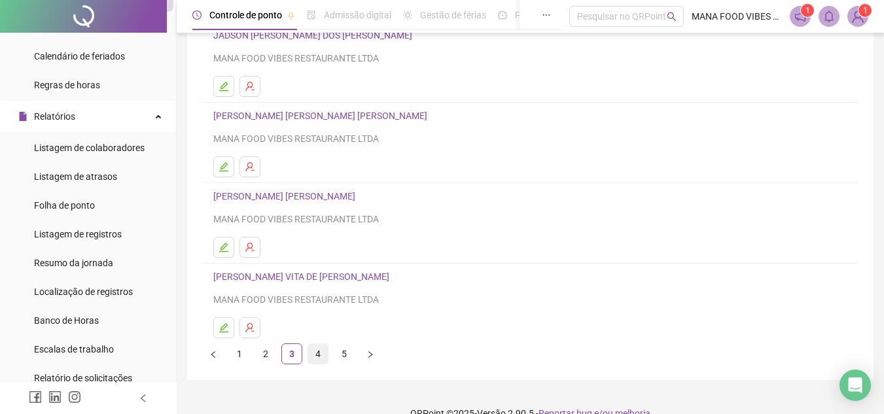
click at [317, 353] on link "4" at bounding box center [318, 354] width 20 height 20
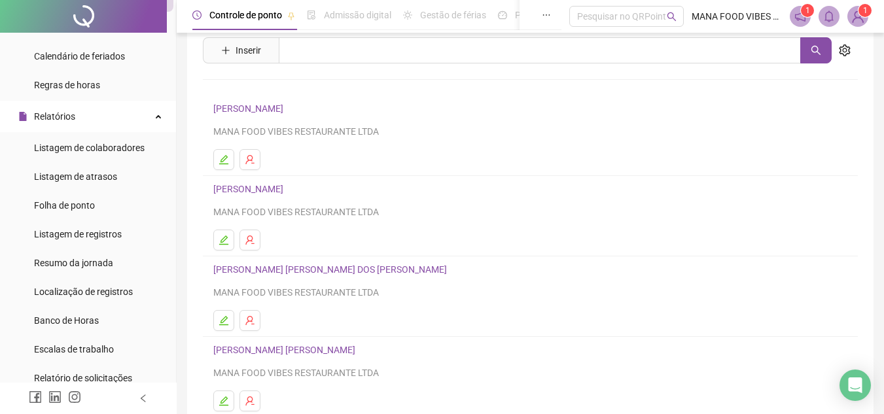
scroll to position [65, 0]
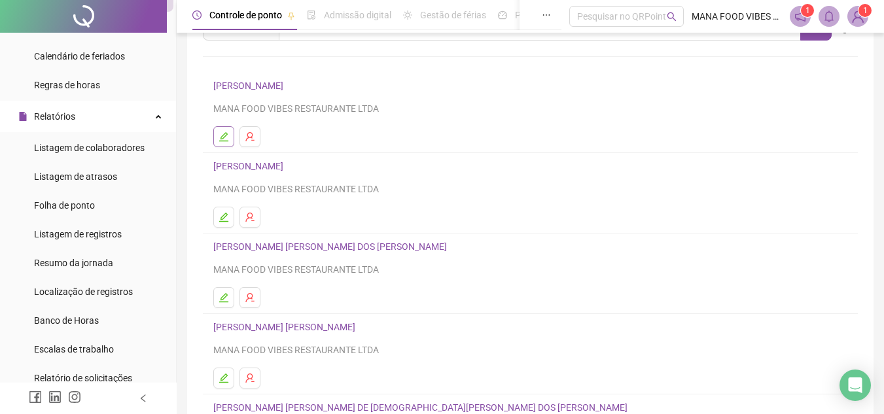
click at [225, 143] on button "button" at bounding box center [223, 136] width 21 height 21
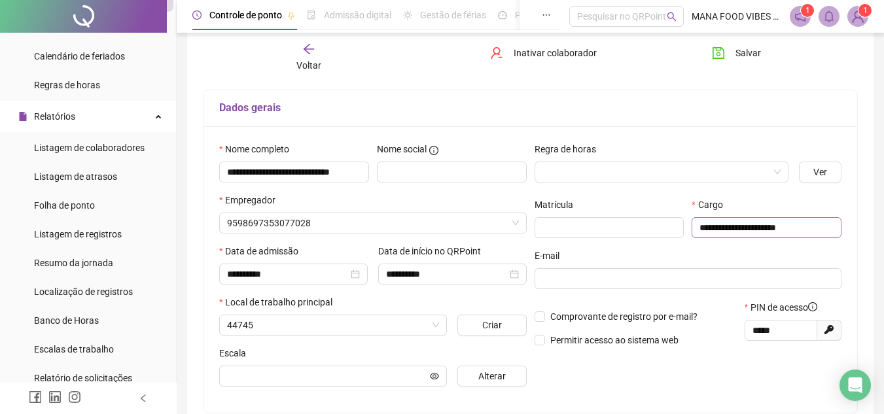
type input "**********"
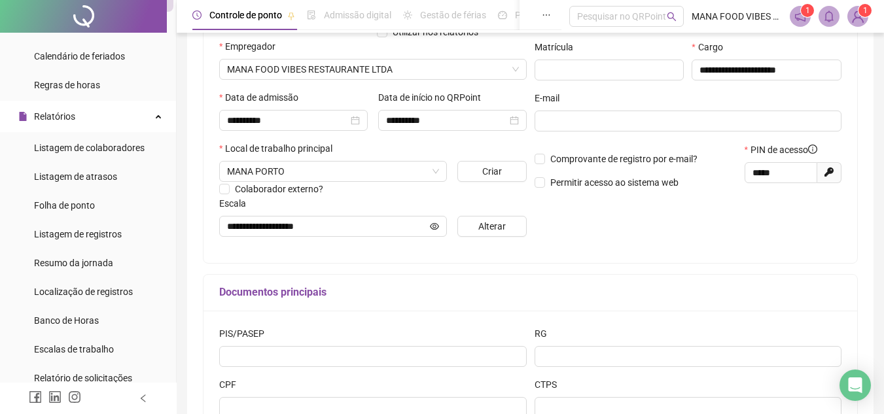
scroll to position [0, 0]
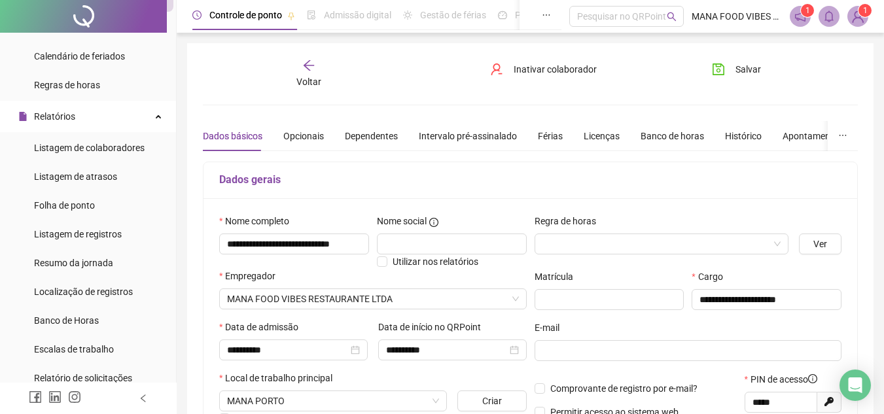
click at [299, 67] on div "Voltar" at bounding box center [309, 74] width 101 height 30
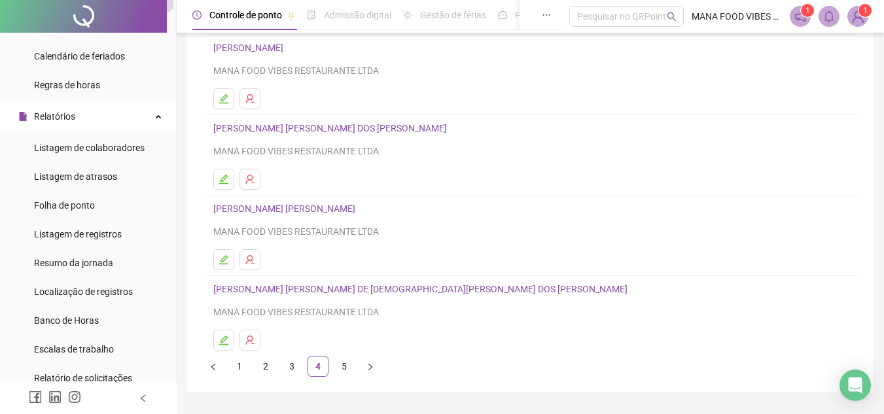
scroll to position [219, 0]
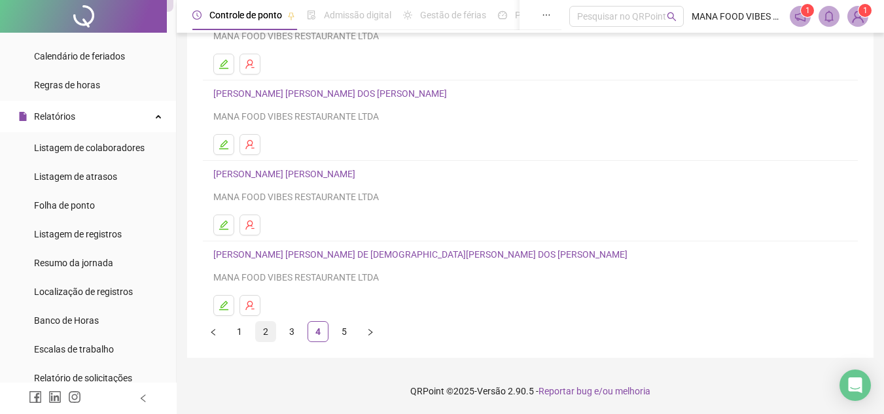
click at [265, 334] on link "2" at bounding box center [266, 332] width 20 height 20
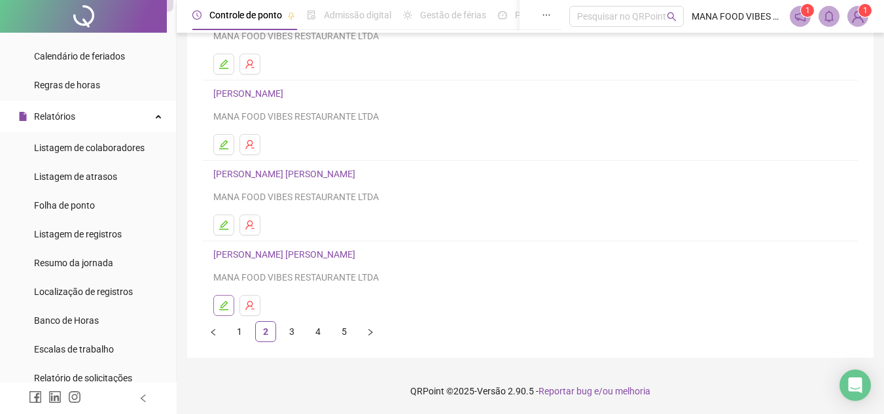
click at [223, 306] on icon "edit" at bounding box center [224, 305] width 10 height 10
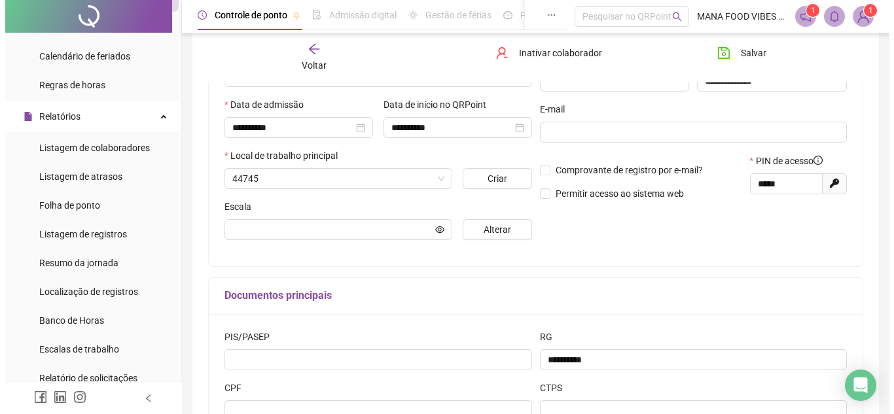
scroll to position [225, 0]
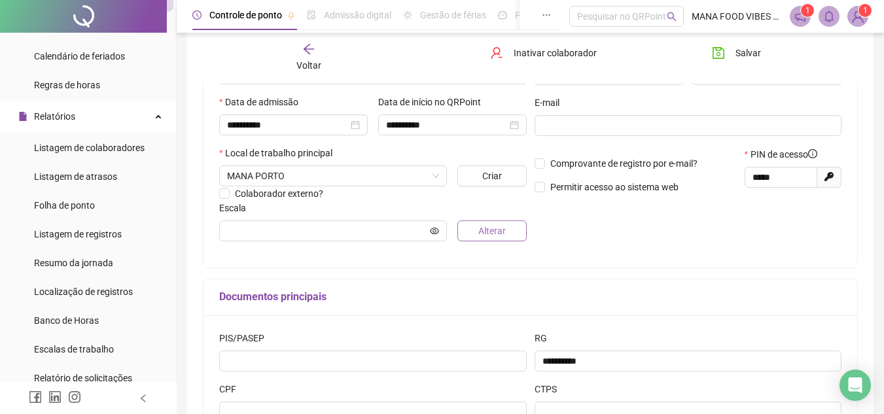
click at [485, 234] on span "Alterar" at bounding box center [491, 231] width 27 height 14
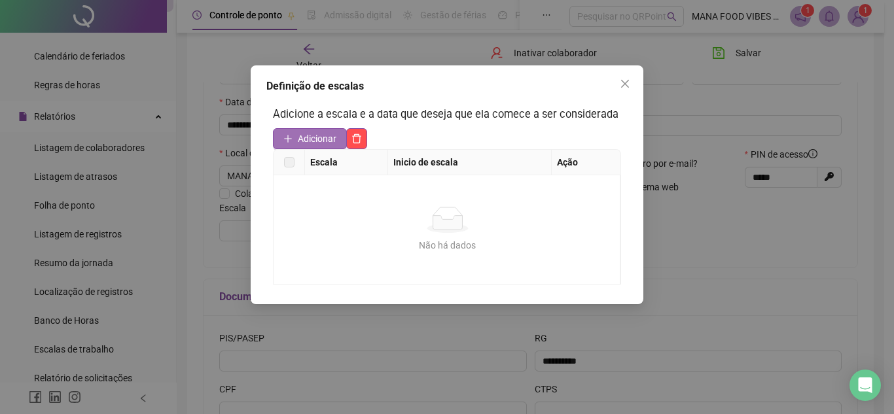
click at [329, 140] on span "Adicionar" at bounding box center [317, 139] width 39 height 14
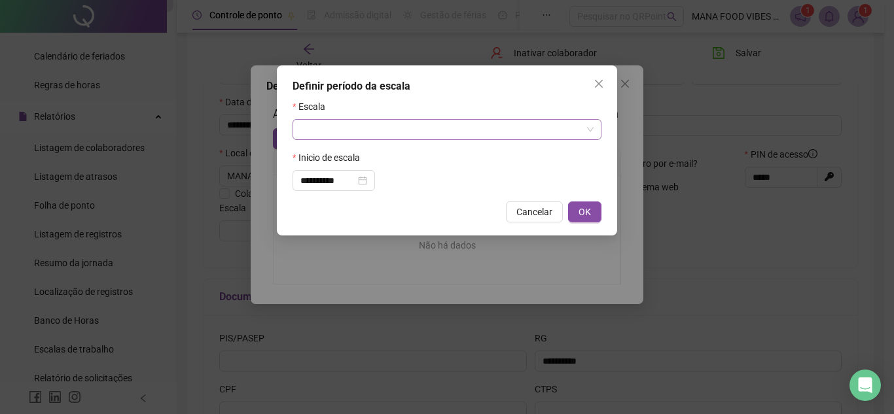
click at [367, 126] on input "search" at bounding box center [440, 130] width 281 height 20
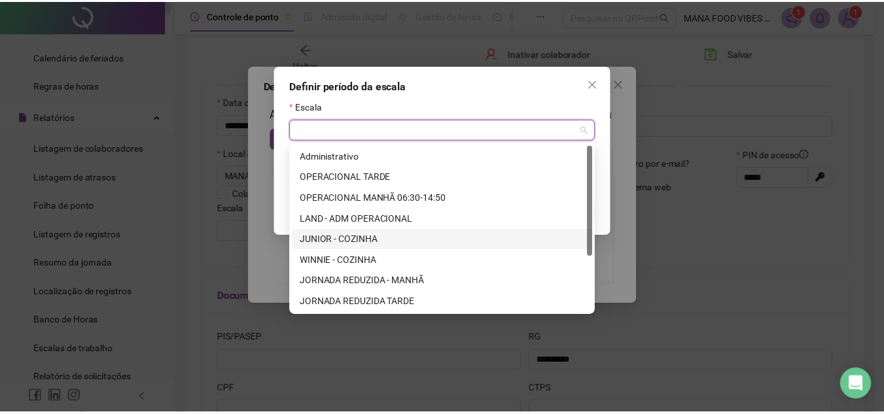
scroll to position [84, 0]
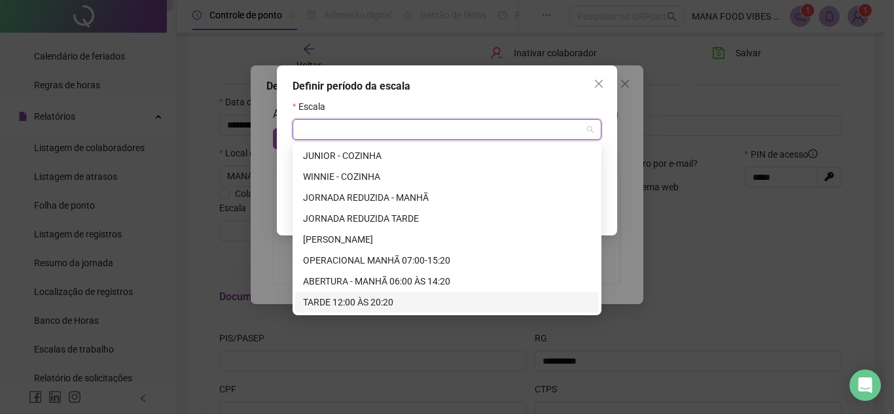
click at [376, 299] on div "TARDE 12:00 ÀS 20:20" at bounding box center [447, 302] width 288 height 14
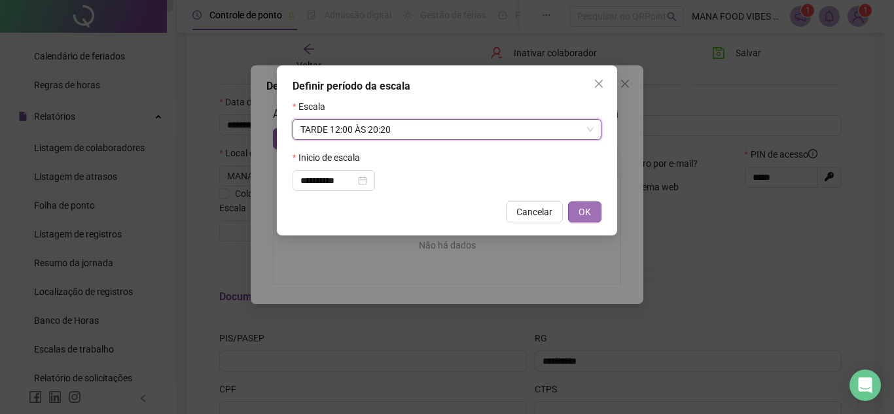
click at [584, 206] on span "OK" at bounding box center [585, 212] width 12 height 14
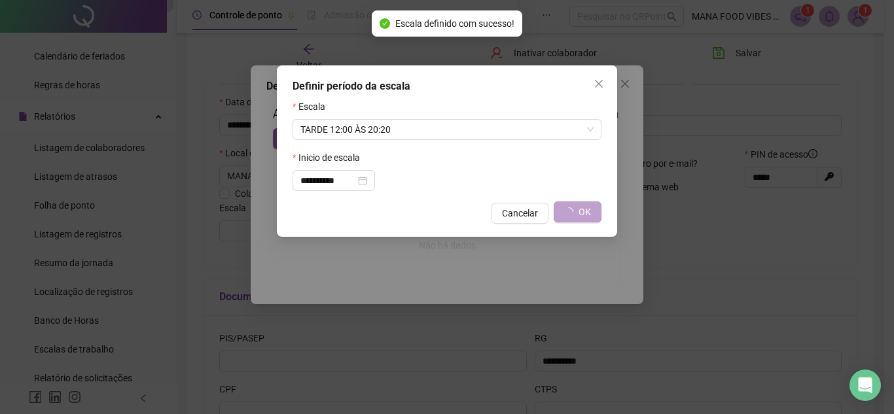
type input "**********"
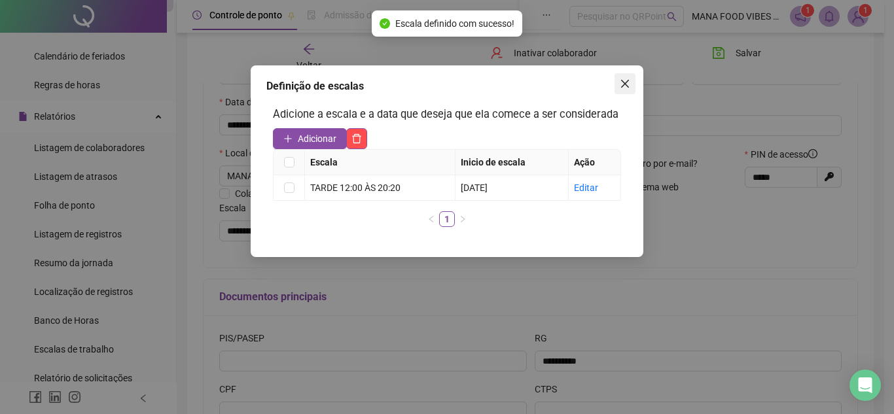
click at [629, 81] on icon "close" at bounding box center [625, 84] width 10 height 10
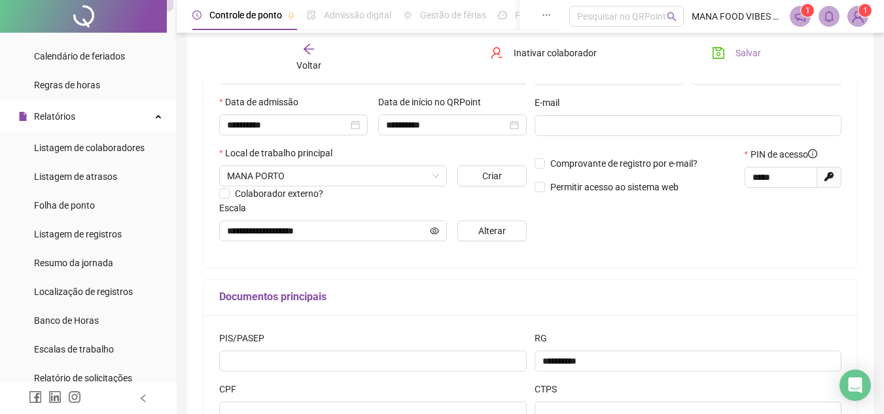
click at [736, 54] on span "Salvar" at bounding box center [749, 53] width 26 height 14
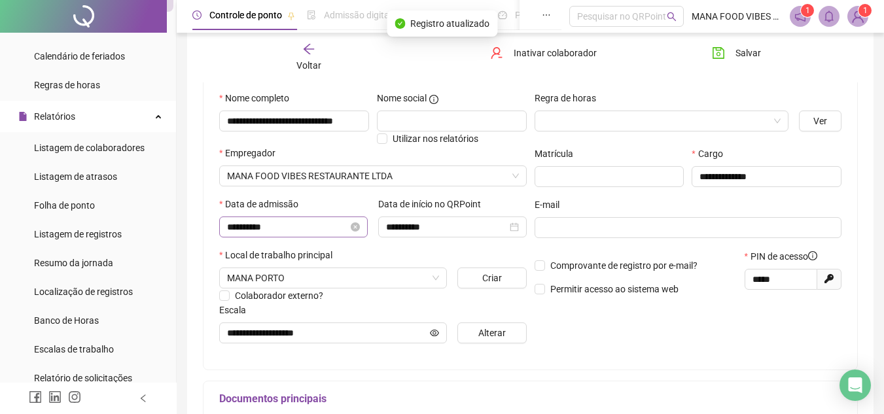
scroll to position [94, 0]
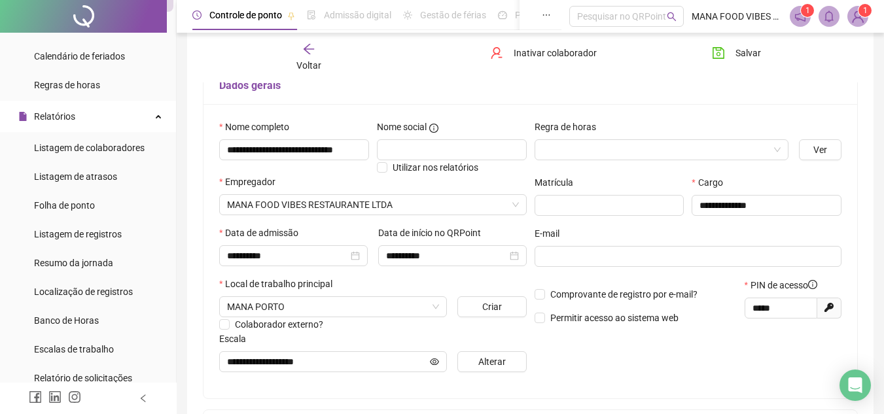
click at [303, 58] on div "Voltar" at bounding box center [309, 58] width 101 height 30
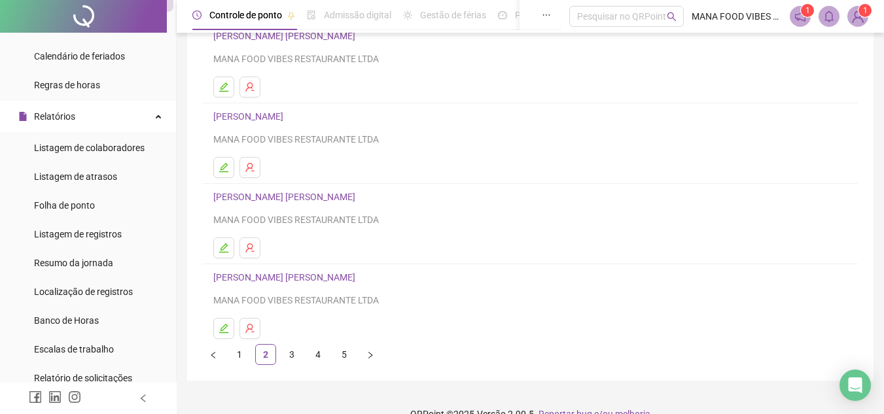
scroll to position [196, 0]
click at [228, 87] on icon "edit" at bounding box center [224, 86] width 10 height 10
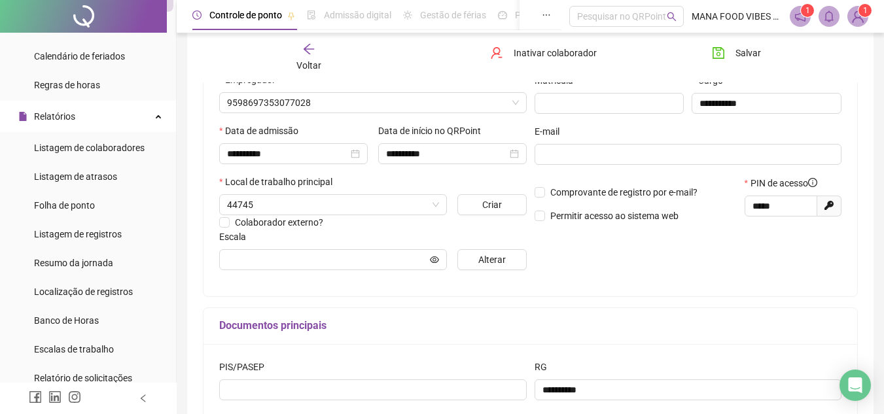
scroll to position [203, 0]
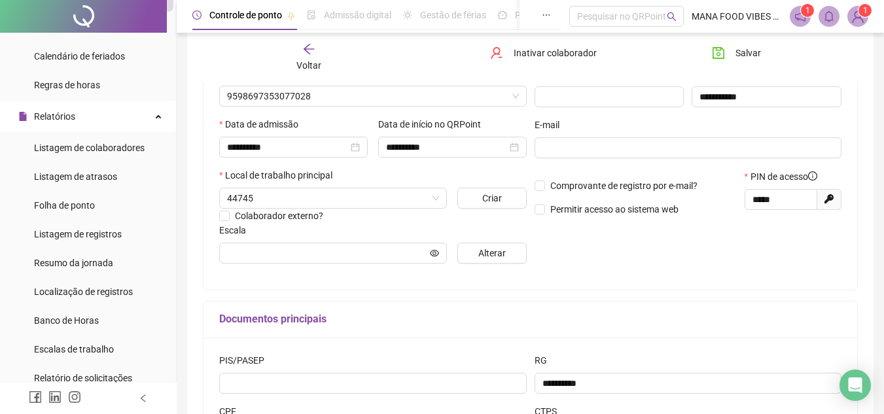
type input "**********"
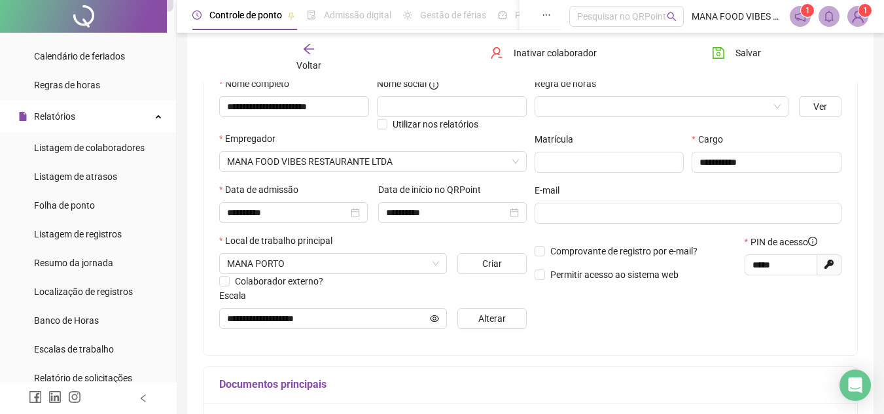
click at [304, 56] on div "Voltar" at bounding box center [309, 58] width 101 height 30
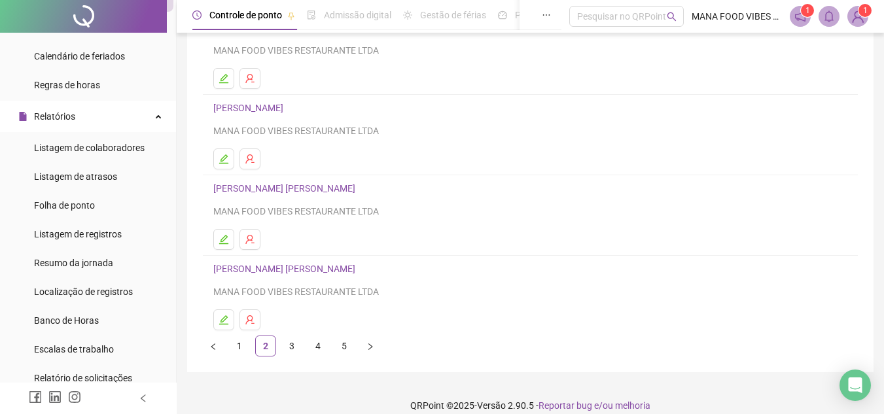
scroll to position [219, 0]
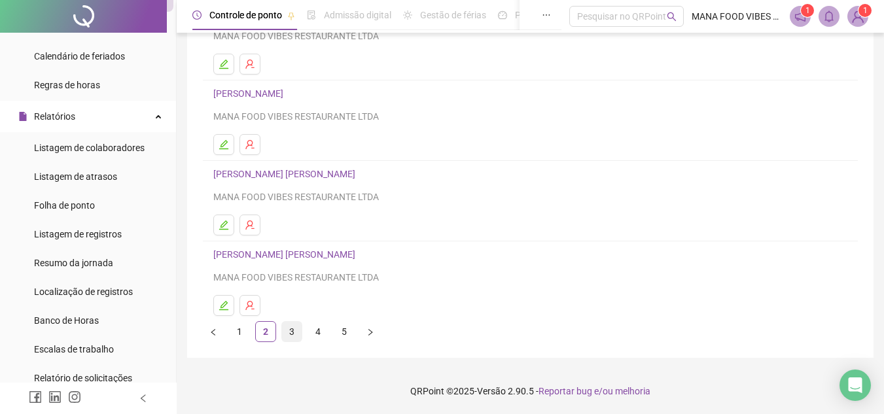
click at [302, 332] on li "3" at bounding box center [291, 331] width 21 height 21
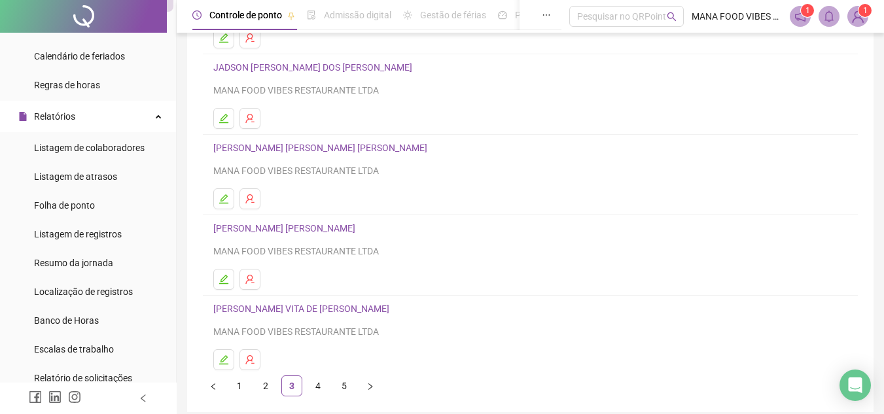
scroll to position [196, 0]
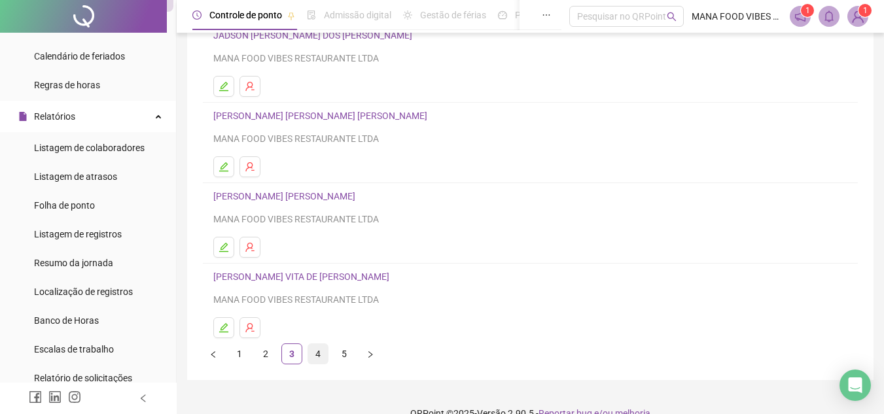
click at [315, 353] on link "4" at bounding box center [318, 354] width 20 height 20
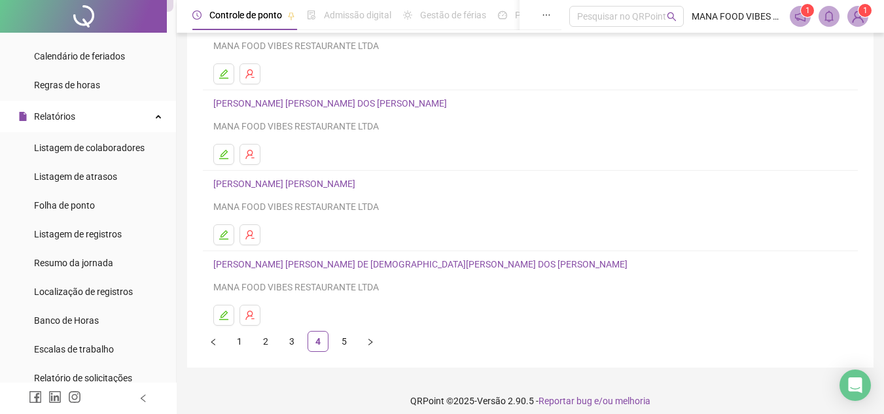
scroll to position [219, 0]
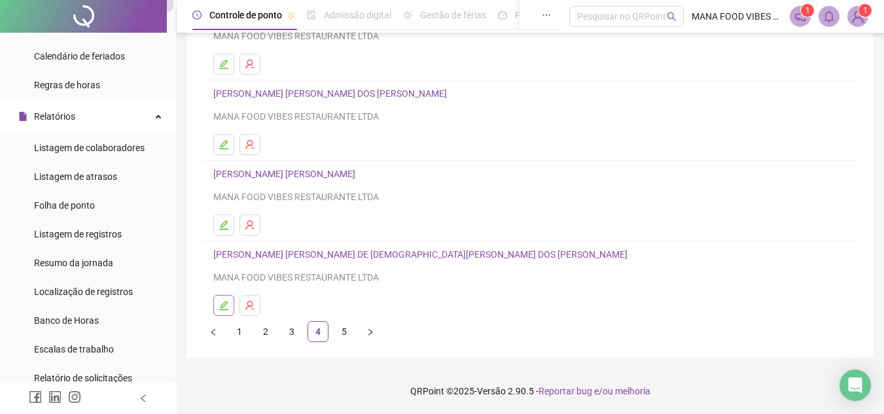
click at [227, 306] on icon "edit" at bounding box center [224, 305] width 10 height 10
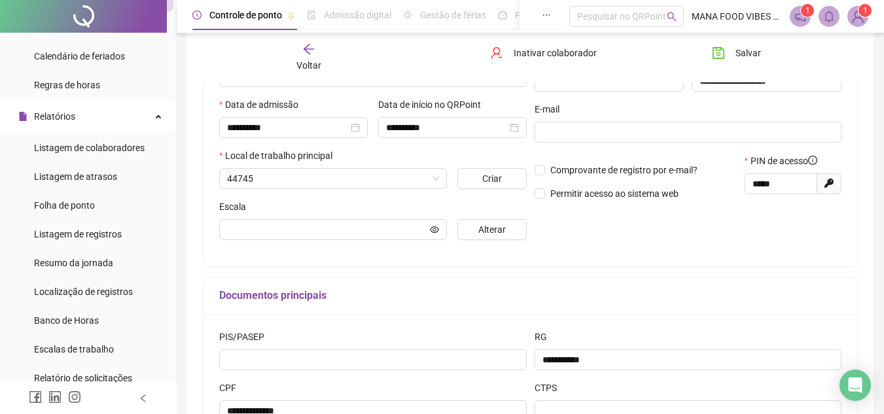
scroll to position [225, 0]
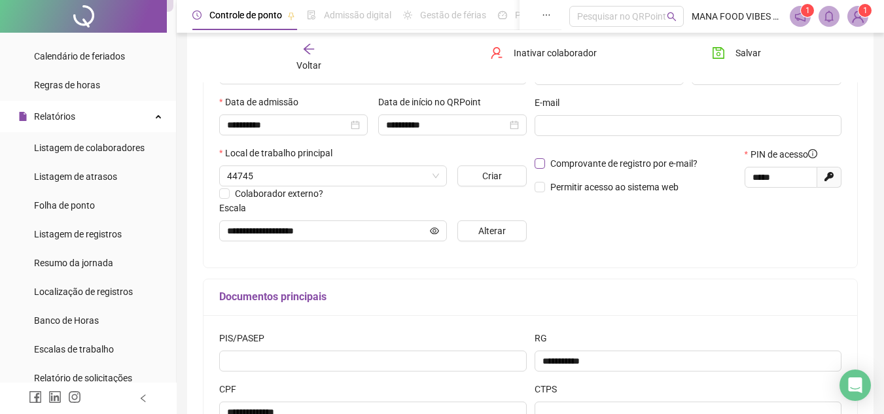
type input "**********"
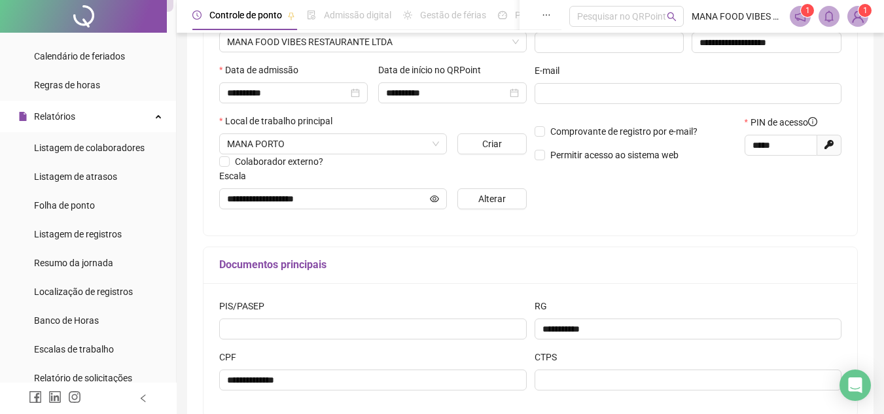
scroll to position [0, 0]
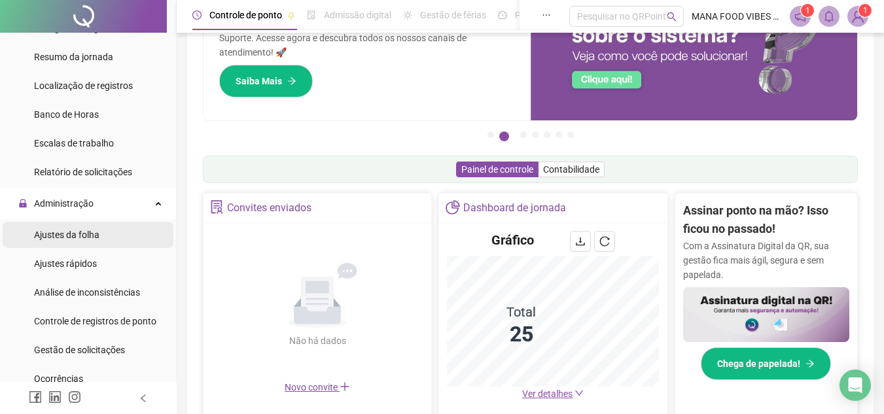
scroll to position [327, 0]
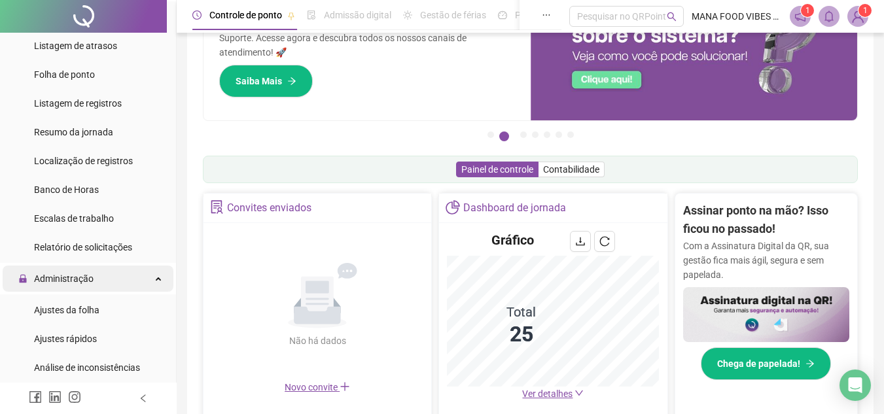
click at [133, 279] on div "Administração" at bounding box center [88, 279] width 171 height 26
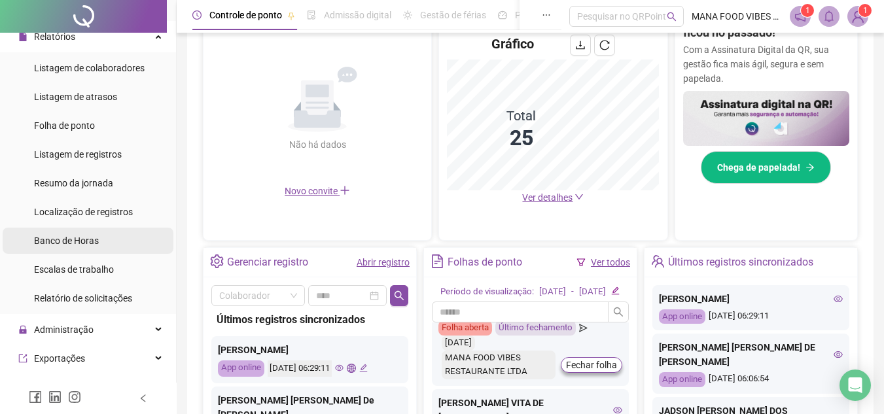
scroll to position [270, 0]
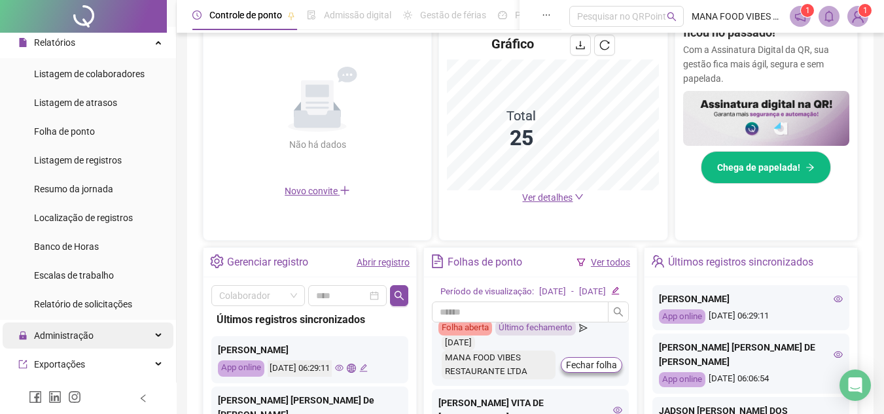
click at [96, 336] on div "Administração" at bounding box center [88, 336] width 171 height 26
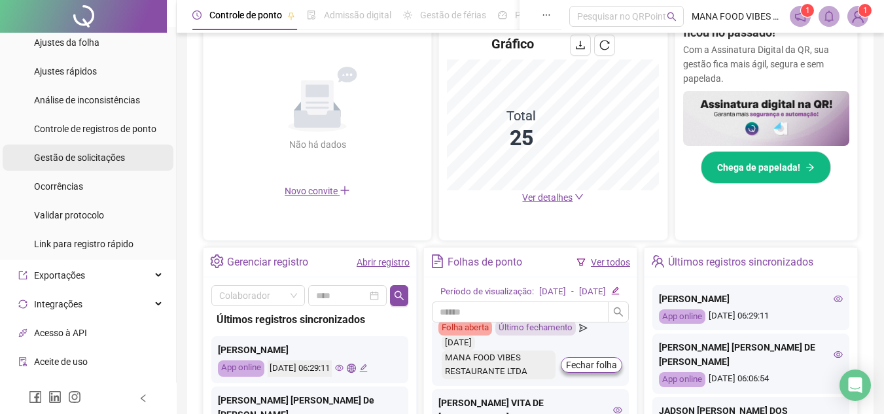
scroll to position [598, 0]
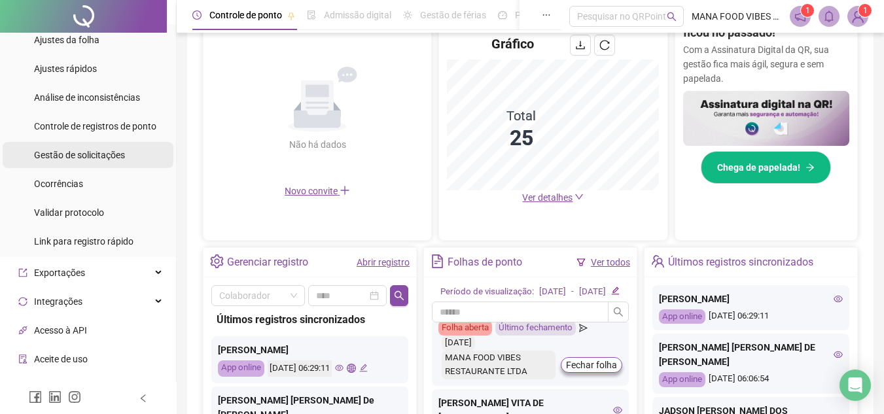
click at [73, 158] on span "Gestão de solicitações" at bounding box center [79, 155] width 91 height 10
